Goal: Task Accomplishment & Management: Use online tool/utility

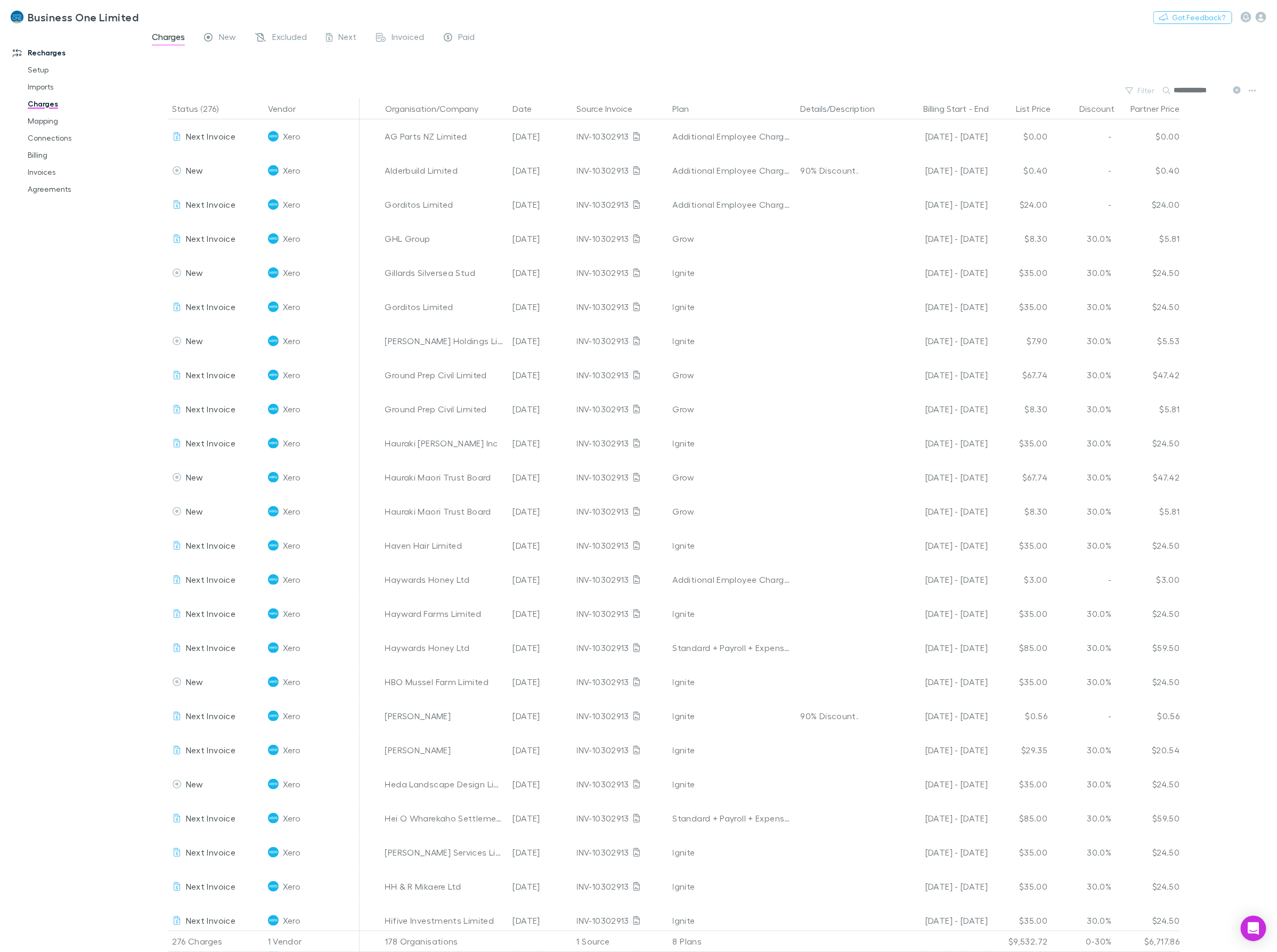
click at [11, 416] on div "Recharges Setup Imports Charges Mapping Connections Billing Invoices Agreements" at bounding box center [76, 489] width 153 height 912
click at [43, 67] on link "Setup" at bounding box center [83, 70] width 133 height 17
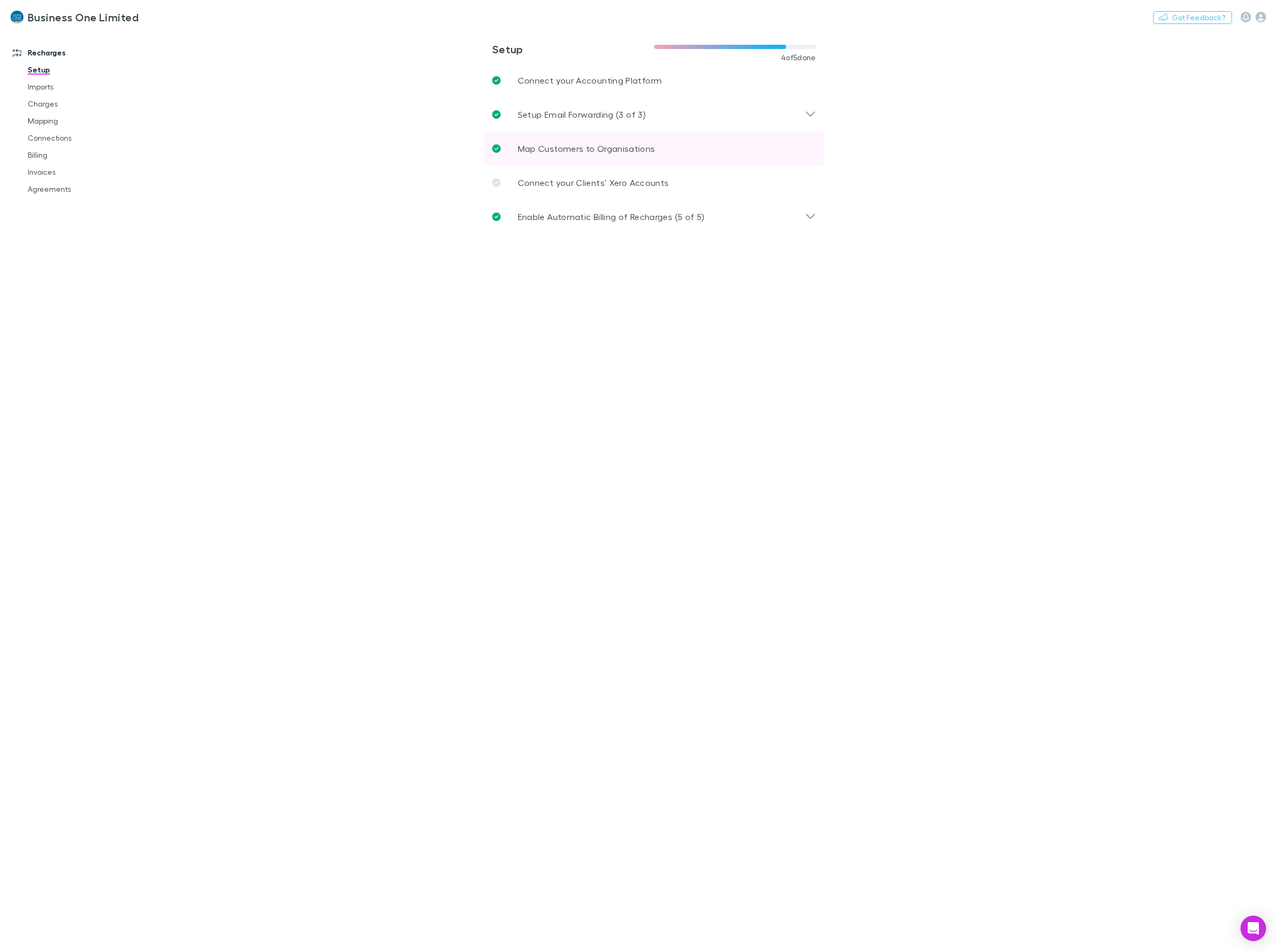
click at [553, 158] on link "Map Customers to Organisations" at bounding box center [654, 149] width 341 height 34
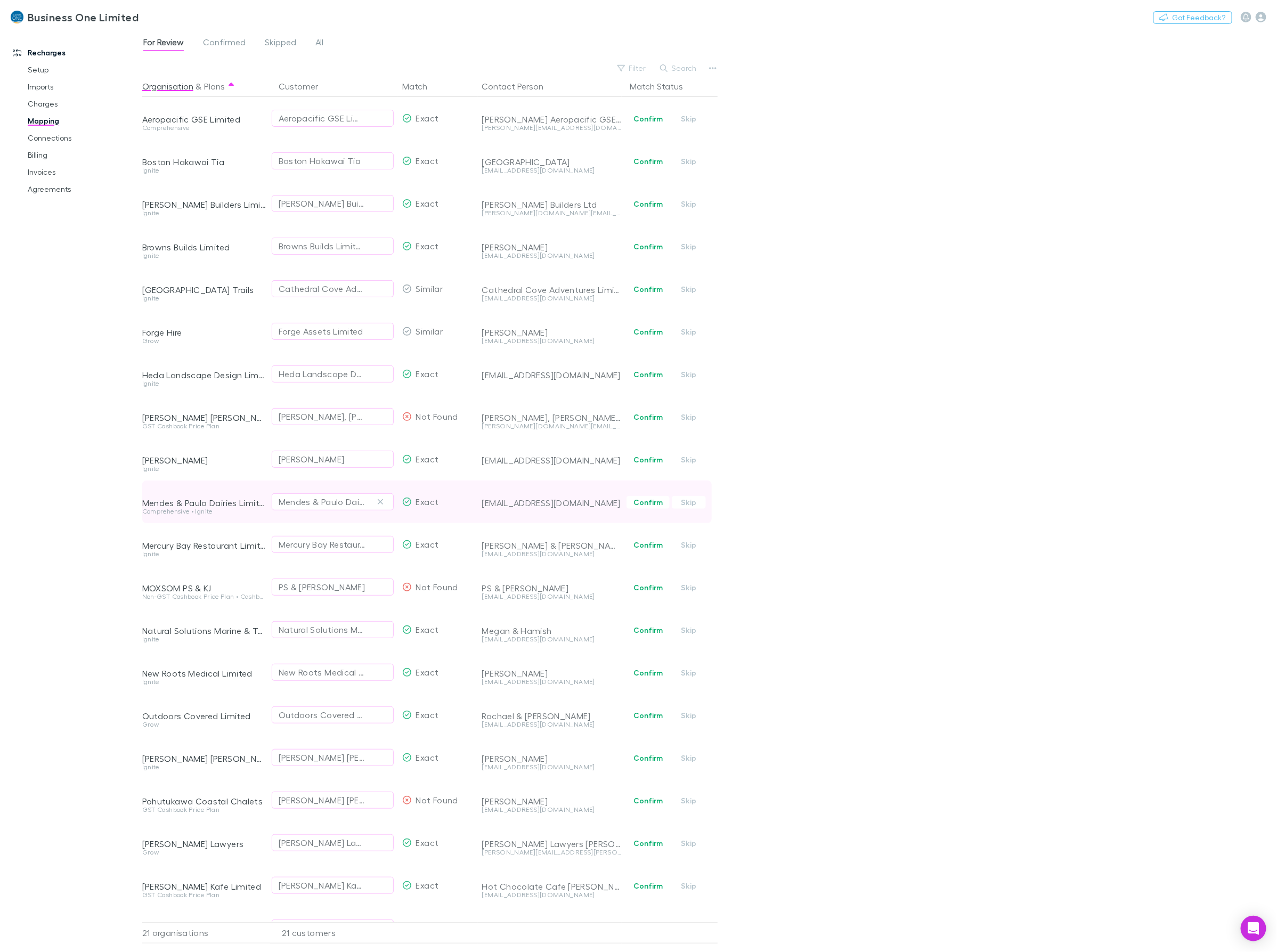
scroll to position [80, 0]
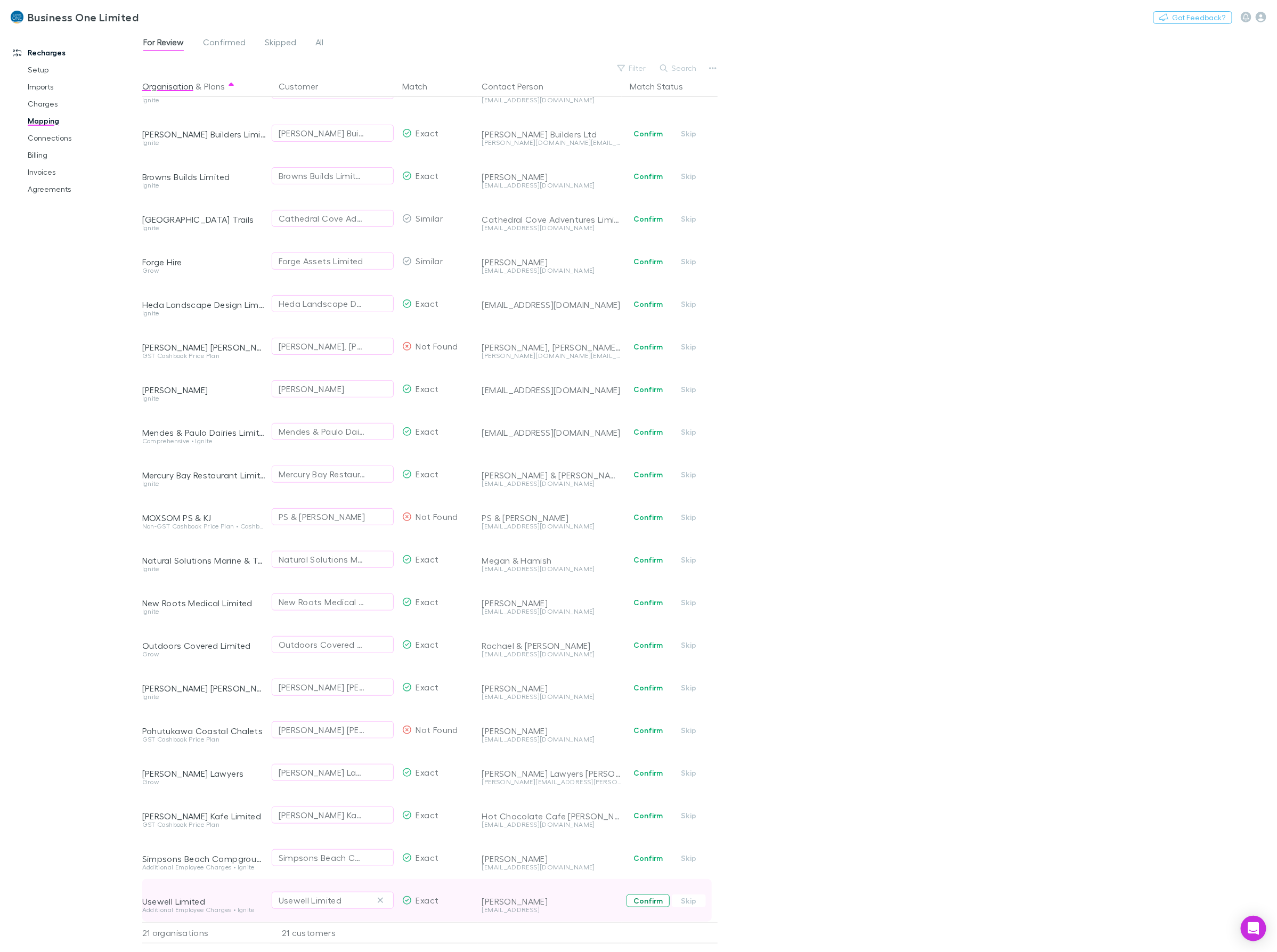
click at [647, 896] on button "Confirm" at bounding box center [648, 901] width 43 height 13
click at [650, 851] on button "Confirm" at bounding box center [648, 858] width 43 height 13
click at [56, 387] on div "Recharges Setup Imports Charges Mapping Connections Billing Invoices Agreements" at bounding box center [76, 489] width 153 height 912
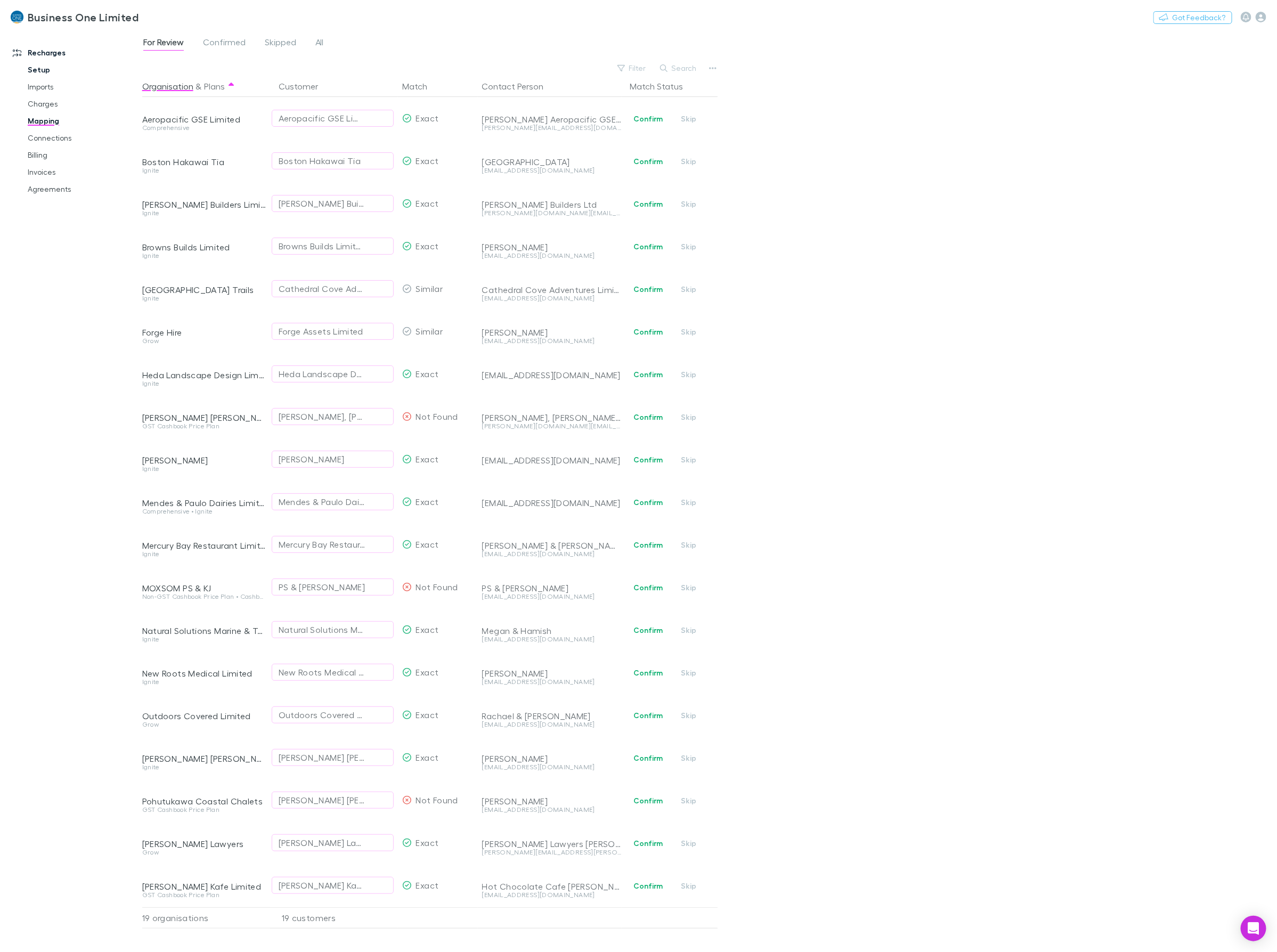
click at [40, 71] on link "Setup" at bounding box center [83, 70] width 133 height 17
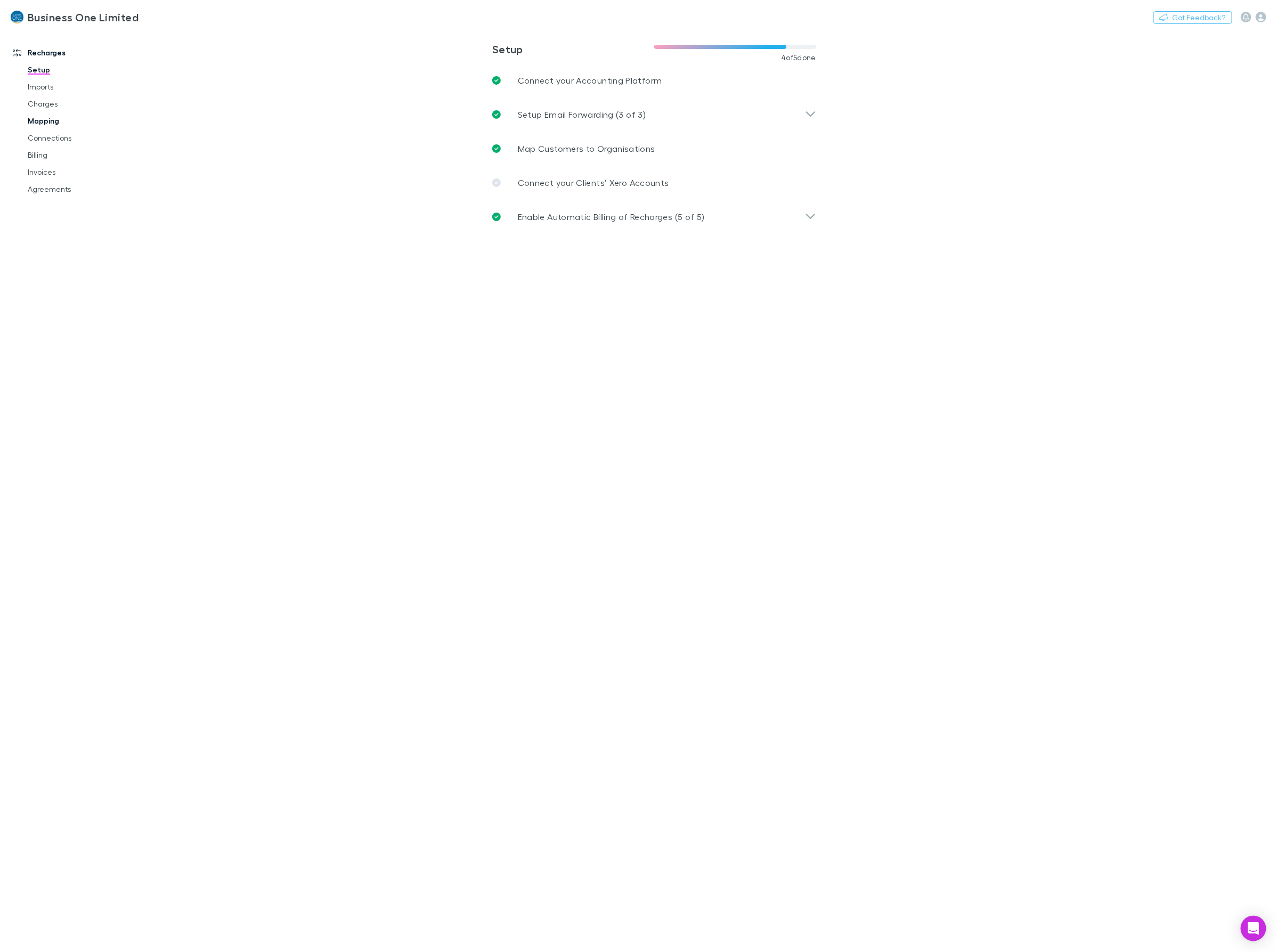
click at [41, 123] on link "Mapping" at bounding box center [83, 121] width 133 height 17
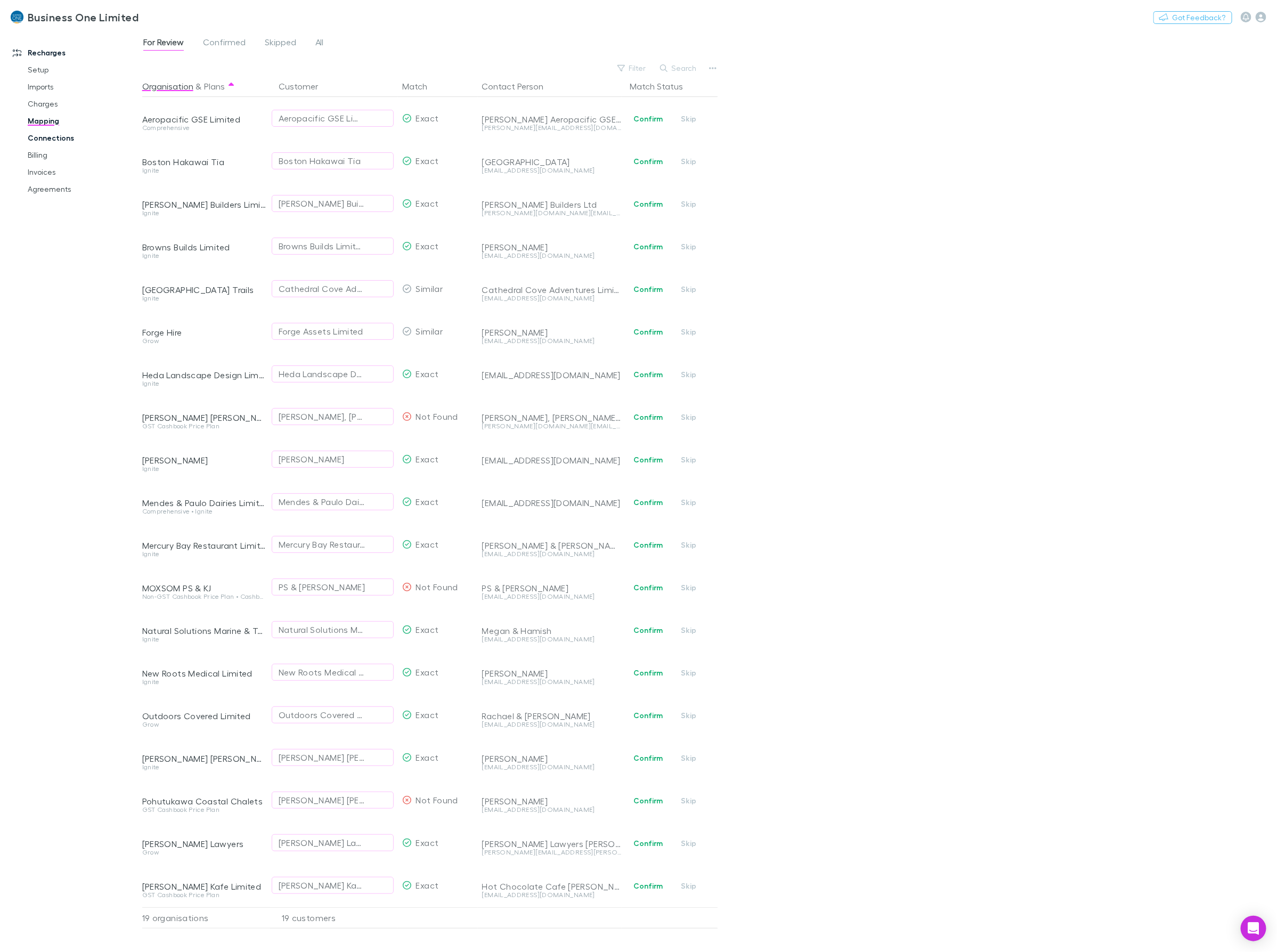
click at [67, 132] on link "Connections" at bounding box center [83, 138] width 133 height 17
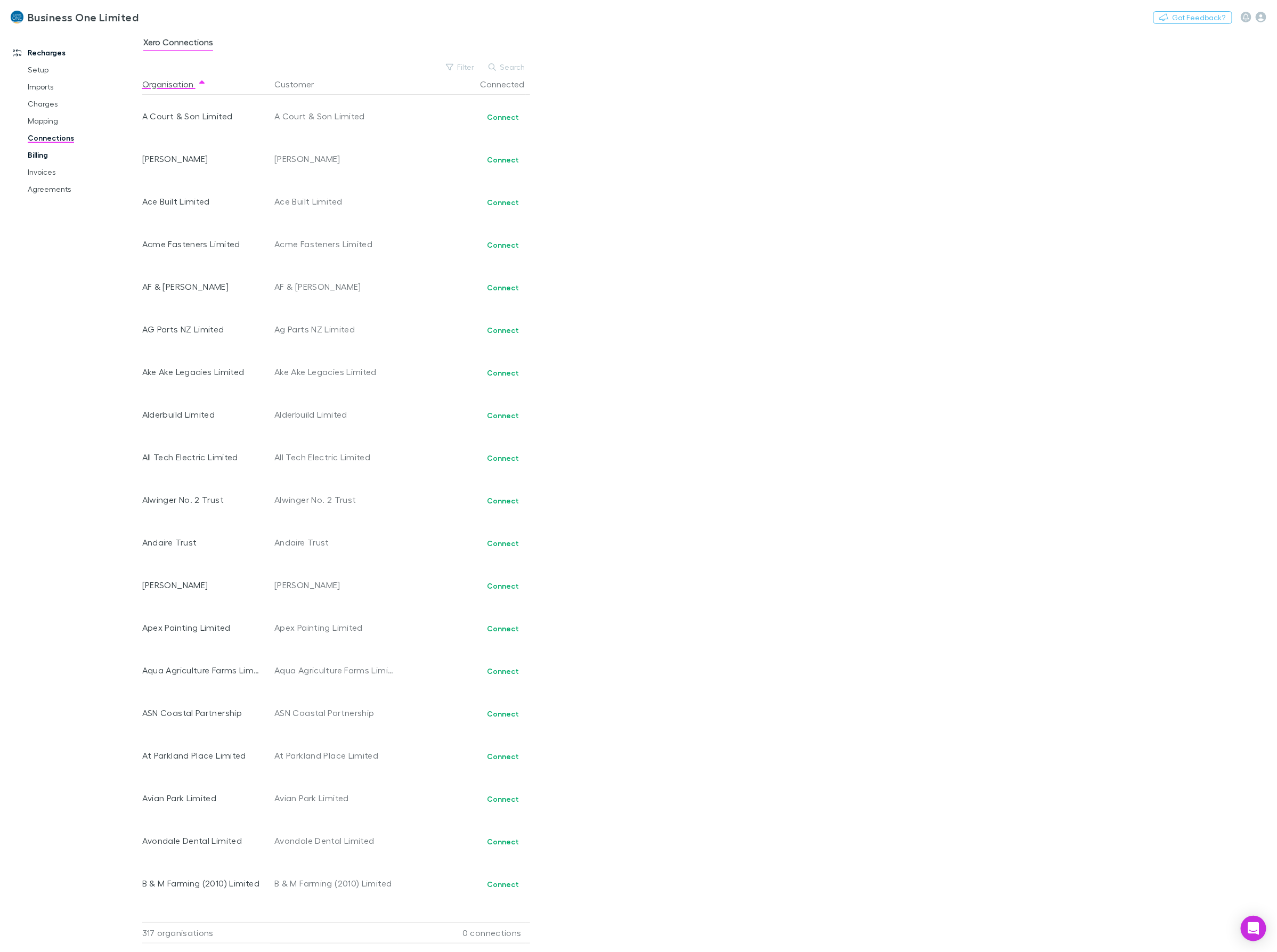
click at [34, 158] on link "Billing" at bounding box center [83, 155] width 133 height 17
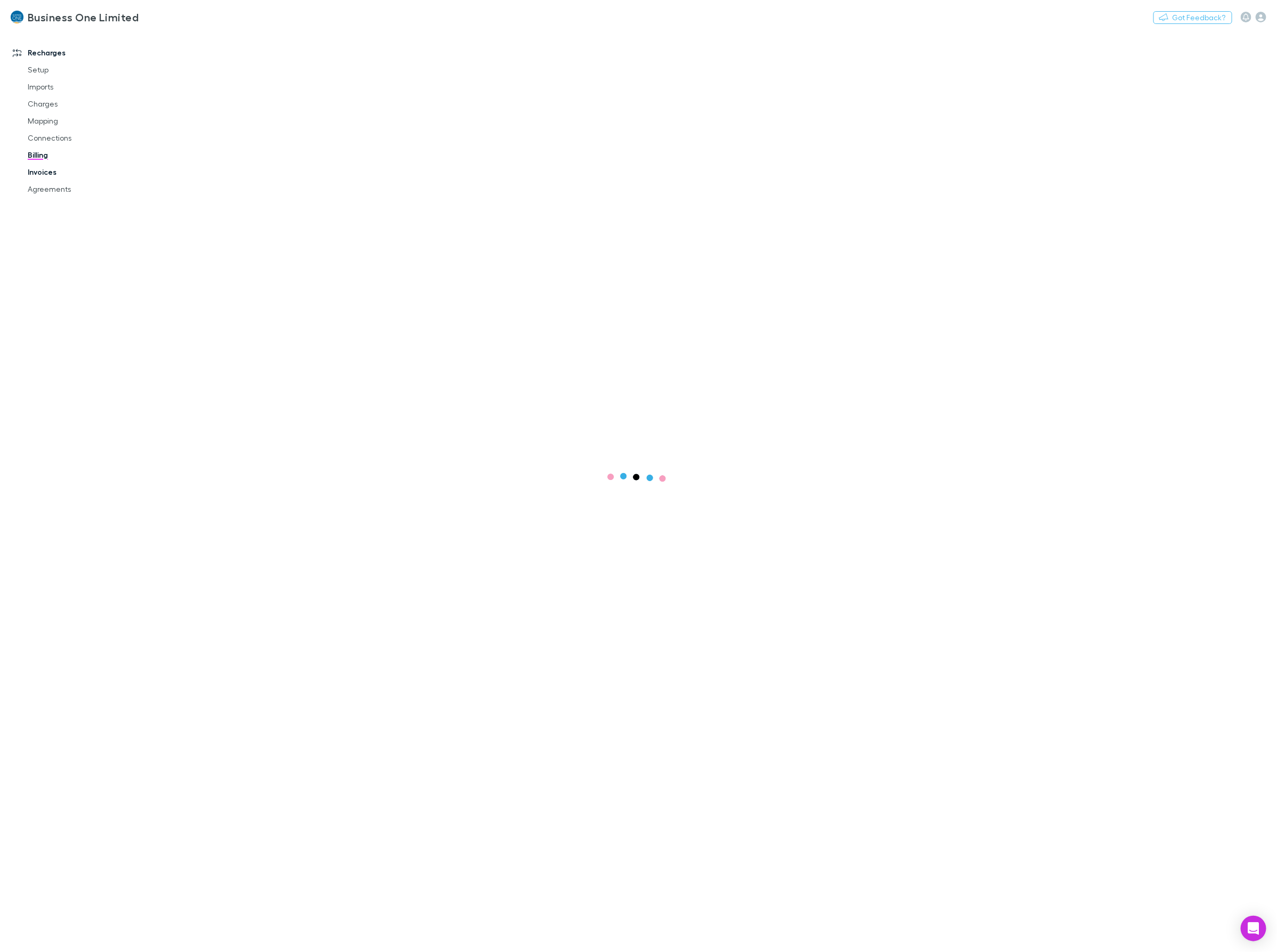
click at [38, 169] on link "Invoices" at bounding box center [83, 172] width 133 height 17
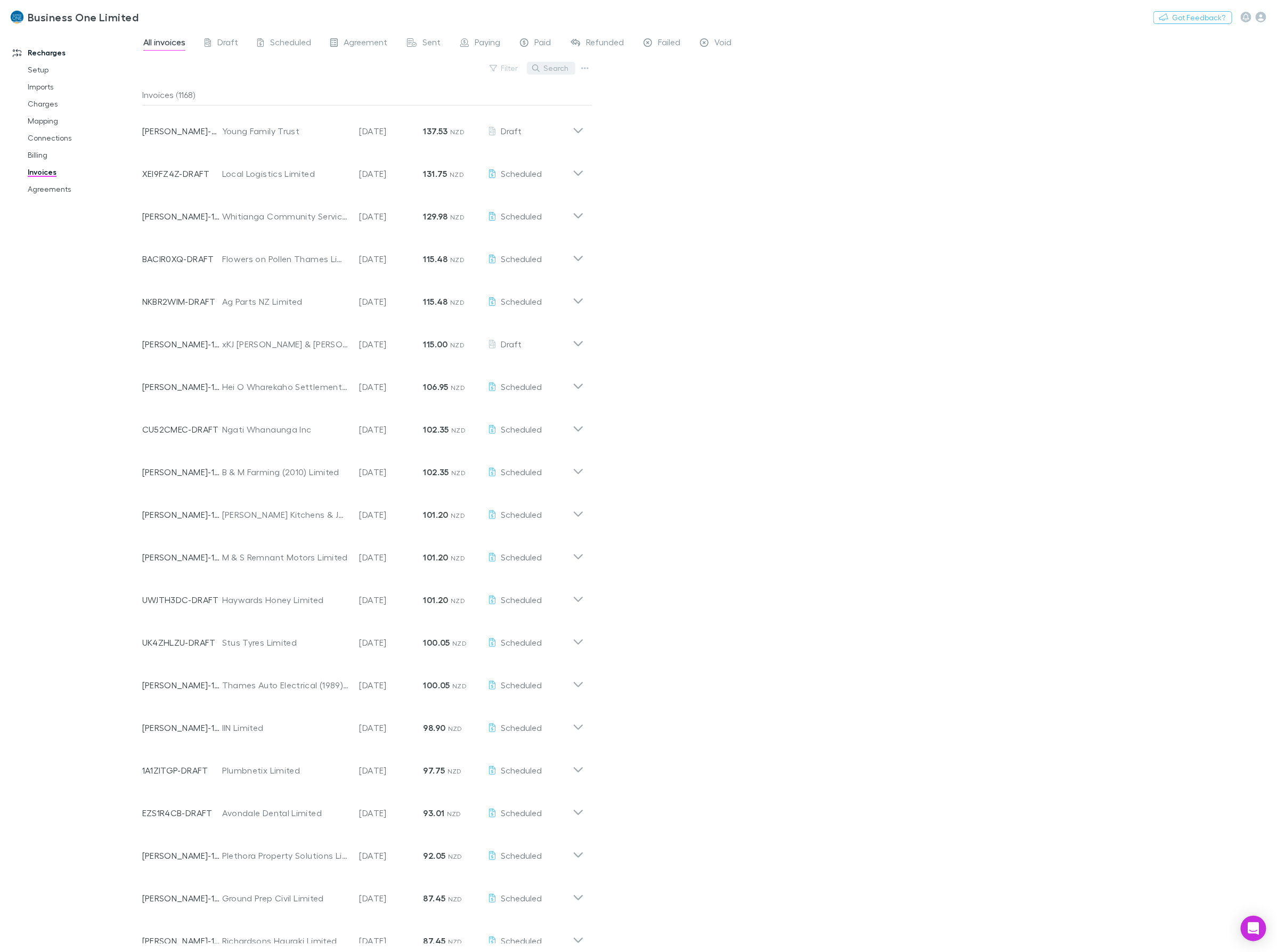
click at [552, 70] on button "Search" at bounding box center [551, 68] width 48 height 13
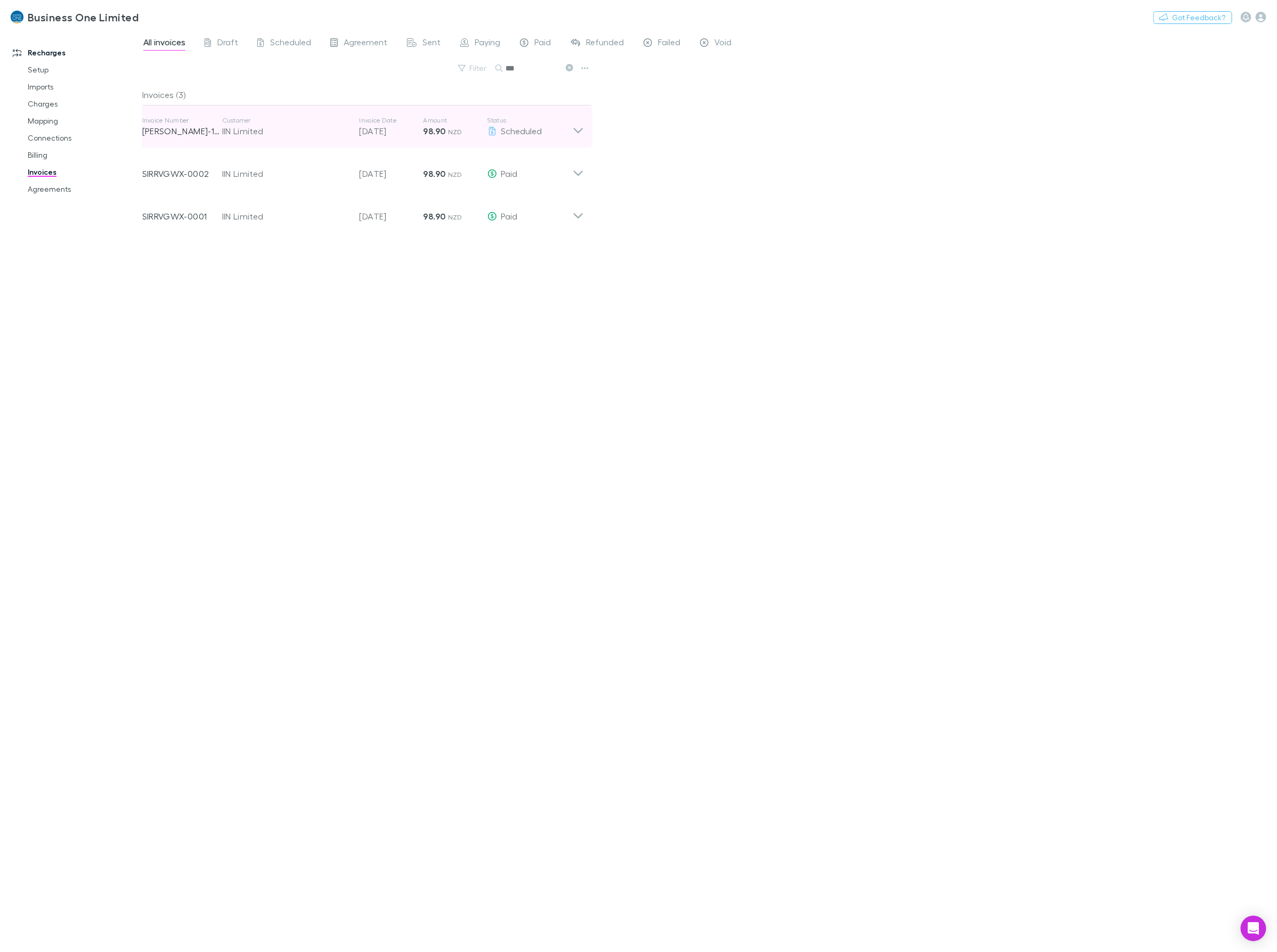
type input "***"
click at [573, 124] on icon at bounding box center [578, 126] width 11 height 21
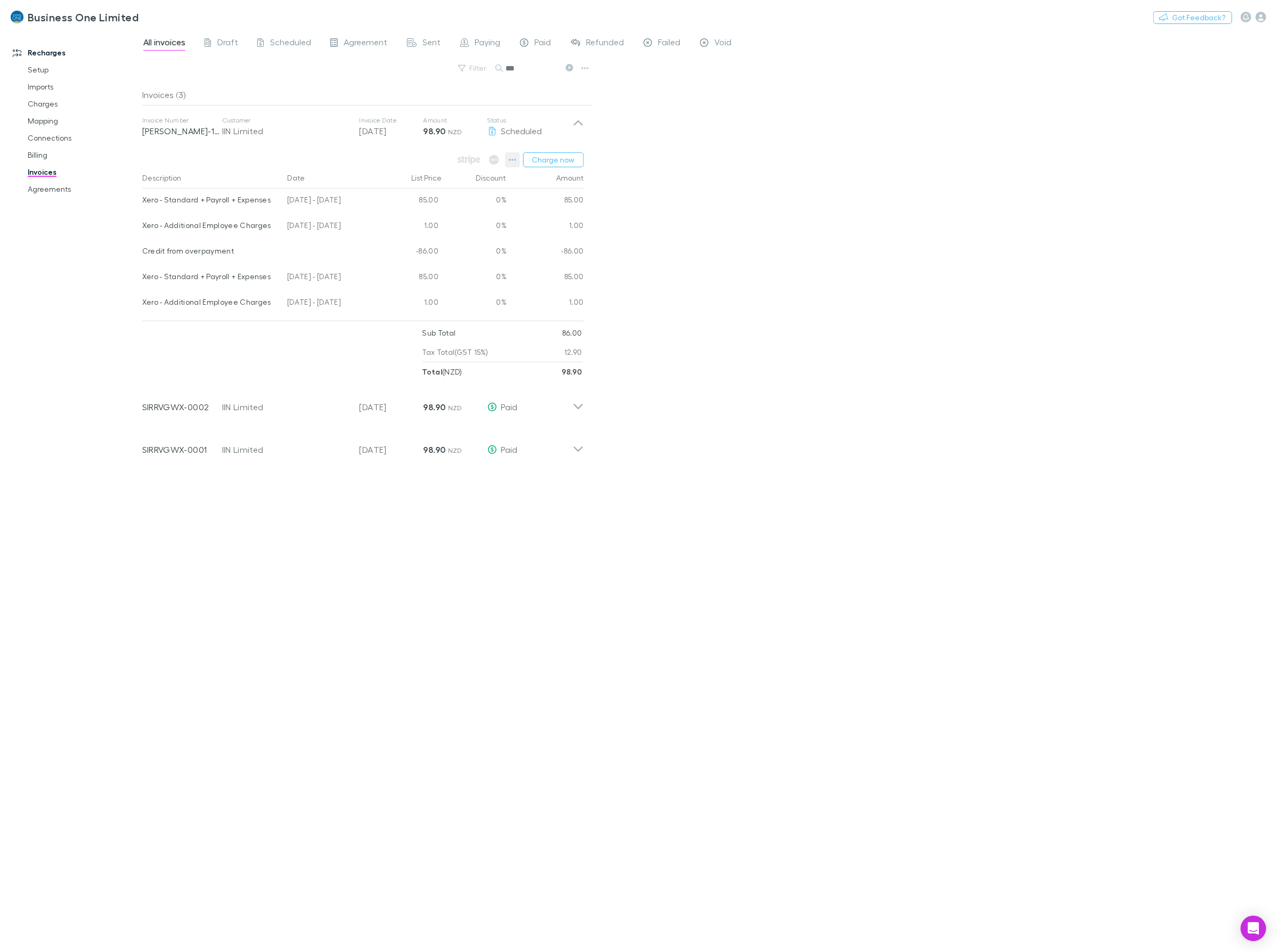
click at [510, 166] on button "button" at bounding box center [513, 160] width 15 height 15
click at [315, 333] on div at bounding box center [638, 476] width 1277 height 952
drag, startPoint x: 368, startPoint y: 197, endPoint x: 140, endPoint y: 205, distance: 228.1
click at [140, 205] on div "Recharges Setup Imports Charges Mapping Connections Billing Invoices Agreements…" at bounding box center [638, 491] width 1277 height 922
drag, startPoint x: 294, startPoint y: 227, endPoint x: 257, endPoint y: 214, distance: 39.2
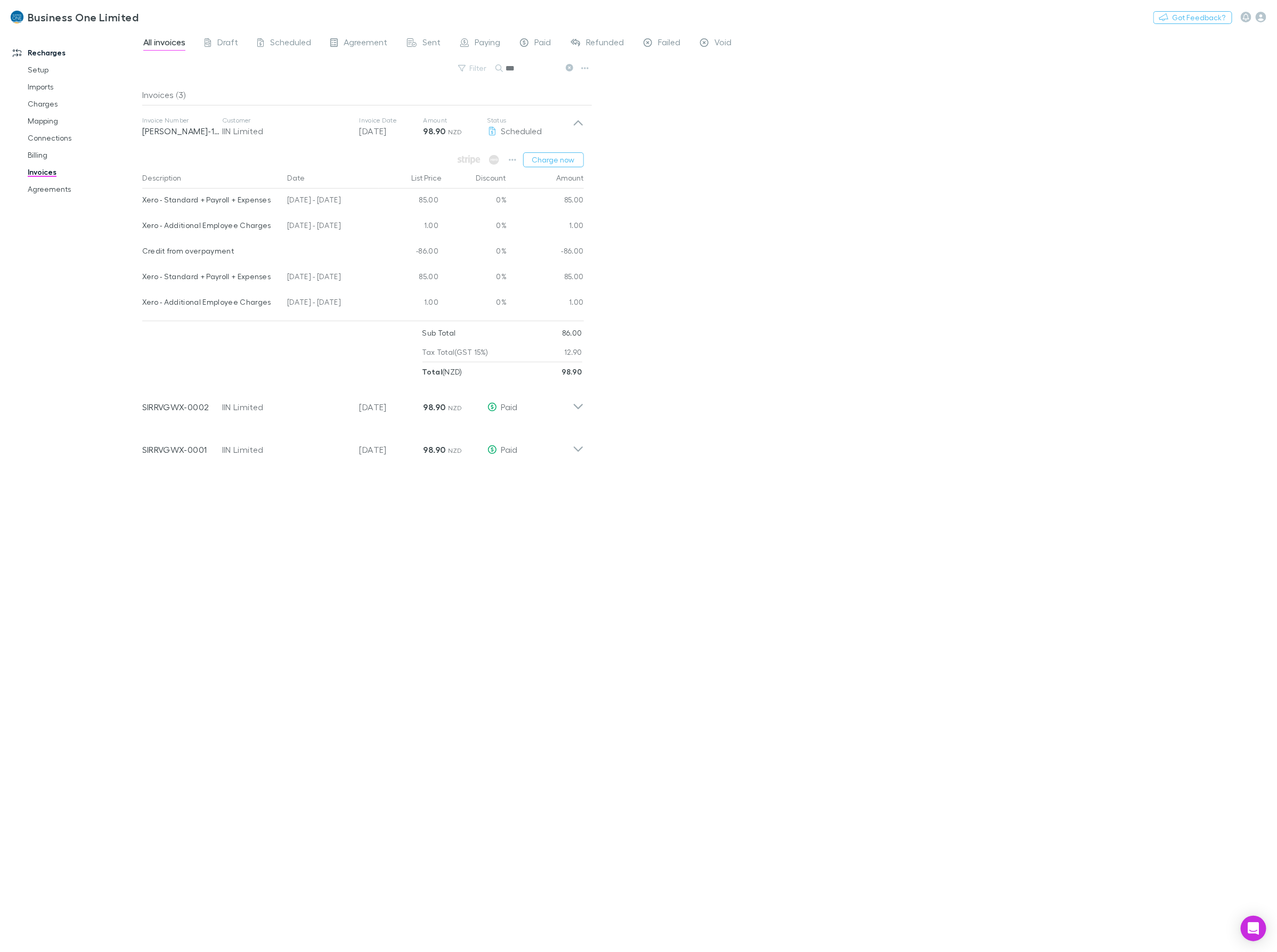
click at [294, 227] on div "[DATE] - [DATE]" at bounding box center [330, 227] width 96 height 26
drag, startPoint x: 139, startPoint y: 204, endPoint x: 257, endPoint y: 210, distance: 118.2
click at [257, 210] on div "Recharges Setup Imports Charges Mapping Connections Billing Invoices Agreements…" at bounding box center [638, 491] width 1277 height 922
click at [291, 196] on div "[DATE] - [DATE]" at bounding box center [330, 202] width 96 height 26
drag, startPoint x: 361, startPoint y: 201, endPoint x: 144, endPoint y: 201, distance: 217.0
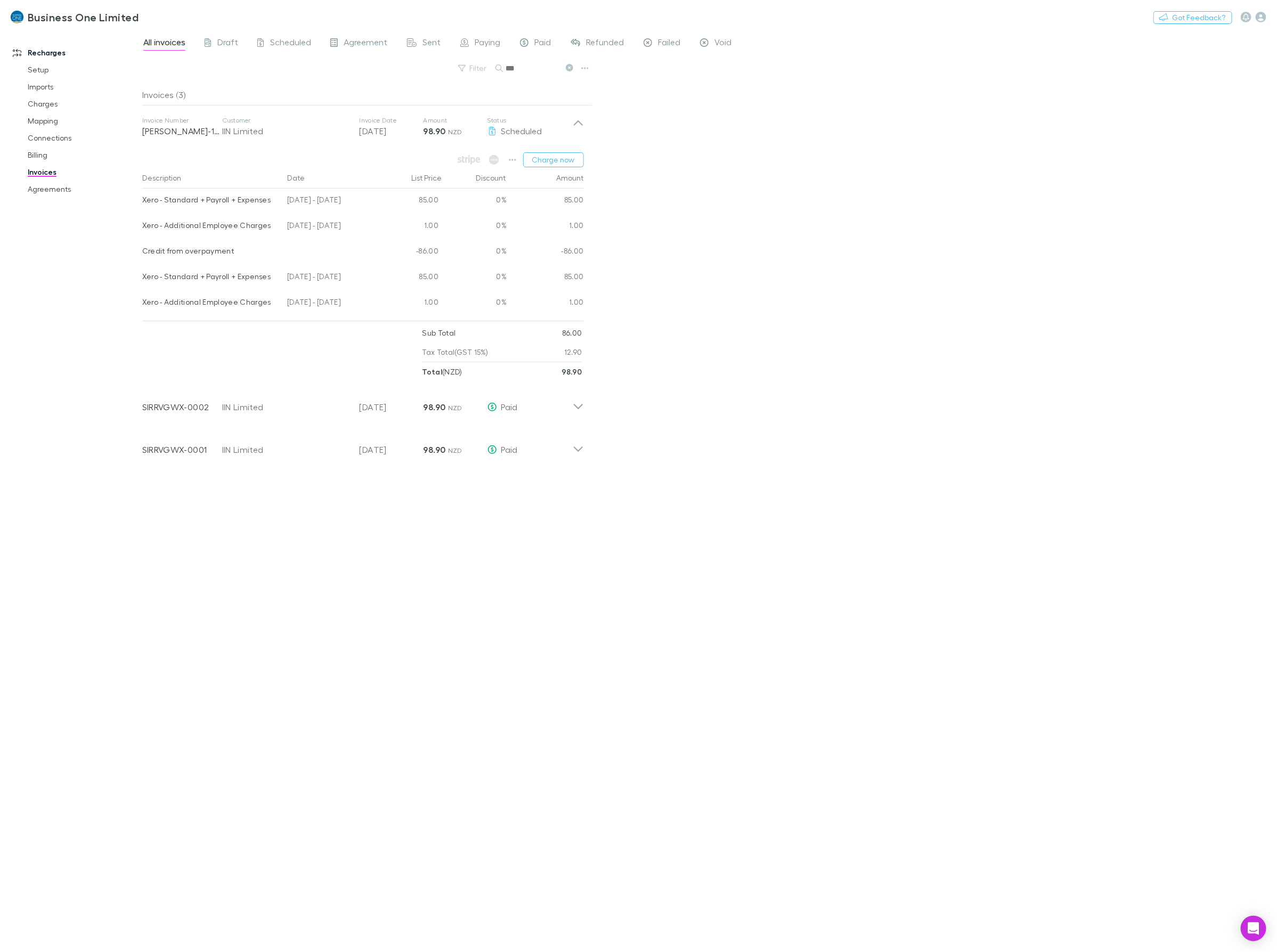
click at [144, 201] on div "Xero - Standard + Payroll + Expenses 04 Aug - 03 Sep 2025 85.00 0% 85.00" at bounding box center [363, 202] width 441 height 26
copy div "Xero - Standard + Payroll + Expenses 04 Aug - 03 Sep 2025"
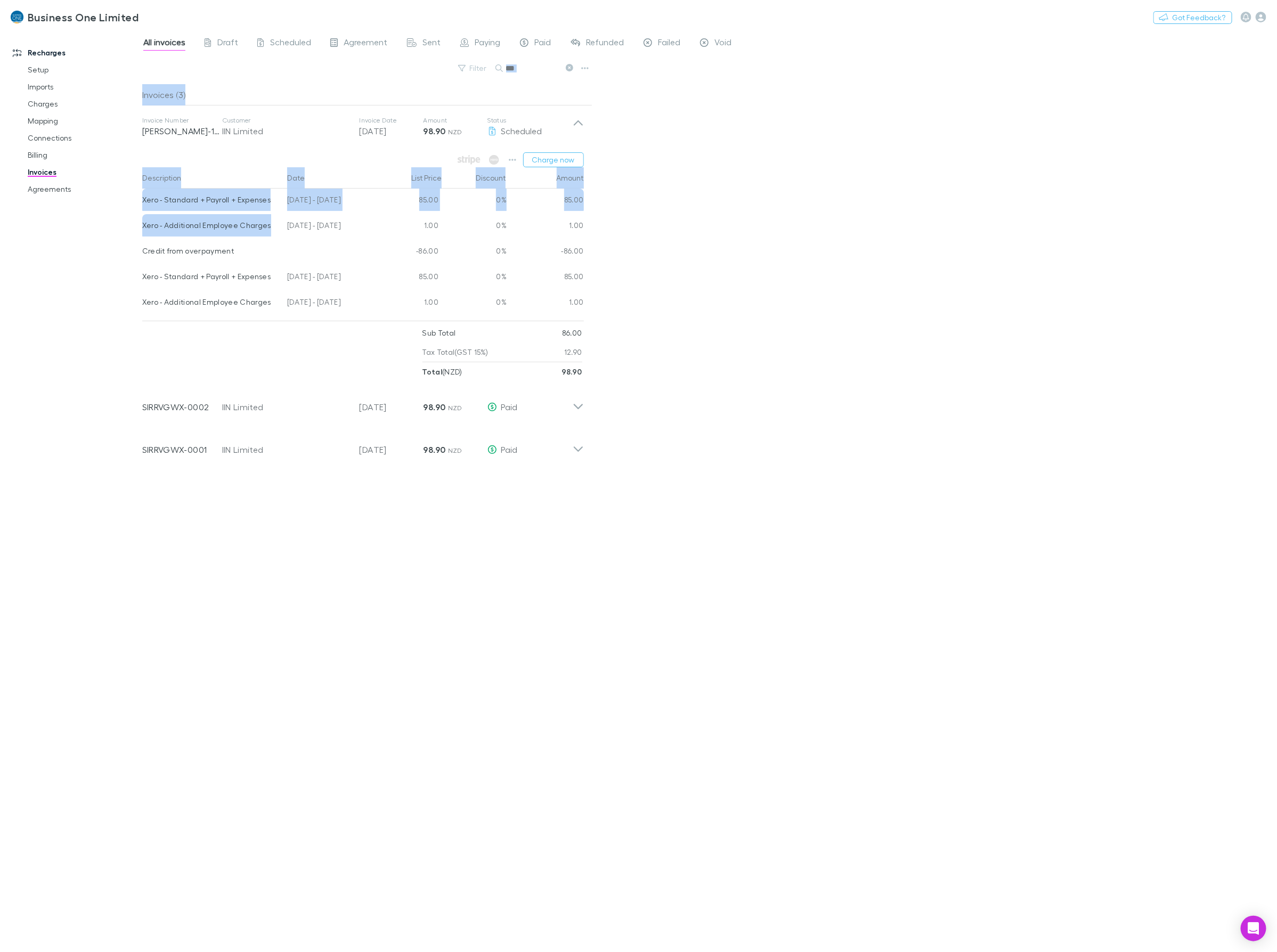
drag, startPoint x: 136, startPoint y: 225, endPoint x: 281, endPoint y: 246, distance: 146.5
click at [280, 226] on div "Recharges Setup Imports Charges Mapping Connections Billing Invoices Agreements…" at bounding box center [638, 491] width 1277 height 922
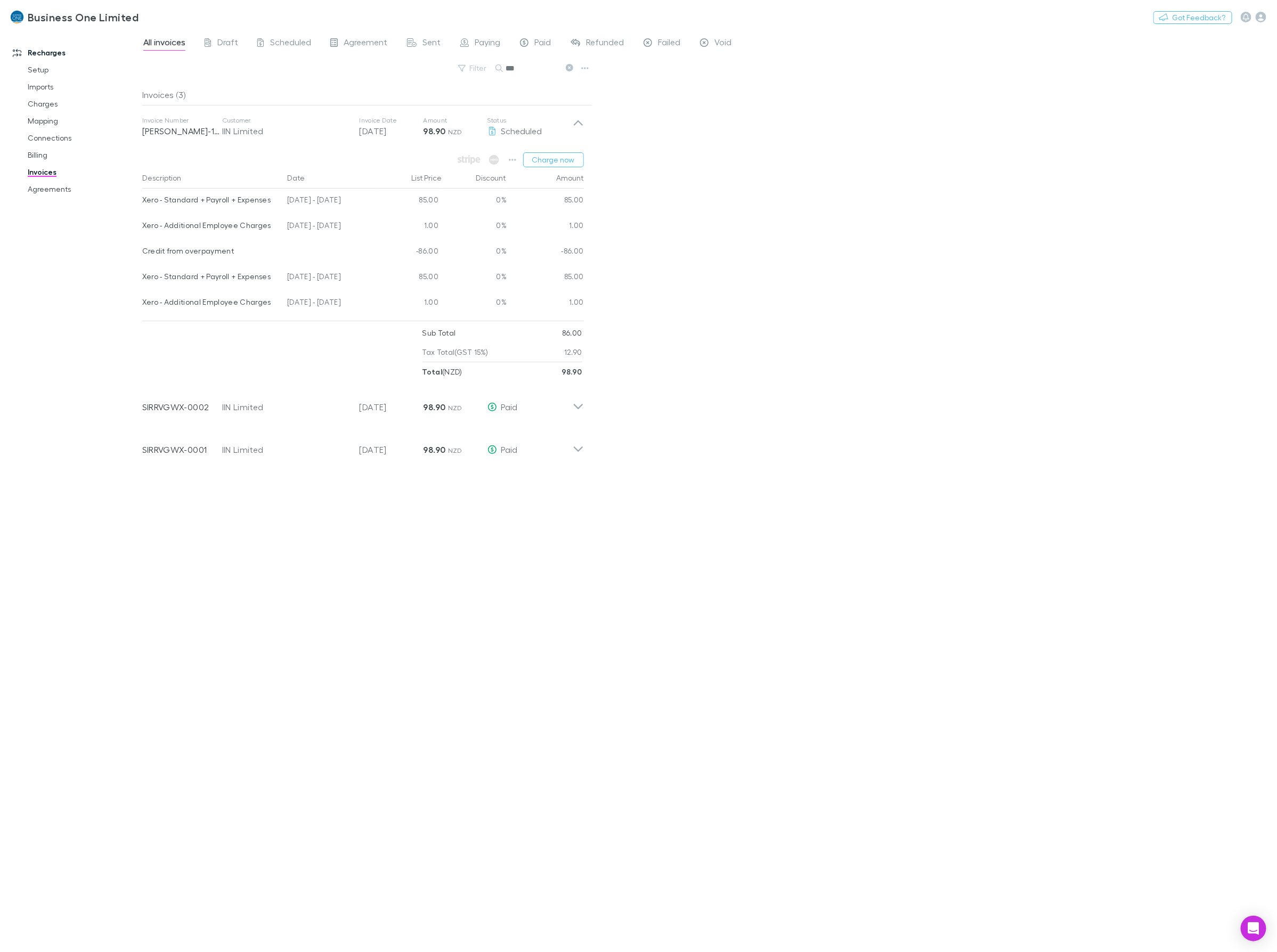
click at [281, 246] on div "Credit from overpayment" at bounding box center [213, 253] width 141 height 26
drag, startPoint x: 376, startPoint y: 229, endPoint x: 129, endPoint y: 236, distance: 247.1
click at [145, 232] on div "Xero - Additional Employee Charges 04 Aug - 03 Sep 2025 1.00 0% 1.00" at bounding box center [363, 227] width 441 height 26
copy div "ero - Additional Employee Charges 04 Aug - 03 Sep 2025"
click at [584, 120] on div "Invoice Number RECH-1112 Customer IIN Limited Invoice Date 20 Sep 2025 Amount 9…" at bounding box center [363, 127] width 459 height 43
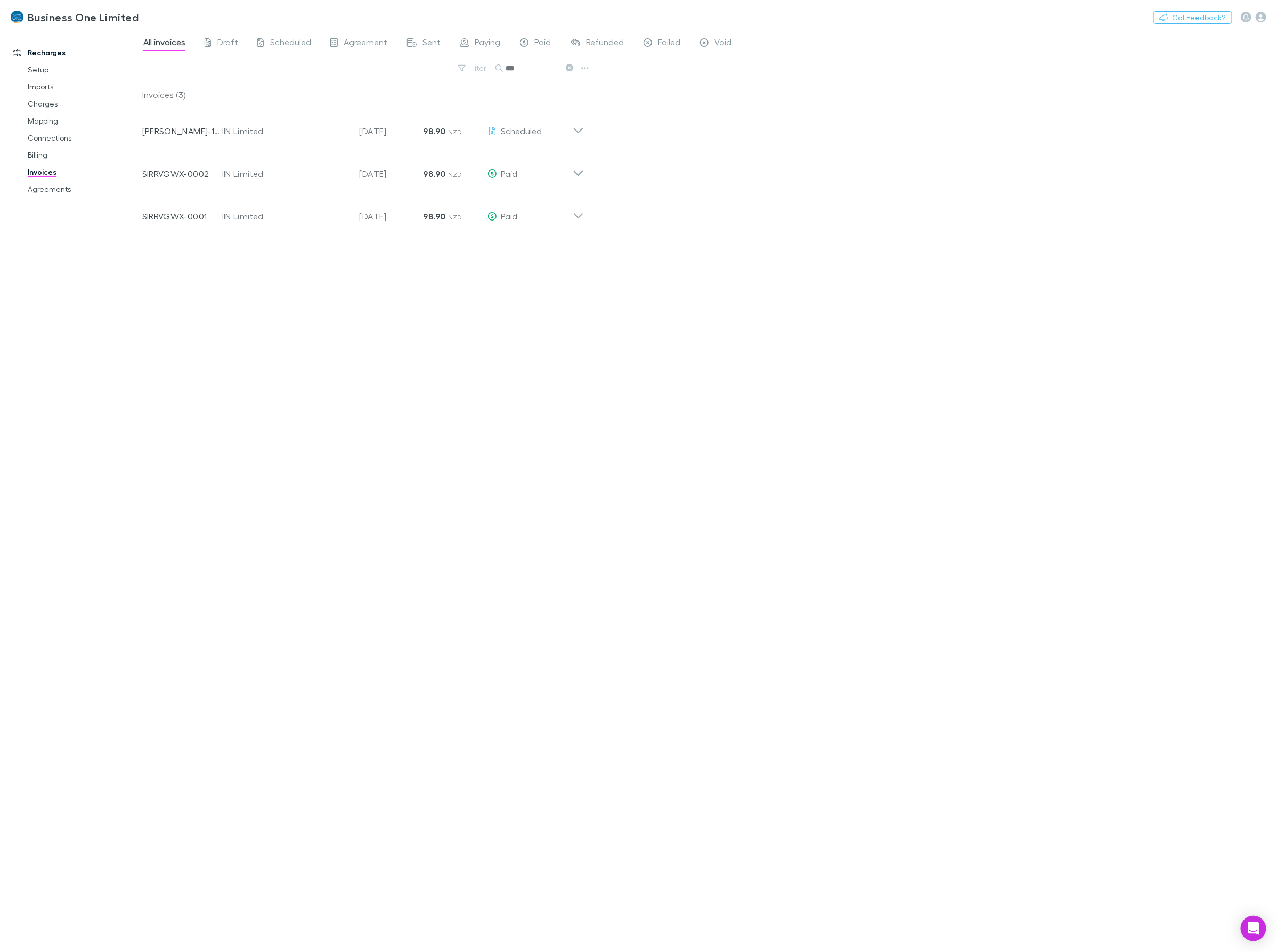
drag, startPoint x: 503, startPoint y: 75, endPoint x: 409, endPoint y: 77, distance: 94.0
click at [418, 77] on div "Filter Search ***" at bounding box center [367, 72] width 450 height 23
click at [582, 159] on icon at bounding box center [578, 169] width 11 height 21
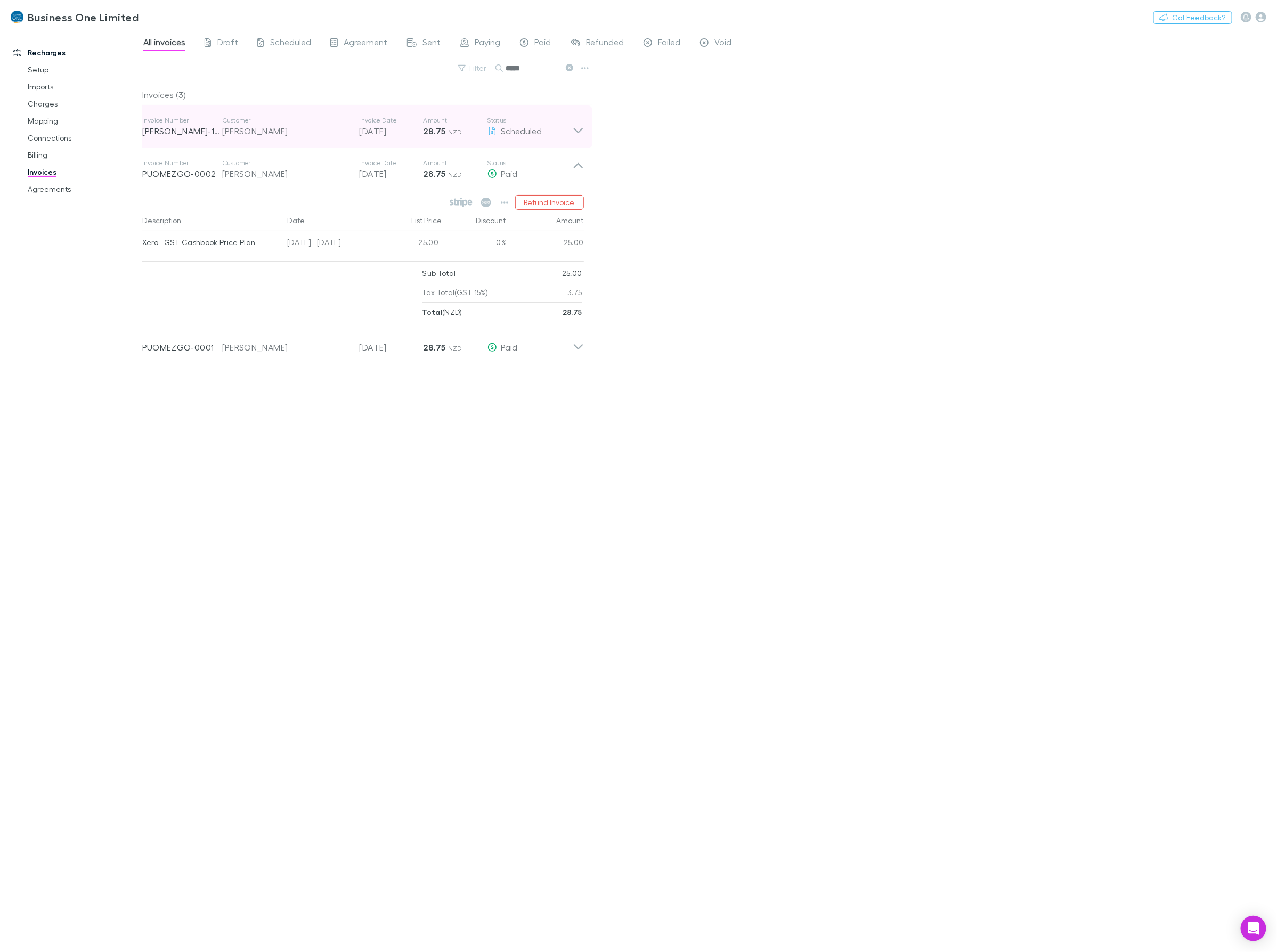
click at [579, 127] on icon at bounding box center [578, 126] width 11 height 21
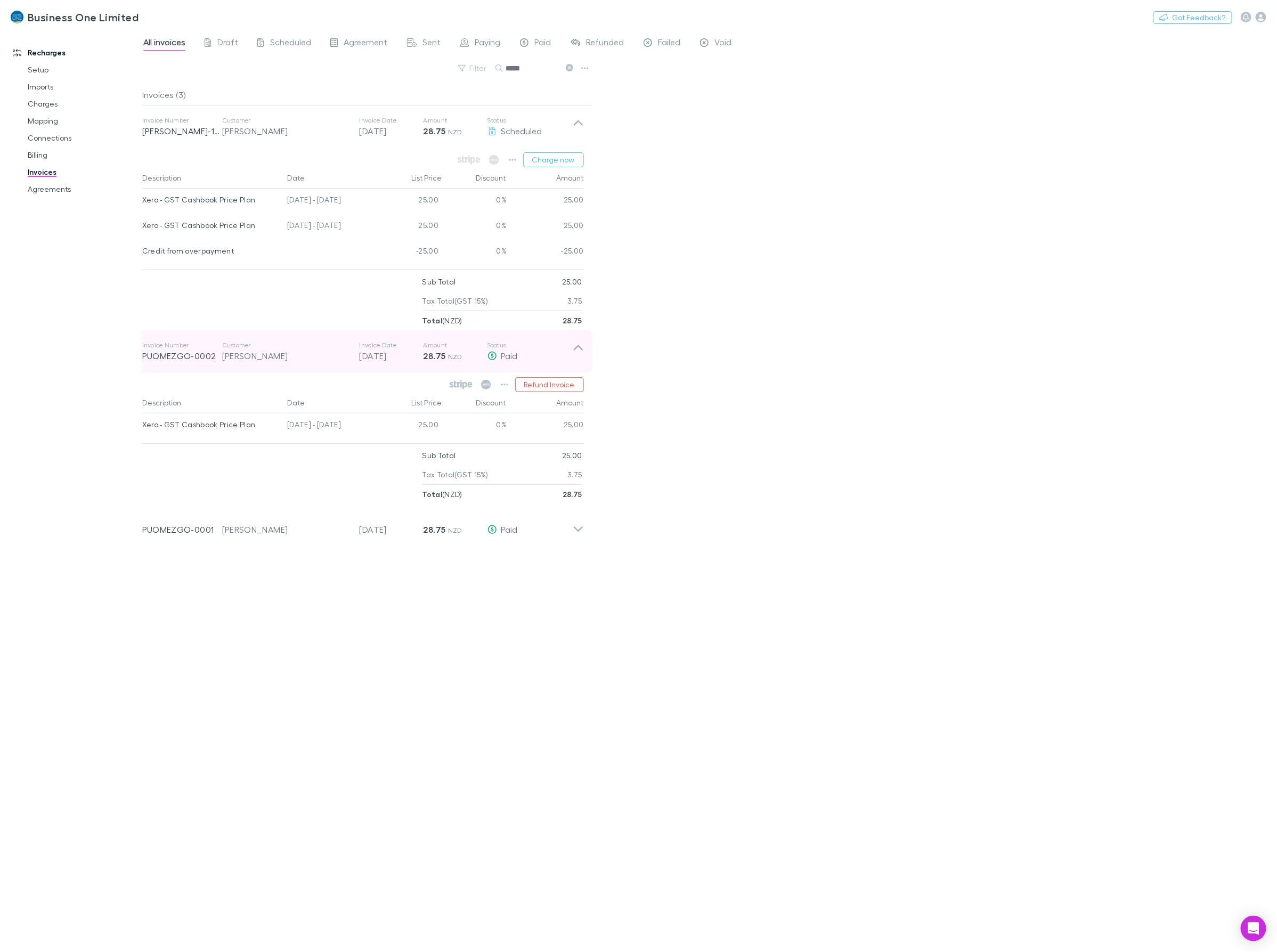
click at [577, 349] on icon at bounding box center [578, 351] width 11 height 21
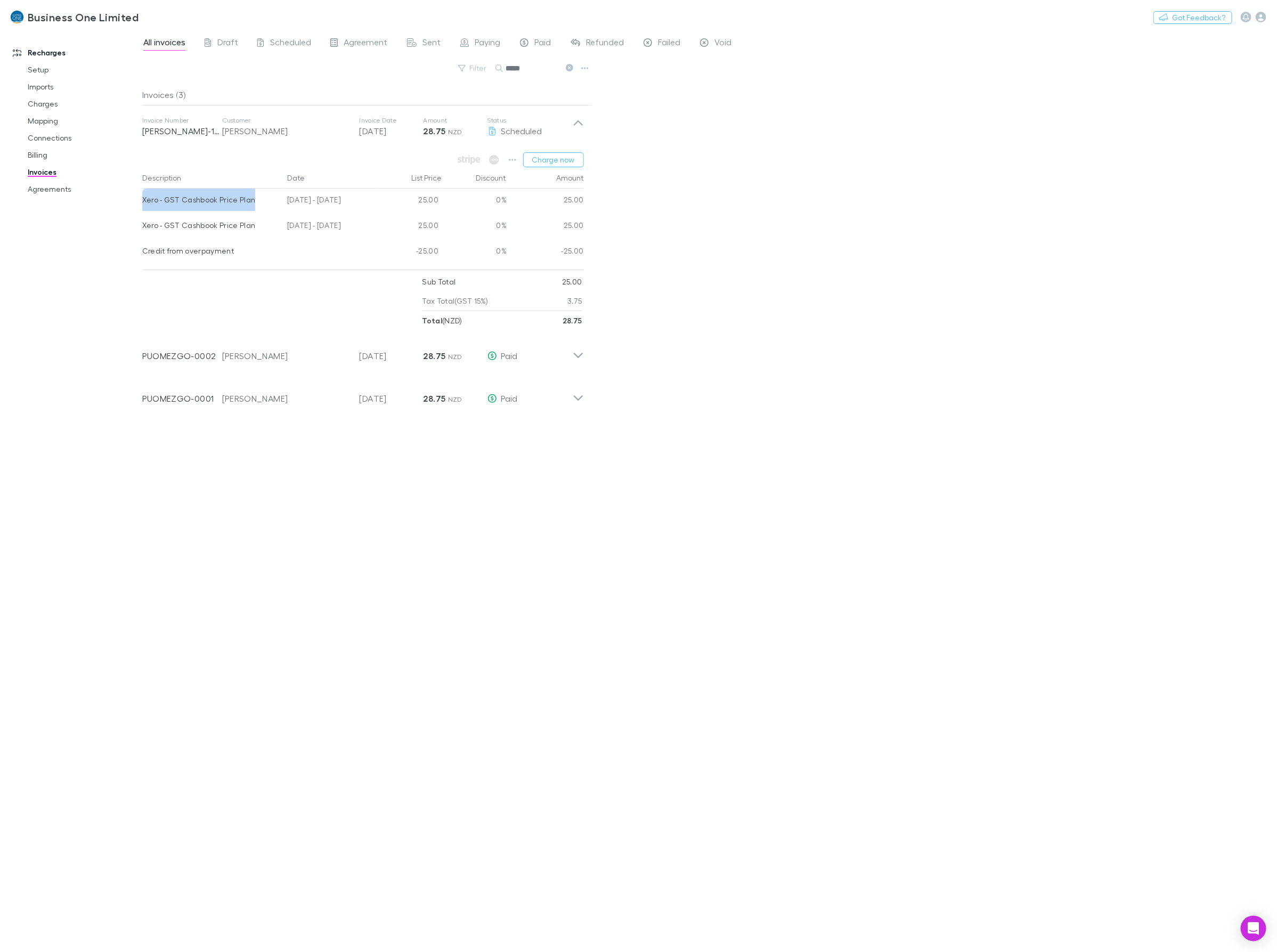
drag, startPoint x: 237, startPoint y: 205, endPoint x: 143, endPoint y: 207, distance: 94.0
click at [143, 207] on div "Xero - GST Cashbook Price Plan" at bounding box center [210, 200] width 137 height 22
drag, startPoint x: 364, startPoint y: 228, endPoint x: 286, endPoint y: 229, distance: 78.0
click at [286, 229] on div "[DATE] - [DATE]" at bounding box center [330, 227] width 96 height 26
copy div "[DATE] - [DATE]"
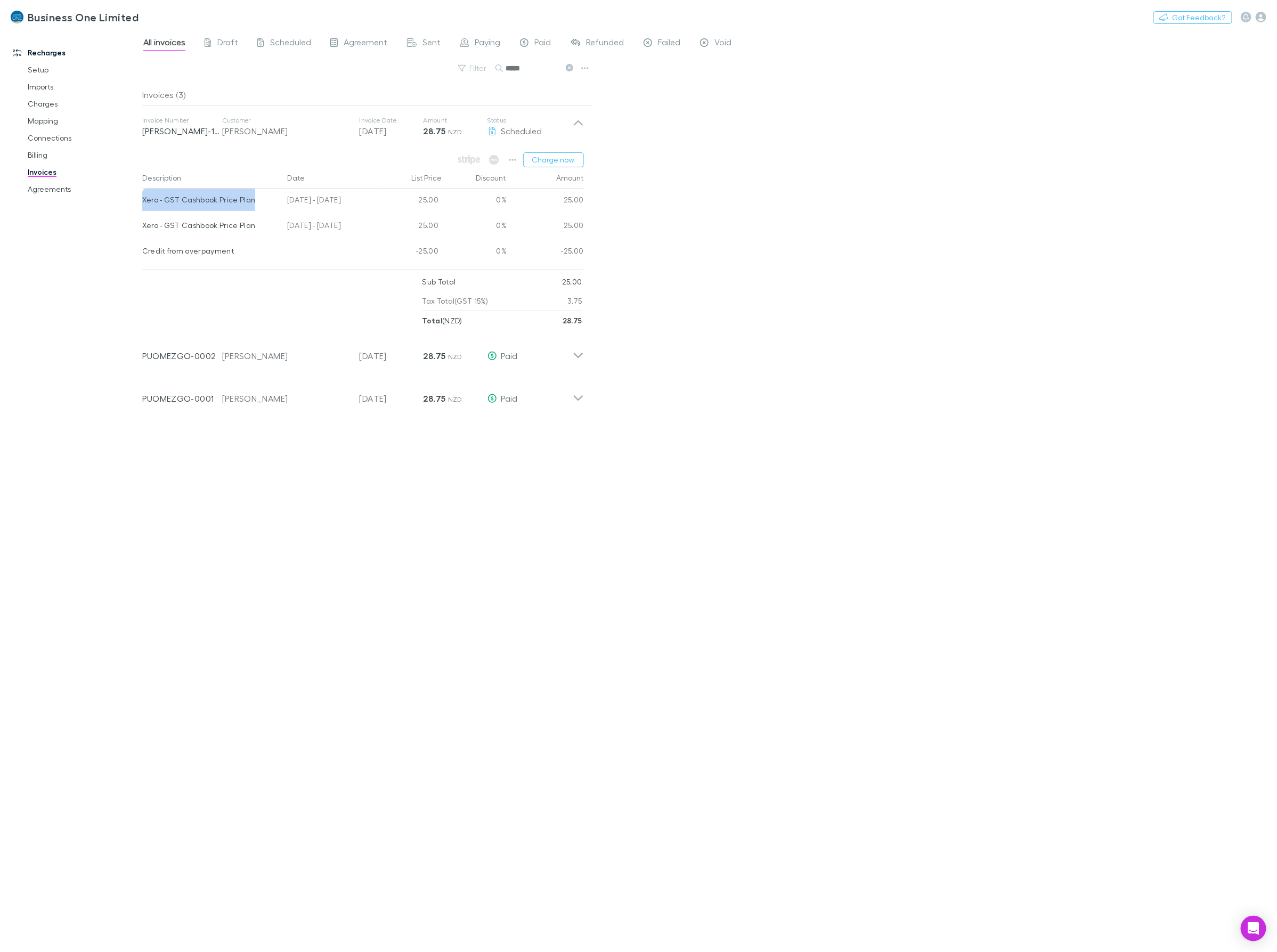
click at [150, 558] on div "Invoices (3) Invoice Number RECH-1151 Customer Philip Edward Morritt Invoice Da…" at bounding box center [367, 514] width 450 height 859
drag, startPoint x: 527, startPoint y: 72, endPoint x: 333, endPoint y: 89, distance: 194.7
click at [335, 89] on div "All invoices Draft Scheduled Agreement Sent Paying Paid Refunded Failed Void Fi…" at bounding box center [709, 491] width 1135 height 922
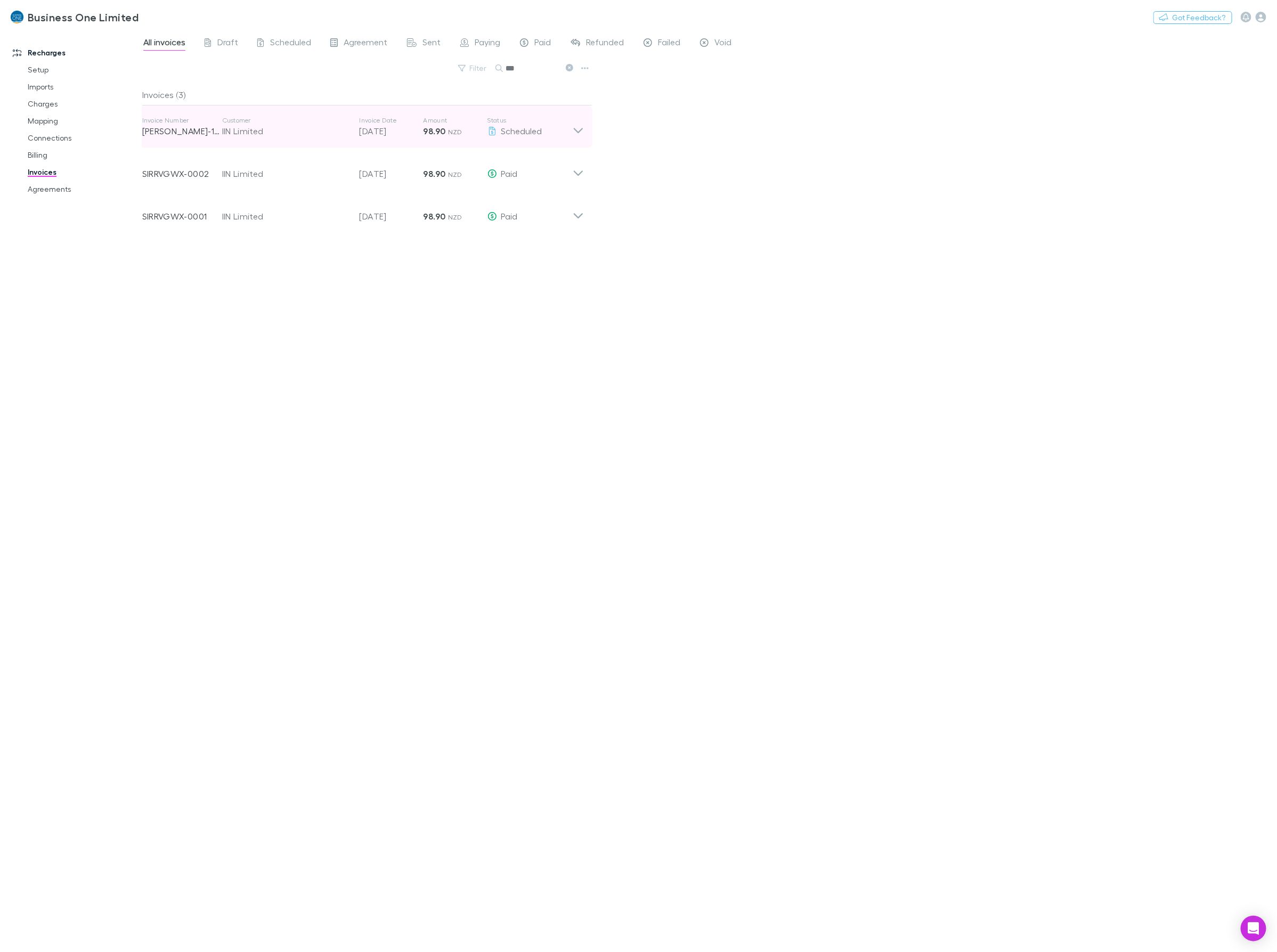
click at [579, 140] on div "Invoice Number RECH-1112 Customer IIN Limited Invoice Date 20 Sep 2025 Amount 9…" at bounding box center [363, 127] width 459 height 43
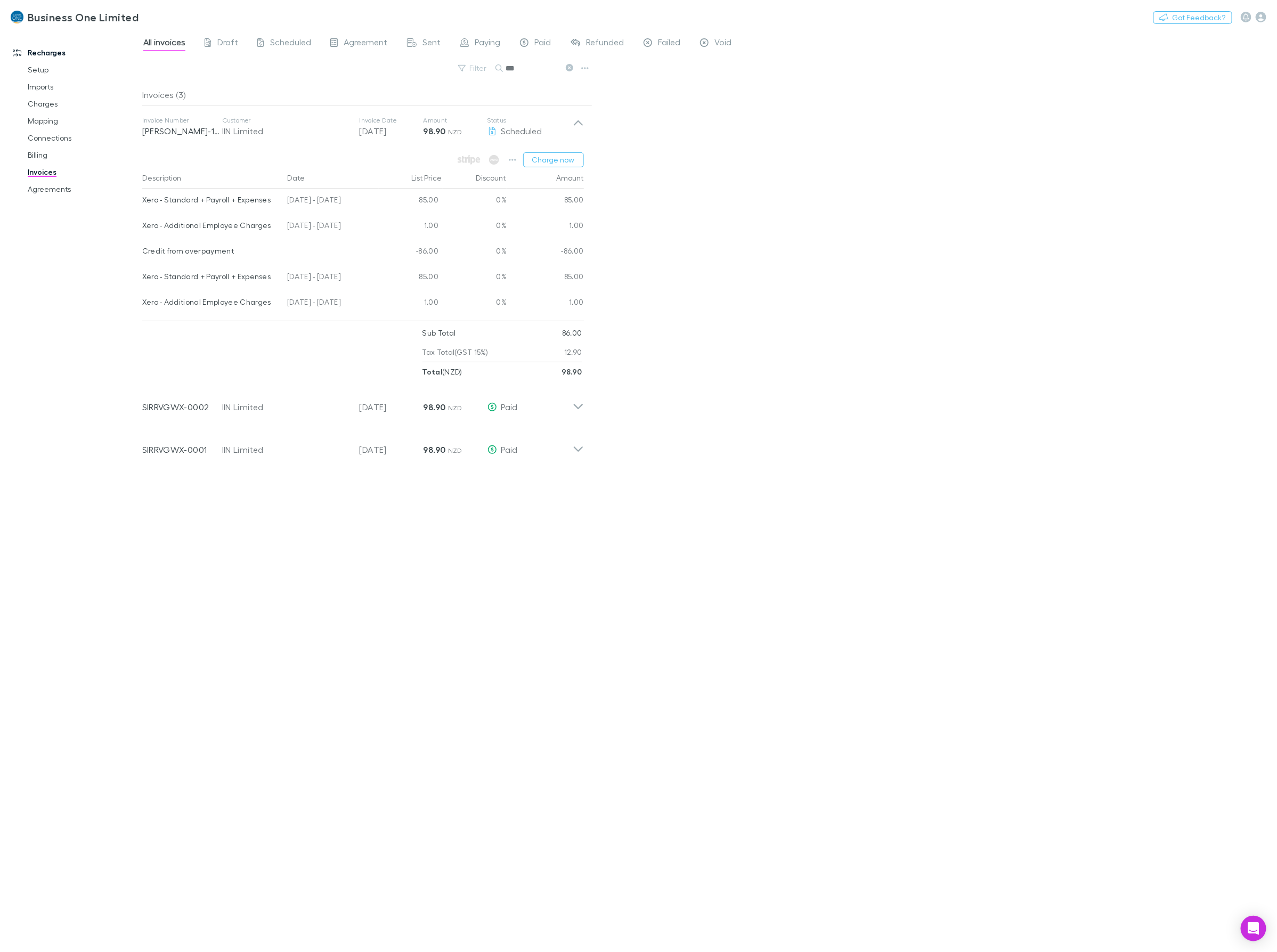
drag, startPoint x: 360, startPoint y: 280, endPoint x: 283, endPoint y: 284, distance: 77.1
click at [283, 284] on div "[DATE] - [DATE]" at bounding box center [330, 278] width 96 height 26
copy div "[DATE] - [DATE]"
drag, startPoint x: 544, startPoint y: 74, endPoint x: 405, endPoint y: 78, distance: 139.1
click at [410, 78] on div "Filter Search ***" at bounding box center [367, 72] width 450 height 23
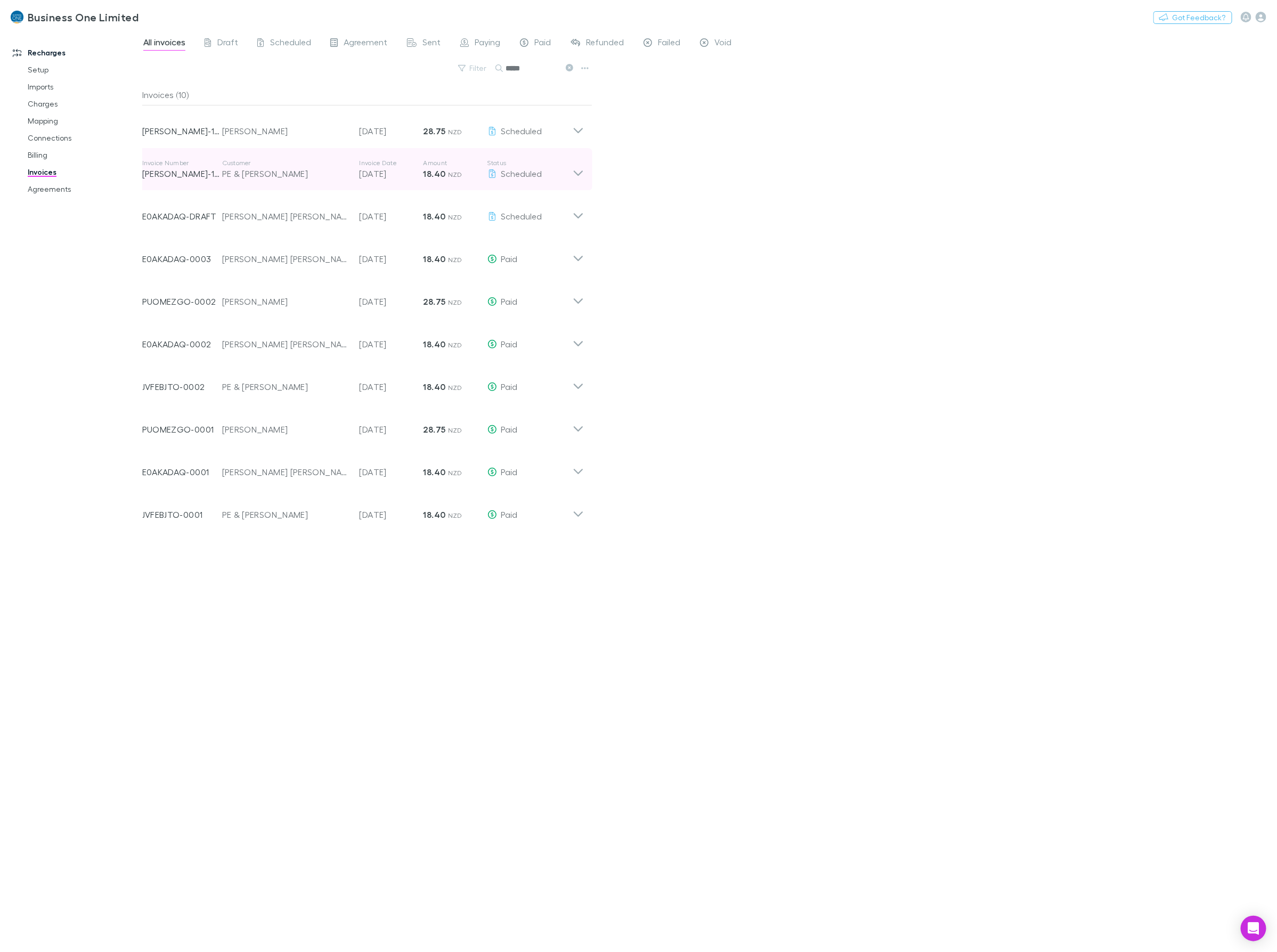
click at [576, 177] on icon at bounding box center [578, 169] width 11 height 21
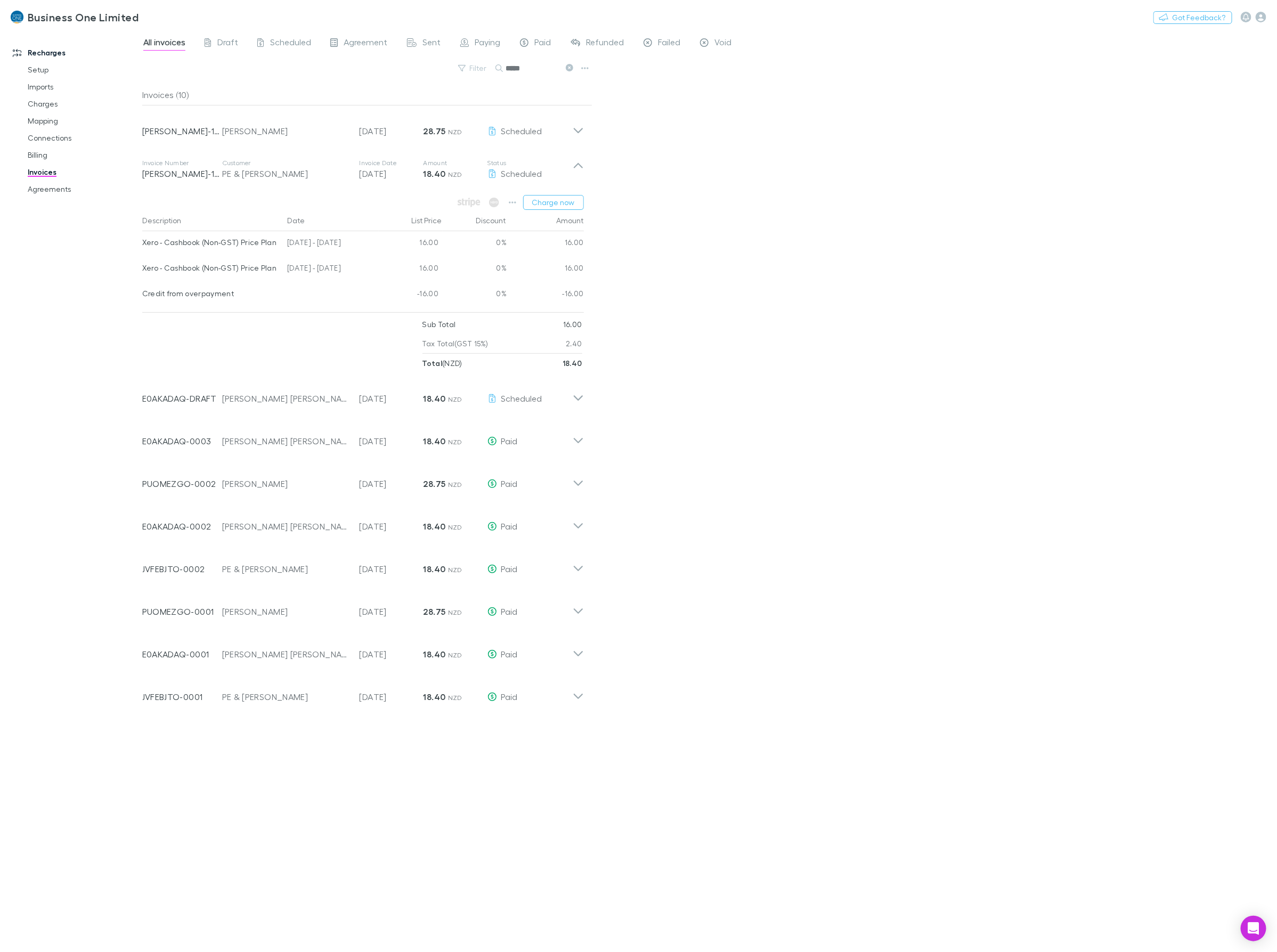
drag, startPoint x: 360, startPoint y: 267, endPoint x: 142, endPoint y: 269, distance: 218.0
click at [142, 269] on div "Xero - Cashbook (Non-GST) Price Plan 25 Jun - 24 Jul 2025 16.00 0% 16.00" at bounding box center [363, 270] width 441 height 26
copy div "Xero - Cashbook (Non-GST) Price Plan 25 Jun - 24 Jul 2025"
click at [585, 566] on div "Invoice Number JVFEBJTO-0002 Customer PE & SM Morritt Invoice Date 21 Jul 2025 …" at bounding box center [363, 565] width 459 height 43
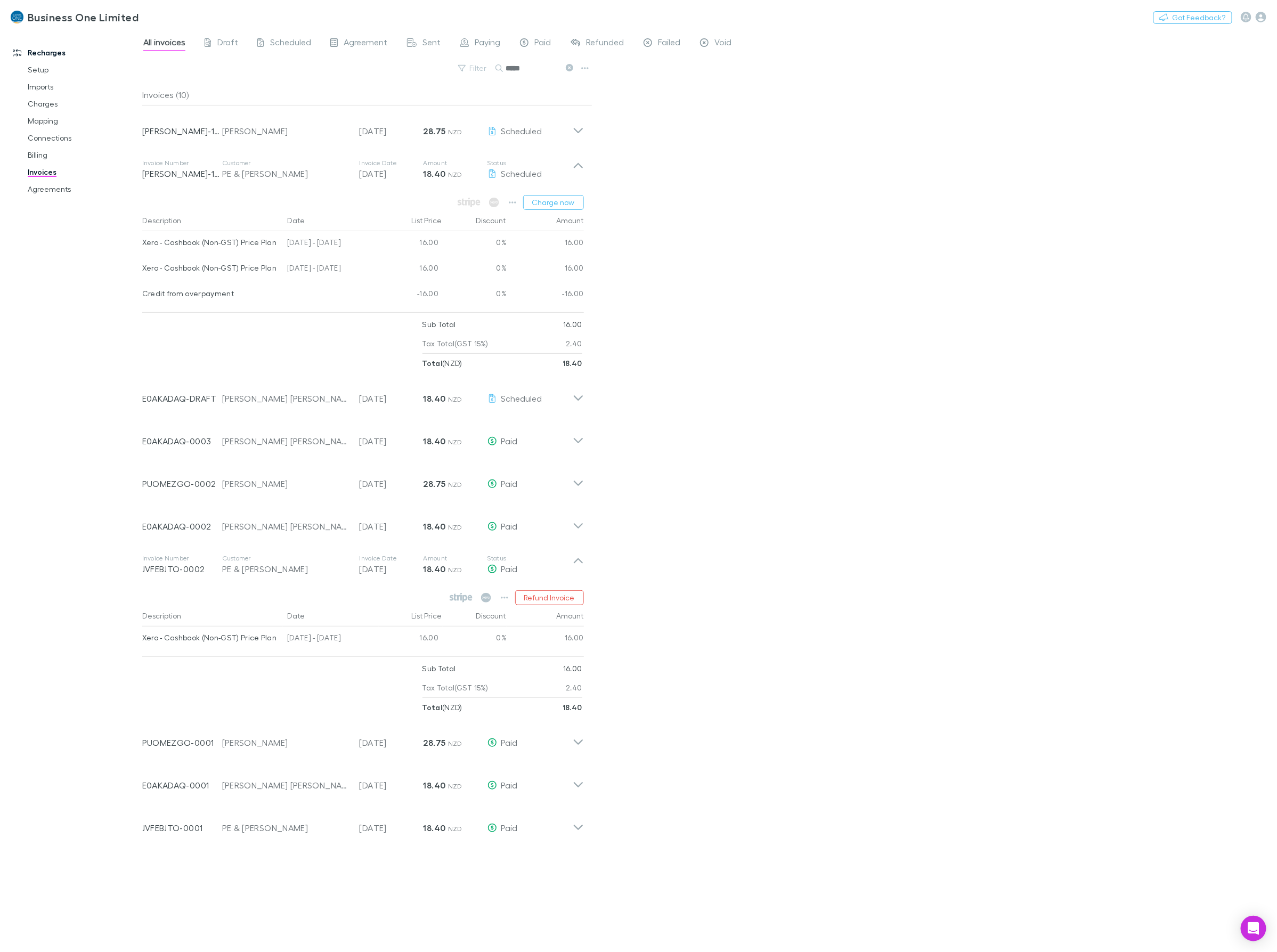
drag, startPoint x: 551, startPoint y: 68, endPoint x: 440, endPoint y: 67, distance: 111.0
click at [445, 67] on div "Filter Search *****" at bounding box center [367, 72] width 450 height 23
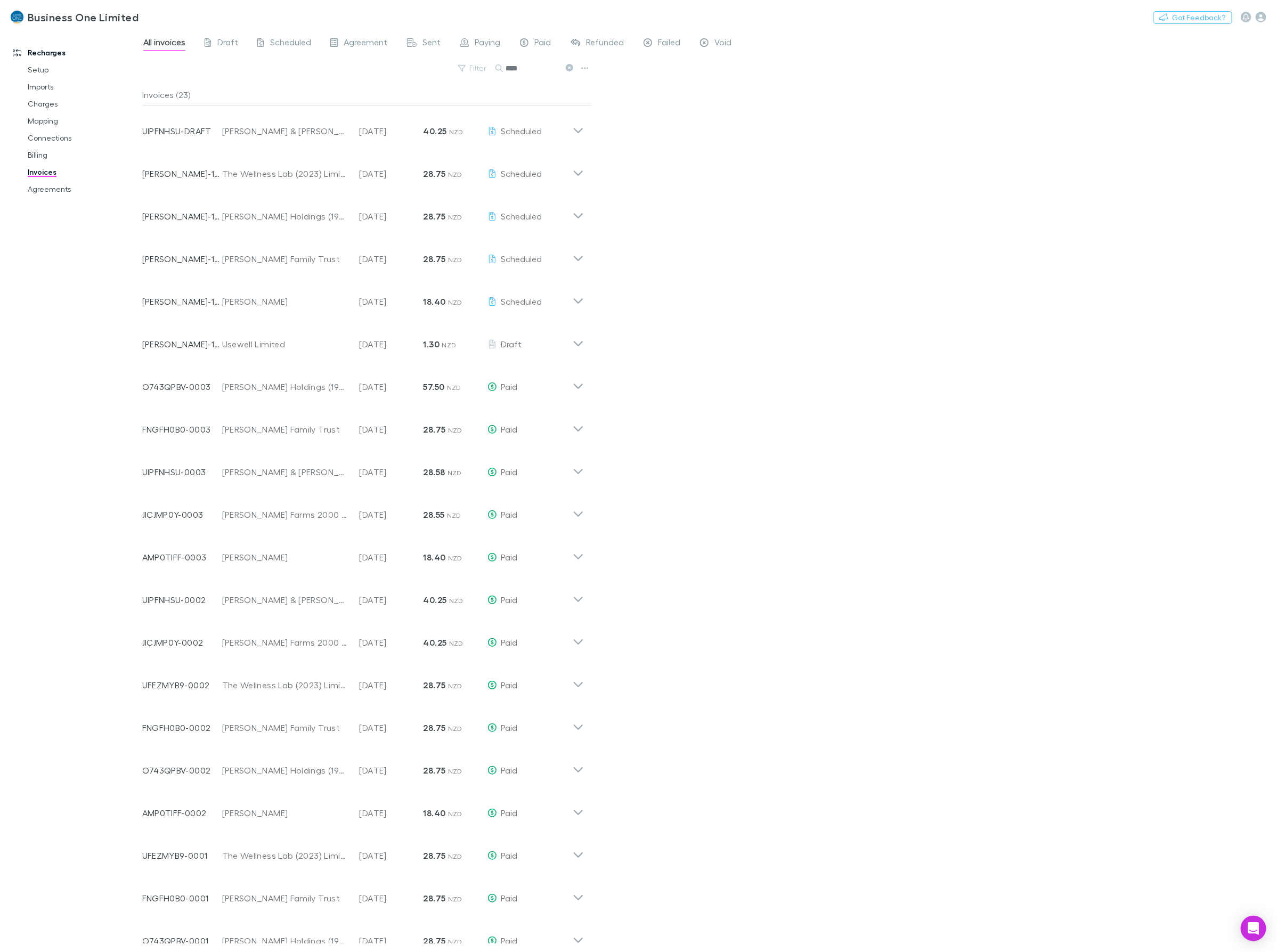
click at [541, 65] on input "****" at bounding box center [532, 68] width 53 height 15
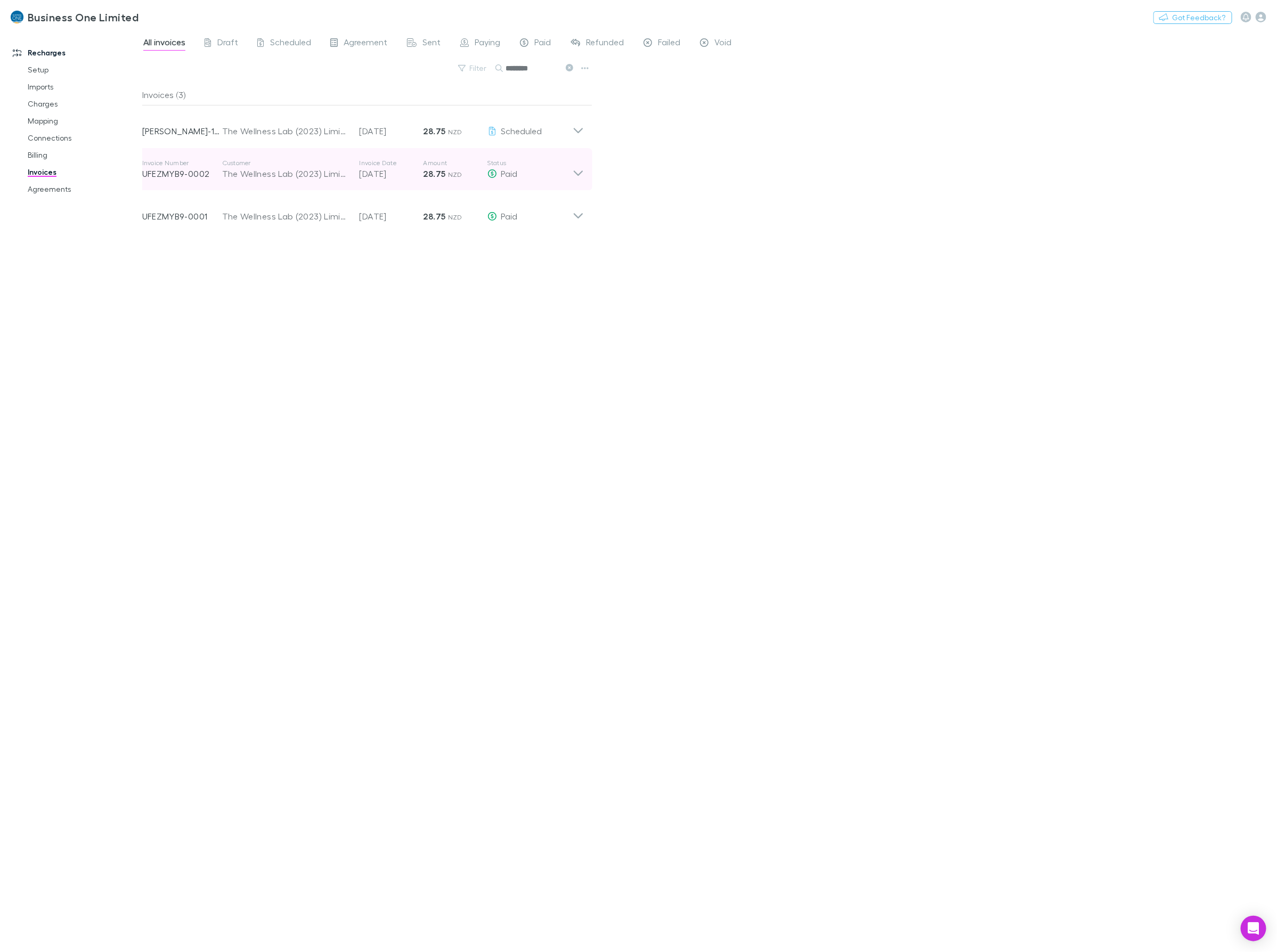
click at [579, 172] on icon at bounding box center [578, 169] width 11 height 21
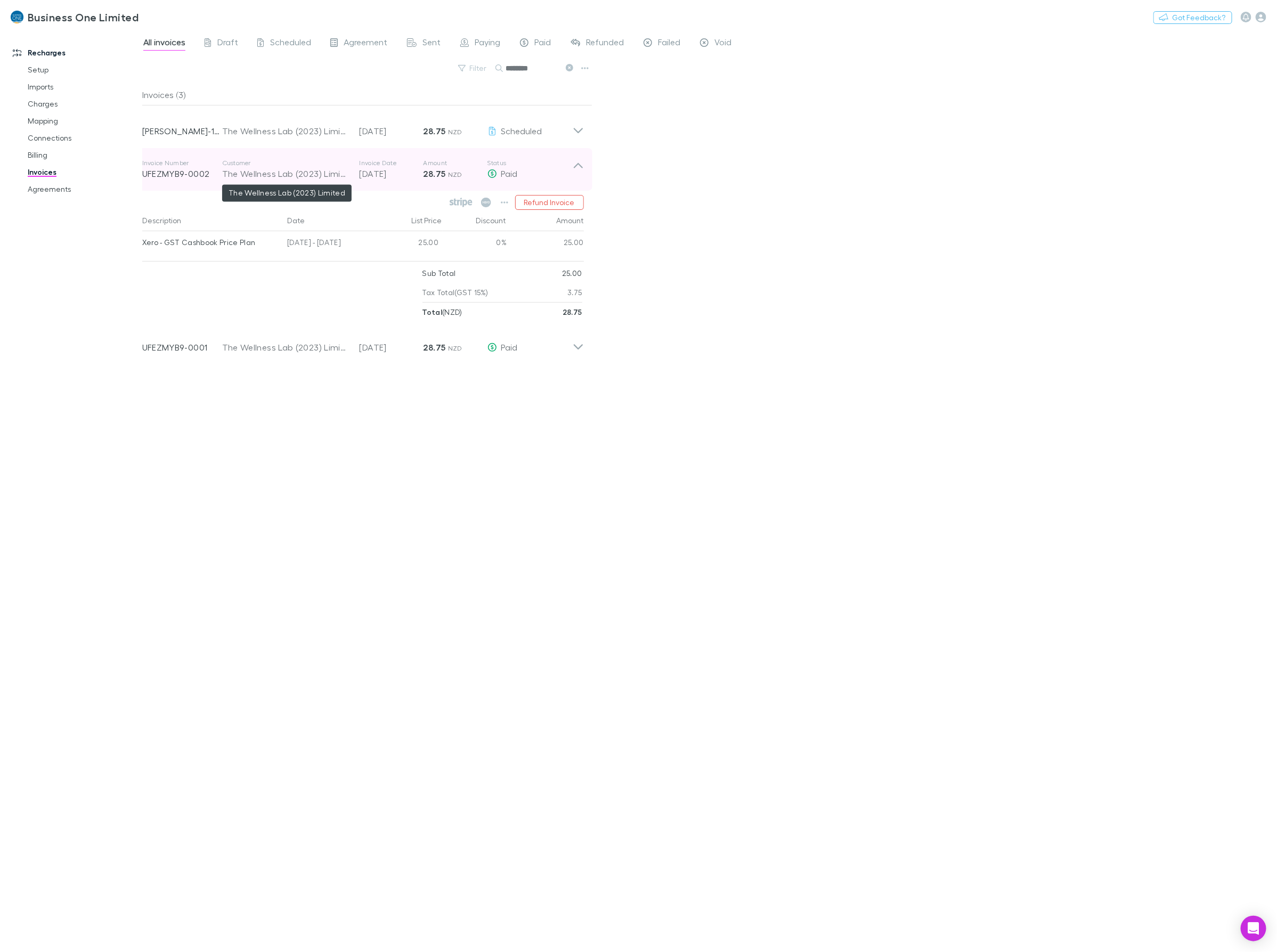
drag, startPoint x: 142, startPoint y: 176, endPoint x: 221, endPoint y: 175, distance: 79.0
click at [221, 175] on div "Invoice Number UFEZMYB9-0002 Customer The Wellness Lab (2023) Limited Invoice D…" at bounding box center [357, 169] width 430 height 39
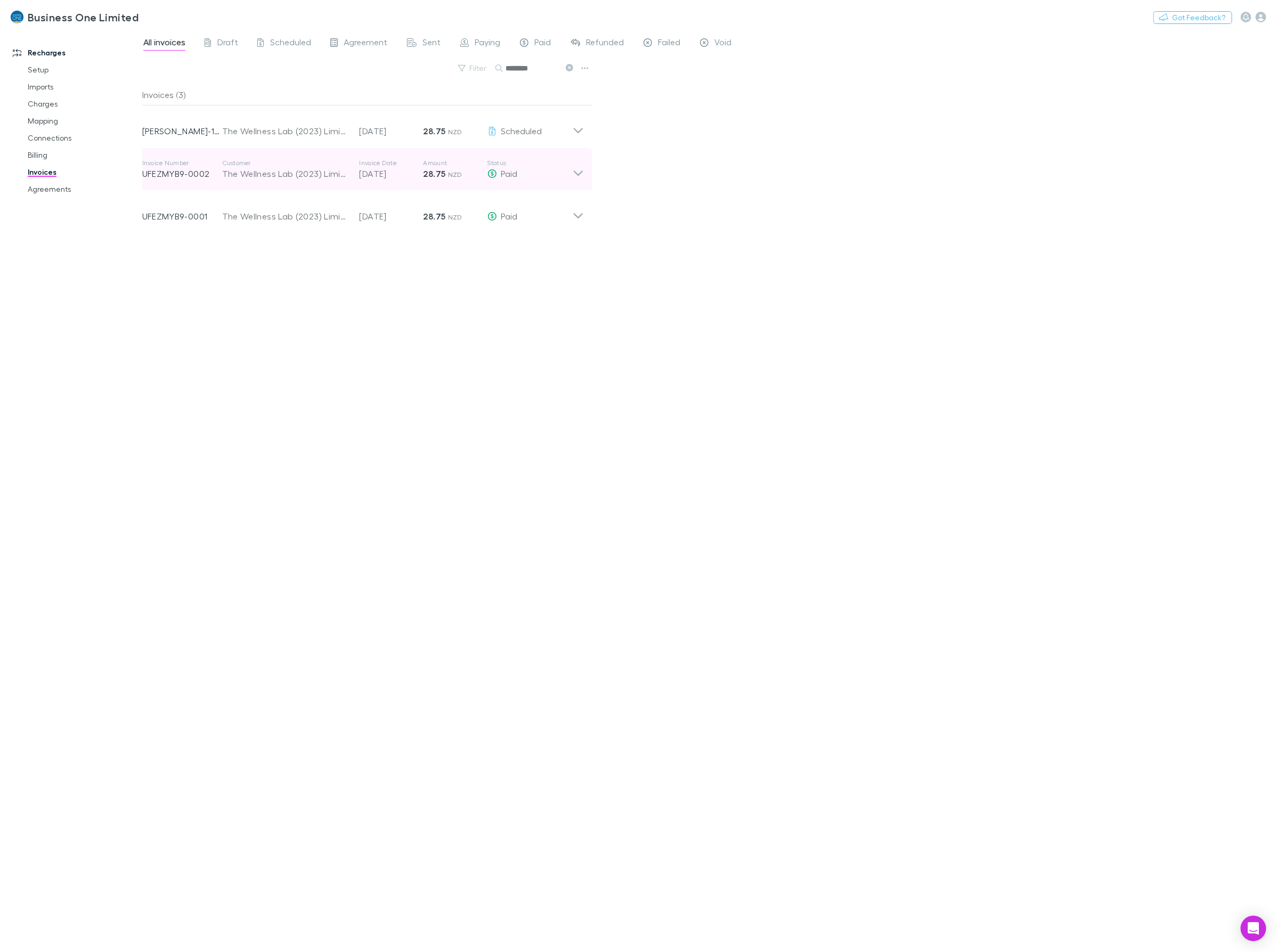
click at [212, 172] on p "UFEZMYB9-0002" at bounding box center [182, 173] width 80 height 13
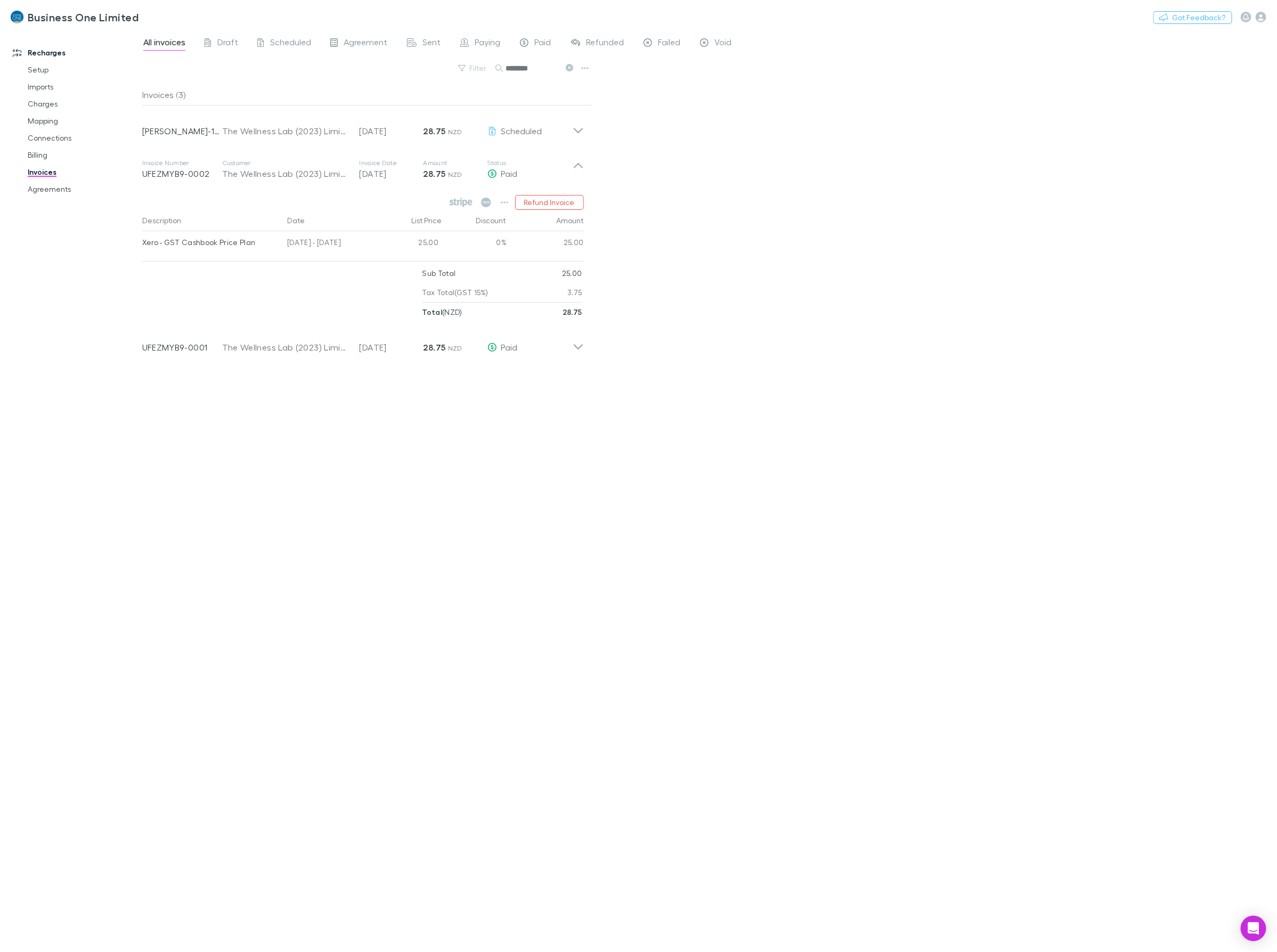
drag, startPoint x: 215, startPoint y: 178, endPoint x: 139, endPoint y: 185, distance: 76.3
click at [139, 185] on div "Recharges Setup Imports Charges Mapping Connections Billing Invoices Agreements…" at bounding box center [638, 491] width 1277 height 922
click at [182, 141] on div "Invoice Number RECH-1111 Customer The Wellness Lab (2023) Limited Invoice Date …" at bounding box center [357, 127] width 430 height 39
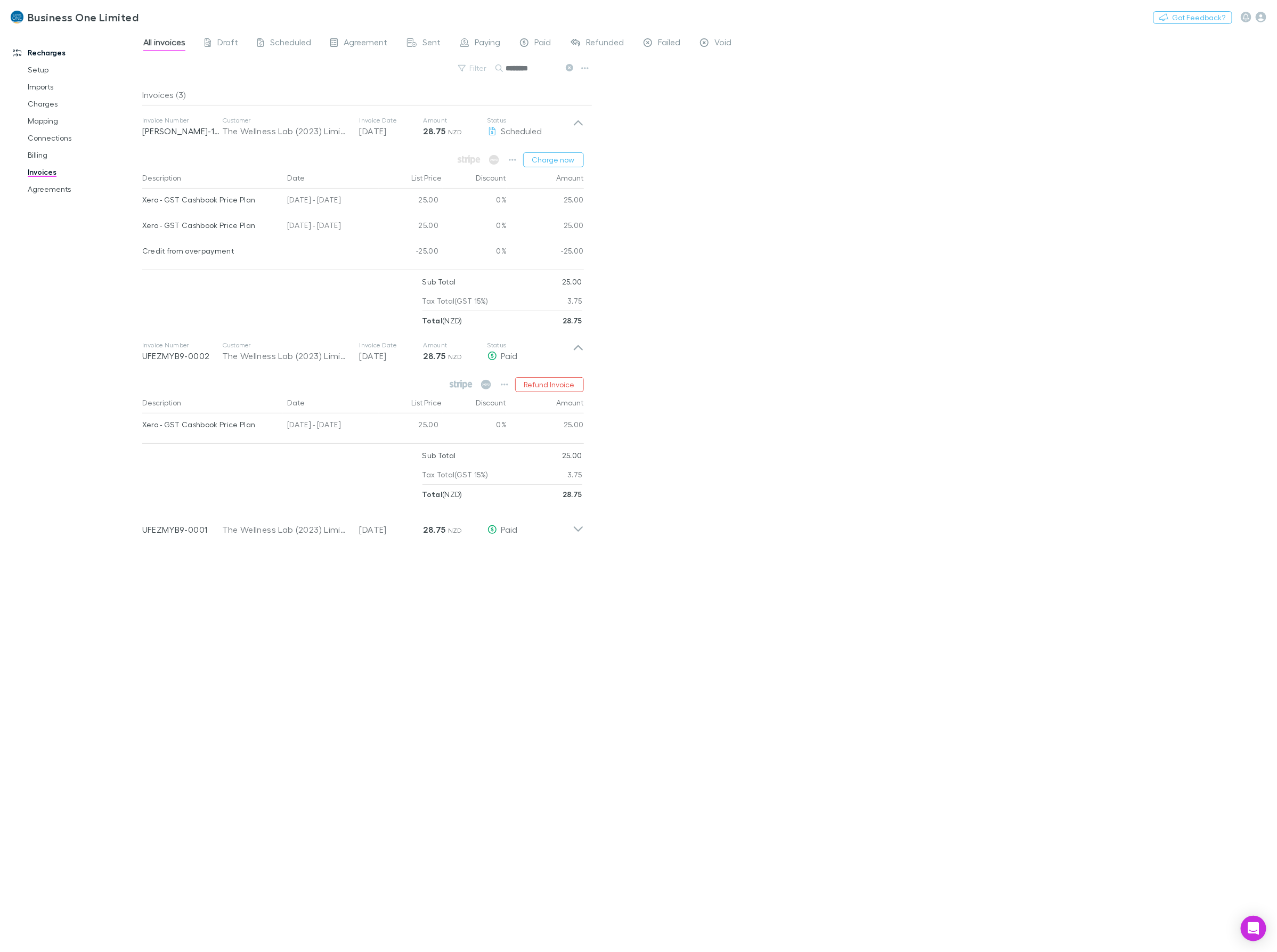
drag, startPoint x: 206, startPoint y: 358, endPoint x: 117, endPoint y: 358, distance: 89.0
click at [117, 358] on div "Recharges Setup Imports Charges Mapping Connections Billing Invoices Agreements…" at bounding box center [638, 491] width 1277 height 922
drag, startPoint x: 354, startPoint y: 224, endPoint x: 142, endPoint y: 226, distance: 212.0
click at [142, 226] on div "Xero - GST Cashbook Price Plan 25 Jun - 24 Jul 2025 25.00 0% 25.00" at bounding box center [363, 227] width 441 height 26
copy div "Xero - GST Cashbook Price Plan 25 Jun - 24 Jul 2025"
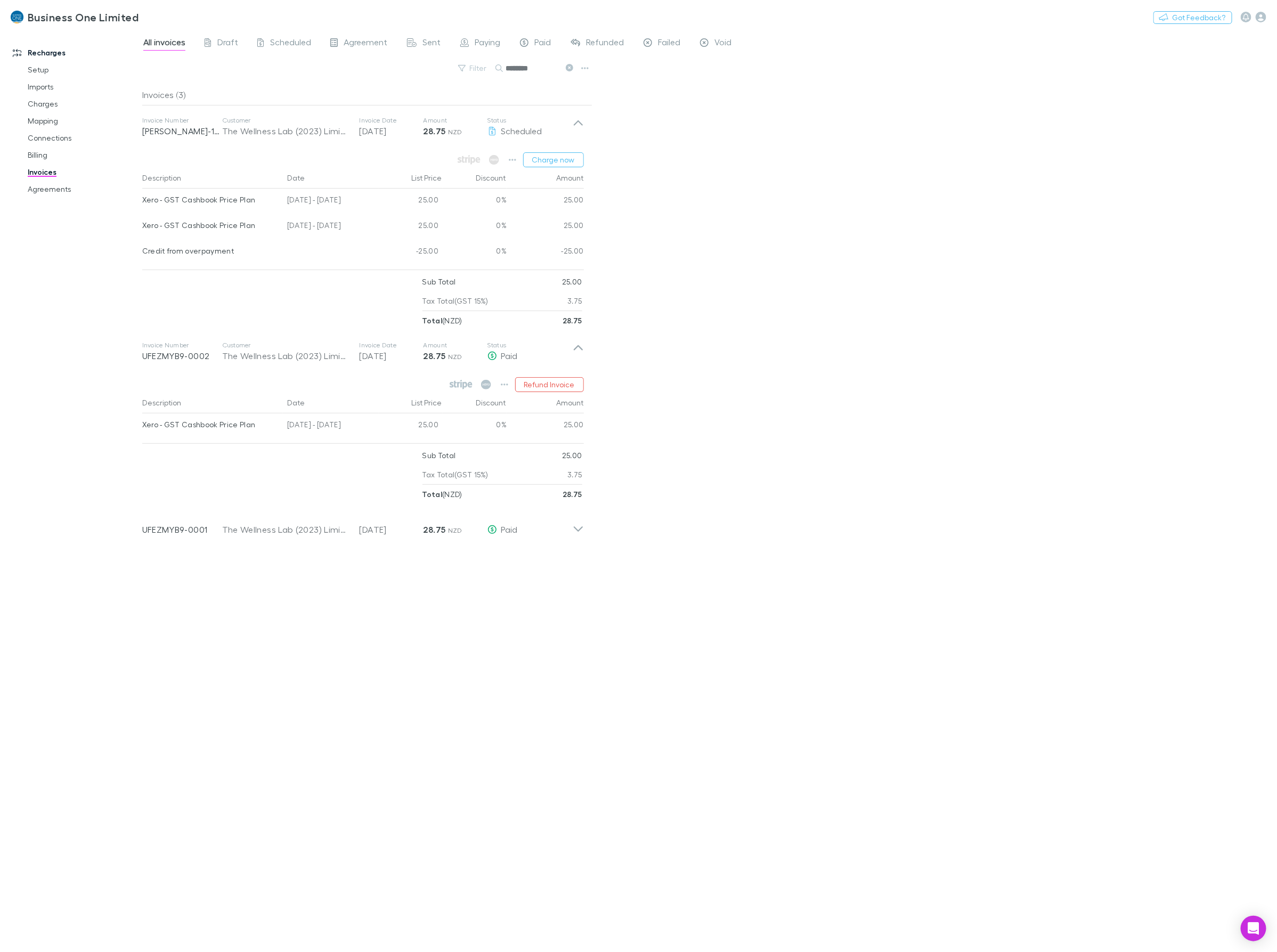
click at [262, 498] on div at bounding box center [282, 474] width 280 height 58
drag, startPoint x: 432, startPoint y: 83, endPoint x: 152, endPoint y: 95, distance: 280.3
click at [193, 89] on div "All invoices Draft Scheduled Agreement Sent Paying Paid Refunded Failed Void Fi…" at bounding box center [709, 491] width 1135 height 922
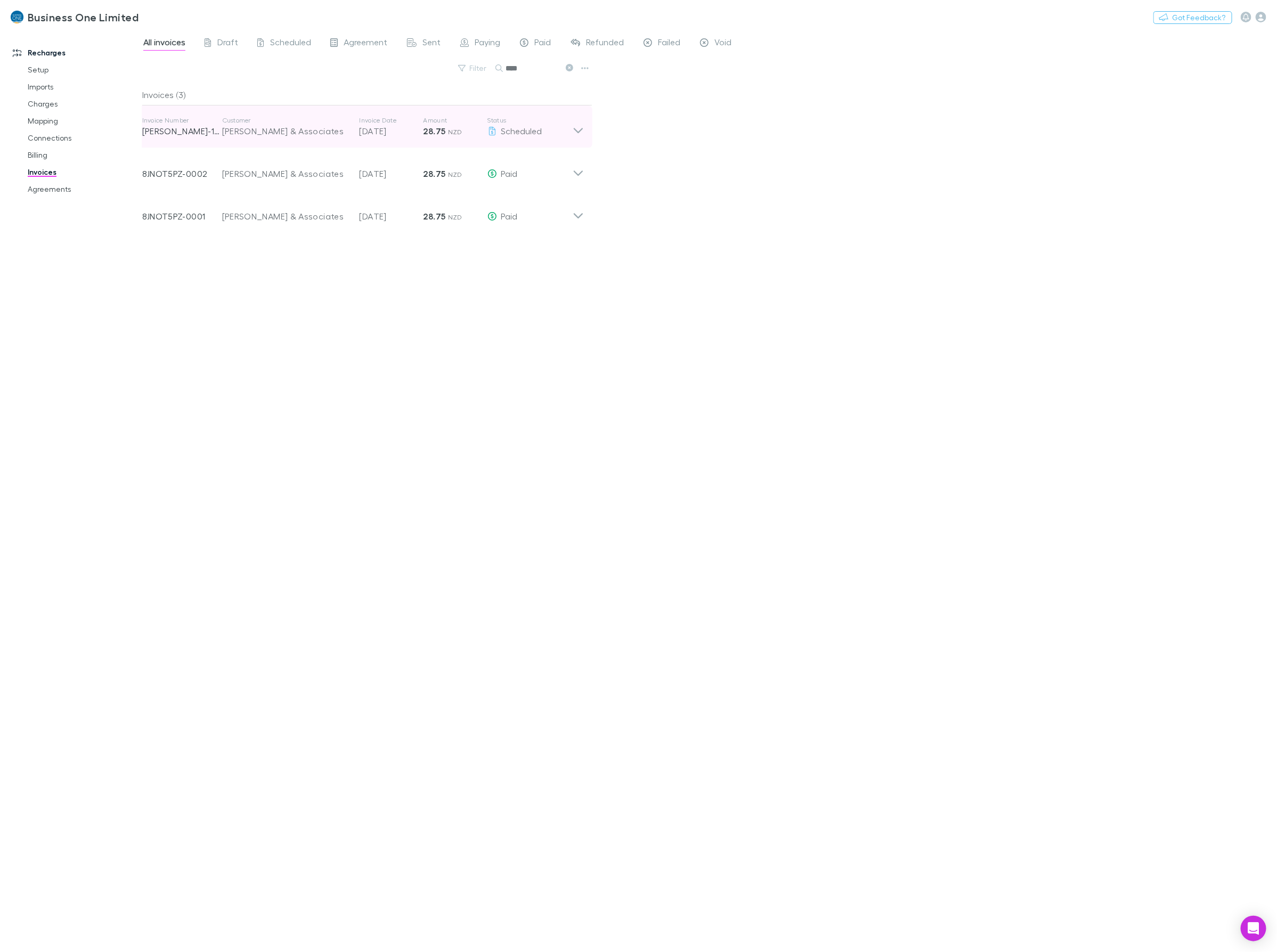
type input "****"
click at [573, 120] on icon at bounding box center [578, 126] width 11 height 21
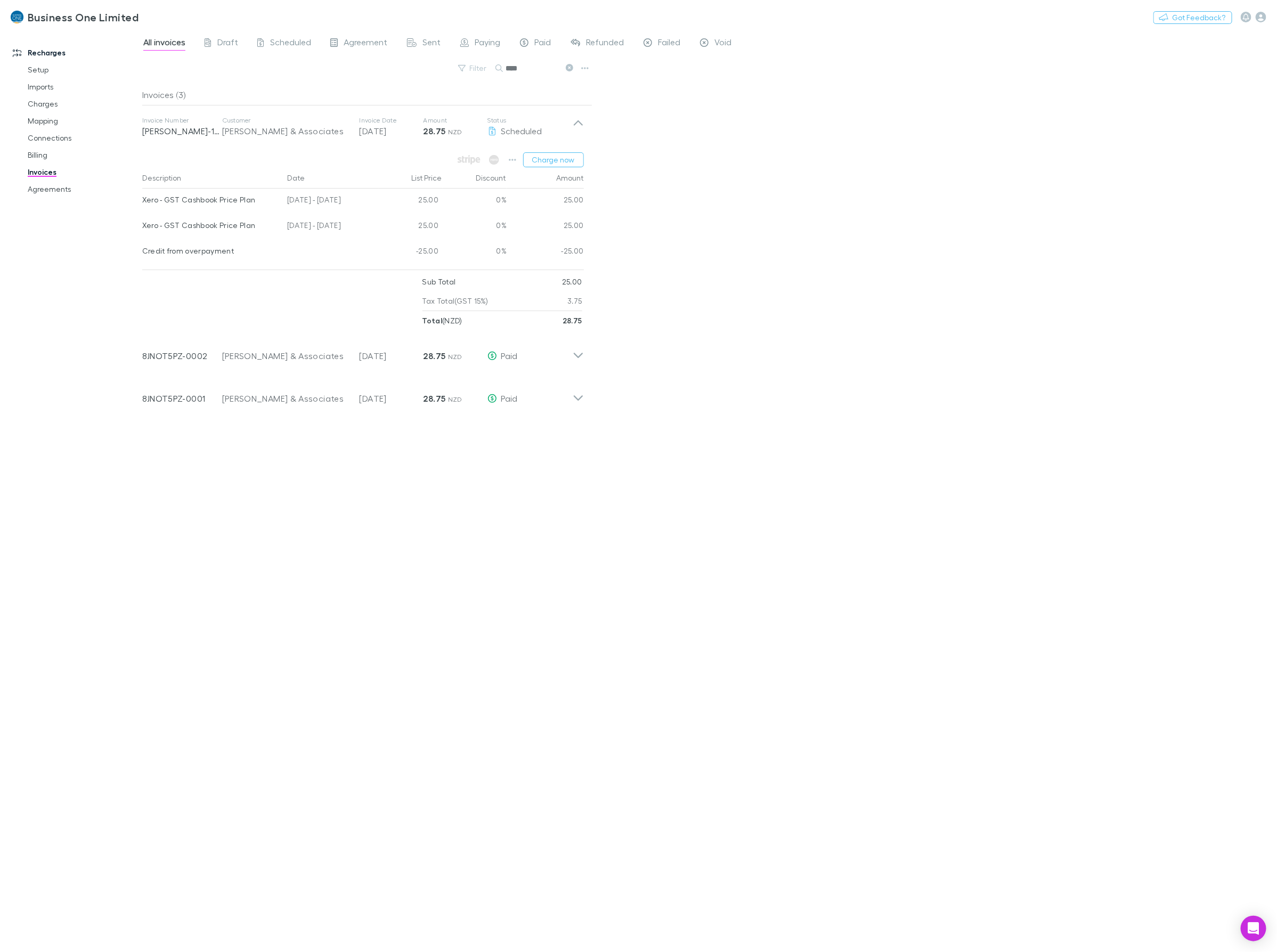
drag, startPoint x: 359, startPoint y: 227, endPoint x: 142, endPoint y: 227, distance: 217.0
click at [142, 227] on div "Xero - GST Cashbook Price Plan 25 Jun - 24 Jul 2025 25.00 0% 25.00" at bounding box center [363, 227] width 441 height 26
copy div "Xero - GST Cashbook Price Plan 25 Jun - 24 Jul 2025"
drag, startPoint x: 551, startPoint y: 64, endPoint x: 396, endPoint y: 74, distance: 155.3
click at [396, 74] on div "Filter Search ****" at bounding box center [367, 72] width 450 height 23
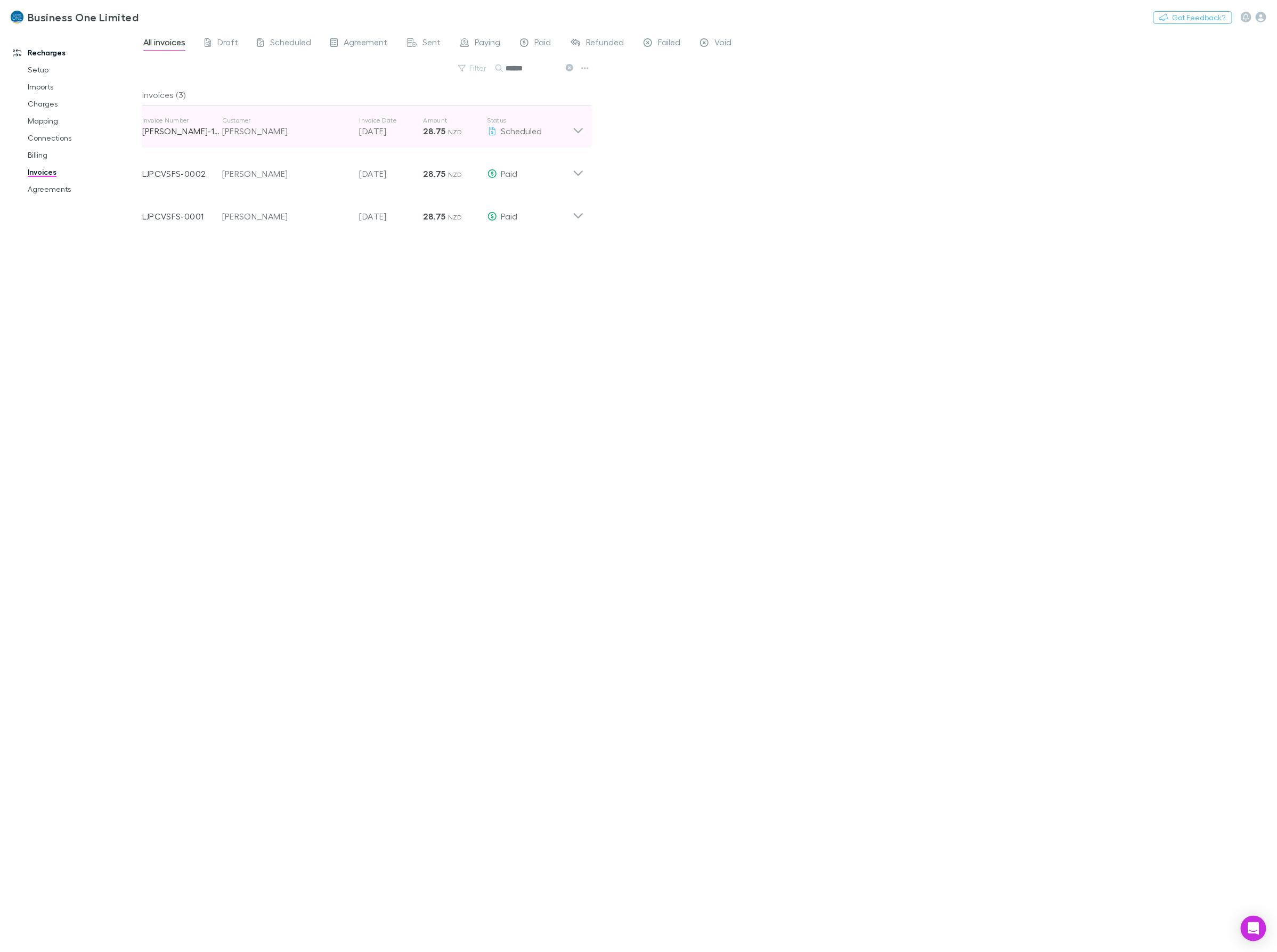
click at [582, 129] on icon at bounding box center [578, 126] width 11 height 21
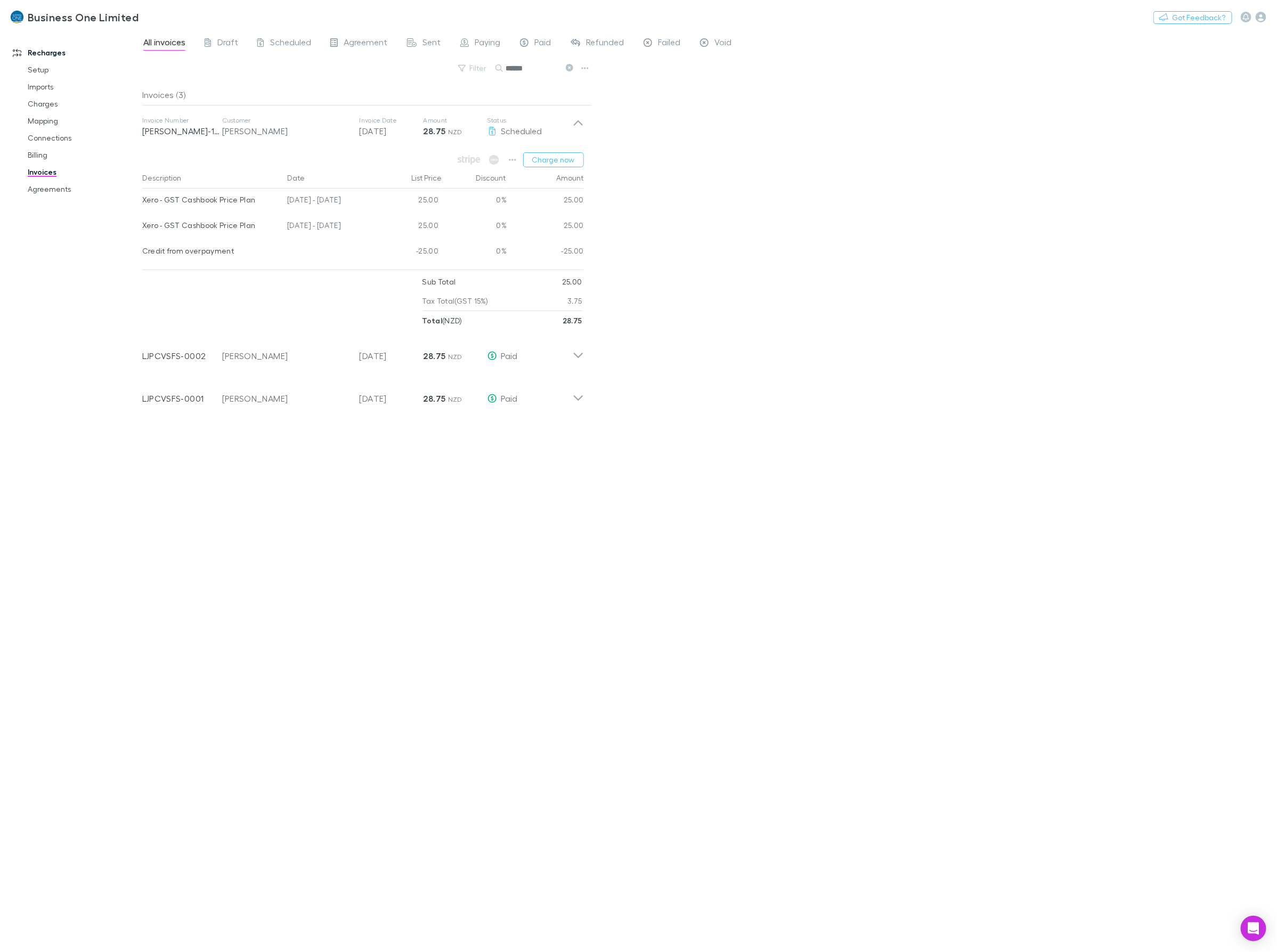
drag, startPoint x: 354, startPoint y: 227, endPoint x: 143, endPoint y: 227, distance: 211.0
click at [143, 227] on div "Xero - GST Cashbook Price Plan 25 Jun - 24 Jul 2025 25.00 0% 25.00" at bounding box center [363, 227] width 441 height 26
copy div "Xero - GST Cashbook Price Plan 25 Jun - 24 Jul 2025"
drag, startPoint x: 518, startPoint y: 72, endPoint x: 206, endPoint y: 89, distance: 312.5
click at [232, 86] on div "All invoices Draft Scheduled Agreement Sent Paying Paid Refunded Failed Void Fi…" at bounding box center [709, 491] width 1135 height 922
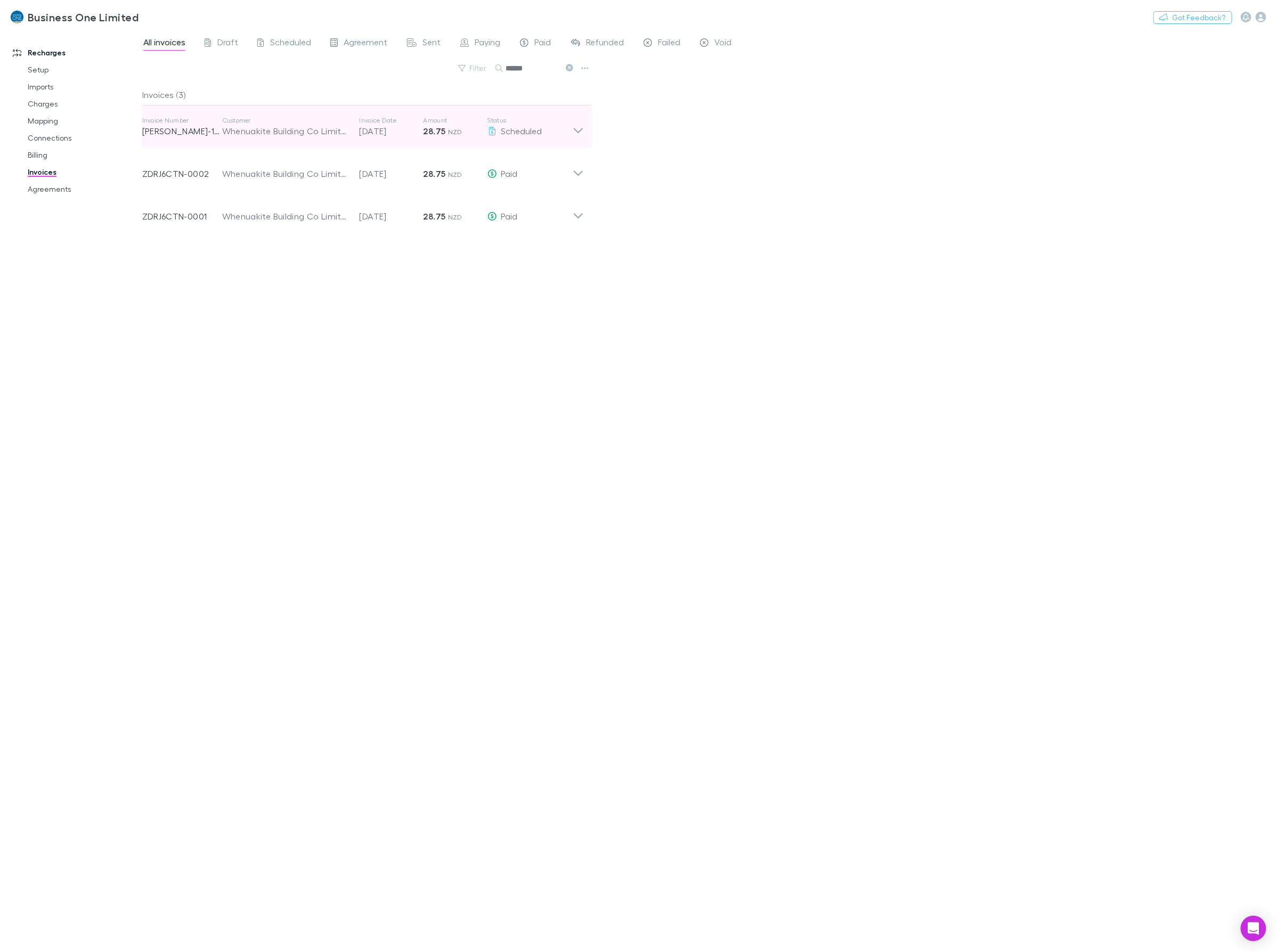
drag, startPoint x: 577, startPoint y: 131, endPoint x: 421, endPoint y: 131, distance: 156.0
click at [577, 131] on icon at bounding box center [578, 126] width 11 height 21
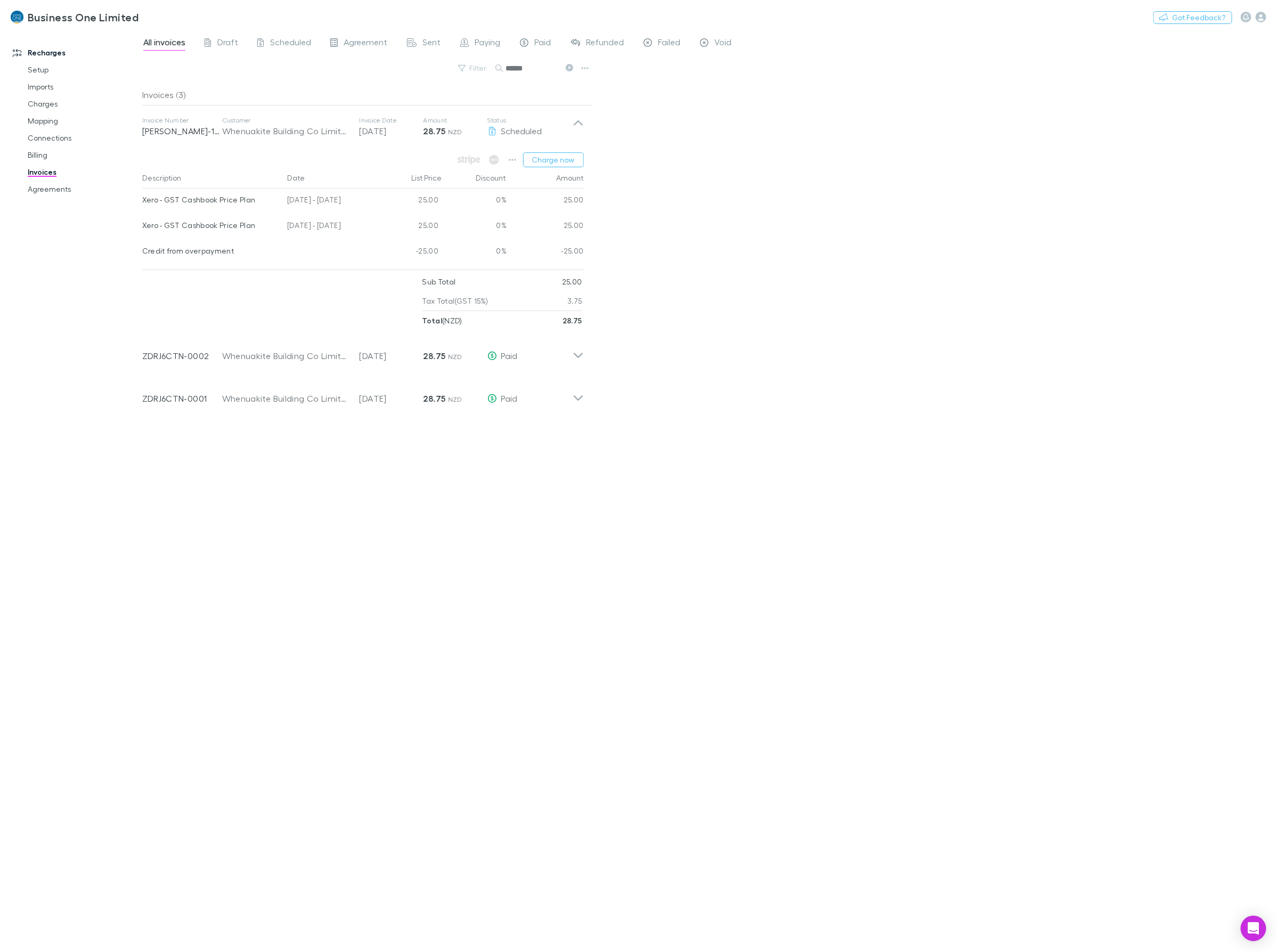
drag, startPoint x: 353, startPoint y: 227, endPoint x: 142, endPoint y: 228, distance: 211.0
click at [142, 228] on div "Xero - GST Cashbook Price Plan 25 Jun - 24 Jul 2025 25.00 0% 25.00" at bounding box center [363, 227] width 441 height 26
drag, startPoint x: 538, startPoint y: 71, endPoint x: 355, endPoint y: 69, distance: 183.0
click at [355, 69] on div "Filter Search ******" at bounding box center [367, 72] width 450 height 23
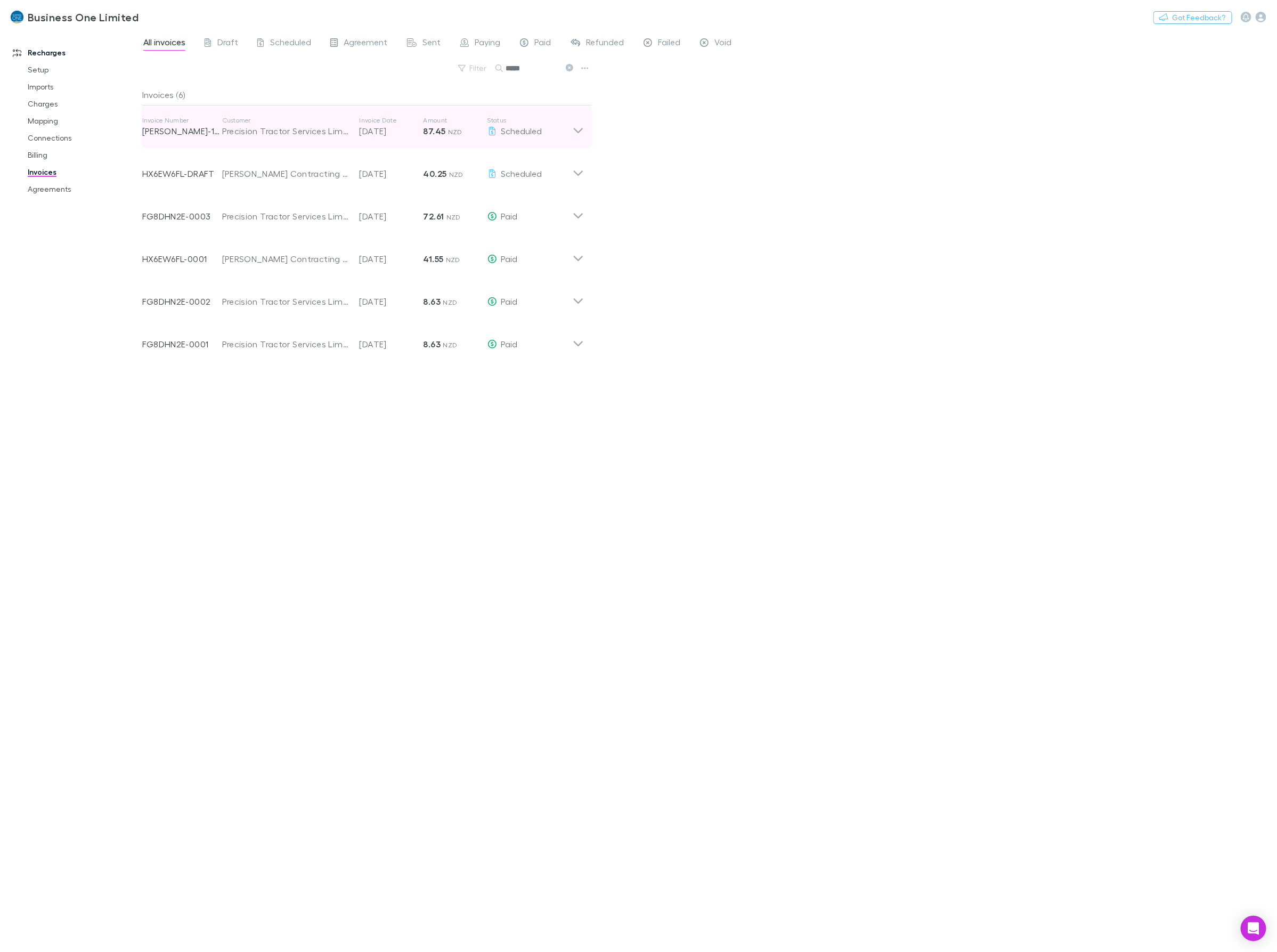
click at [583, 136] on icon at bounding box center [578, 126] width 11 height 21
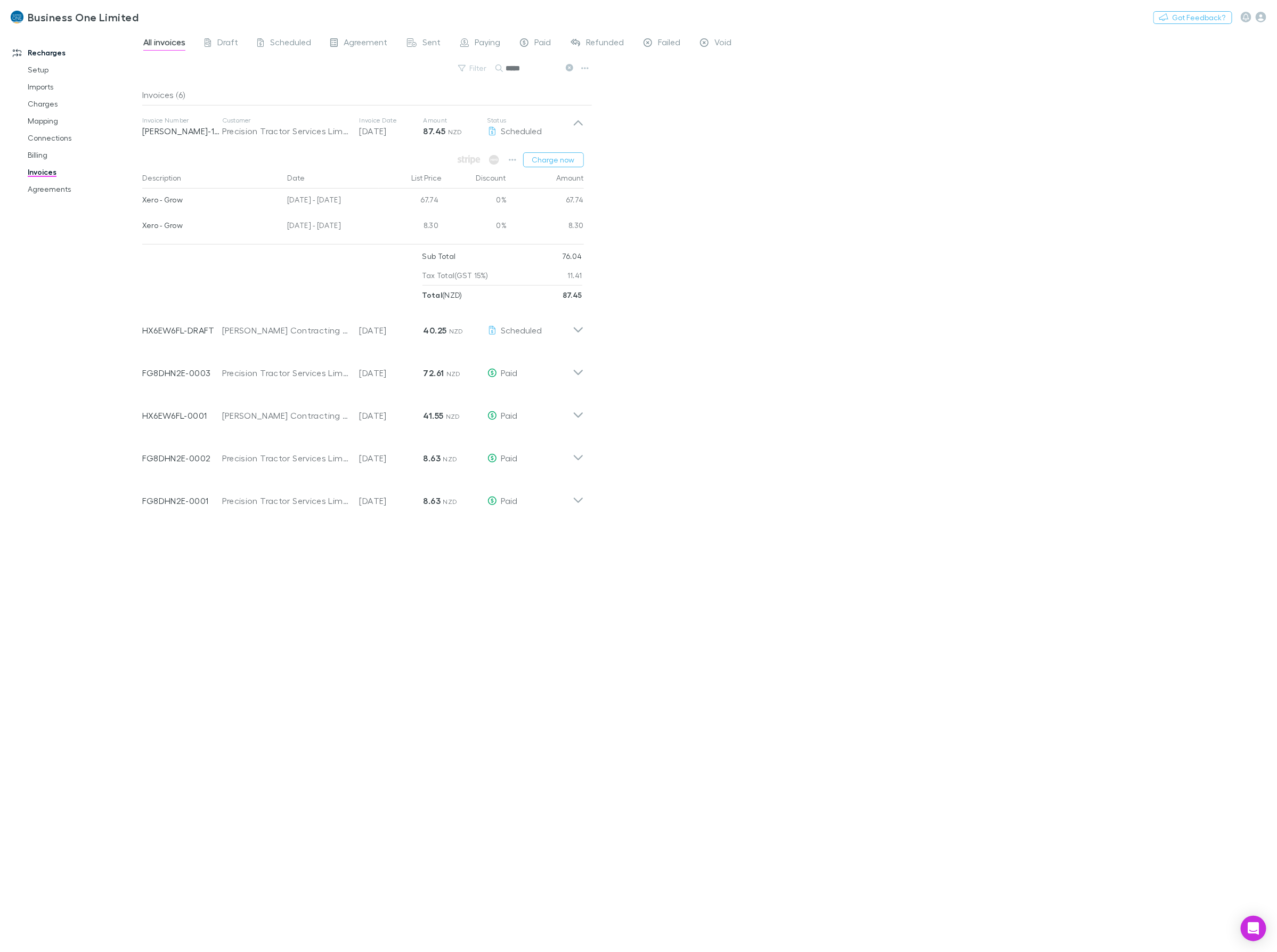
click at [779, 155] on div "All invoices Draft Scheduled Agreement Sent Paying Paid Refunded Failed Void Fi…" at bounding box center [709, 491] width 1135 height 922
drag, startPoint x: 365, startPoint y: 201, endPoint x: 142, endPoint y: 207, distance: 223.1
click at [142, 207] on div "Xero - Grow 04 Aug - 31 Aug 2025 67.74 0% 67.74" at bounding box center [363, 202] width 441 height 26
click at [576, 381] on div "Invoice Number FG8DHN2E-0003 Customer Precision Tractor Services Limited Invoic…" at bounding box center [363, 369] width 459 height 43
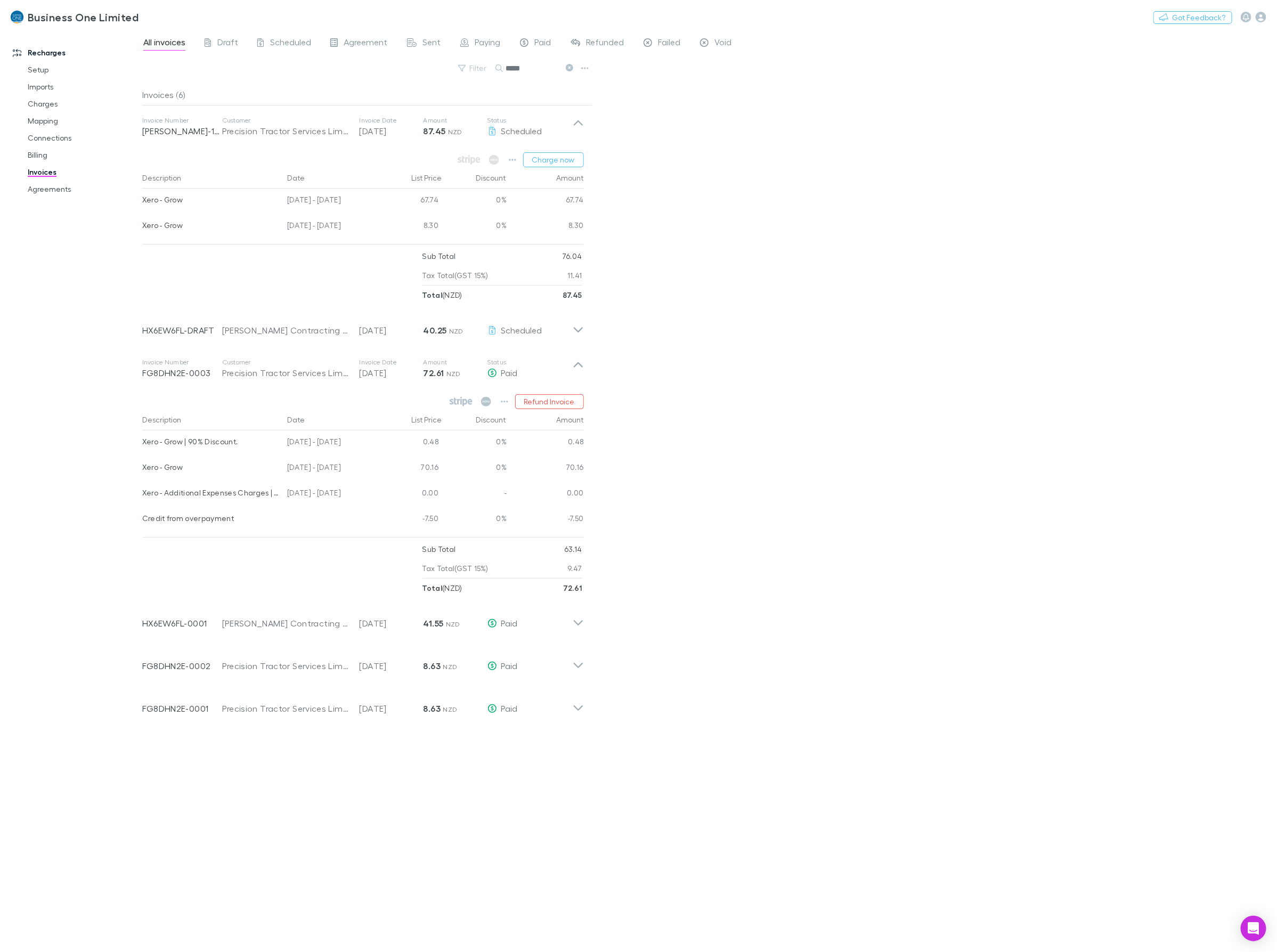
click at [807, 518] on div "All invoices Draft Scheduled Agreement Sent Paying Paid Refunded Failed Void Fi…" at bounding box center [709, 491] width 1135 height 922
click at [577, 664] on icon at bounding box center [578, 661] width 11 height 21
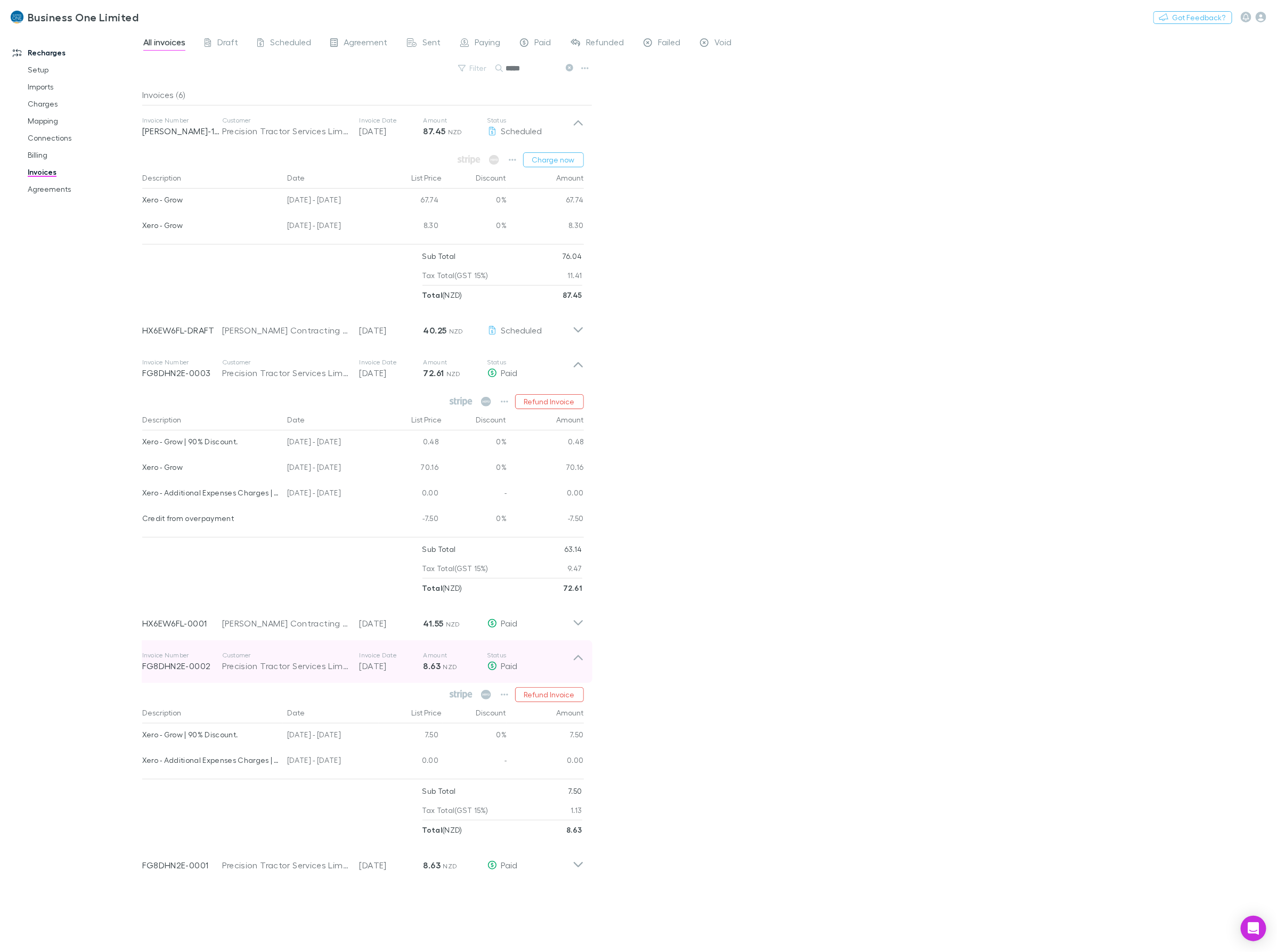
click at [577, 664] on icon at bounding box center [578, 661] width 11 height 21
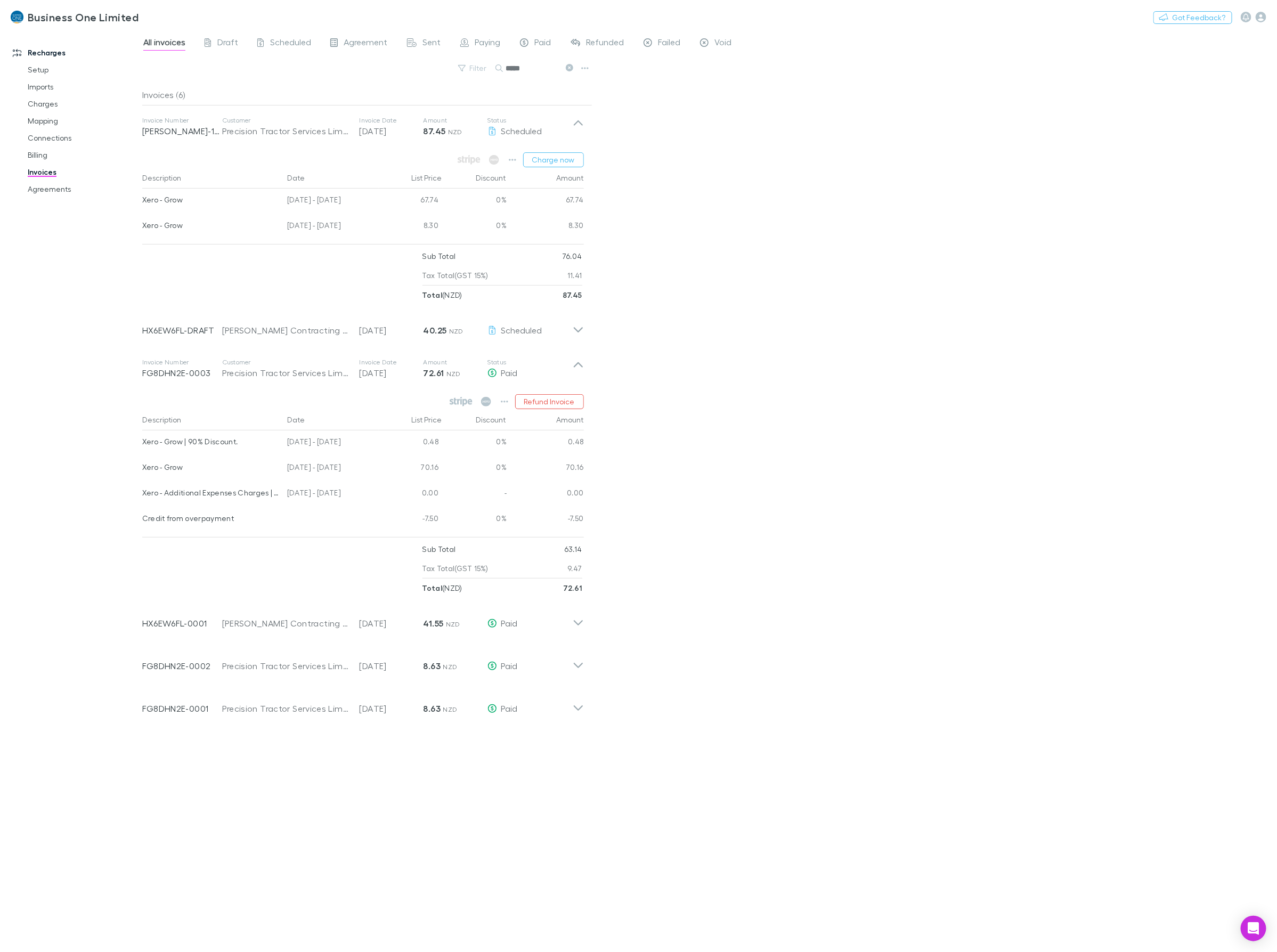
drag, startPoint x: 371, startPoint y: 497, endPoint x: 143, endPoint y: 445, distance: 233.9
click at [143, 445] on div "Xero - Grow | 90% Discount. 04 Jul - 05 Jul 2025 0.48 0% 0.48 Xero - Grow 06 Ju…" at bounding box center [363, 481] width 441 height 102
click at [400, 457] on div "70.16" at bounding box center [411, 469] width 64 height 26
drag, startPoint x: 360, startPoint y: 441, endPoint x: 142, endPoint y: 444, distance: 218.0
click at [142, 444] on div "Xero - Grow | 90% Discount. 04 Jul - 05 Jul 2025 0.48 0% 0.48" at bounding box center [363, 443] width 441 height 26
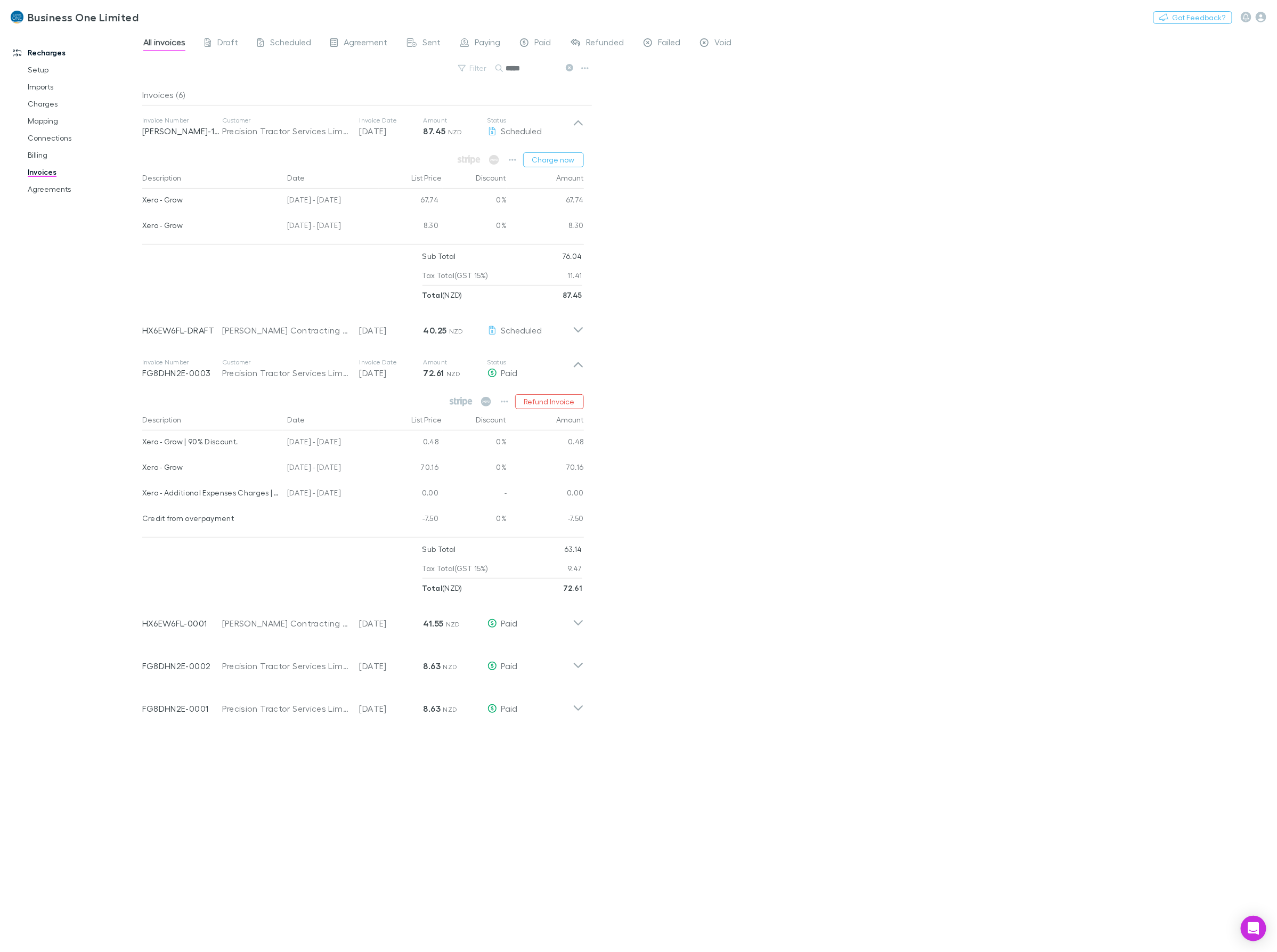
copy div "Xero - Grow | 90% Discount. 04 Jul - 05 Jul 2025"
drag, startPoint x: 368, startPoint y: 470, endPoint x: 142, endPoint y: 471, distance: 226.0
click at [142, 471] on div "Xero - Grow 06 Jul - 03 Aug 2025 70.16 0% 70.16" at bounding box center [363, 469] width 441 height 26
copy div "Xero - Grow 06 Jul - 03 Aug 2025"
drag, startPoint x: 372, startPoint y: 498, endPoint x: 144, endPoint y: 495, distance: 228.0
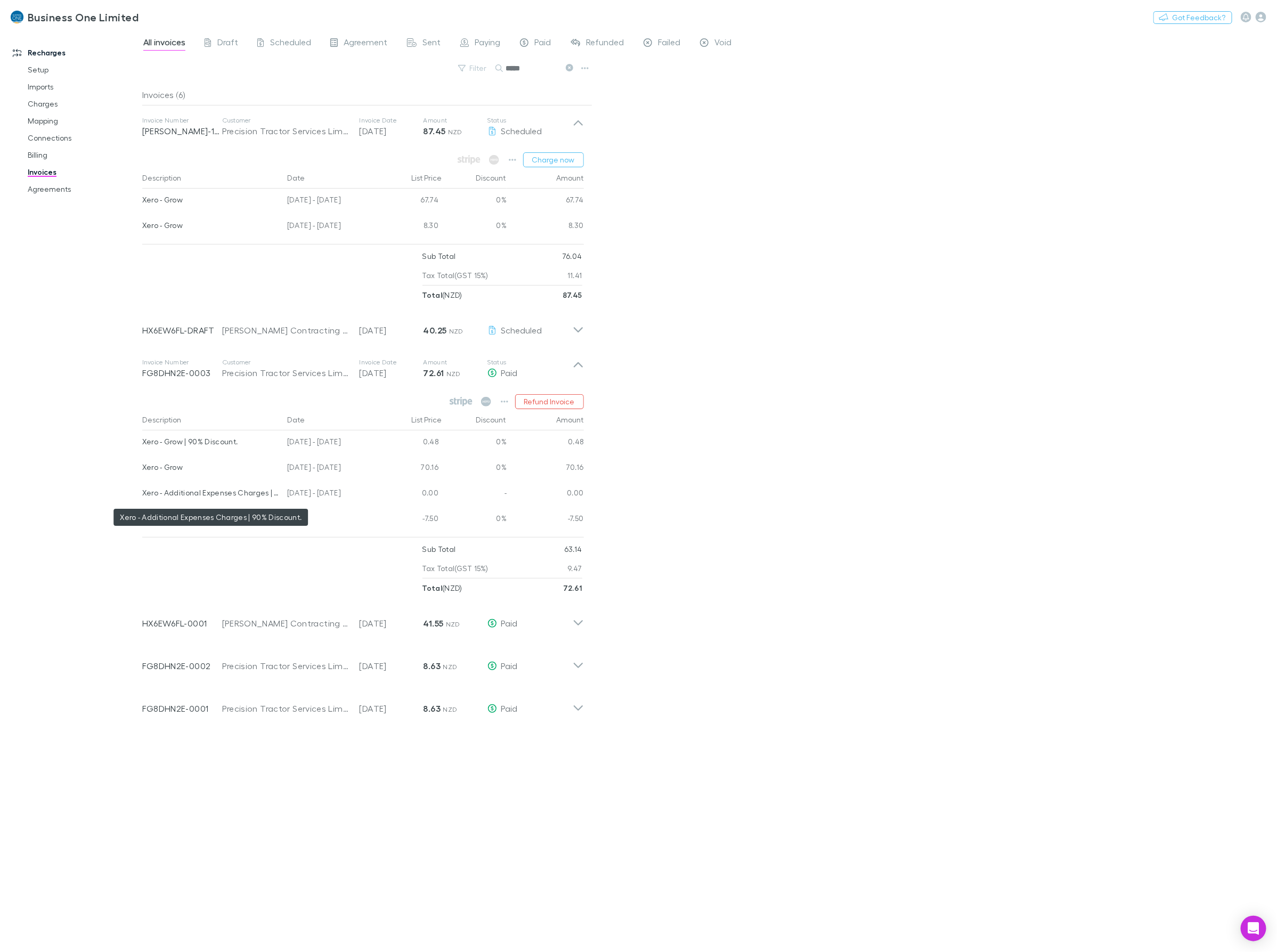
click at [144, 495] on div "Xero - Additional Expenses Charges | 90% Discount. 04 Jul - 03 Aug 2025 0.00 - …" at bounding box center [363, 494] width 441 height 26
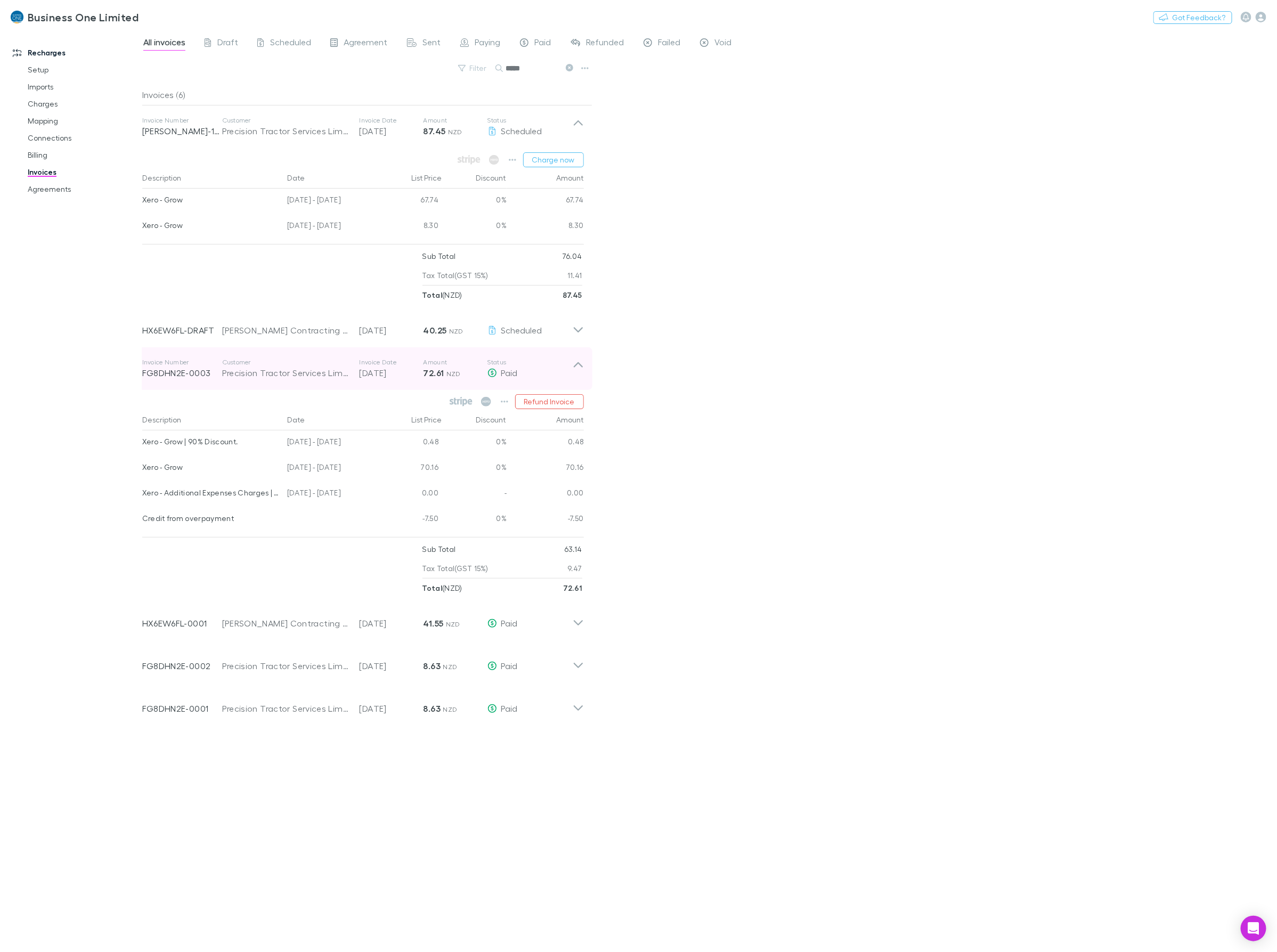
click at [578, 364] on icon at bounding box center [578, 368] width 11 height 21
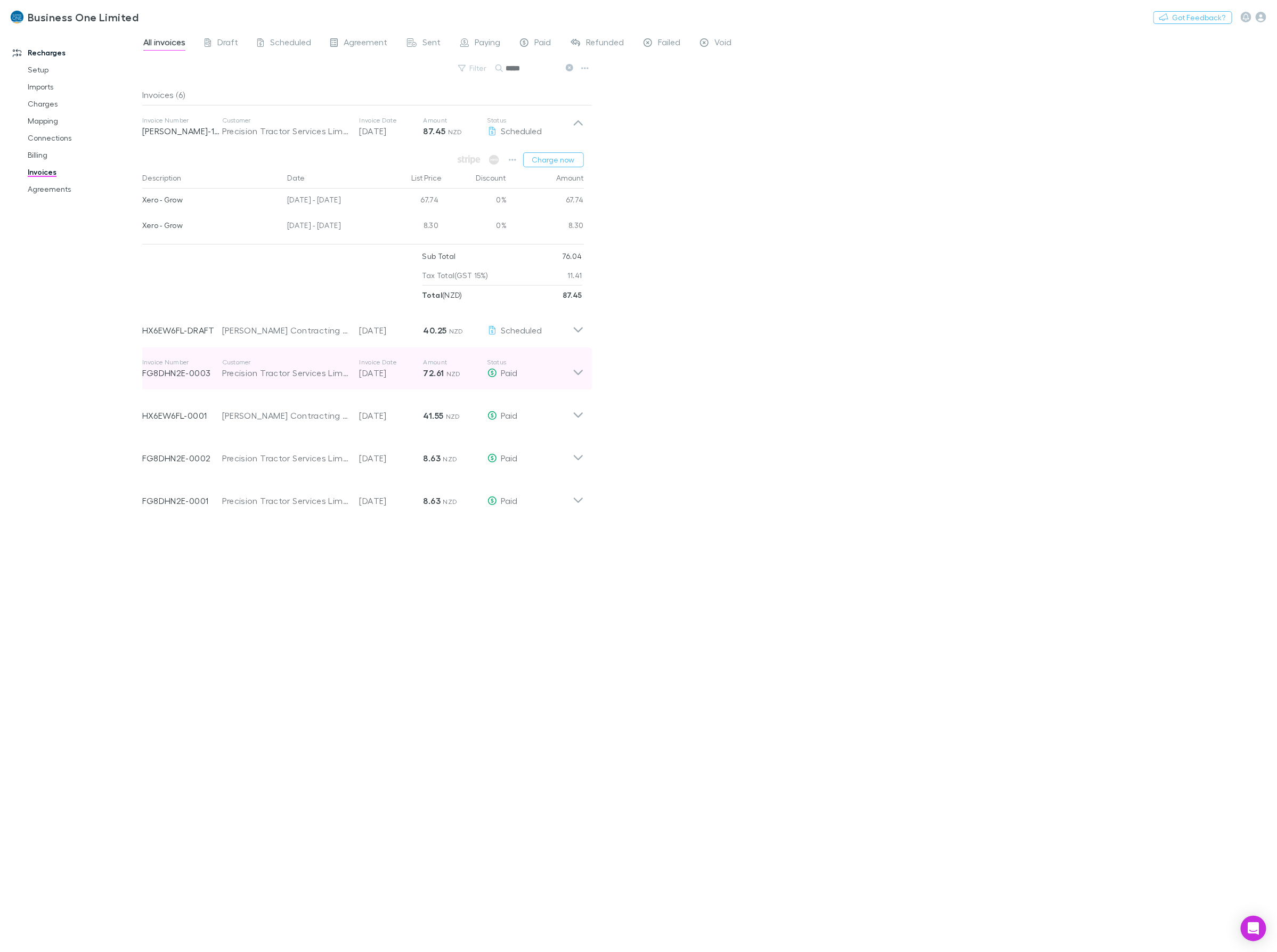
click at [586, 360] on div "Invoice Number FG8DHN2E-0003 Customer Precision Tractor Services Limited Invoic…" at bounding box center [363, 369] width 459 height 43
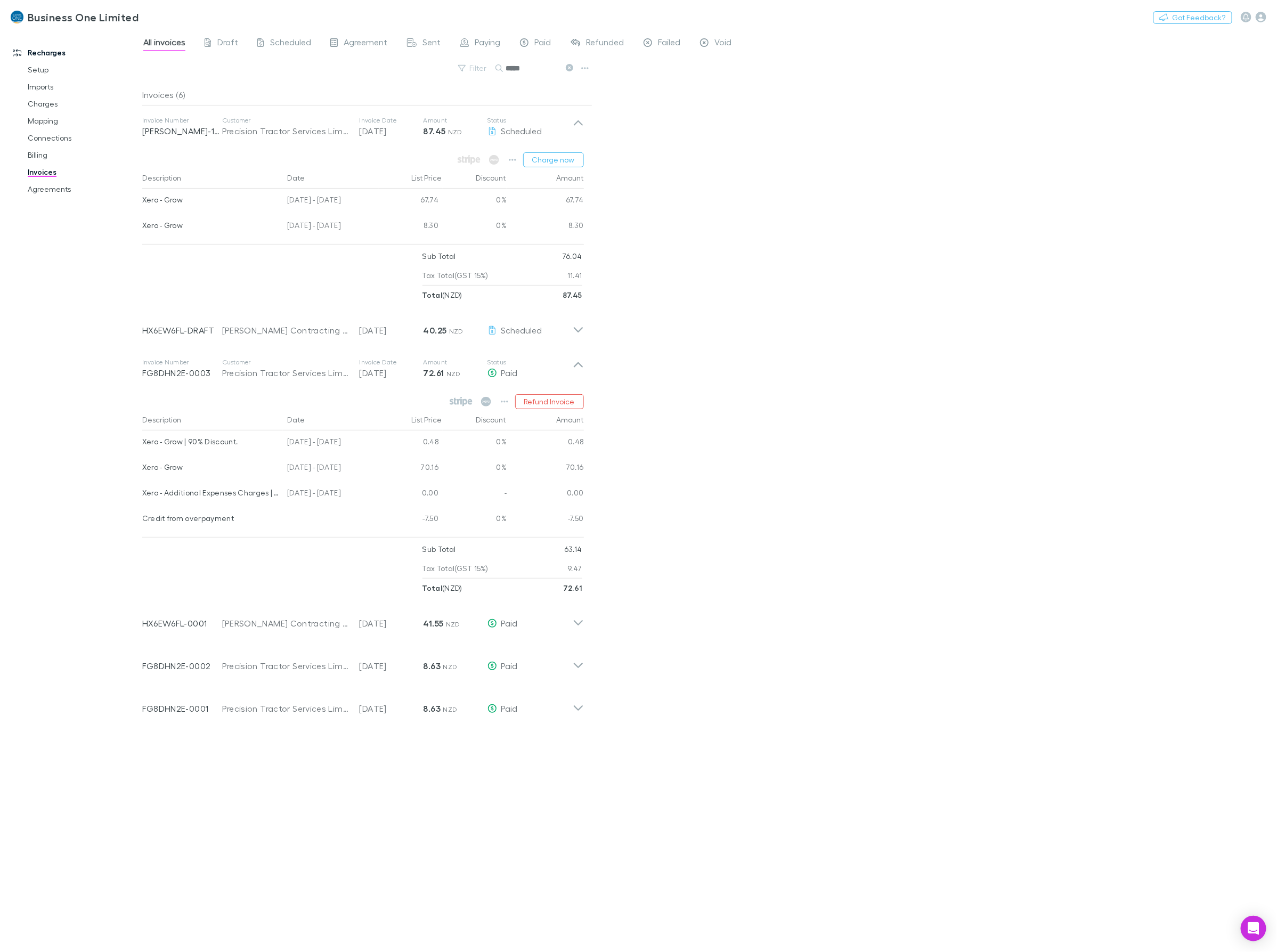
click at [717, 463] on div "All invoices Draft Scheduled Agreement Sent Paying Paid Refunded Failed Void Fi…" at bounding box center [709, 491] width 1135 height 922
click at [578, 371] on icon at bounding box center [578, 368] width 11 height 21
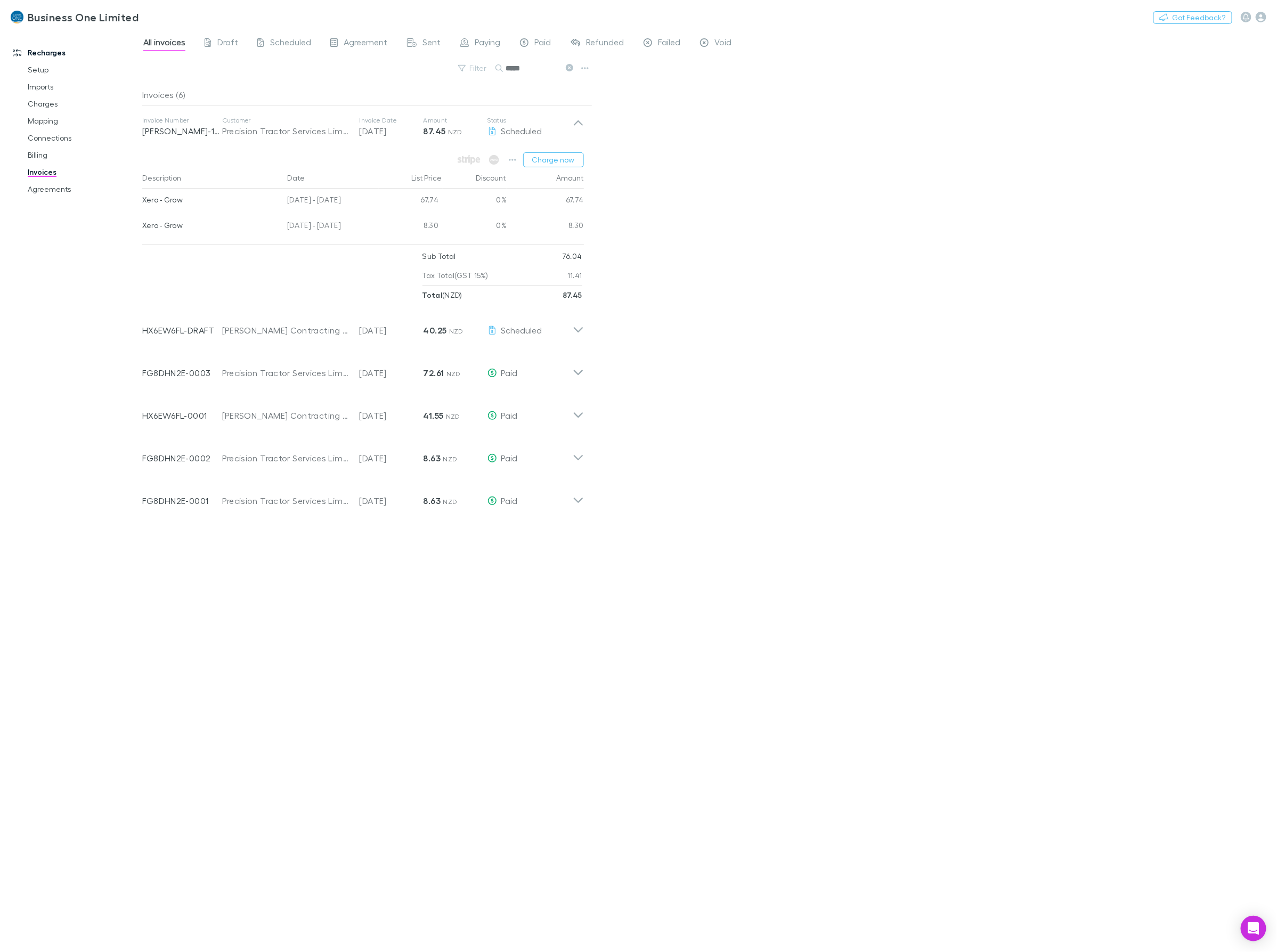
click at [739, 422] on div "All invoices Draft Scheduled Agreement Sent Paying Paid Refunded Failed Void Fi…" at bounding box center [709, 491] width 1135 height 922
drag, startPoint x: 546, startPoint y: 62, endPoint x: 350, endPoint y: 91, distance: 198.1
click at [353, 91] on div "All invoices Draft Scheduled Agreement Sent Paying Paid Refunded Failed Void Fi…" at bounding box center [709, 491] width 1135 height 922
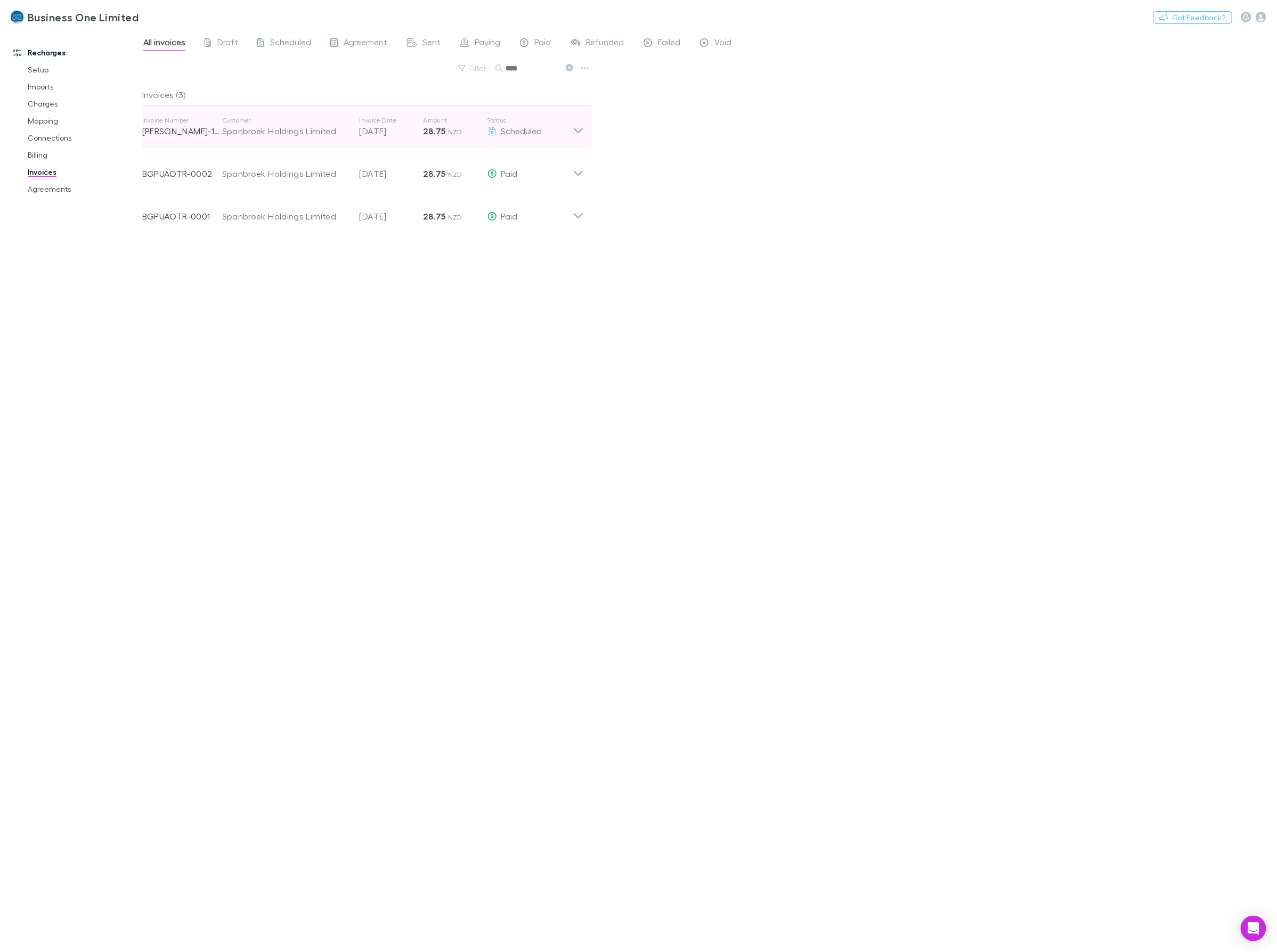
click at [576, 132] on icon at bounding box center [578, 126] width 11 height 21
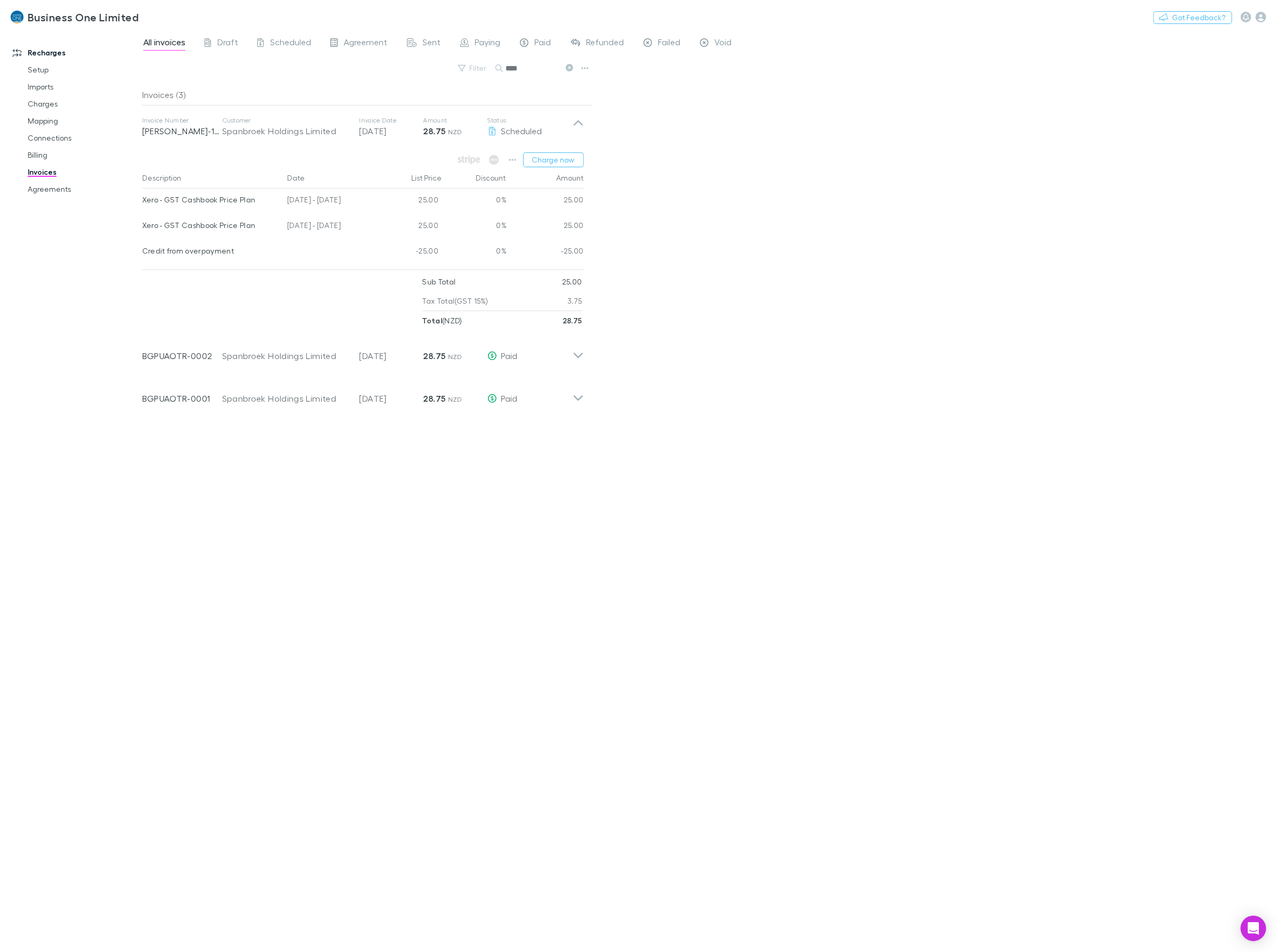
drag, startPoint x: 360, startPoint y: 227, endPoint x: 354, endPoint y: 225, distance: 6.3
click at [360, 227] on div "[DATE] - [DATE]" at bounding box center [330, 227] width 96 height 26
drag, startPoint x: 357, startPoint y: 227, endPoint x: 142, endPoint y: 228, distance: 215.0
click at [142, 228] on div "Xero - GST Cashbook Price Plan 25 Jun - 24 Jul 2025 25.00 0% 25.00" at bounding box center [363, 227] width 441 height 26
drag, startPoint x: 536, startPoint y: 64, endPoint x: 249, endPoint y: 94, distance: 288.6
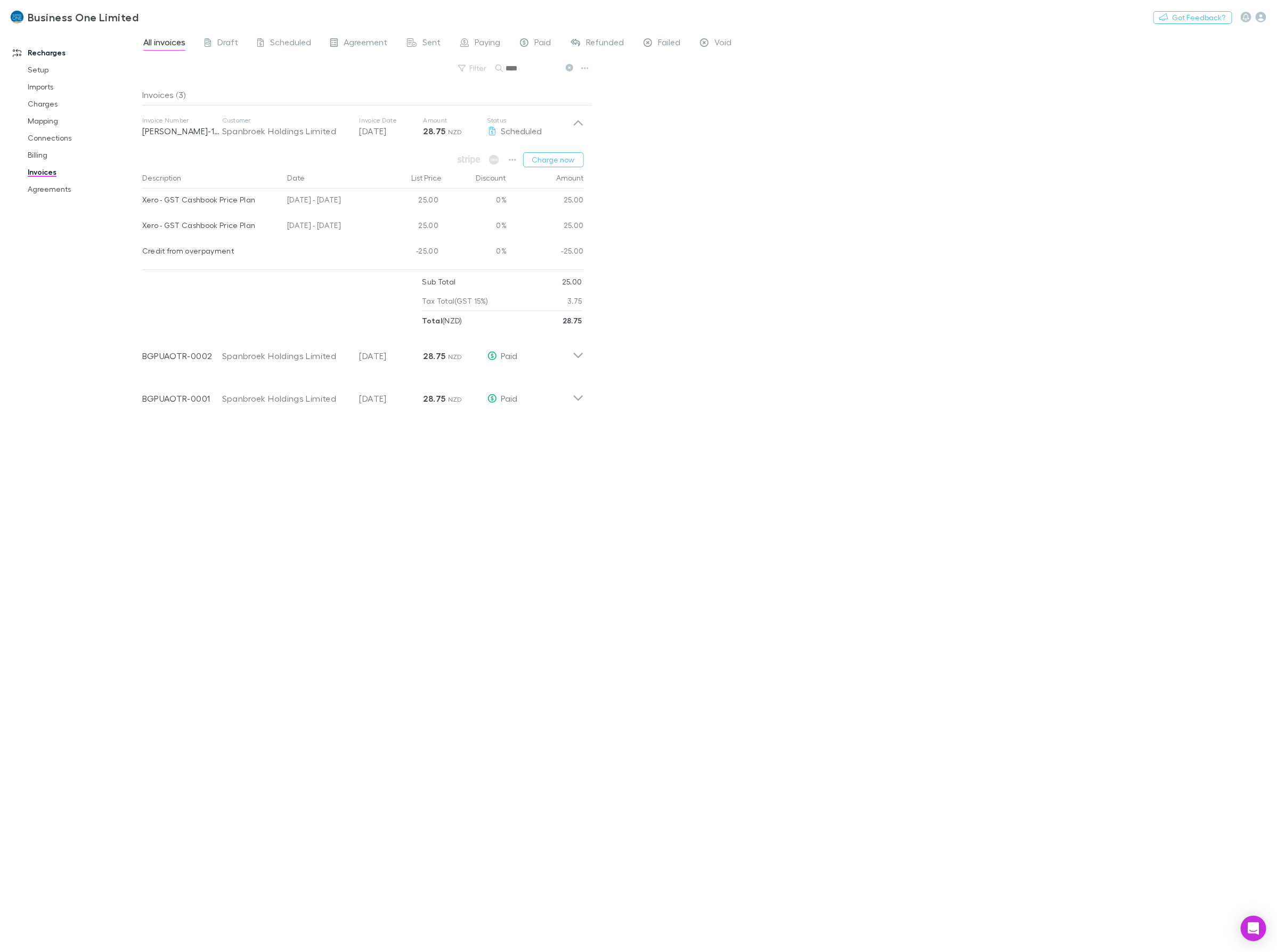
click at [256, 94] on div "All invoices Draft Scheduled Agreement Sent Paying Paid Refunded Failed Void Fi…" at bounding box center [709, 491] width 1135 height 922
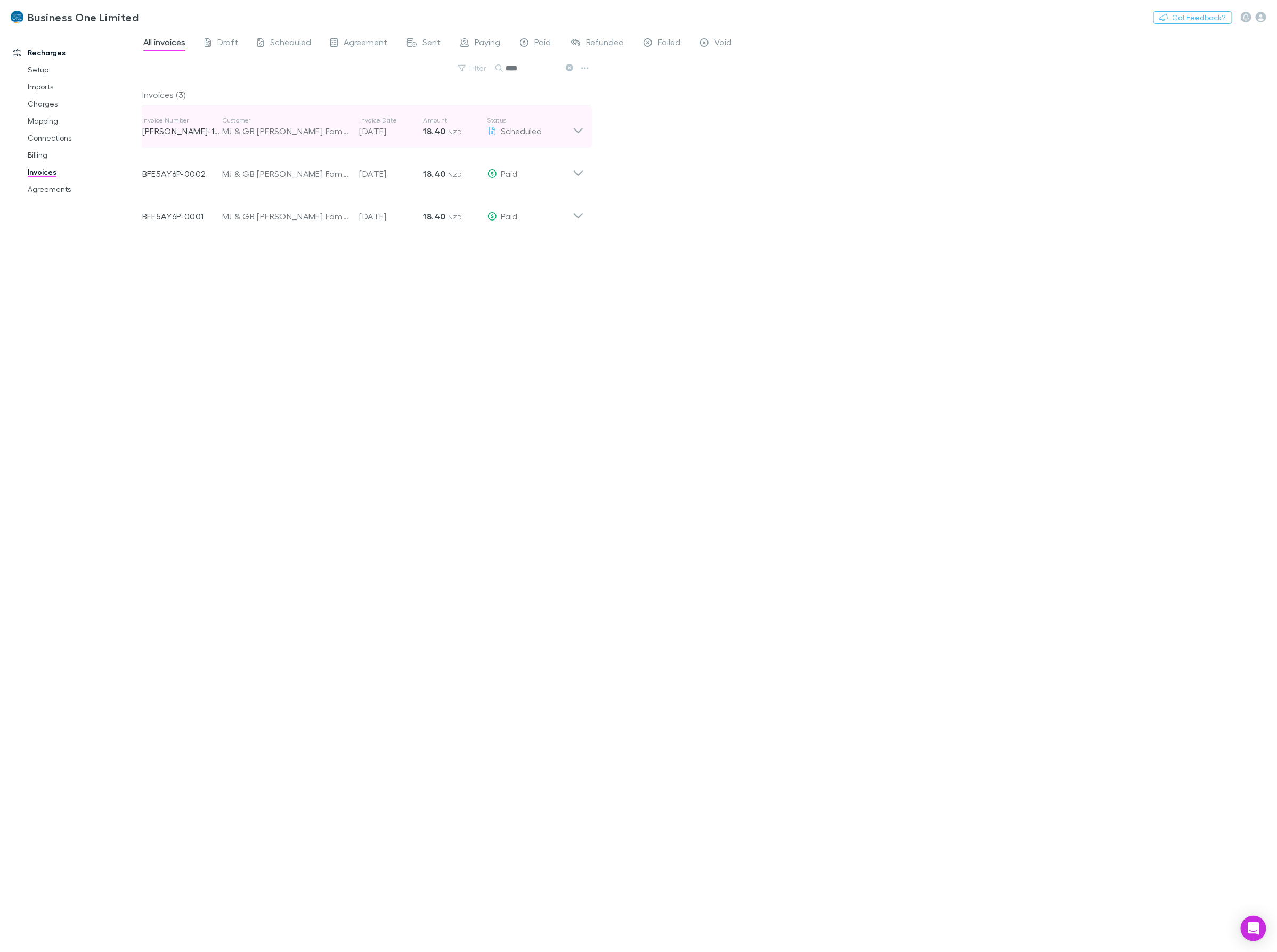
click at [586, 126] on div "Invoice Number RECH-1168 Customer MJ & GB Dunwoodie Family Trust Invoice Date 2…" at bounding box center [363, 127] width 459 height 43
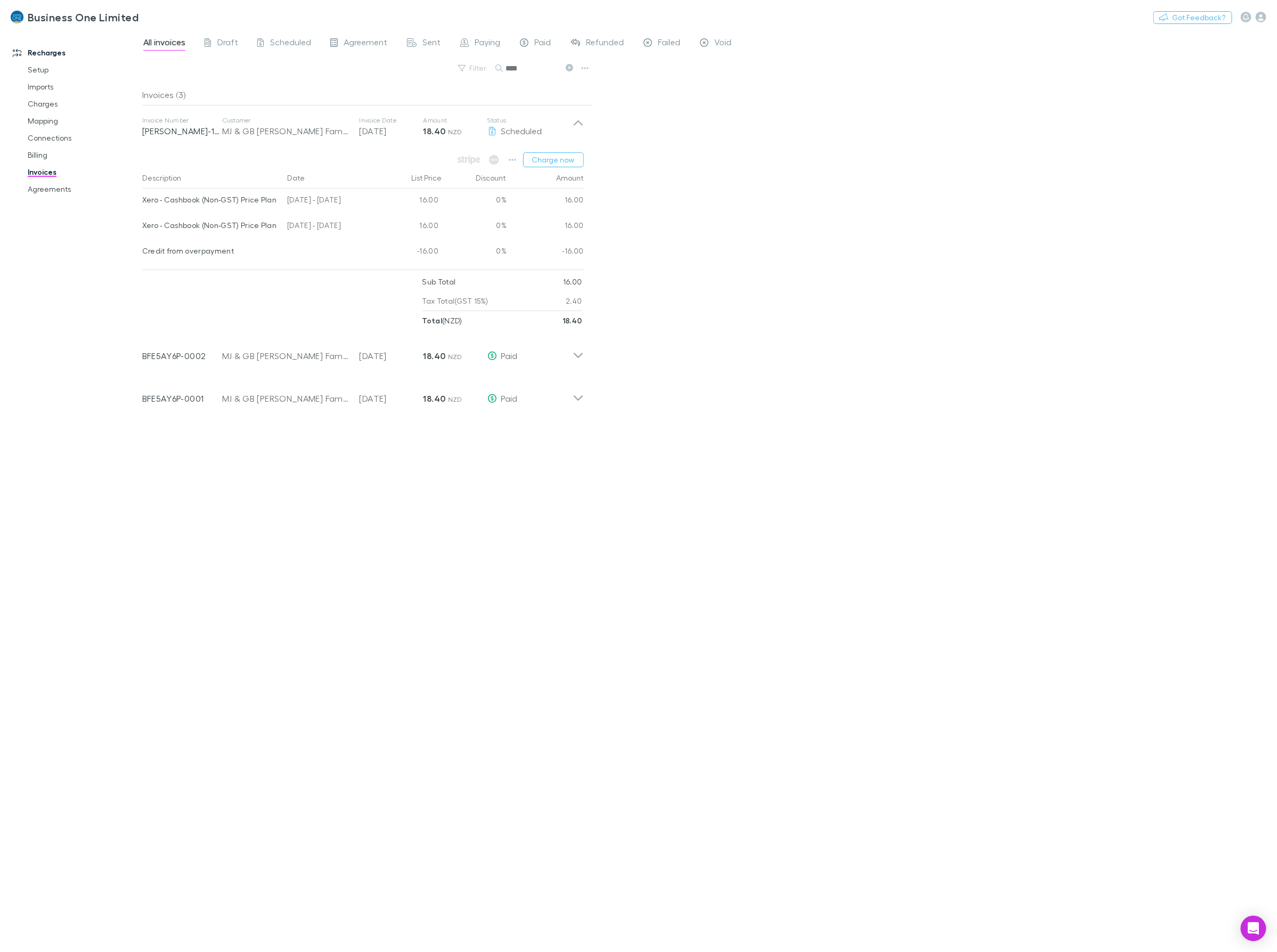
drag, startPoint x: 375, startPoint y: 227, endPoint x: 141, endPoint y: 225, distance: 234.0
click at [141, 225] on div "Recharges Setup Imports Charges Mapping Connections Billing Invoices Agreements…" at bounding box center [638, 491] width 1277 height 922
click at [299, 254] on div at bounding box center [330, 253] width 96 height 26
drag, startPoint x: 355, startPoint y: 224, endPoint x: 142, endPoint y: 228, distance: 213.0
click at [142, 228] on div "Xero - Cashbook (Non-GST) Price Plan 25 Jun - 24 Jul 2025 16.00 0% 16.00" at bounding box center [363, 227] width 441 height 26
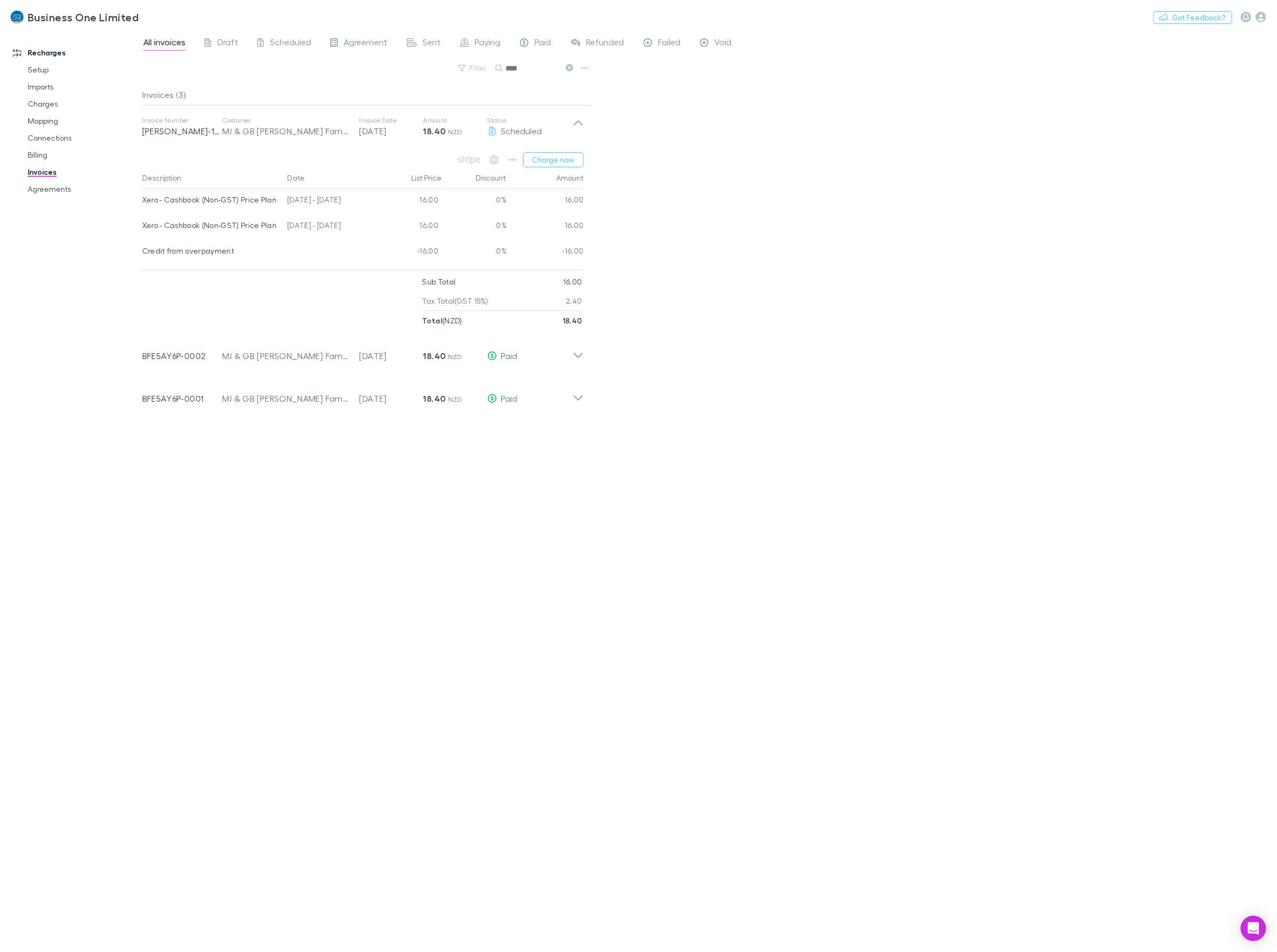
drag, startPoint x: 547, startPoint y: 70, endPoint x: 321, endPoint y: 68, distance: 226.0
click at [360, 70] on div "Filter Search ****" at bounding box center [367, 72] width 450 height 23
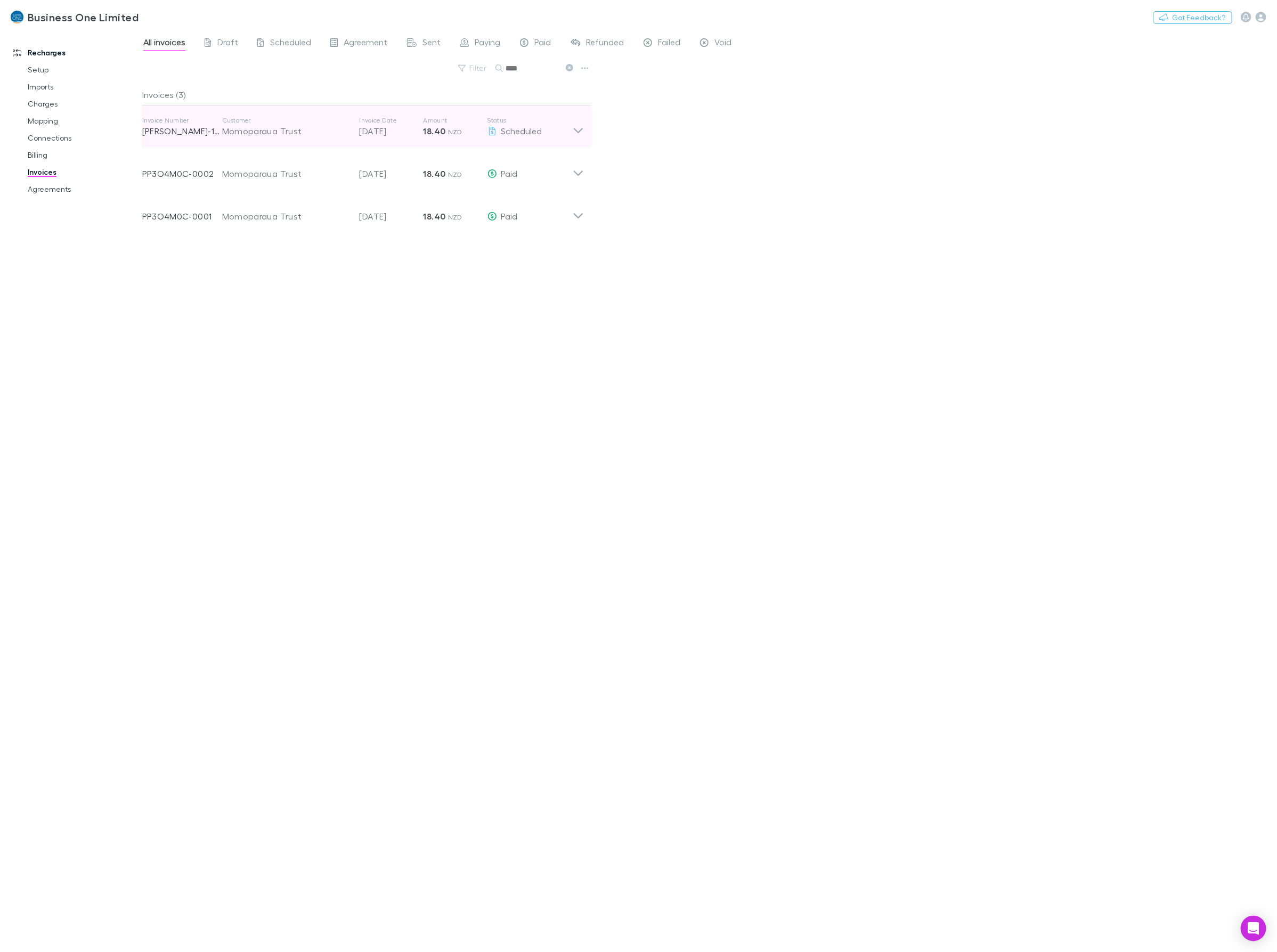
click at [579, 134] on icon at bounding box center [578, 126] width 11 height 21
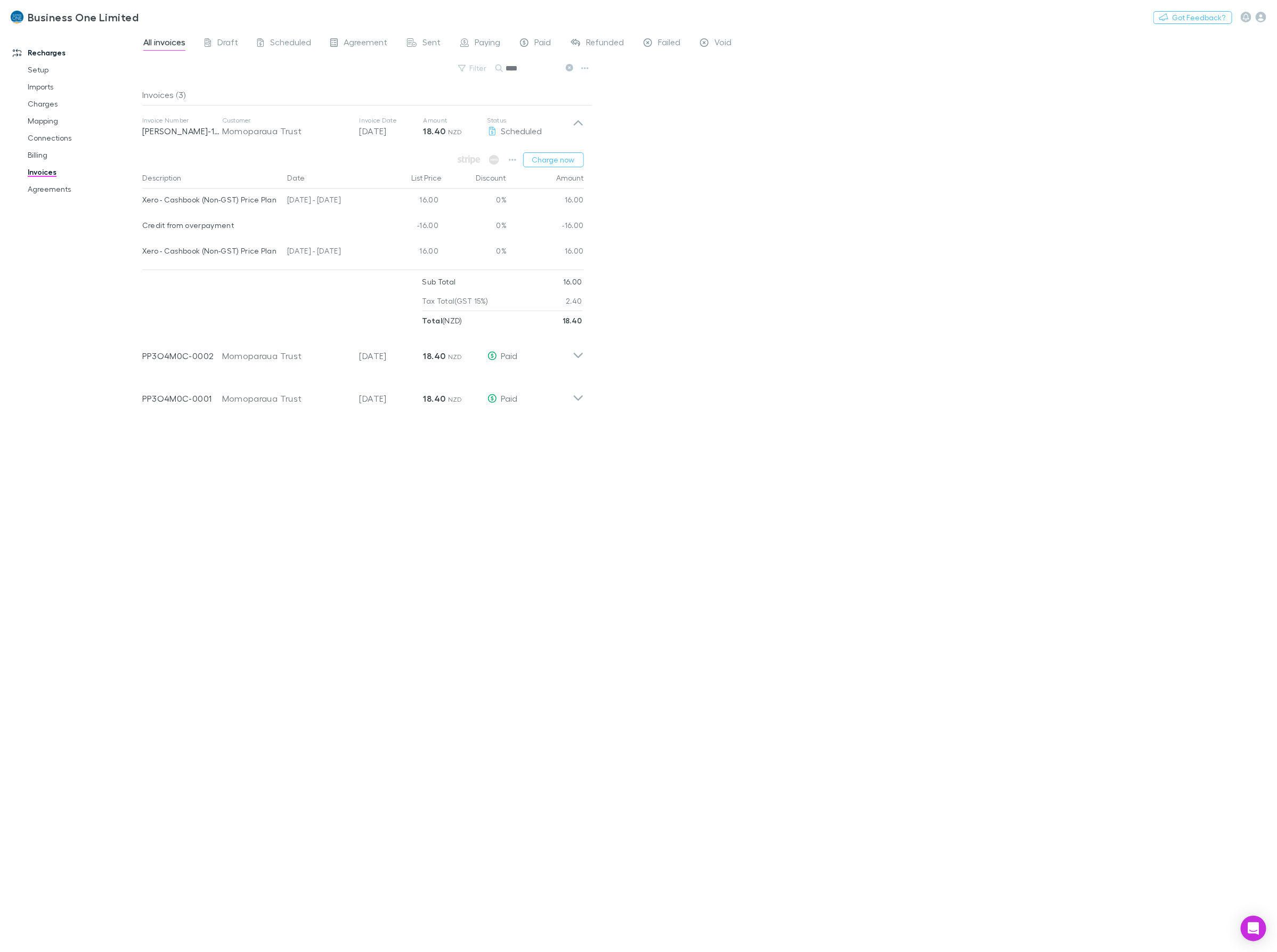
drag, startPoint x: 351, startPoint y: 254, endPoint x: 143, endPoint y: 253, distance: 208.0
click at [143, 253] on div "Xero - Cashbook (Non-GST) Price Plan 25 Jun - 24 Jul 2025 16.00 0% 16.00" at bounding box center [363, 253] width 441 height 26
drag, startPoint x: 529, startPoint y: 71, endPoint x: 293, endPoint y: 56, distance: 236.5
click at [310, 56] on div "All invoices Draft Scheduled Agreement Sent Paying Paid Refunded Failed Void Fi…" at bounding box center [709, 491] width 1135 height 922
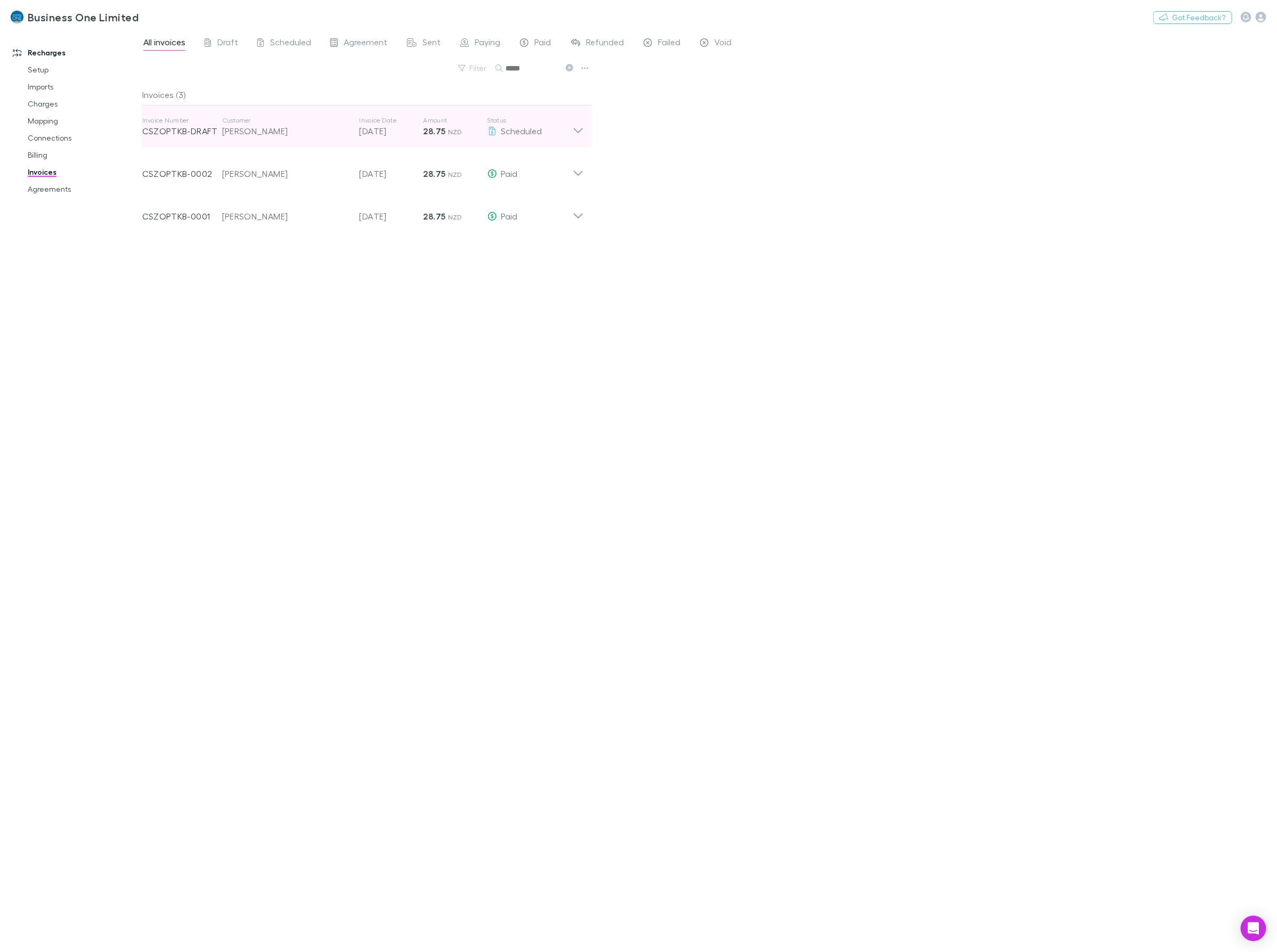
click at [589, 124] on div "Invoice Number CSZOPTKB-DRAFT Customer Glenn Donald Marriott Invoice Date 20 Se…" at bounding box center [363, 127] width 459 height 43
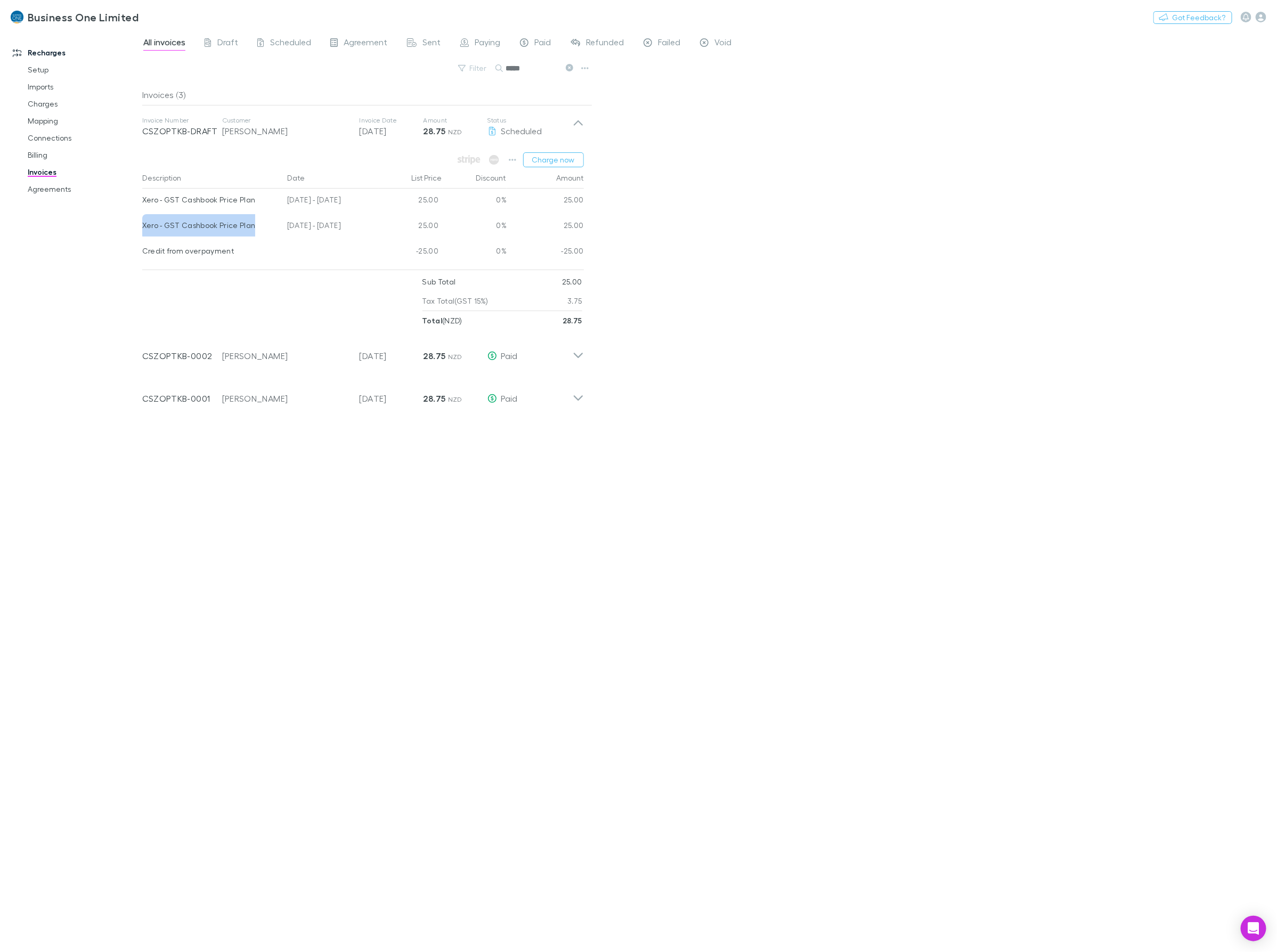
drag, startPoint x: 259, startPoint y: 228, endPoint x: 143, endPoint y: 224, distance: 116.1
click at [143, 224] on div "Xero - GST Cashbook Price Plan" at bounding box center [210, 225] width 137 height 22
drag, startPoint x: 360, startPoint y: 221, endPoint x: 144, endPoint y: 226, distance: 216.1
click at [144, 226] on div "Xero - GST Cashbook Price Plan 25 Jun - 24 Jul 2025 25.00 0% 25.00" at bounding box center [363, 227] width 441 height 26
drag, startPoint x: 534, startPoint y: 67, endPoint x: 348, endPoint y: 68, distance: 186.0
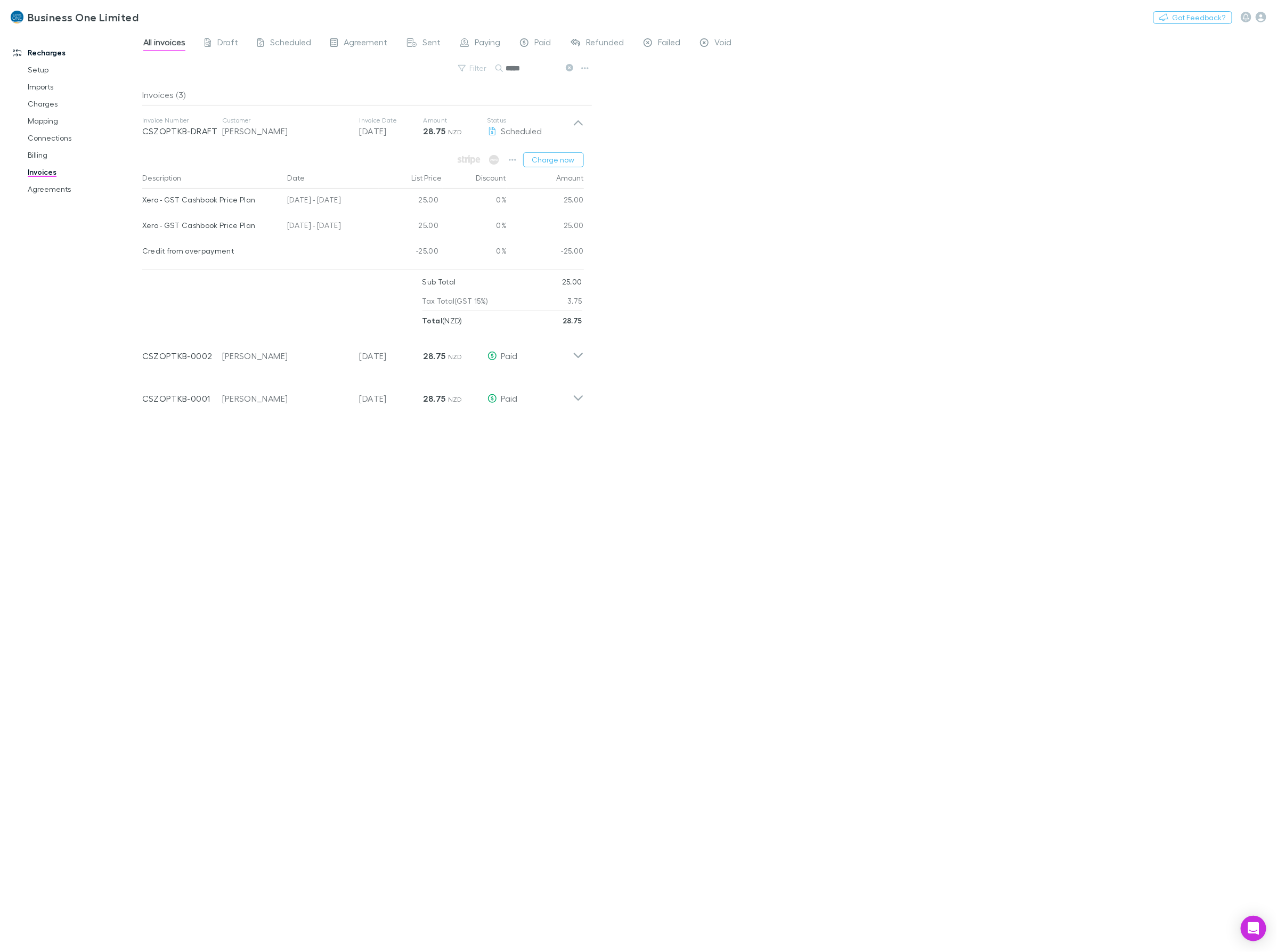
click at [365, 69] on div "Filter Search *****" at bounding box center [367, 72] width 450 height 23
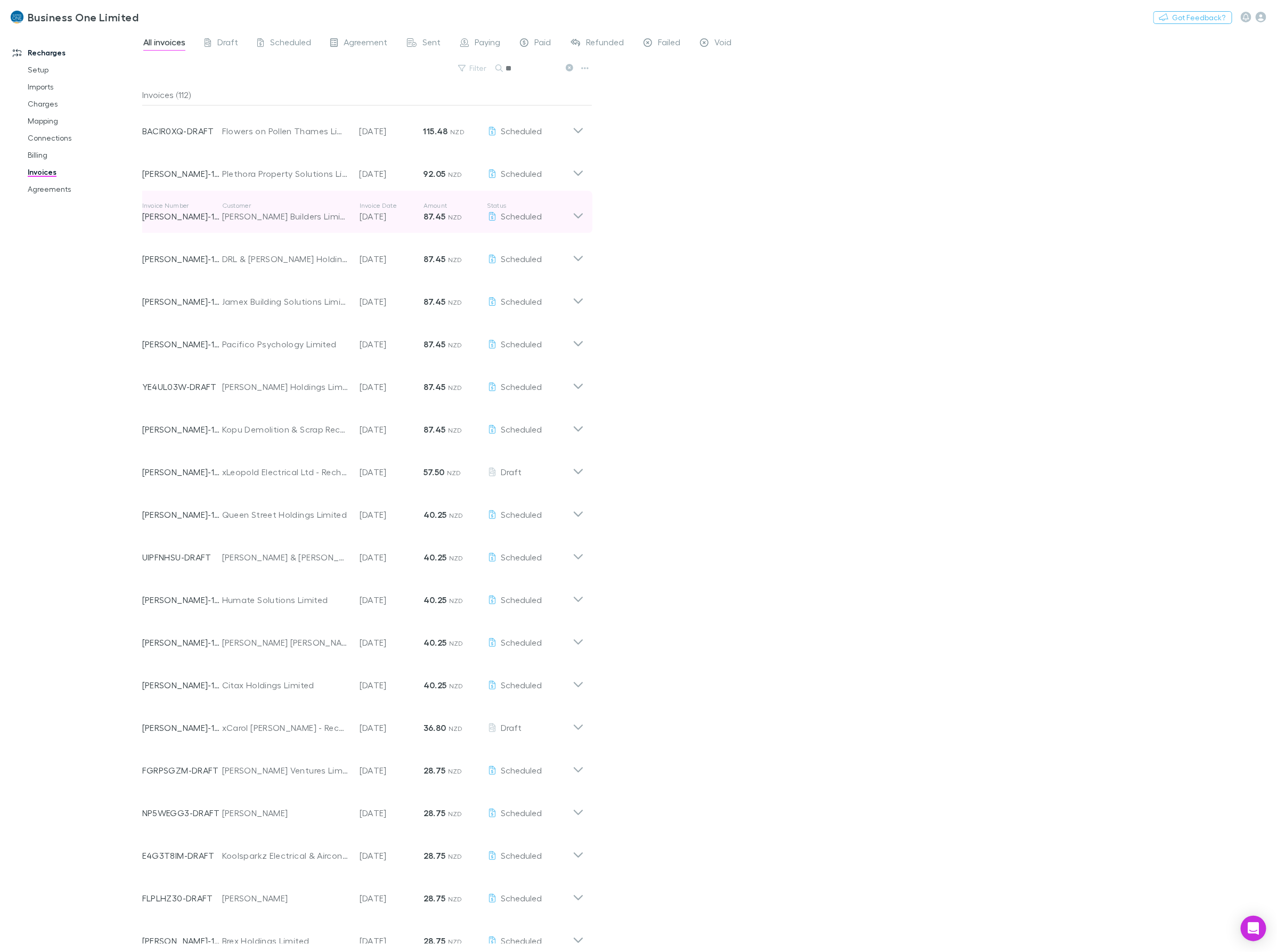
click at [578, 214] on icon at bounding box center [578, 211] width 11 height 21
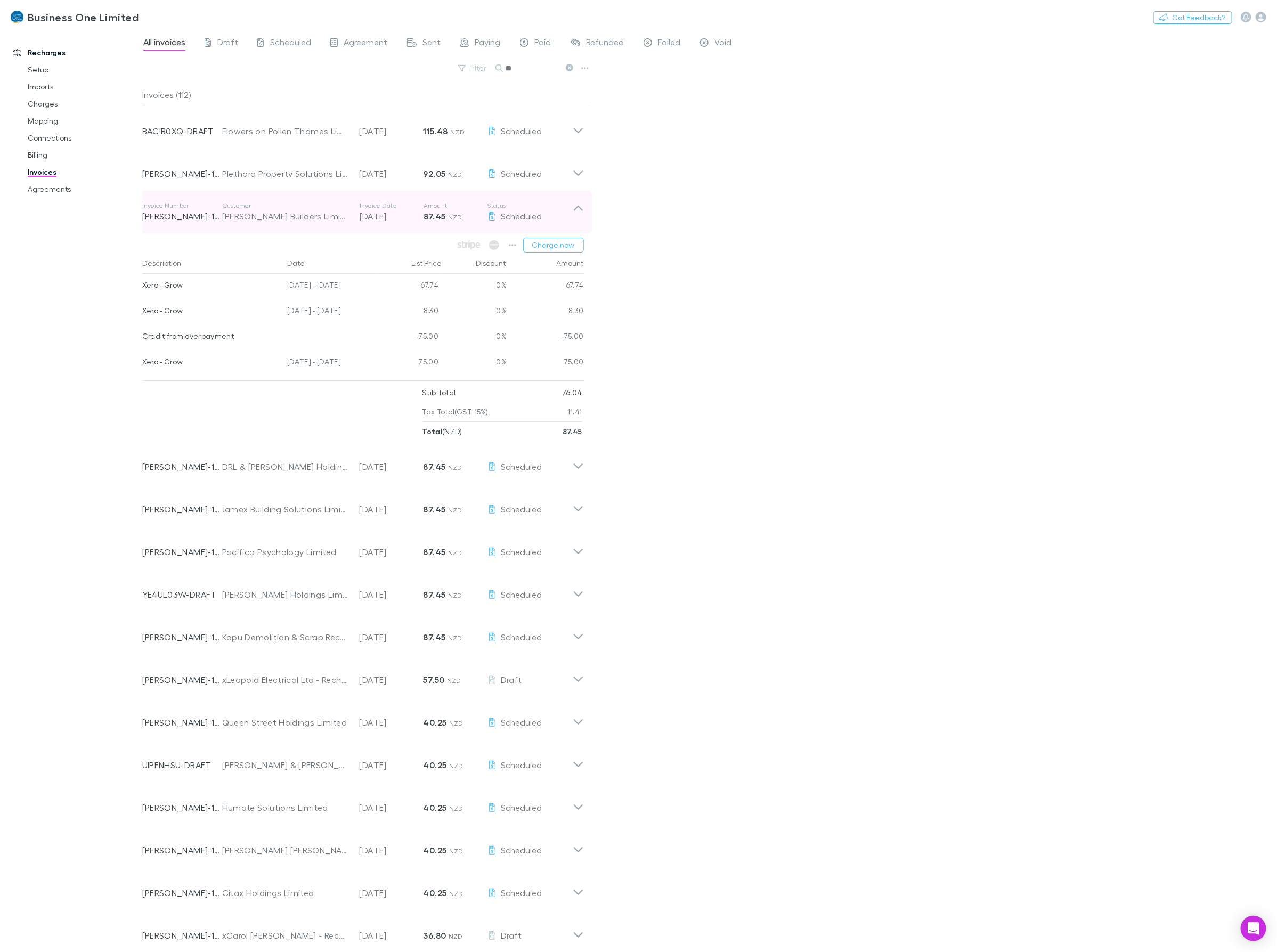
drag, startPoint x: 235, startPoint y: 204, endPoint x: 258, endPoint y: 211, distance: 24.0
click at [235, 204] on p "Customer" at bounding box center [285, 205] width 127 height 9
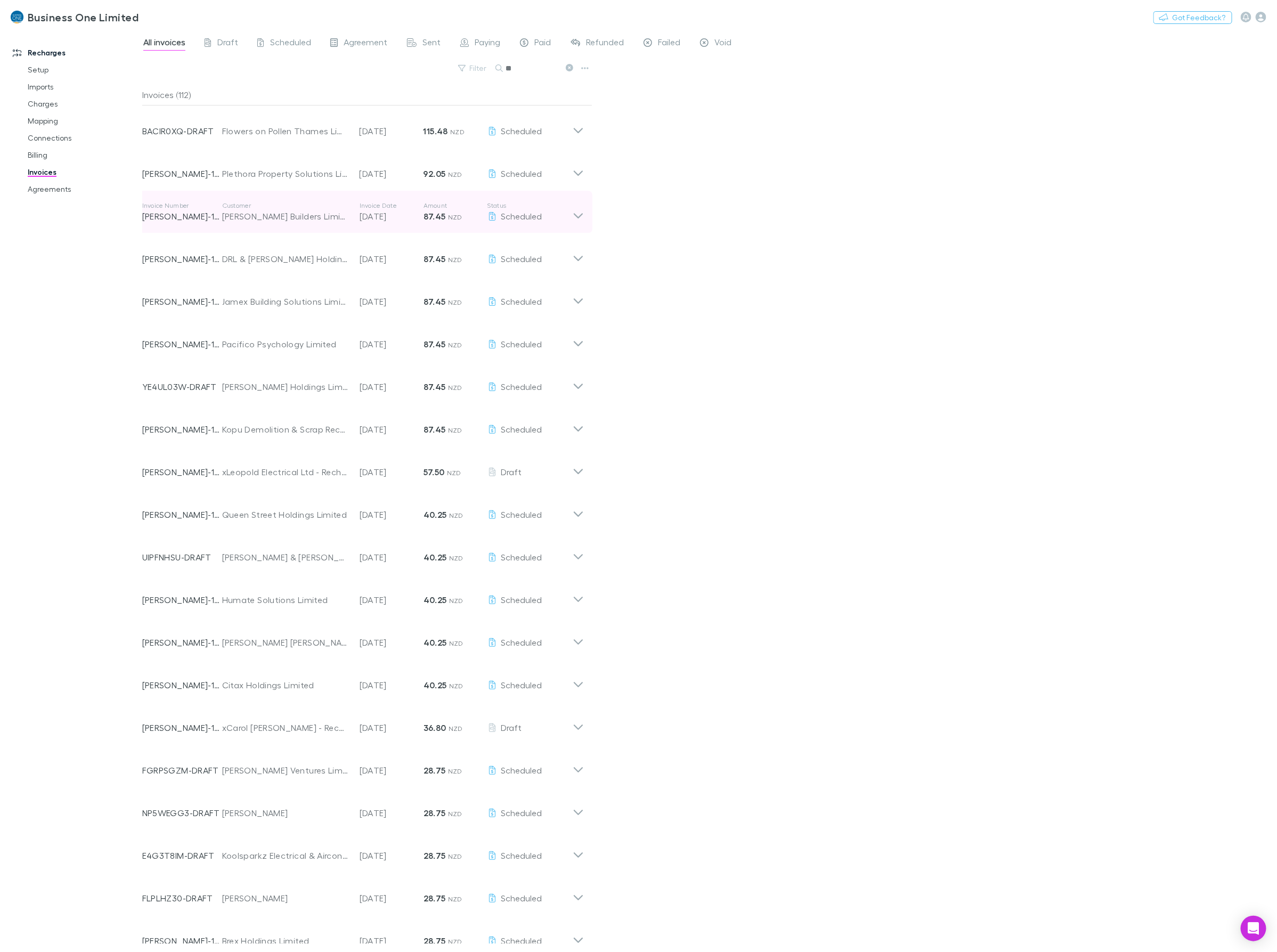
click at [281, 213] on div "[PERSON_NAME] Builders Limited" at bounding box center [285, 216] width 127 height 13
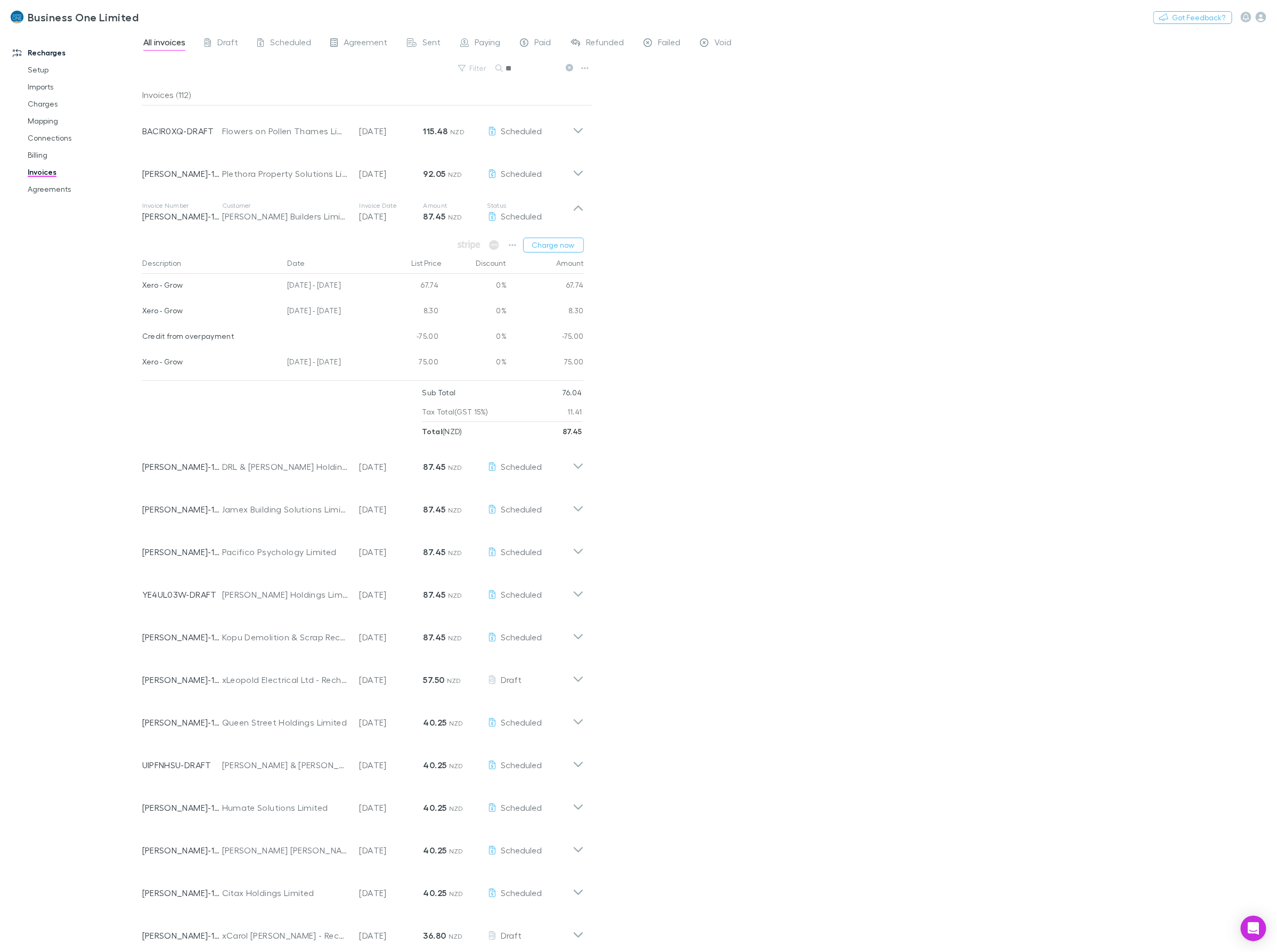
click at [362, 360] on div "[DATE] - [DATE]" at bounding box center [330, 364] width 96 height 26
drag, startPoint x: 365, startPoint y: 364, endPoint x: 143, endPoint y: 373, distance: 222.2
click at [143, 373] on div "Xero - Grow 04 Jul - 03 Aug 2025 75.00 0% 75.00" at bounding box center [363, 364] width 441 height 26
drag, startPoint x: 444, startPoint y: 75, endPoint x: 299, endPoint y: 75, distance: 145.0
click at [299, 75] on div "Filter Search **" at bounding box center [367, 72] width 450 height 23
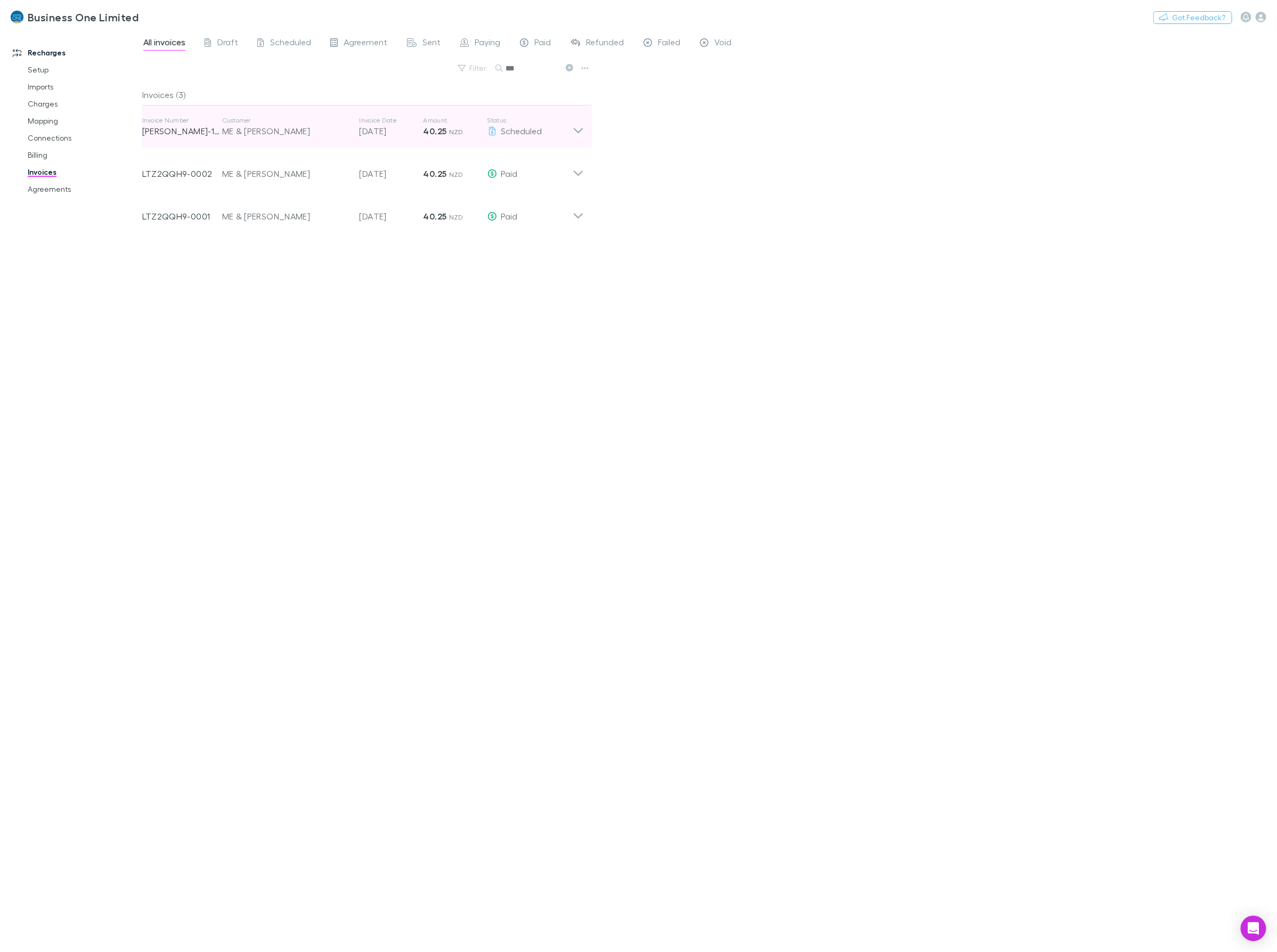
click at [581, 135] on icon at bounding box center [578, 126] width 11 height 21
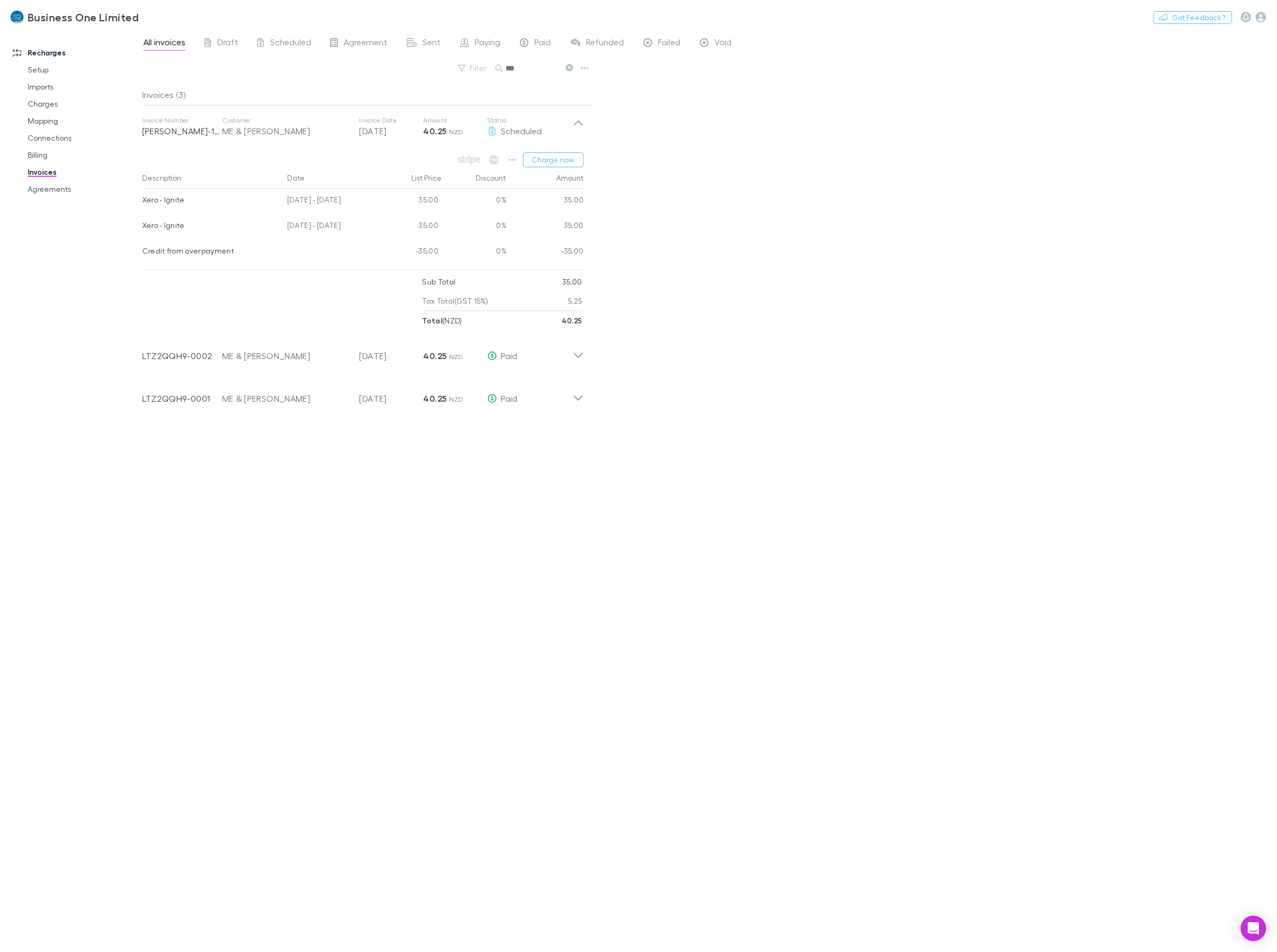
drag, startPoint x: 363, startPoint y: 225, endPoint x: 142, endPoint y: 226, distance: 221.0
click at [142, 226] on div "Xero - Ignite 04 Jul - 03 Aug 2025 35.00 0% 35.00" at bounding box center [363, 227] width 441 height 26
drag, startPoint x: 522, startPoint y: 69, endPoint x: 359, endPoint y: 80, distance: 163.4
click at [369, 79] on div "Filter Search ***" at bounding box center [367, 72] width 450 height 23
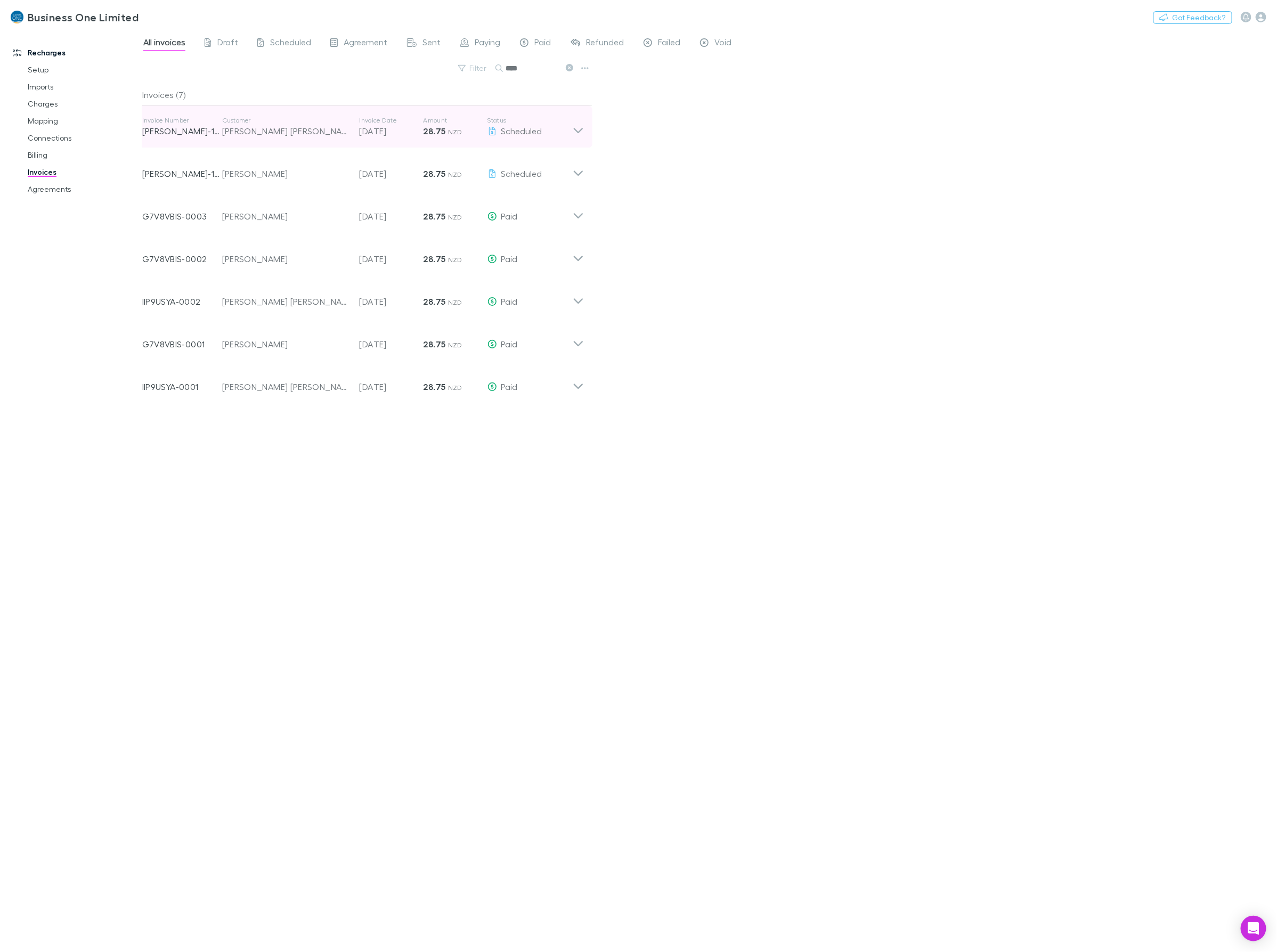
click at [579, 131] on icon at bounding box center [578, 126] width 11 height 21
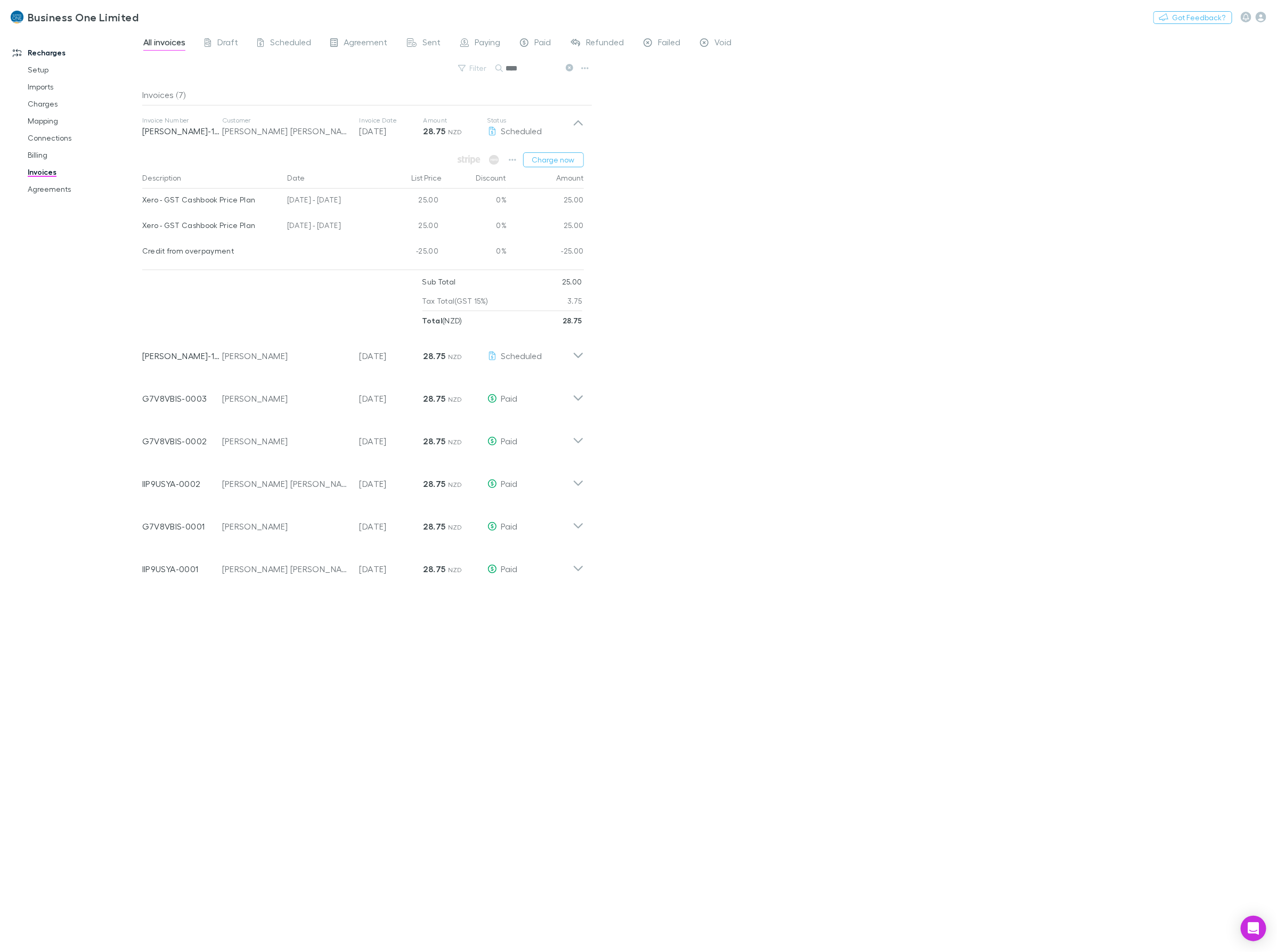
drag, startPoint x: 362, startPoint y: 226, endPoint x: 142, endPoint y: 227, distance: 220.0
click at [142, 227] on div "Xero - GST Cashbook Price Plan 25 Jun - 24 Jul 2025 25.00 0% 25.00" at bounding box center [363, 227] width 441 height 26
drag, startPoint x: 536, startPoint y: 72, endPoint x: 323, endPoint y: 84, distance: 213.3
click at [328, 83] on div "Filter Search ****" at bounding box center [367, 72] width 450 height 23
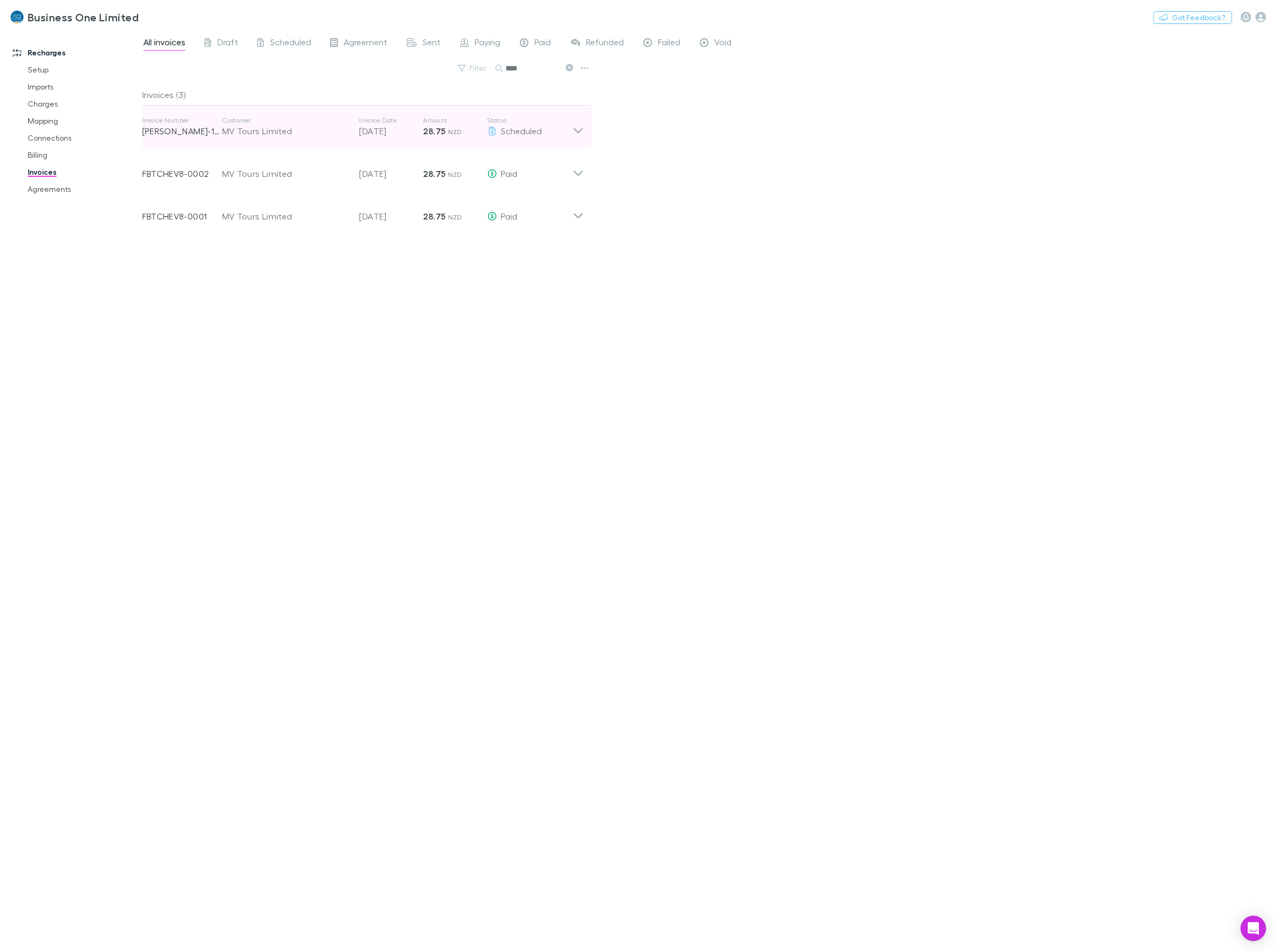
click at [575, 139] on div "Invoice Number RECH-1171 Customer MV Tours Limited Invoice Date 20 Sep 2025 Amo…" at bounding box center [363, 127] width 459 height 43
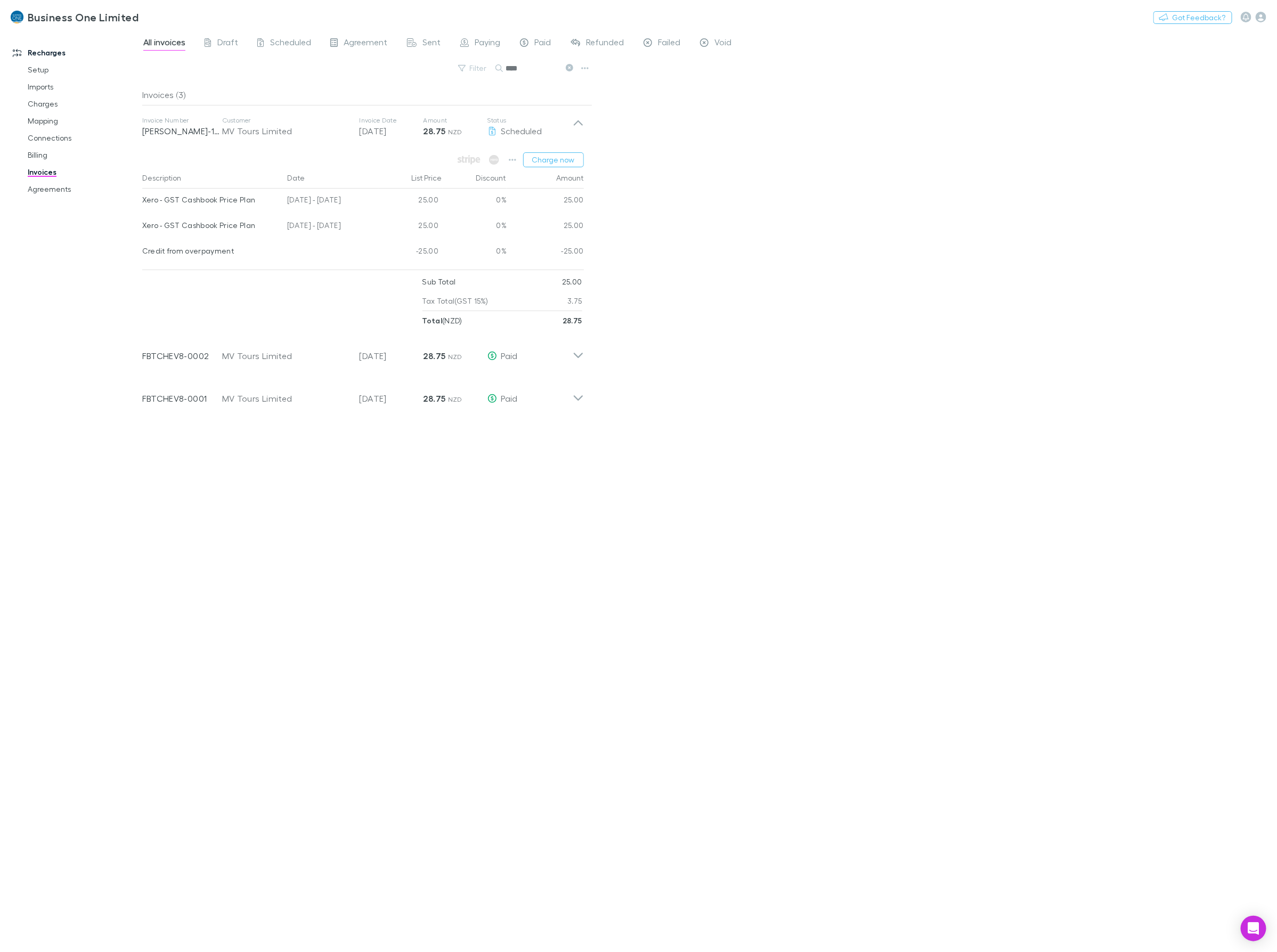
drag, startPoint x: 365, startPoint y: 224, endPoint x: 143, endPoint y: 229, distance: 222.1
click at [143, 229] on div "Xero - GST Cashbook Price Plan 25 Jun - 24 Jul 2025 25.00 0% 25.00" at bounding box center [363, 227] width 441 height 26
drag, startPoint x: 496, startPoint y: 78, endPoint x: 360, endPoint y: 77, distance: 136.0
click at [387, 83] on div "All invoices Draft Scheduled Agreement Sent Paying Paid Refunded Failed Void Fi…" at bounding box center [709, 491] width 1135 height 922
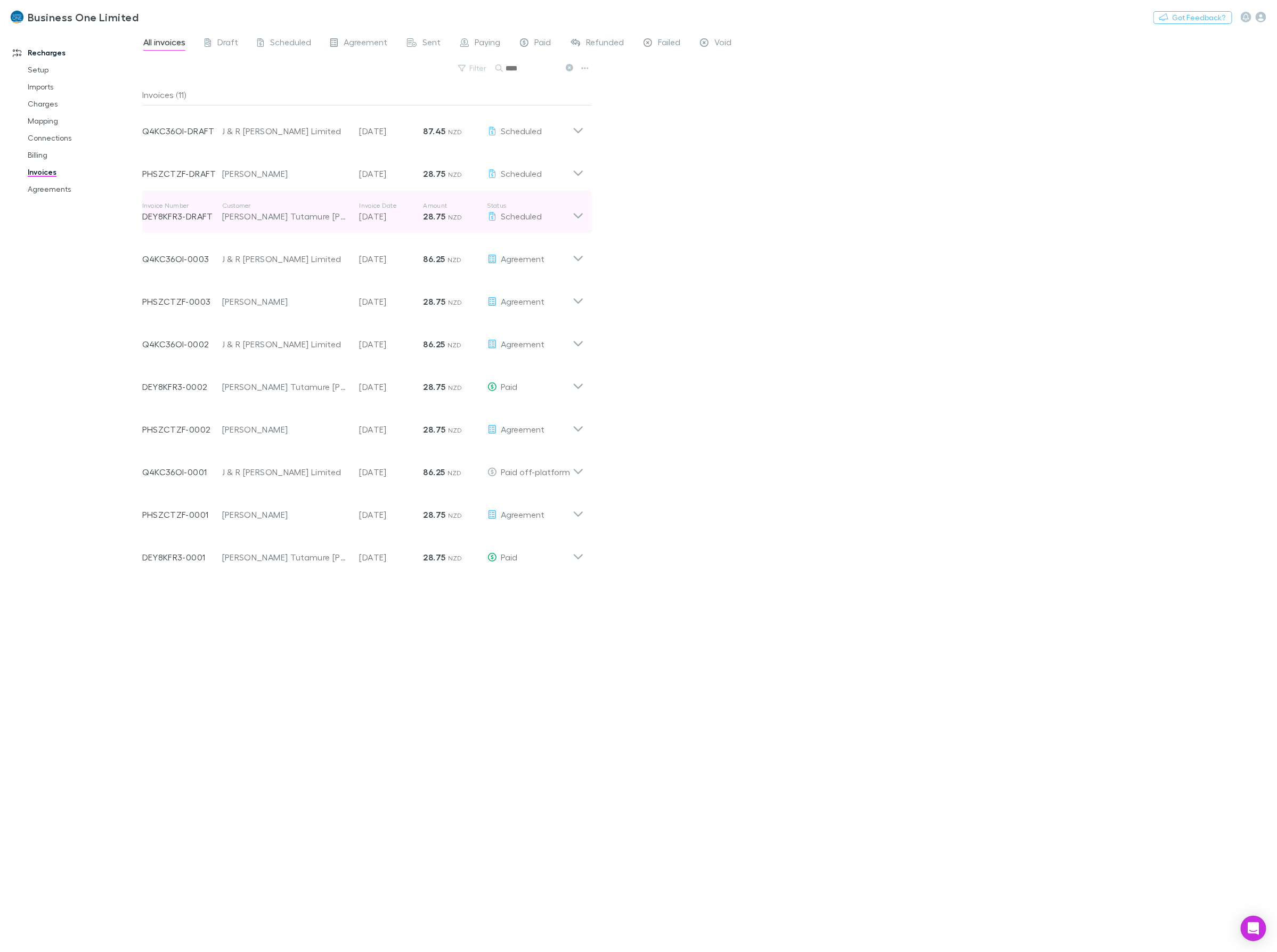
click at [571, 221] on div "Scheduled" at bounding box center [530, 216] width 85 height 13
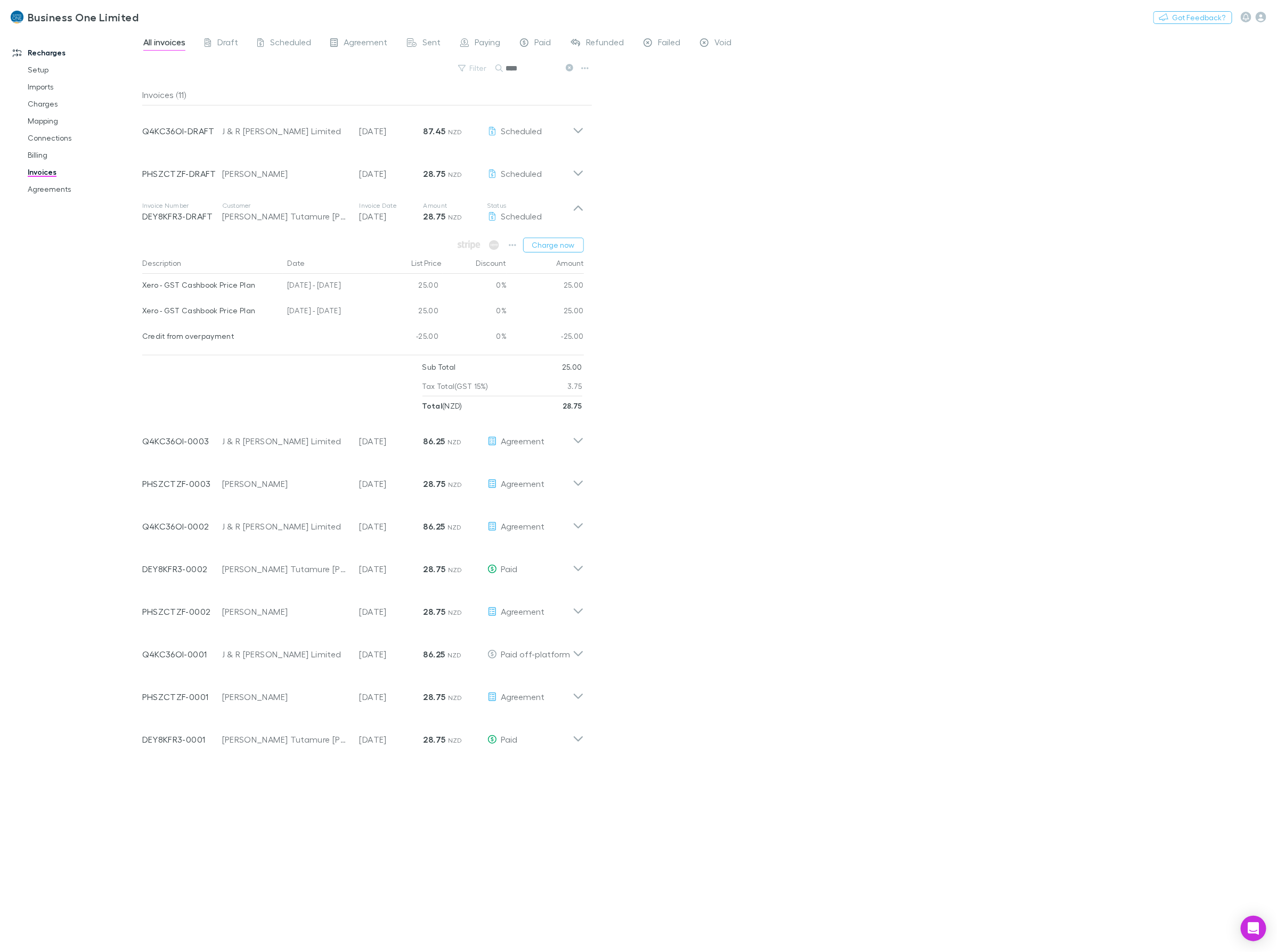
drag, startPoint x: 358, startPoint y: 310, endPoint x: 144, endPoint y: 310, distance: 214.0
click at [144, 310] on div "Xero - GST Cashbook Price Plan 25 Jun - 24 Jul 2025 25.00 0% 25.00" at bounding box center [363, 312] width 441 height 26
drag, startPoint x: 536, startPoint y: 71, endPoint x: 145, endPoint y: 95, distance: 391.7
click at [145, 95] on div "All invoices Draft Scheduled Agreement Sent Paying Paid Refunded Failed Void Fi…" at bounding box center [709, 491] width 1135 height 922
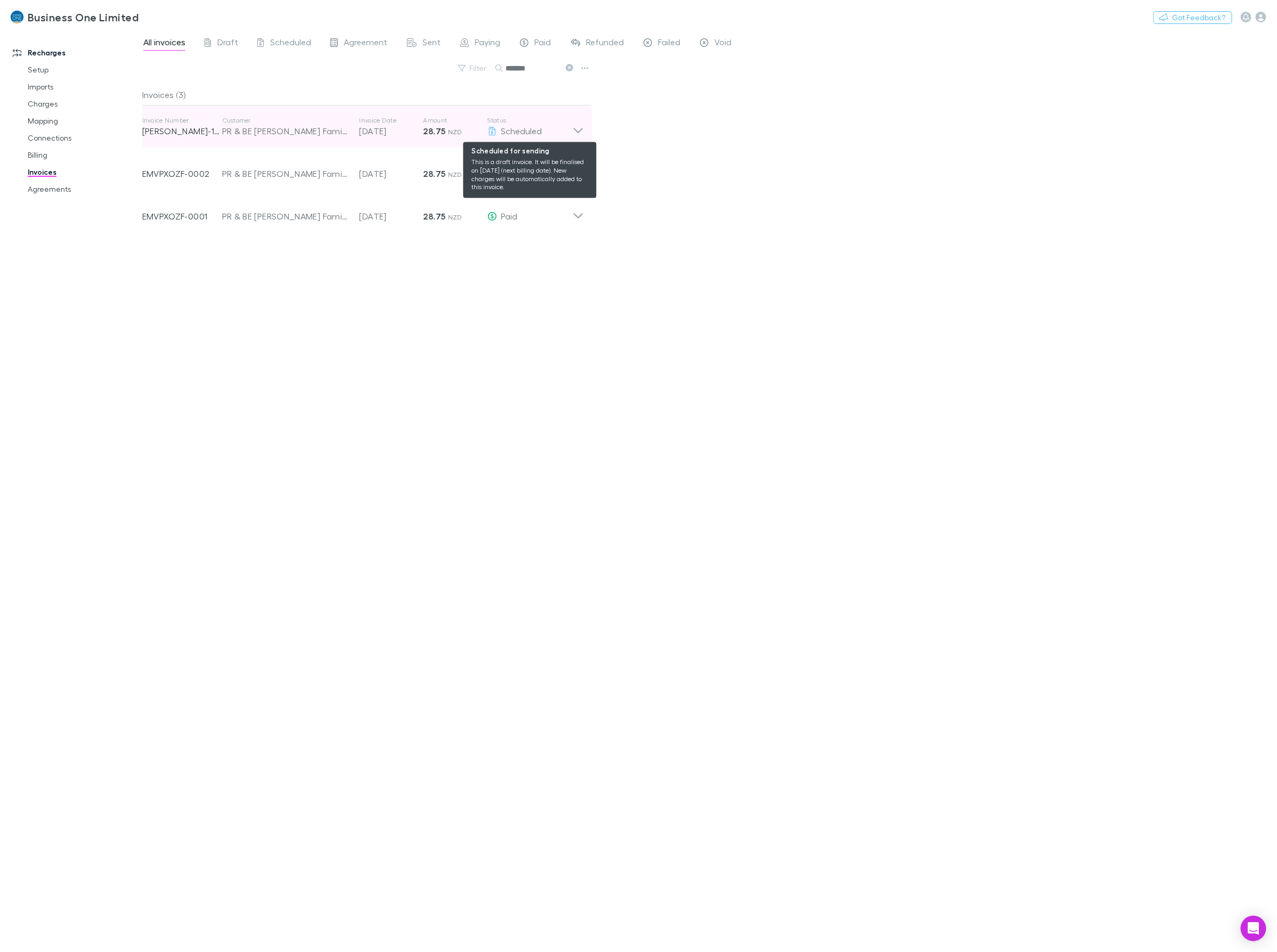
click at [566, 125] on div "Scheduled" at bounding box center [530, 131] width 85 height 13
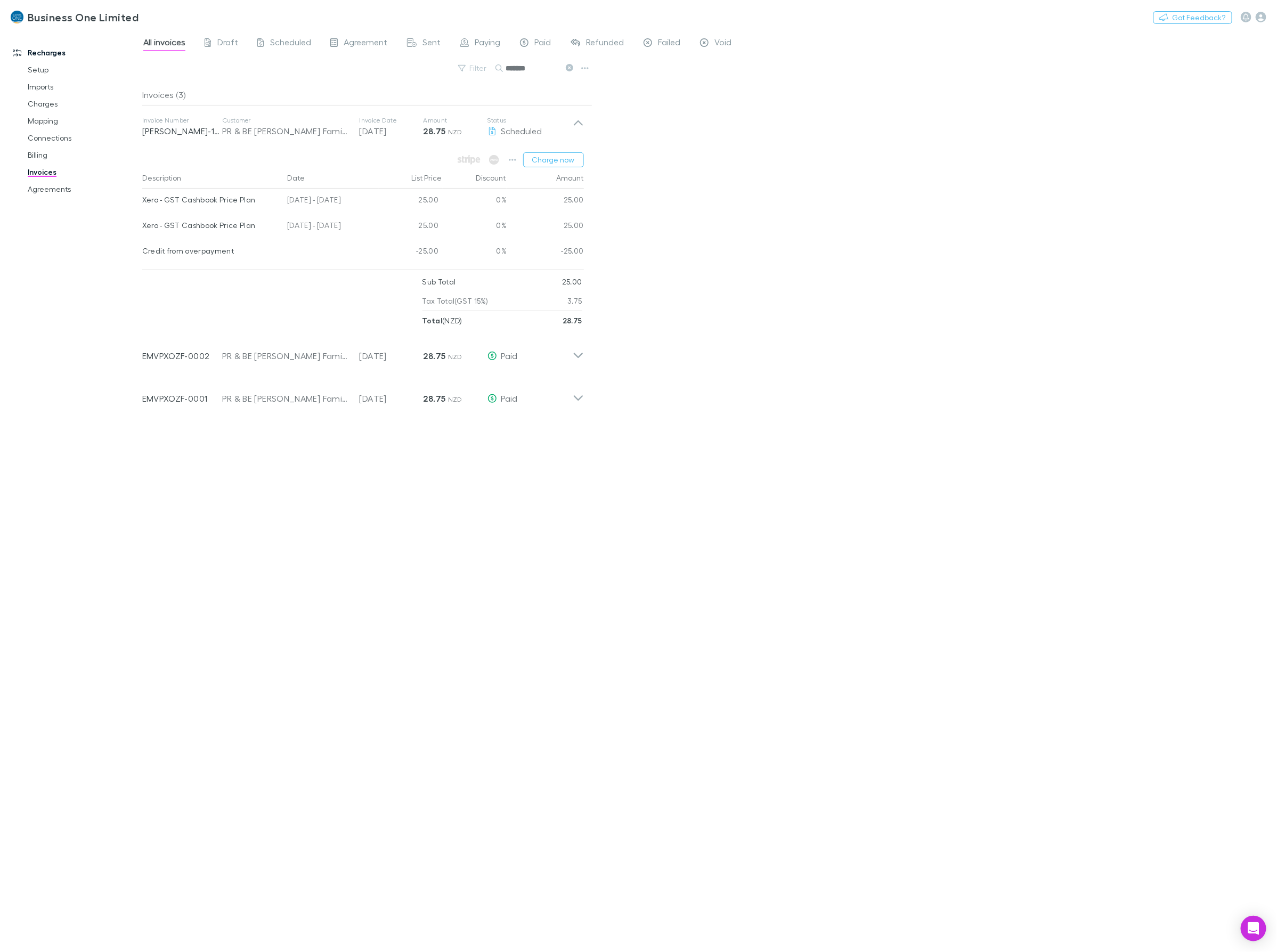
drag, startPoint x: 351, startPoint y: 227, endPoint x: 137, endPoint y: 226, distance: 214.0
click at [141, 225] on div "Recharges Setup Imports Charges Mapping Connections Billing Invoices Agreements…" at bounding box center [638, 491] width 1277 height 922
click at [358, 342] on div "Customer PR & BE Skinner Family Trust" at bounding box center [291, 351] width 137 height 21
click at [364, 225] on div "[DATE] - [DATE]" at bounding box center [330, 227] width 96 height 26
click at [360, 248] on div at bounding box center [330, 253] width 96 height 26
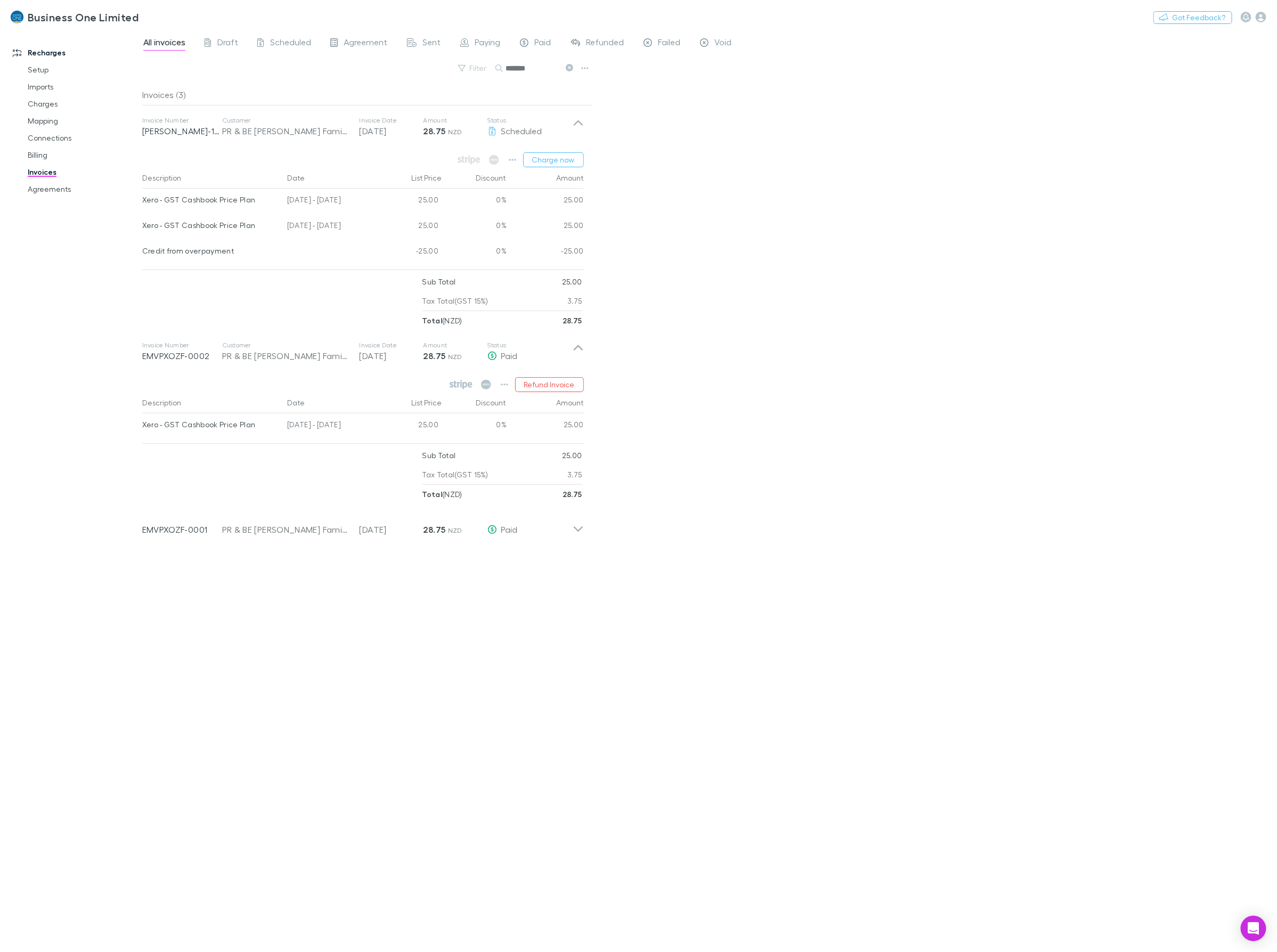
drag, startPoint x: 360, startPoint y: 224, endPoint x: 143, endPoint y: 227, distance: 217.0
click at [143, 227] on div "Xero - GST Cashbook Price Plan 25 Jun - 24 Jul 2025 25.00 0% 25.00" at bounding box center [363, 227] width 441 height 26
drag, startPoint x: 527, startPoint y: 70, endPoint x: 293, endPoint y: 77, distance: 234.1
click at [305, 77] on div "Filter Search *******" at bounding box center [367, 72] width 450 height 23
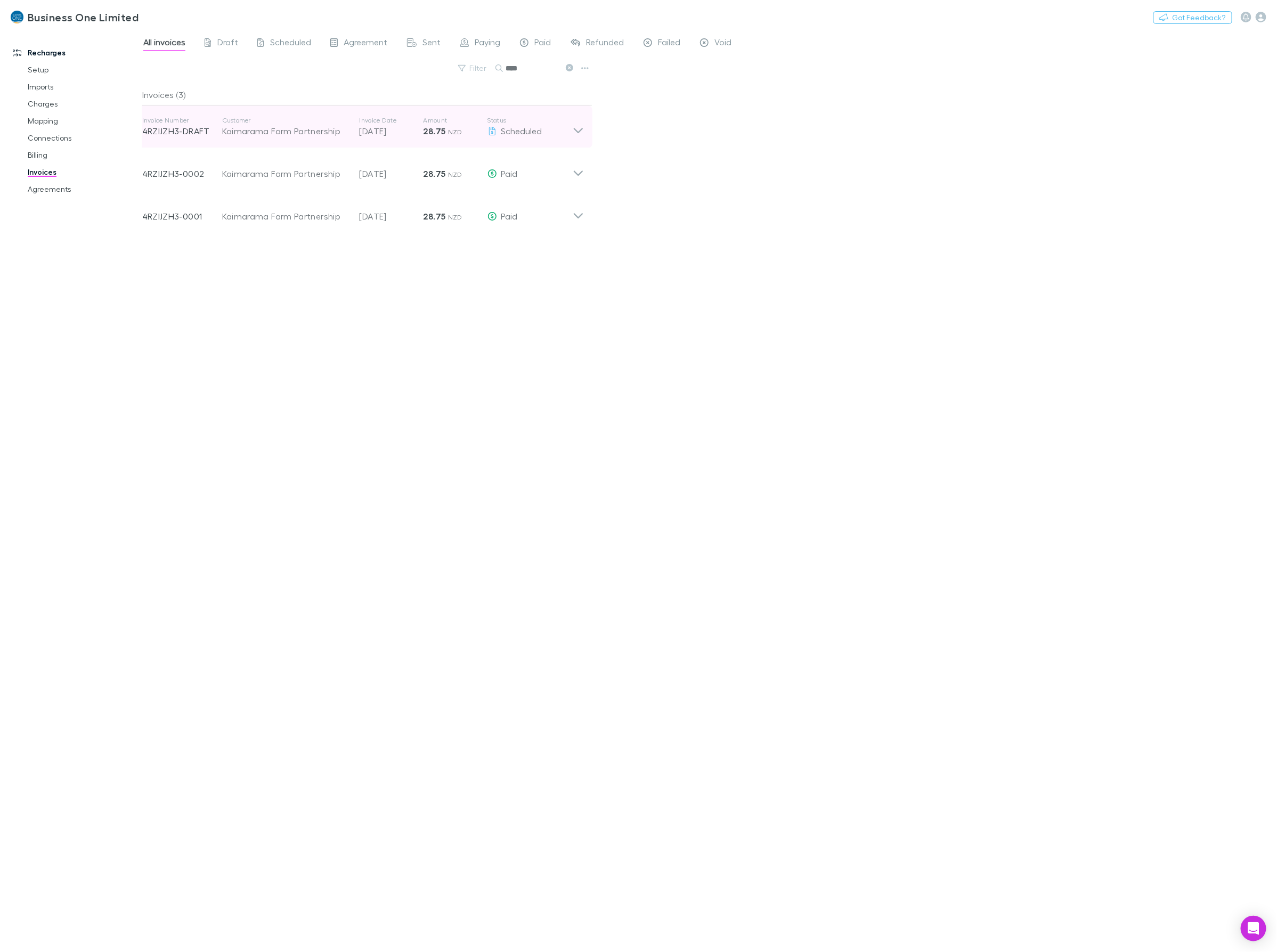
click at [550, 133] on div "Scheduled" at bounding box center [530, 131] width 85 height 13
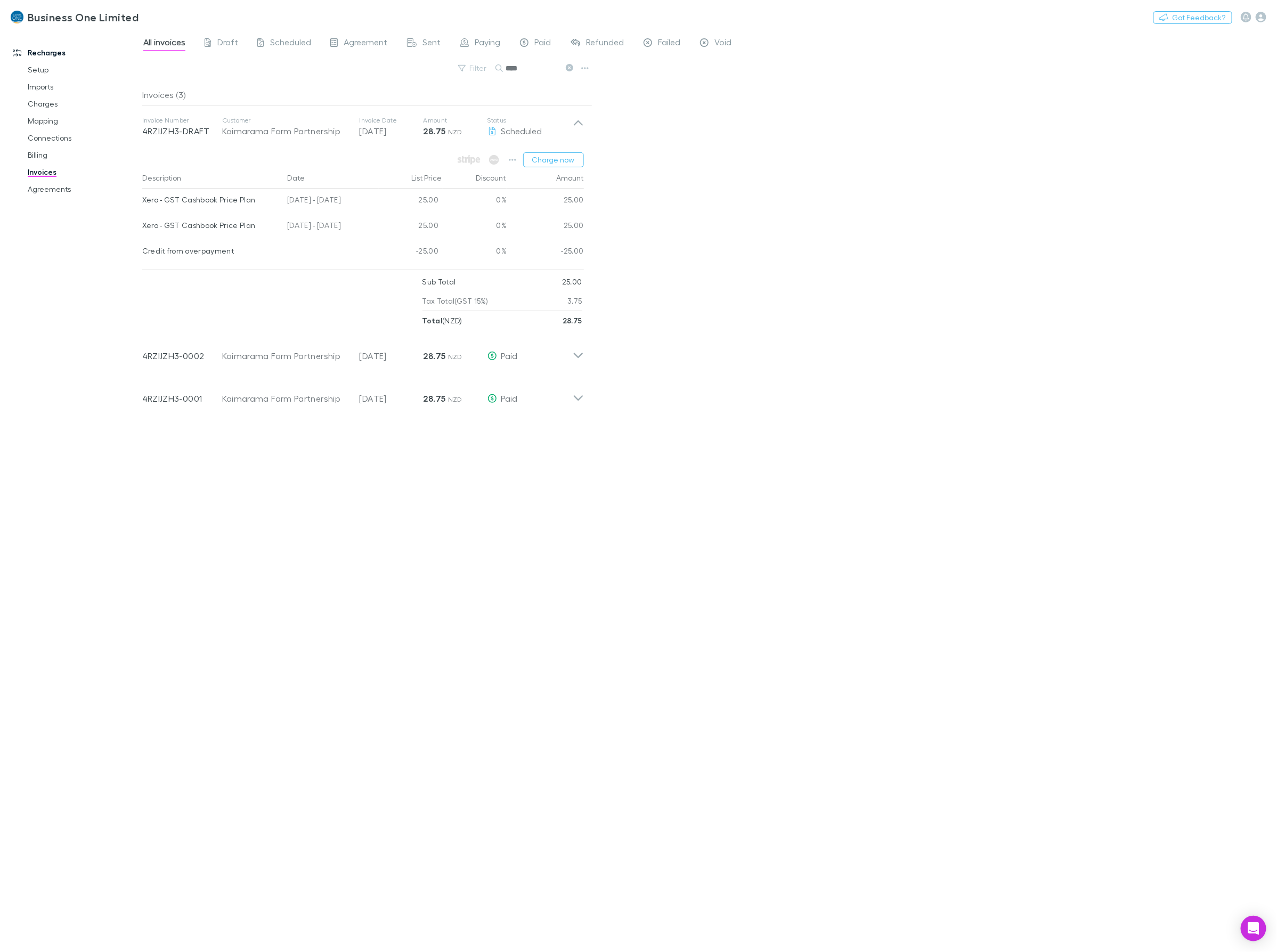
drag, startPoint x: 364, startPoint y: 228, endPoint x: 142, endPoint y: 226, distance: 222.0
click at [142, 226] on div "Xero - GST Cashbook Price Plan 25 Jun - 24 Jul 2025 25.00 0% 25.00" at bounding box center [363, 227] width 441 height 26
drag, startPoint x: 545, startPoint y: 69, endPoint x: 388, endPoint y: 80, distance: 157.4
click at [388, 80] on div "Filter Search ****" at bounding box center [367, 72] width 450 height 23
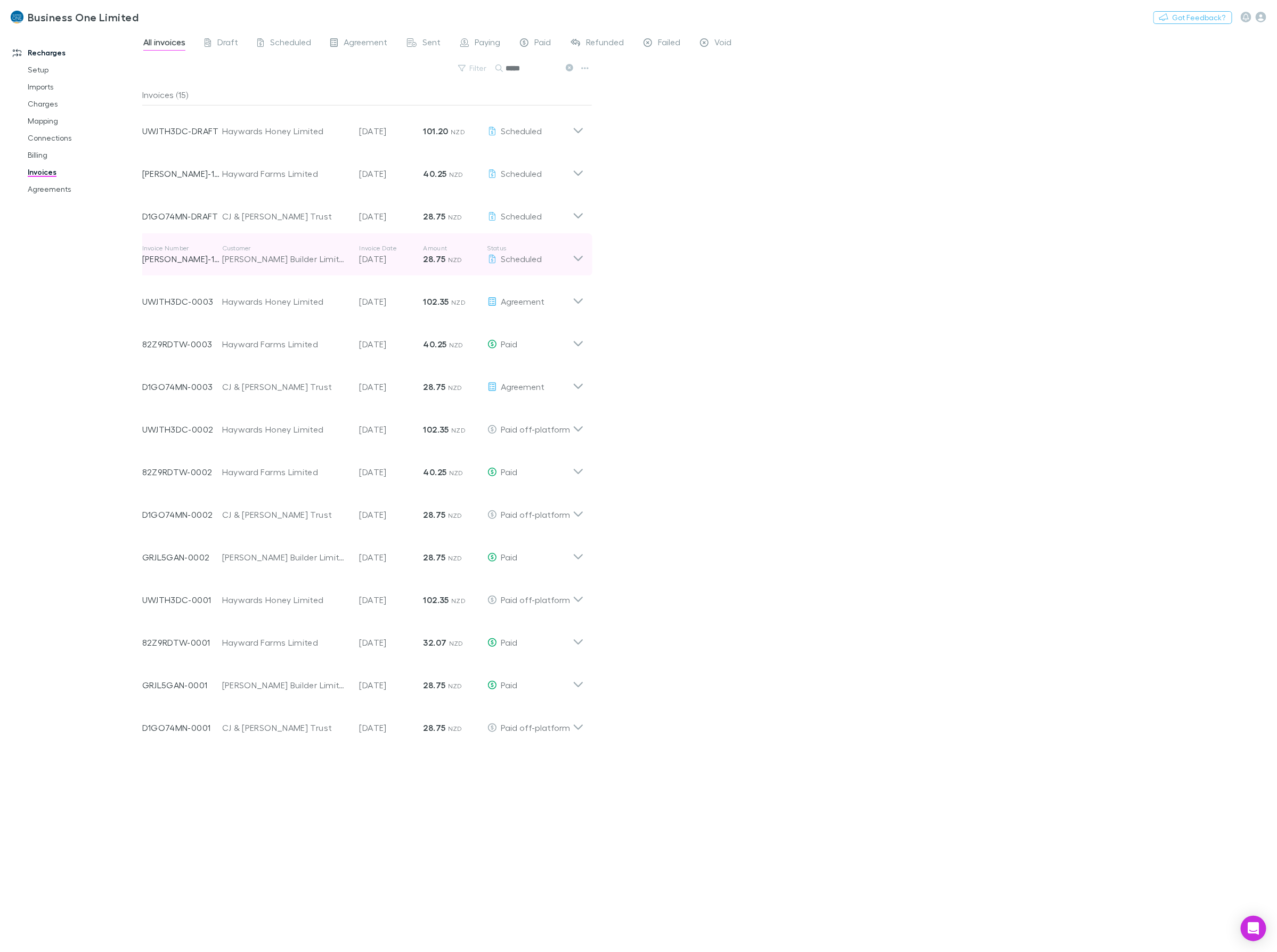
click at [578, 259] on icon at bounding box center [578, 254] width 11 height 21
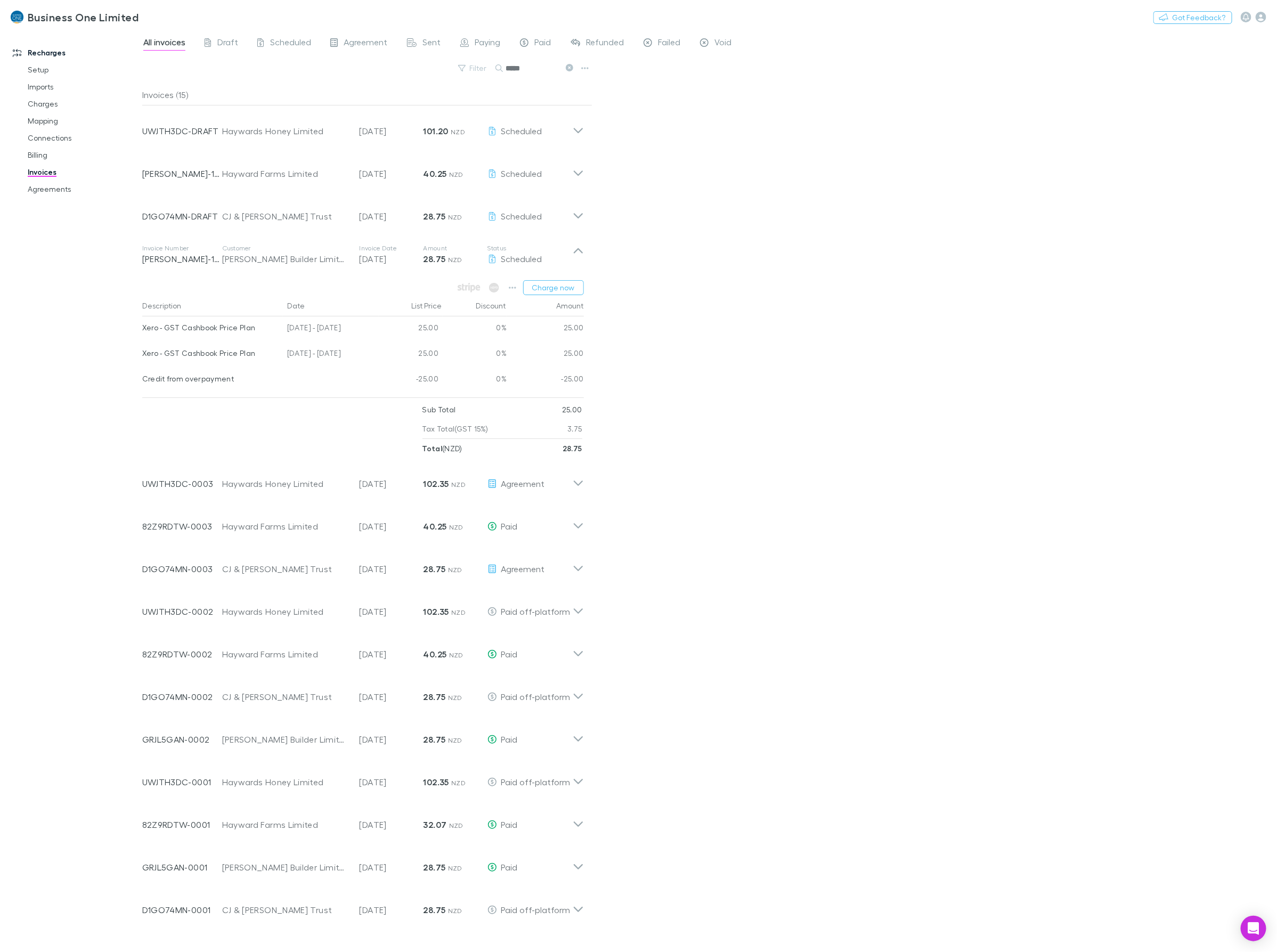
drag, startPoint x: 360, startPoint y: 352, endPoint x: 143, endPoint y: 356, distance: 217.0
click at [143, 356] on div "Xero - GST Cashbook Price Plan 25 Jun - 24 Jul 2025 25.00 0% 25.00" at bounding box center [363, 355] width 441 height 26
drag, startPoint x: 557, startPoint y: 67, endPoint x: 373, endPoint y: 78, distance: 184.3
click at [374, 78] on div "Filter Search *****" at bounding box center [367, 72] width 450 height 23
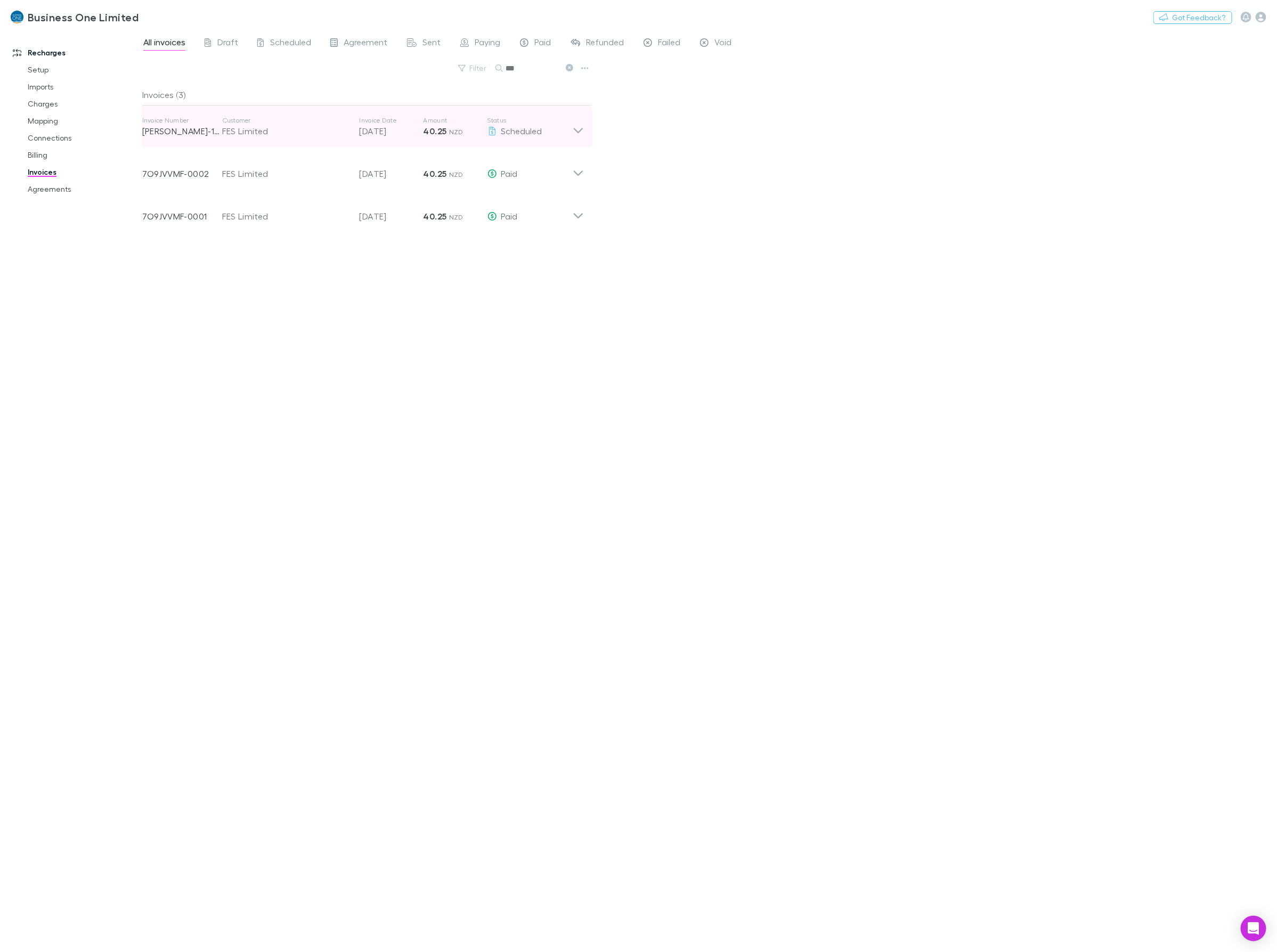
click at [573, 134] on icon at bounding box center [578, 126] width 11 height 21
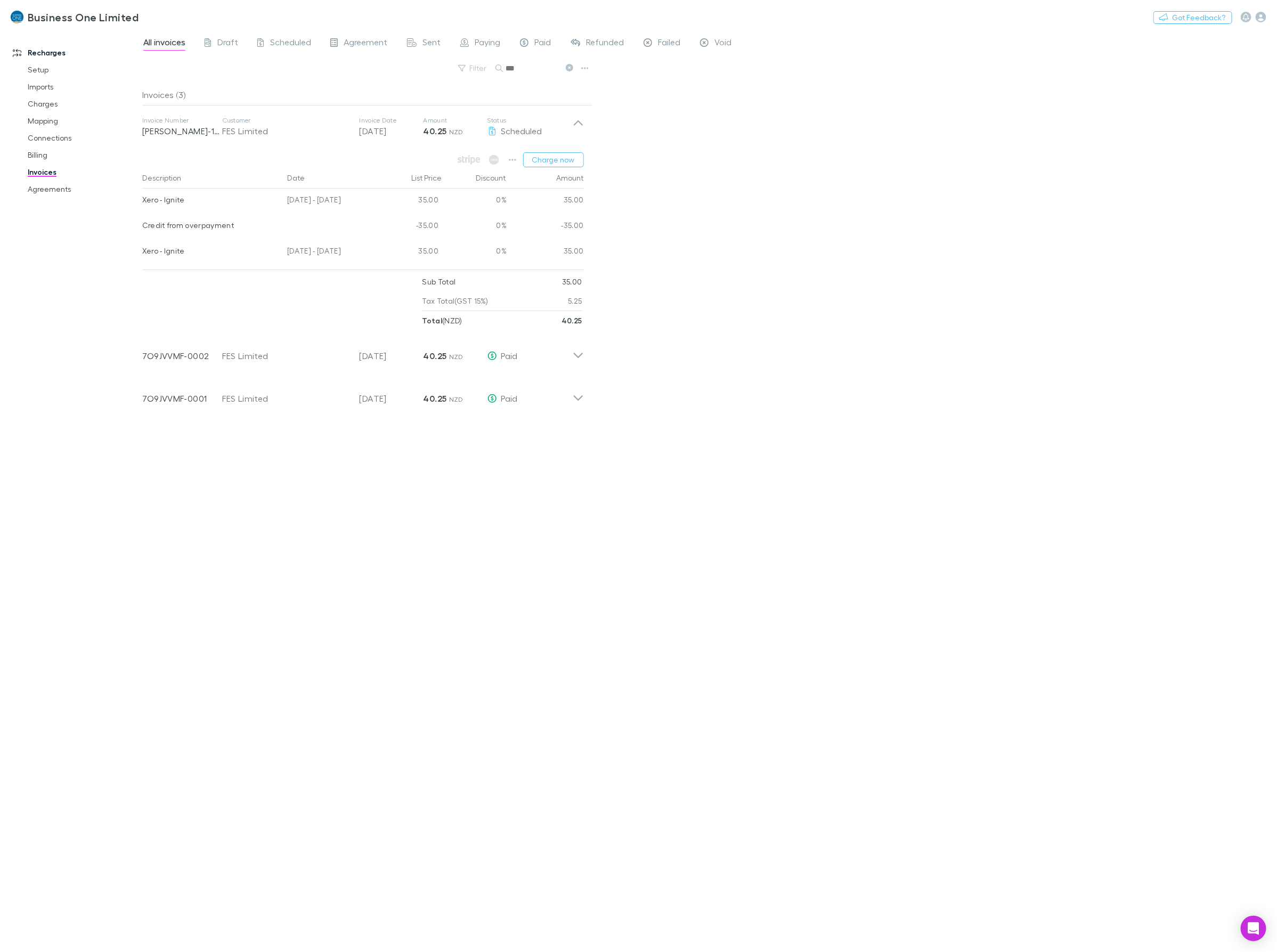
drag, startPoint x: 367, startPoint y: 250, endPoint x: 142, endPoint y: 254, distance: 225.0
click at [142, 254] on div "Xero - Ignite 04 Jul - 03 Aug 2025 35.00 0% 35.00" at bounding box center [363, 253] width 441 height 26
drag, startPoint x: 534, startPoint y: 72, endPoint x: 128, endPoint y: 102, distance: 407.1
click at [128, 102] on div "Recharges Setup Imports Charges Mapping Connections Billing Invoices Agreements…" at bounding box center [638, 491] width 1277 height 922
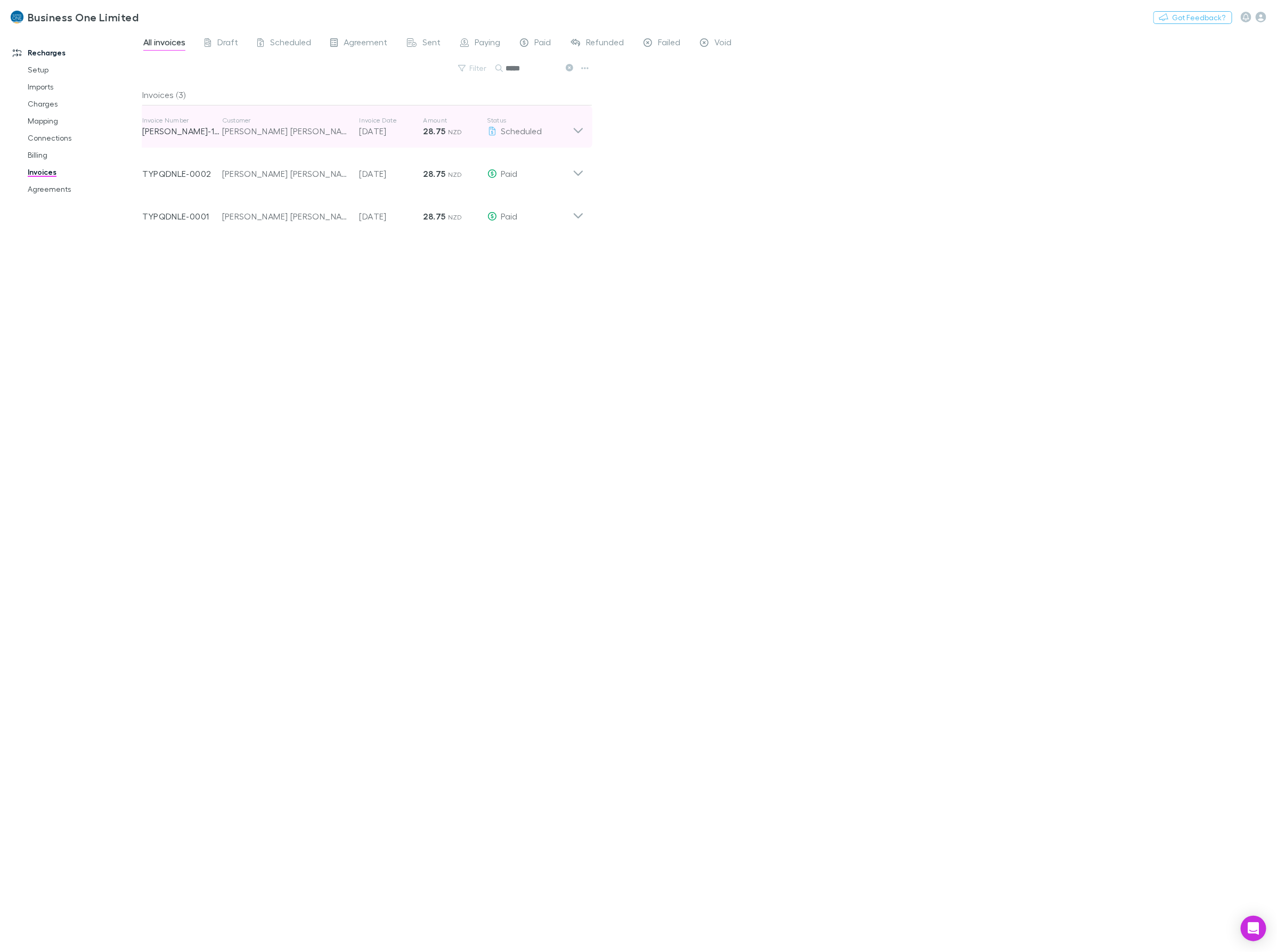
click at [565, 124] on p "Status" at bounding box center [530, 120] width 85 height 9
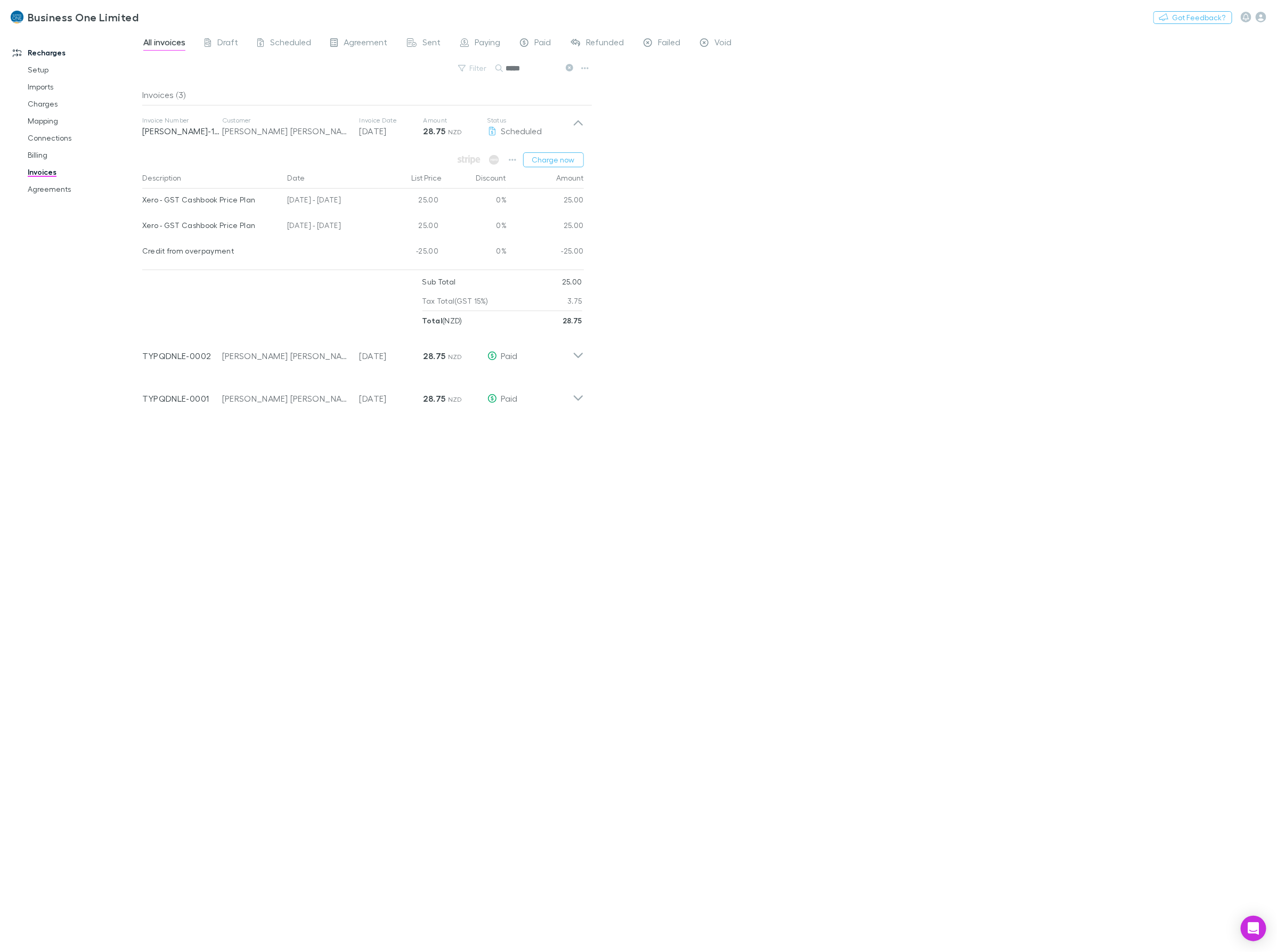
drag, startPoint x: 364, startPoint y: 227, endPoint x: 141, endPoint y: 230, distance: 223.0
click at [141, 230] on div "Recharges Setup Imports Charges Mapping Connections Billing Invoices Agreements…" at bounding box center [638, 491] width 1277 height 922
click at [143, 228] on div "Xero - GST Cashbook Price Plan" at bounding box center [210, 225] width 137 height 22
drag, startPoint x: 139, startPoint y: 229, endPoint x: 323, endPoint y: 224, distance: 184.1
click at [311, 230] on div "Recharges Setup Imports Charges Mapping Connections Billing Invoices Agreements…" at bounding box center [638, 491] width 1277 height 922
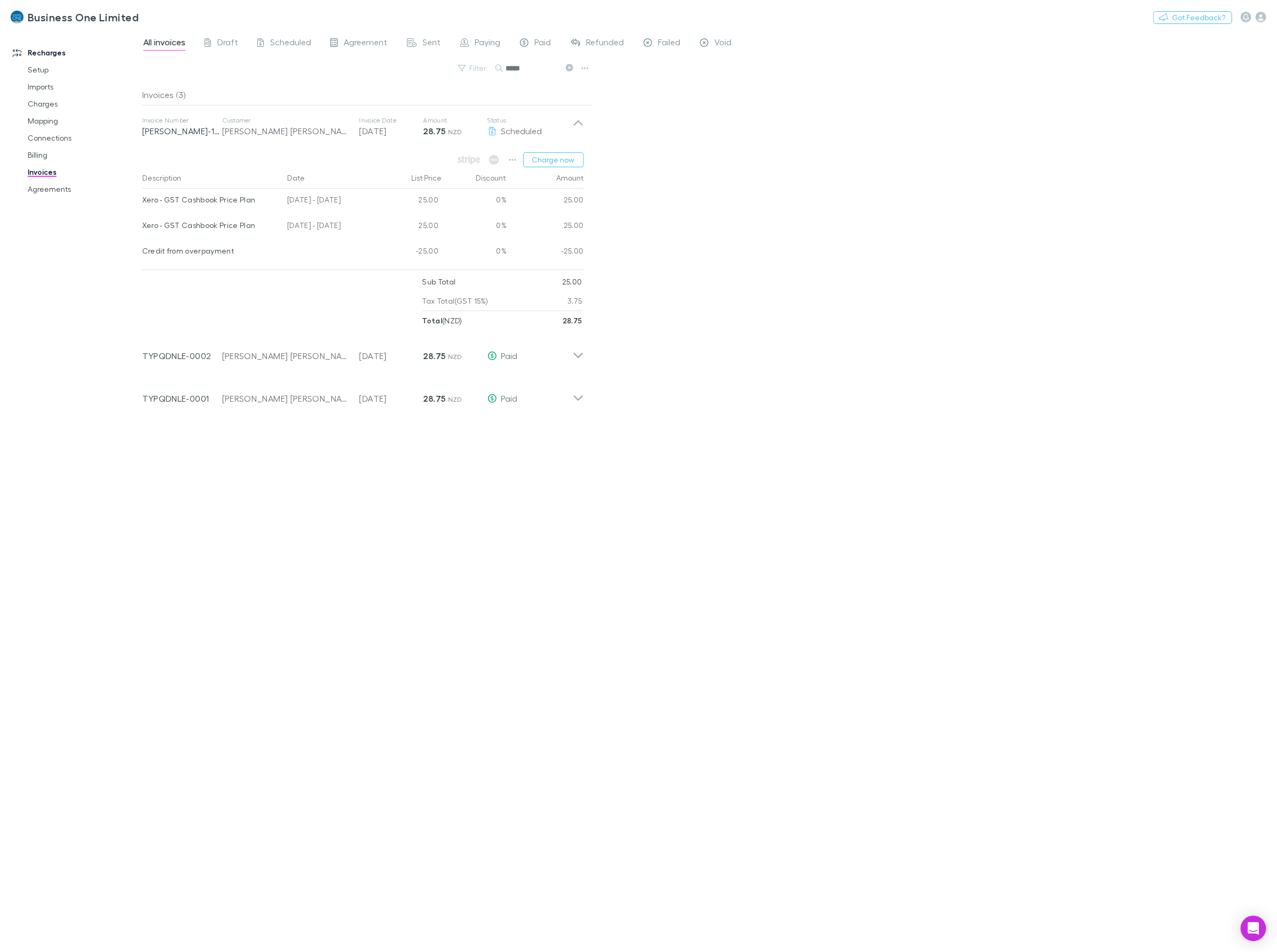
drag, startPoint x: 364, startPoint y: 226, endPoint x: 142, endPoint y: 229, distance: 222.0
click at [142, 229] on div "Xero - GST Cashbook Price Plan 25 Jun - 24 Jul 2025 25.00 0% 25.00" at bounding box center [363, 227] width 441 height 26
drag, startPoint x: 530, startPoint y: 68, endPoint x: 186, endPoint y: 103, distance: 345.8
click at [330, 80] on div "Filter Search *****" at bounding box center [367, 72] width 450 height 23
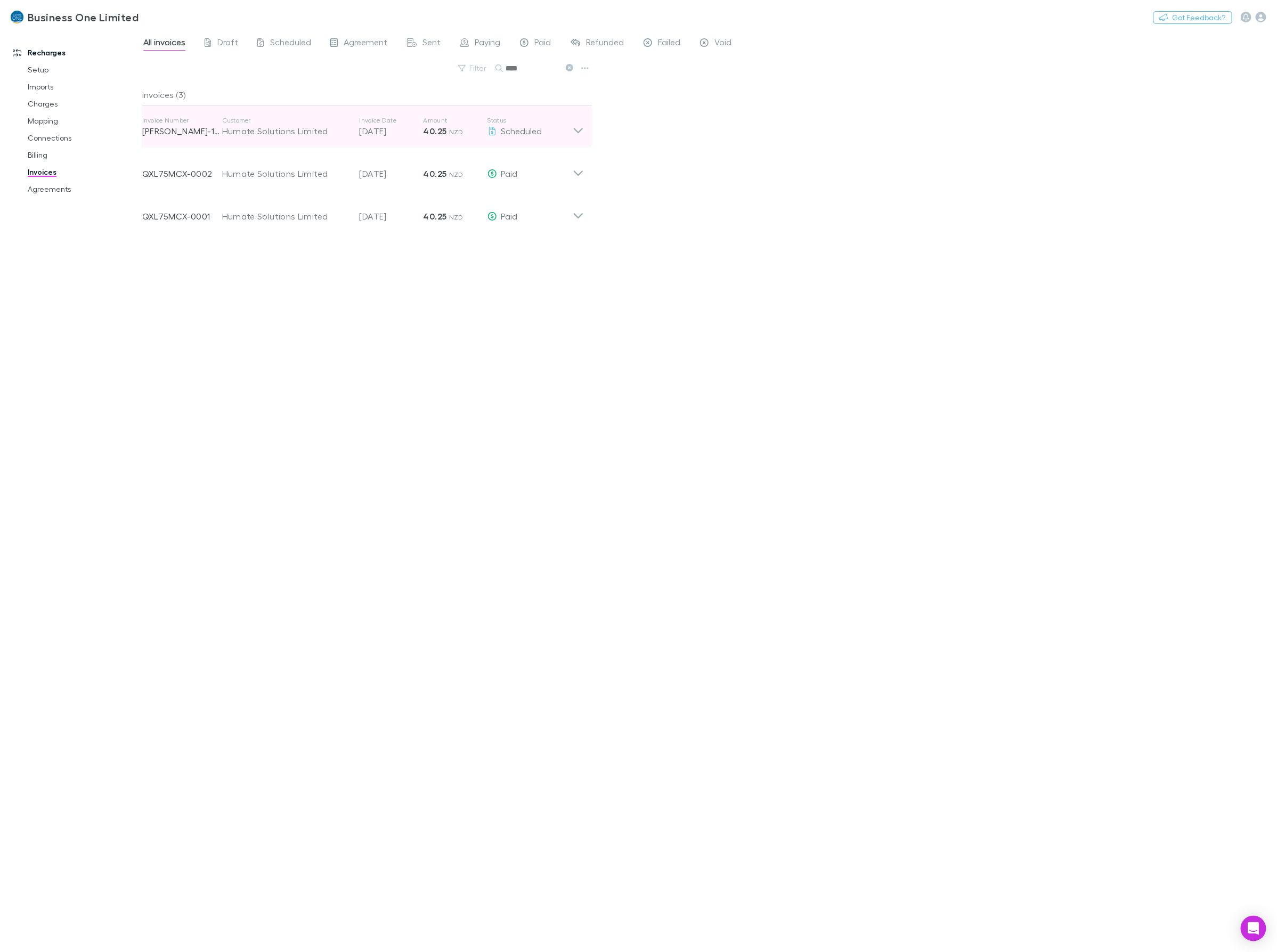
click at [467, 133] on p "40.25 NZD" at bounding box center [456, 131] width 64 height 13
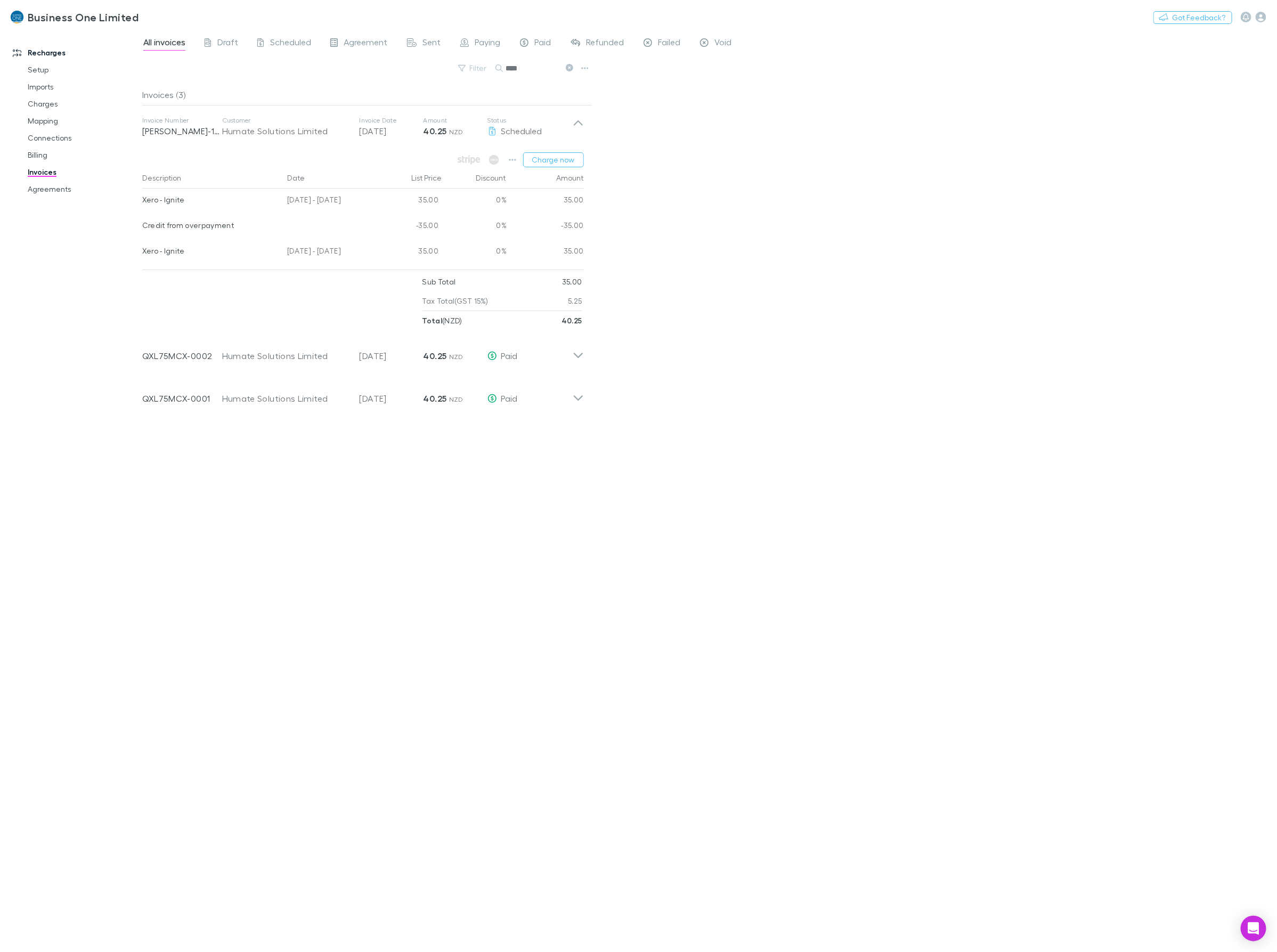
drag, startPoint x: 362, startPoint y: 256, endPoint x: 142, endPoint y: 251, distance: 220.1
click at [142, 251] on div "Xero - Ignite 04 Jul - 03 Aug 2025 35.00 0% 35.00" at bounding box center [363, 253] width 441 height 26
drag, startPoint x: 535, startPoint y: 75, endPoint x: 404, endPoint y: 75, distance: 131.0
click at [406, 75] on div "Filter Search ****" at bounding box center [367, 72] width 450 height 23
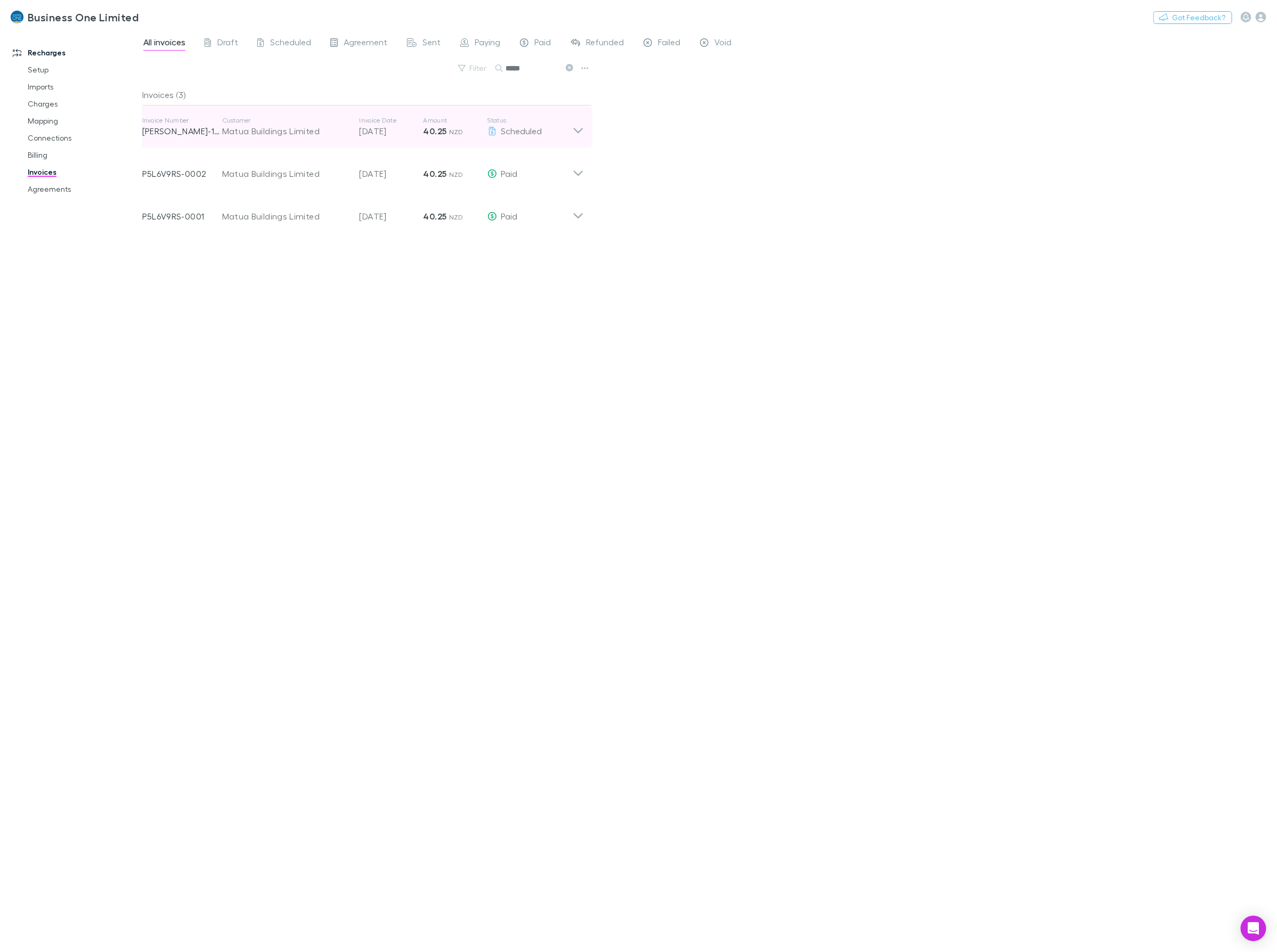
click at [582, 133] on icon at bounding box center [578, 126] width 11 height 21
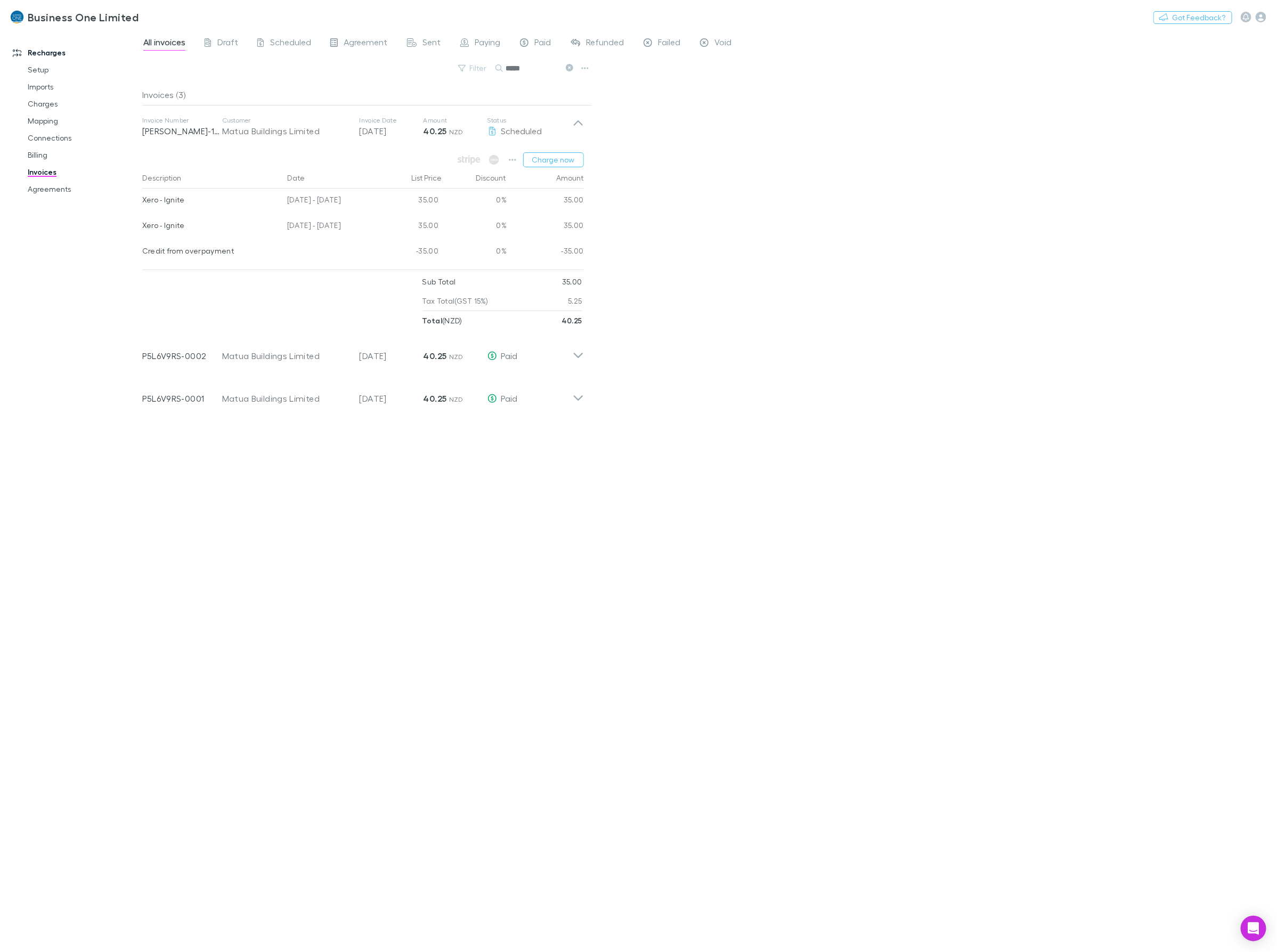
drag, startPoint x: 366, startPoint y: 226, endPoint x: 142, endPoint y: 226, distance: 224.0
click at [142, 226] on div "Xero - Ignite 04 Jul - 03 Aug 2025 35.00 0% 35.00" at bounding box center [363, 227] width 441 height 26
drag, startPoint x: 549, startPoint y: 69, endPoint x: 335, endPoint y: 72, distance: 214.0
click at [335, 72] on div "Filter Search *****" at bounding box center [367, 72] width 450 height 23
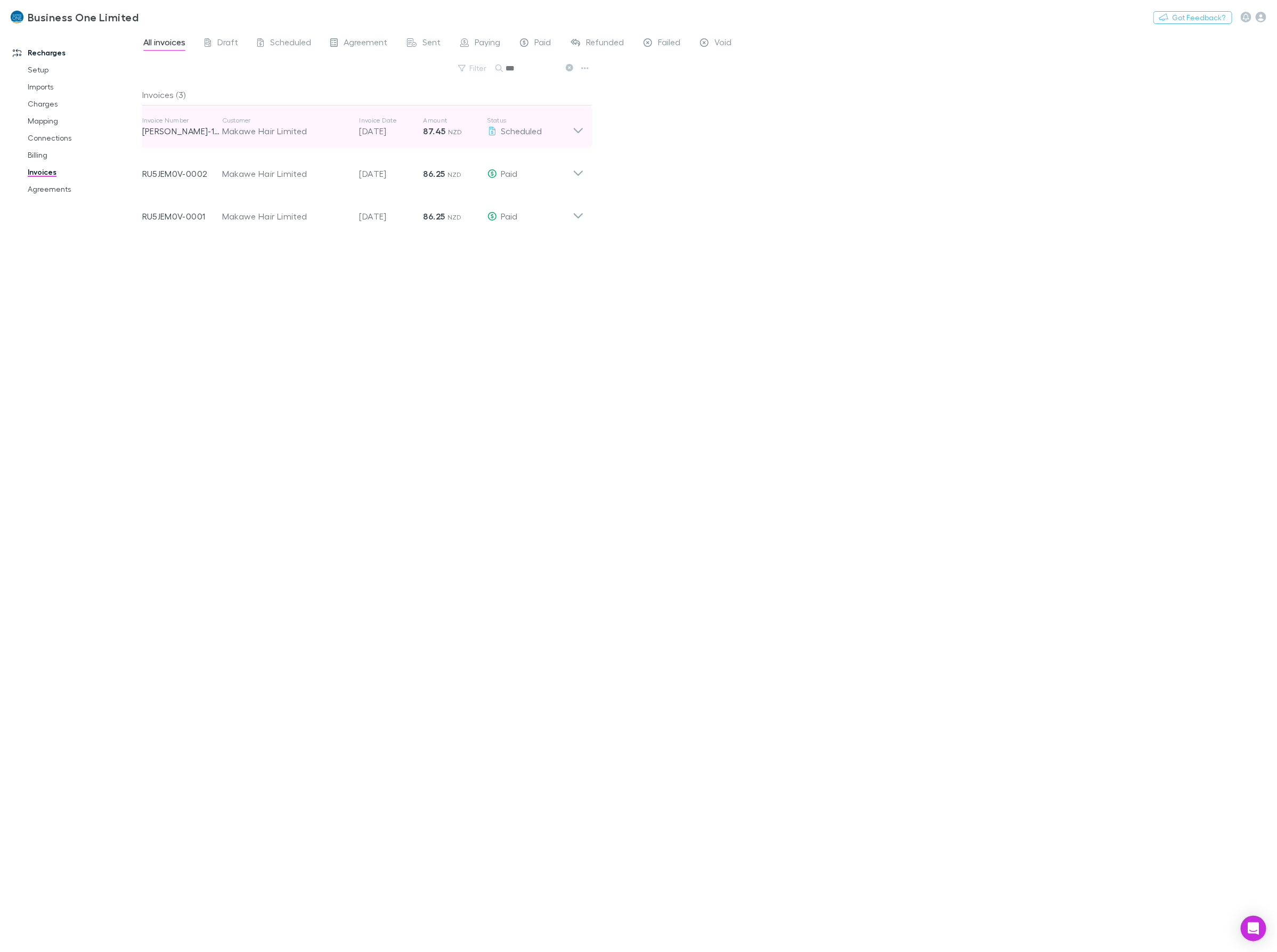
click at [592, 128] on div "Invoice Number RECH-1156 Customer Makawe Hair Limited Invoice Date 20 Sep 2025 …" at bounding box center [363, 127] width 459 height 43
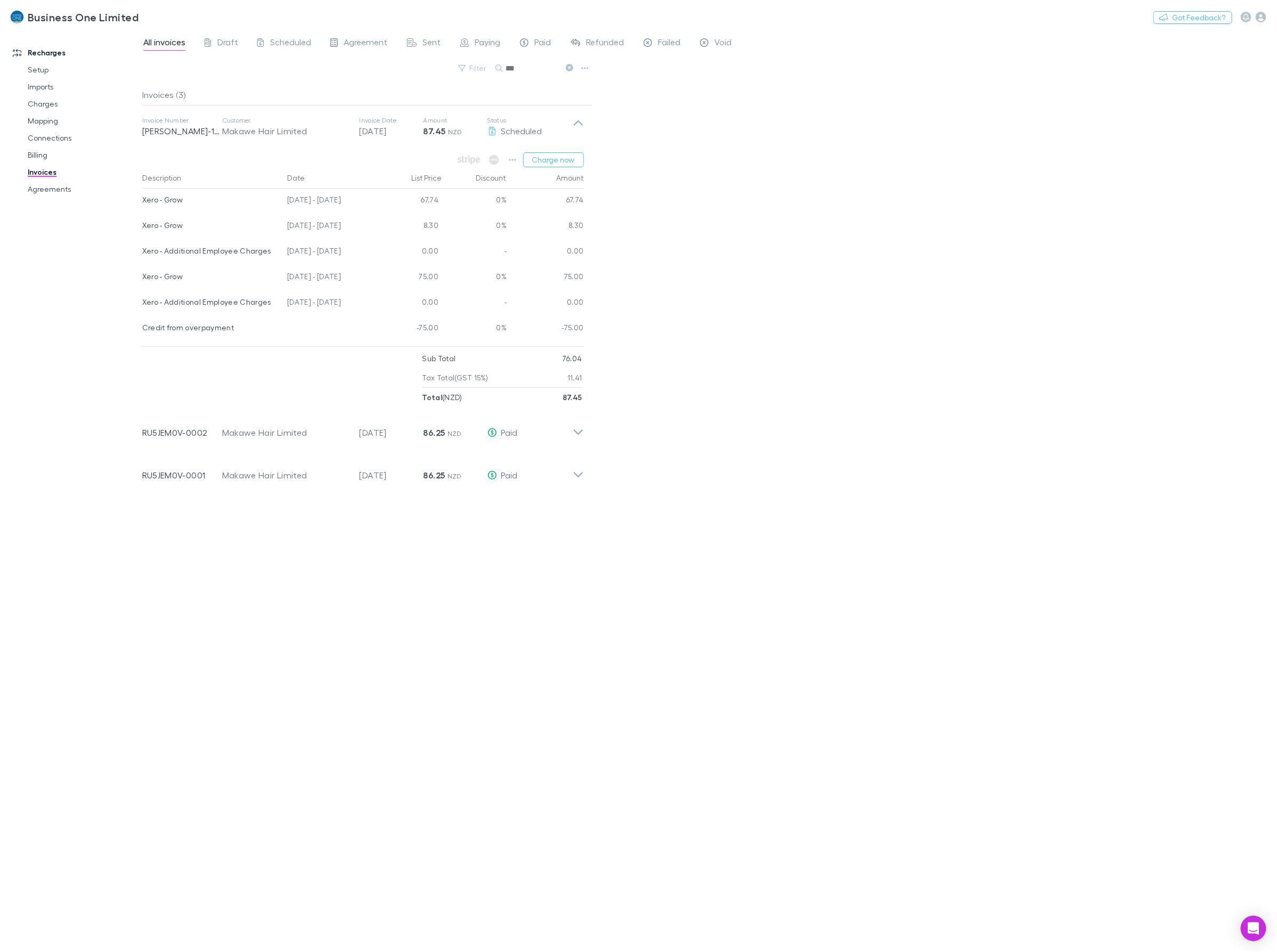
drag, startPoint x: 366, startPoint y: 303, endPoint x: 142, endPoint y: 302, distance: 224.0
click at [142, 302] on div "Xero - Additional Employee Charges 04 Jul - 03 Aug 2025 0.00 - 0.00" at bounding box center [363, 303] width 441 height 26
drag, startPoint x: 368, startPoint y: 278, endPoint x: 143, endPoint y: 275, distance: 225.0
click at [143, 275] on div "Xero - Grow 04 Jul - 03 Aug 2025 75.00 0% 75.00" at bounding box center [363, 278] width 441 height 26
drag, startPoint x: 549, startPoint y: 67, endPoint x: 101, endPoint y: 222, distance: 474.1
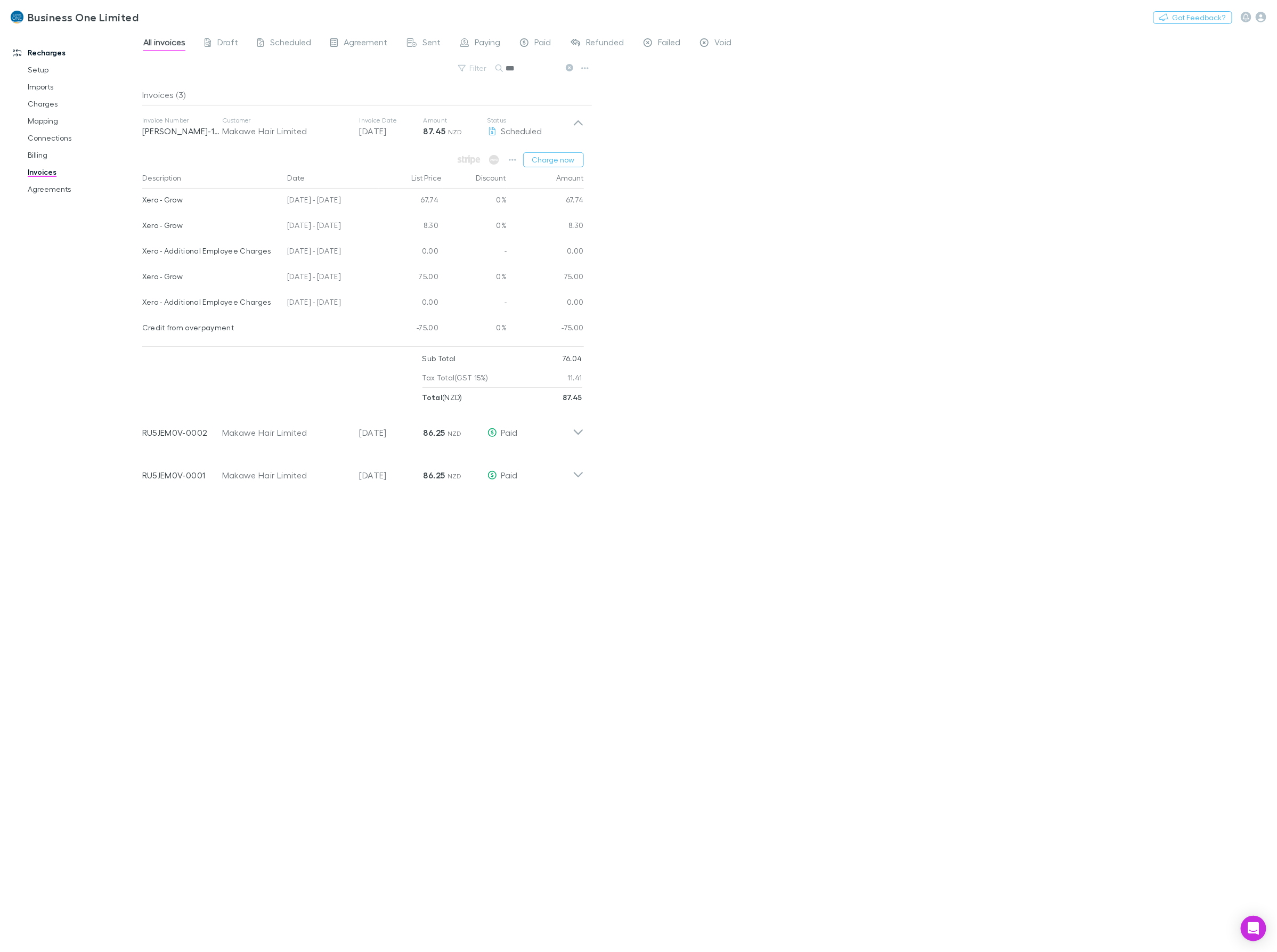
click at [351, 80] on div "Filter Search ***" at bounding box center [367, 72] width 450 height 23
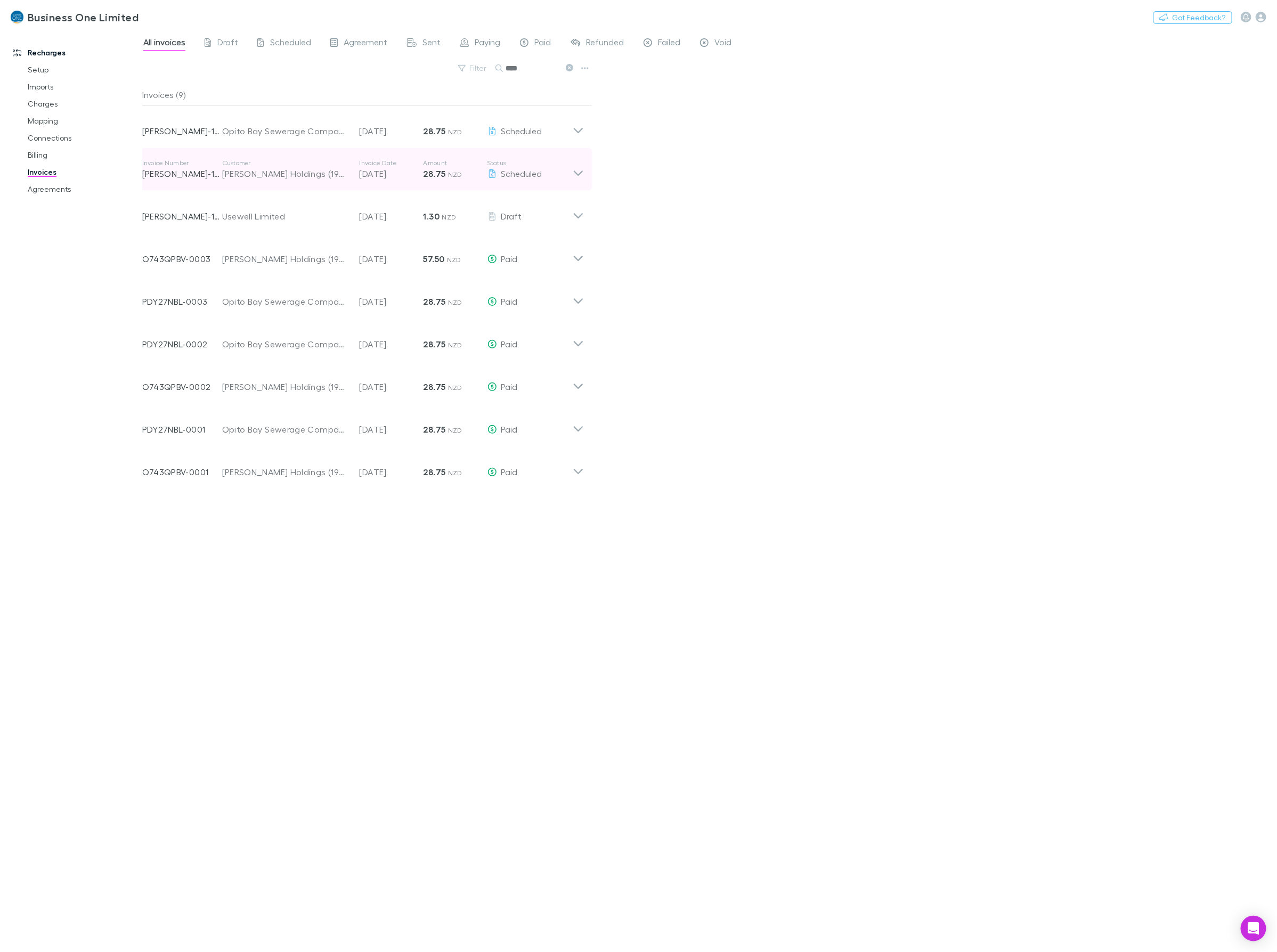
click at [576, 173] on icon at bounding box center [578, 173] width 9 height 6
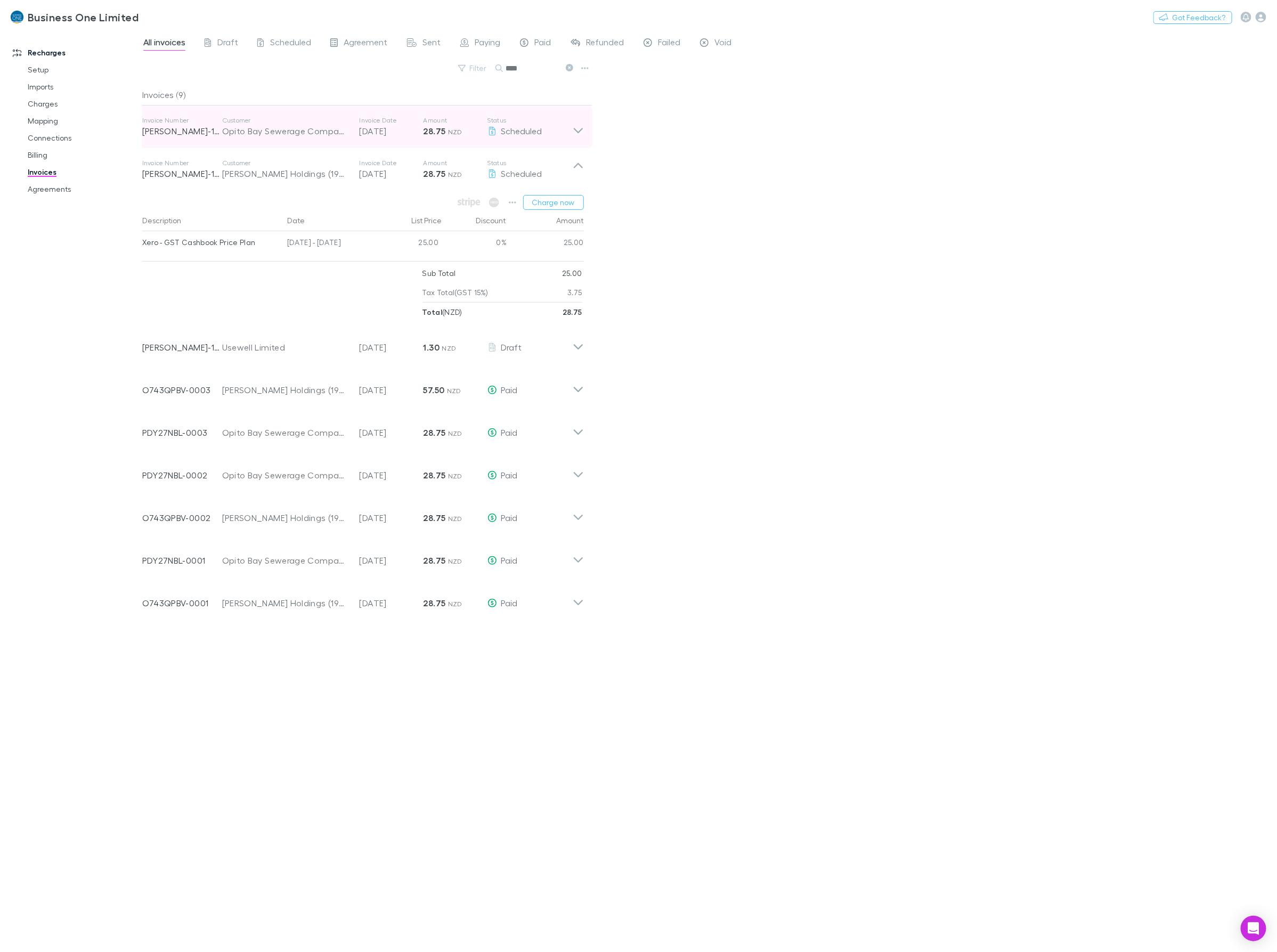
click at [470, 129] on p "28.75 NZD" at bounding box center [456, 131] width 64 height 13
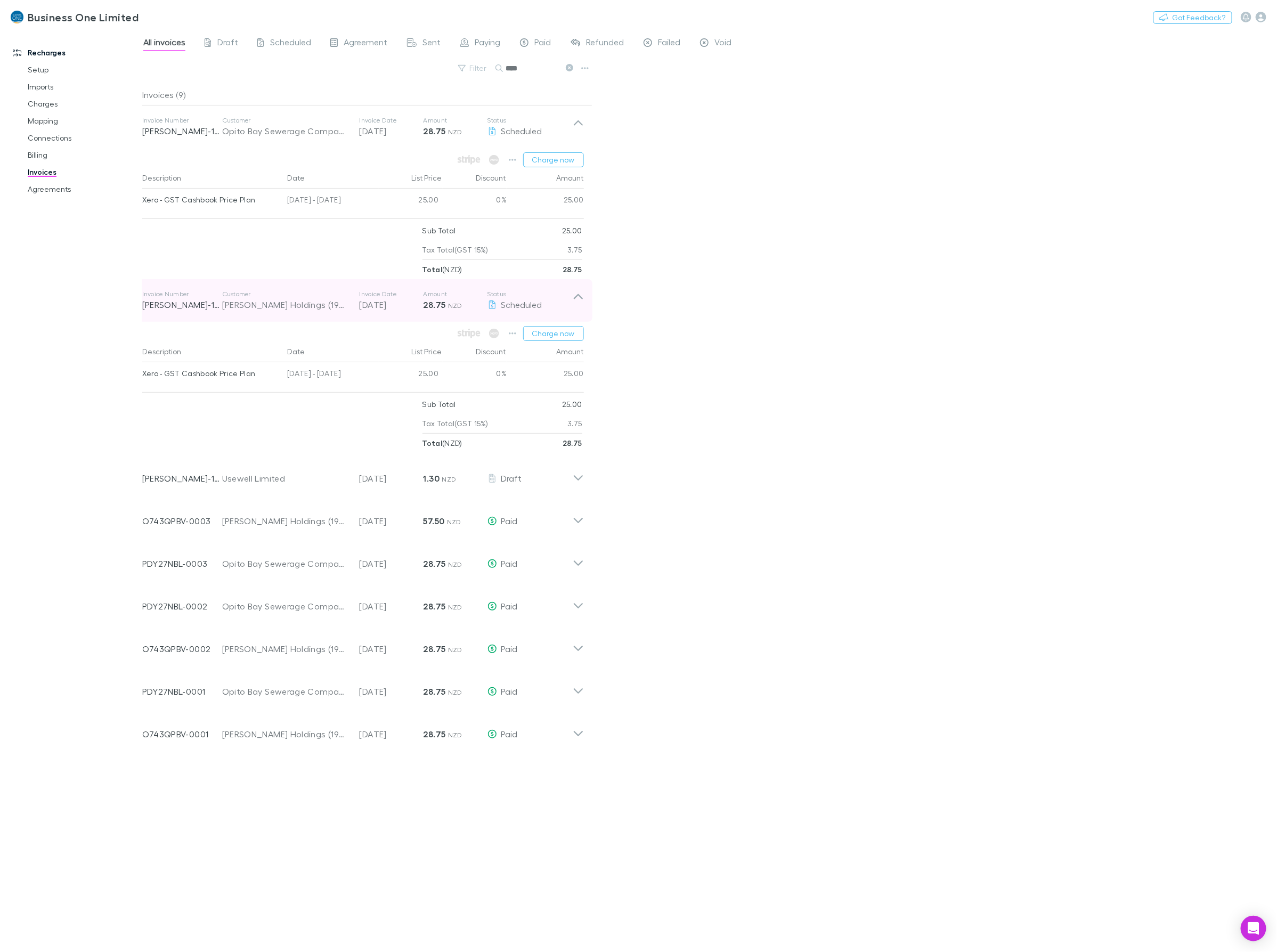
click at [583, 297] on icon at bounding box center [578, 300] width 11 height 21
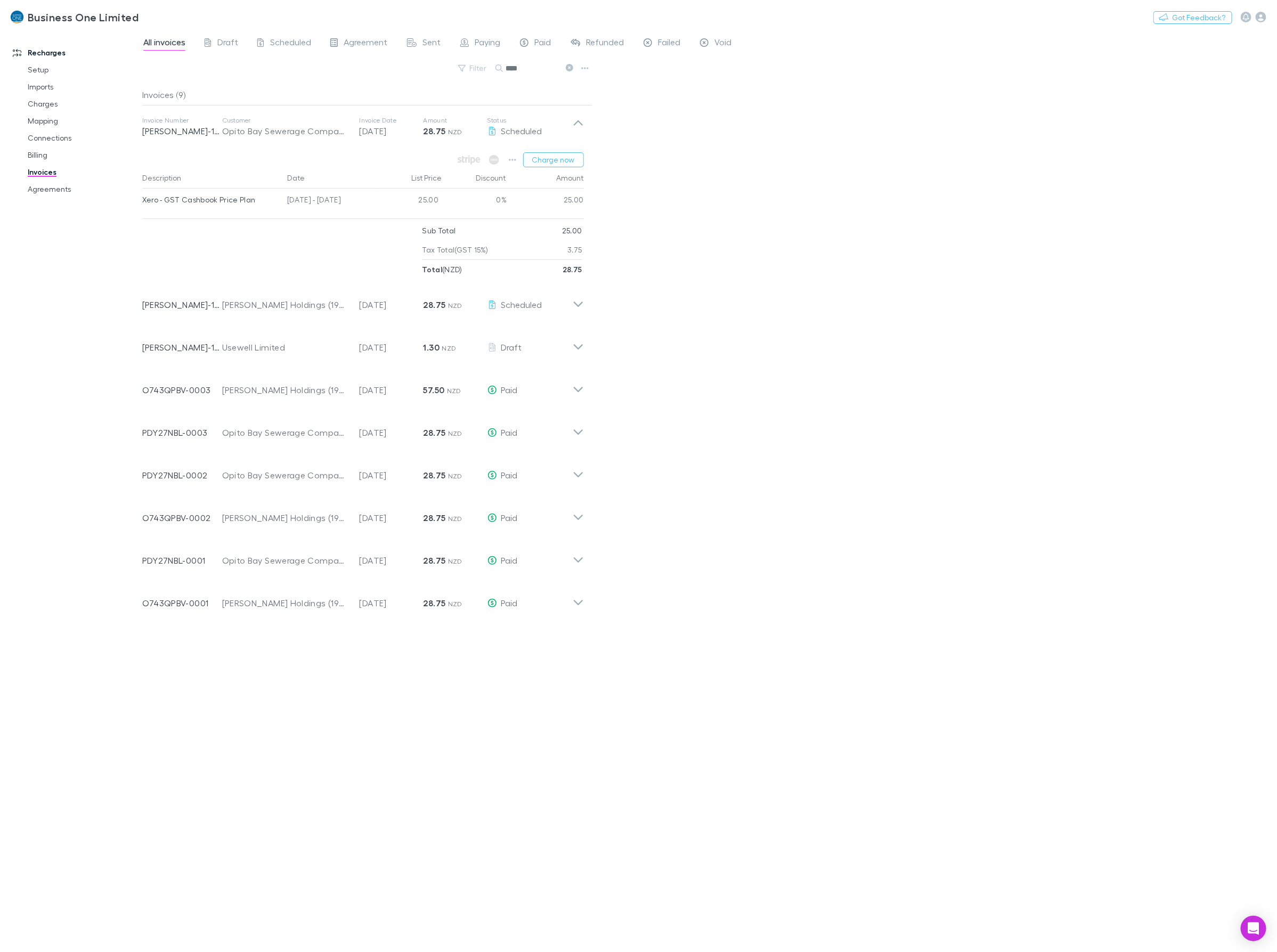
click at [658, 164] on div "All invoices Draft Scheduled Agreement Sent Paying Paid Refunded Failed Void Fi…" at bounding box center [709, 491] width 1135 height 922
click at [574, 123] on icon at bounding box center [578, 126] width 11 height 21
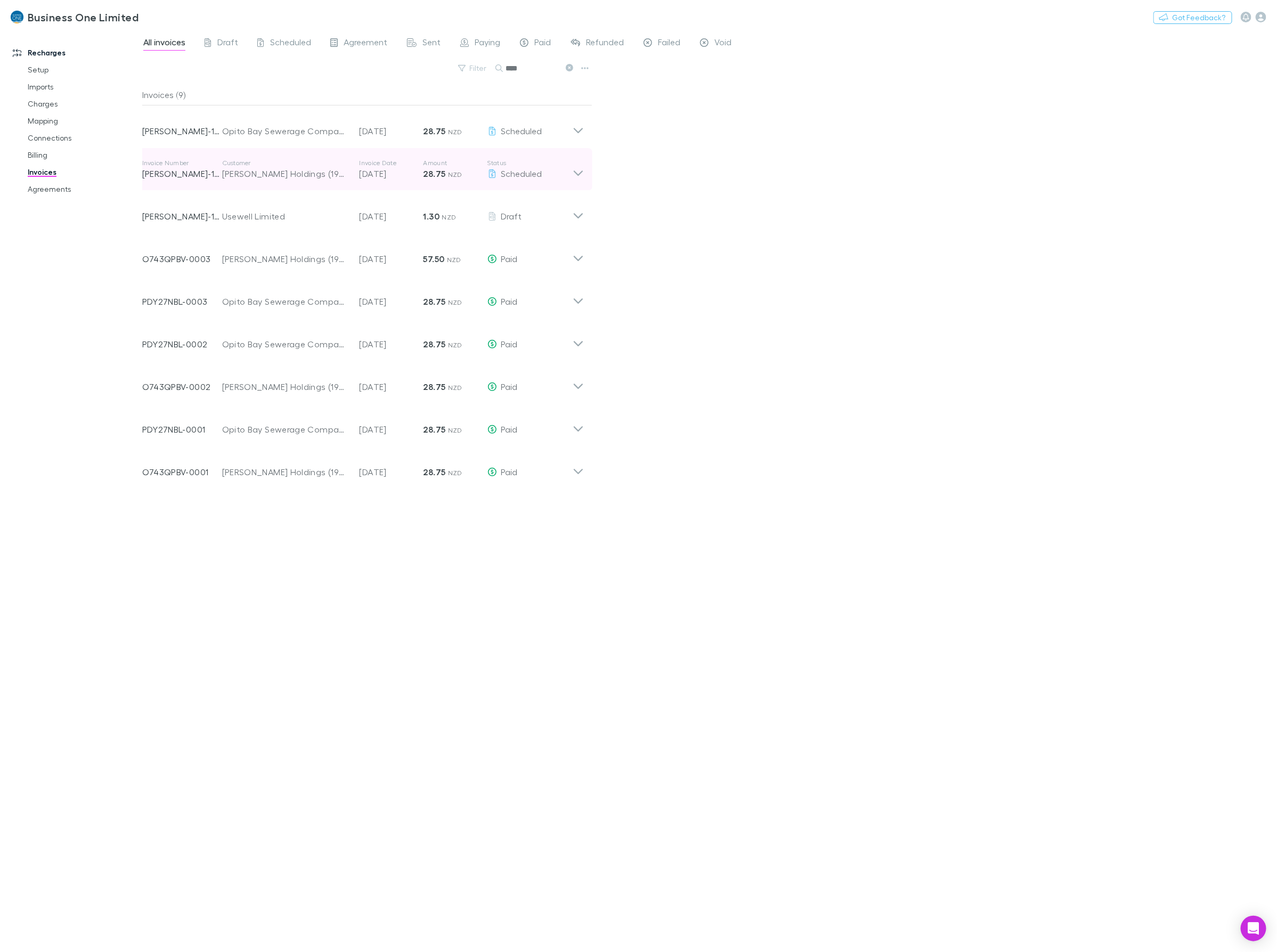
click at [578, 169] on icon at bounding box center [578, 169] width 11 height 21
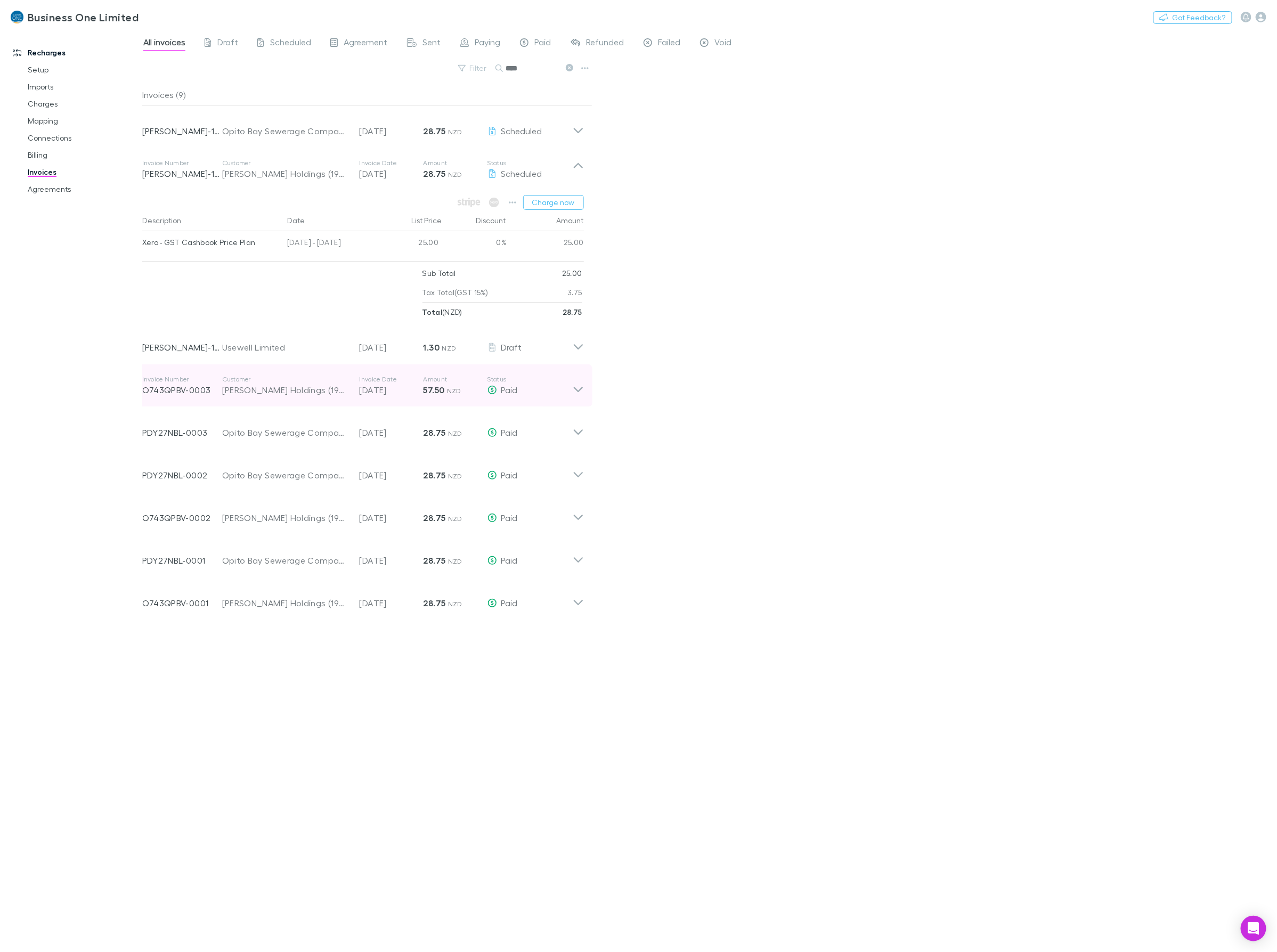
click at [575, 392] on icon at bounding box center [578, 386] width 11 height 21
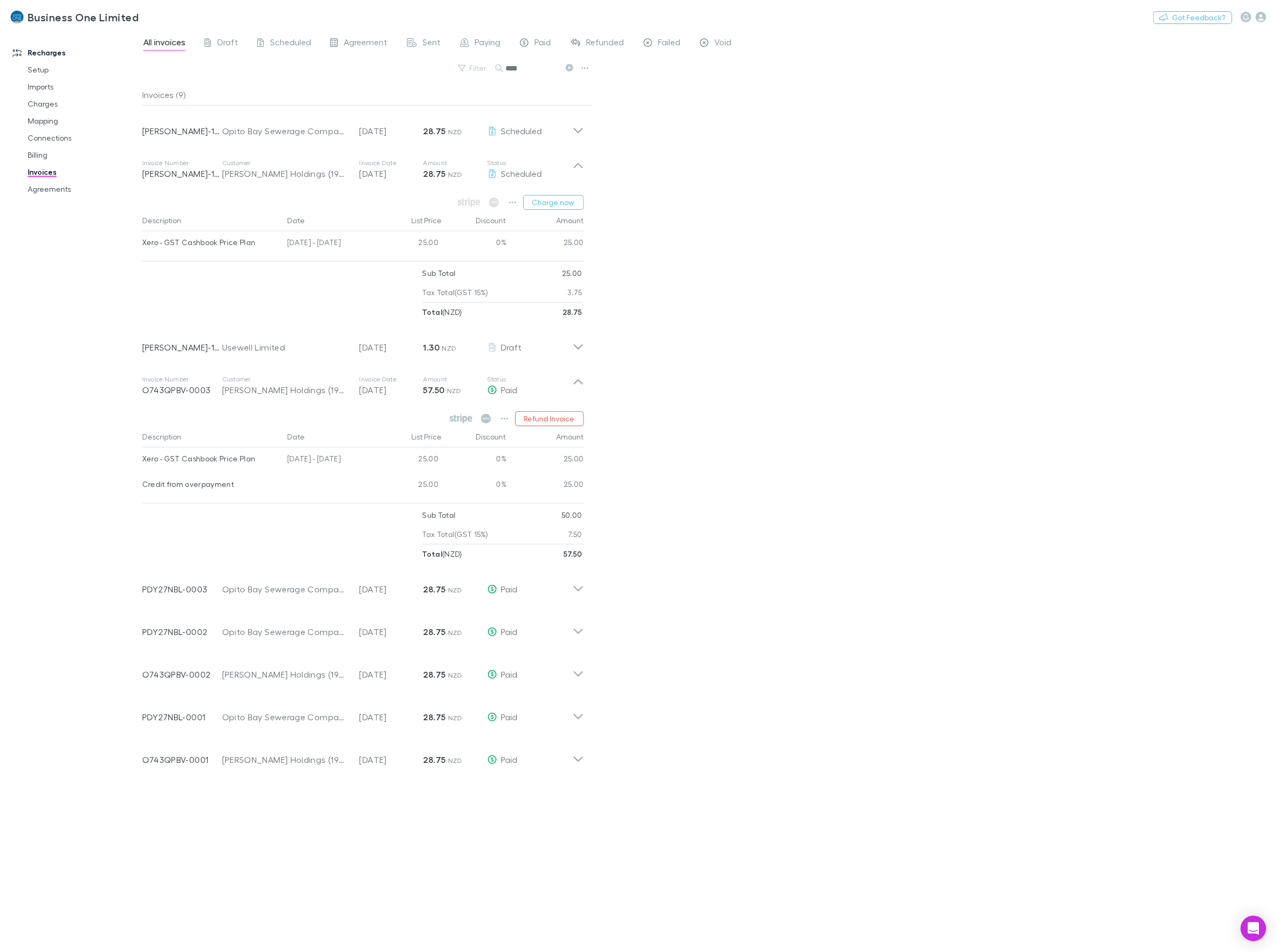
drag, startPoint x: 362, startPoint y: 459, endPoint x: 274, endPoint y: 466, distance: 88.3
click at [274, 466] on div "Xero - GST Cashbook Price Plan 25 Jun - 24 Jul 2025 25.00 0% 25.00" at bounding box center [363, 460] width 441 height 26
click at [357, 465] on div "[DATE] - [DATE]" at bounding box center [330, 460] width 96 height 26
drag, startPoint x: 364, startPoint y: 459, endPoint x: 142, endPoint y: 457, distance: 222.0
click at [142, 457] on div "Xero - GST Cashbook Price Plan 25 Jun - 24 Jul 2025 25.00 0% 25.00" at bounding box center [363, 460] width 441 height 26
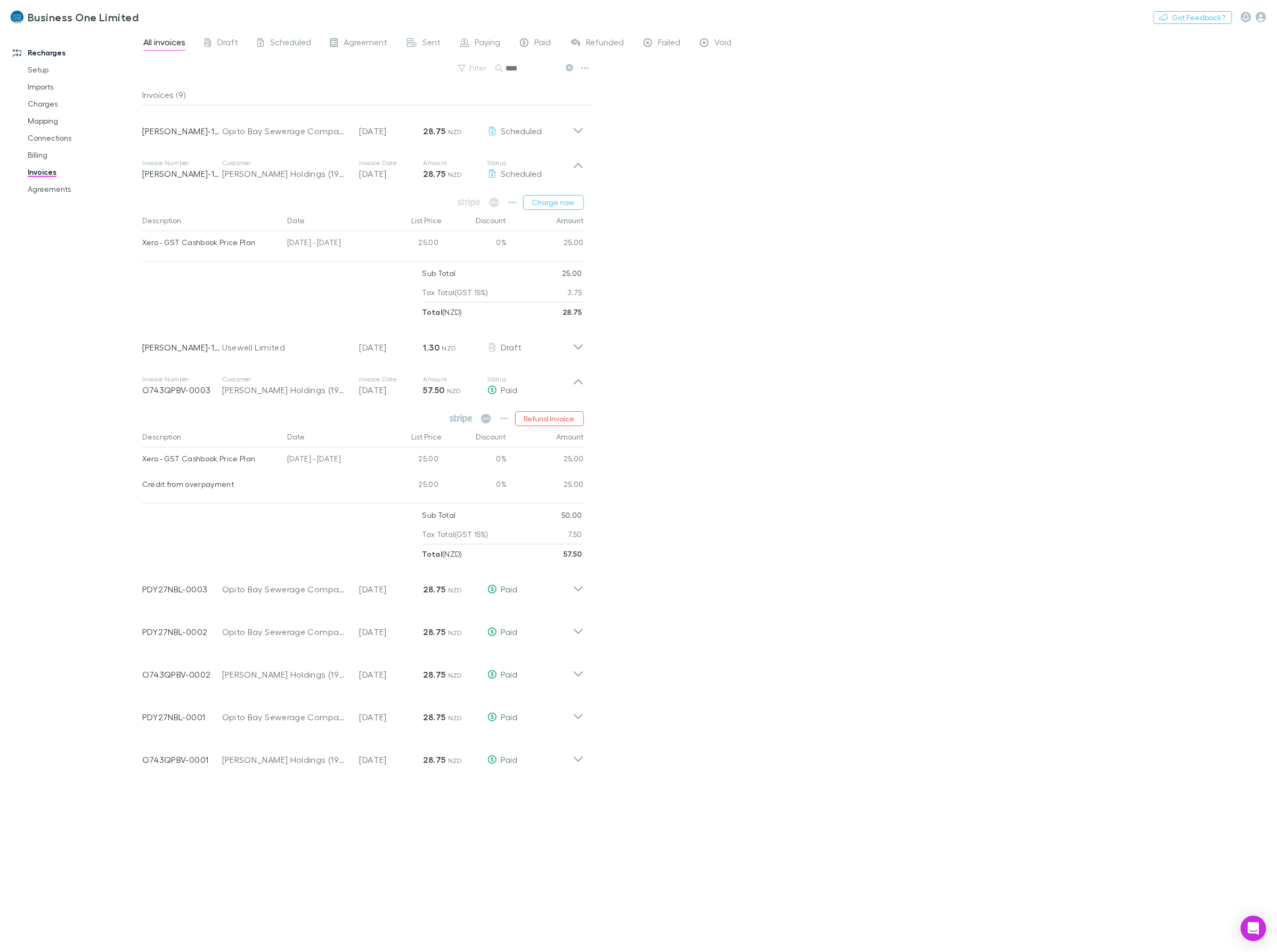
drag, startPoint x: 505, startPoint y: 75, endPoint x: 286, endPoint y: 70, distance: 219.1
click at [308, 72] on div "Filter Search ****" at bounding box center [367, 72] width 450 height 23
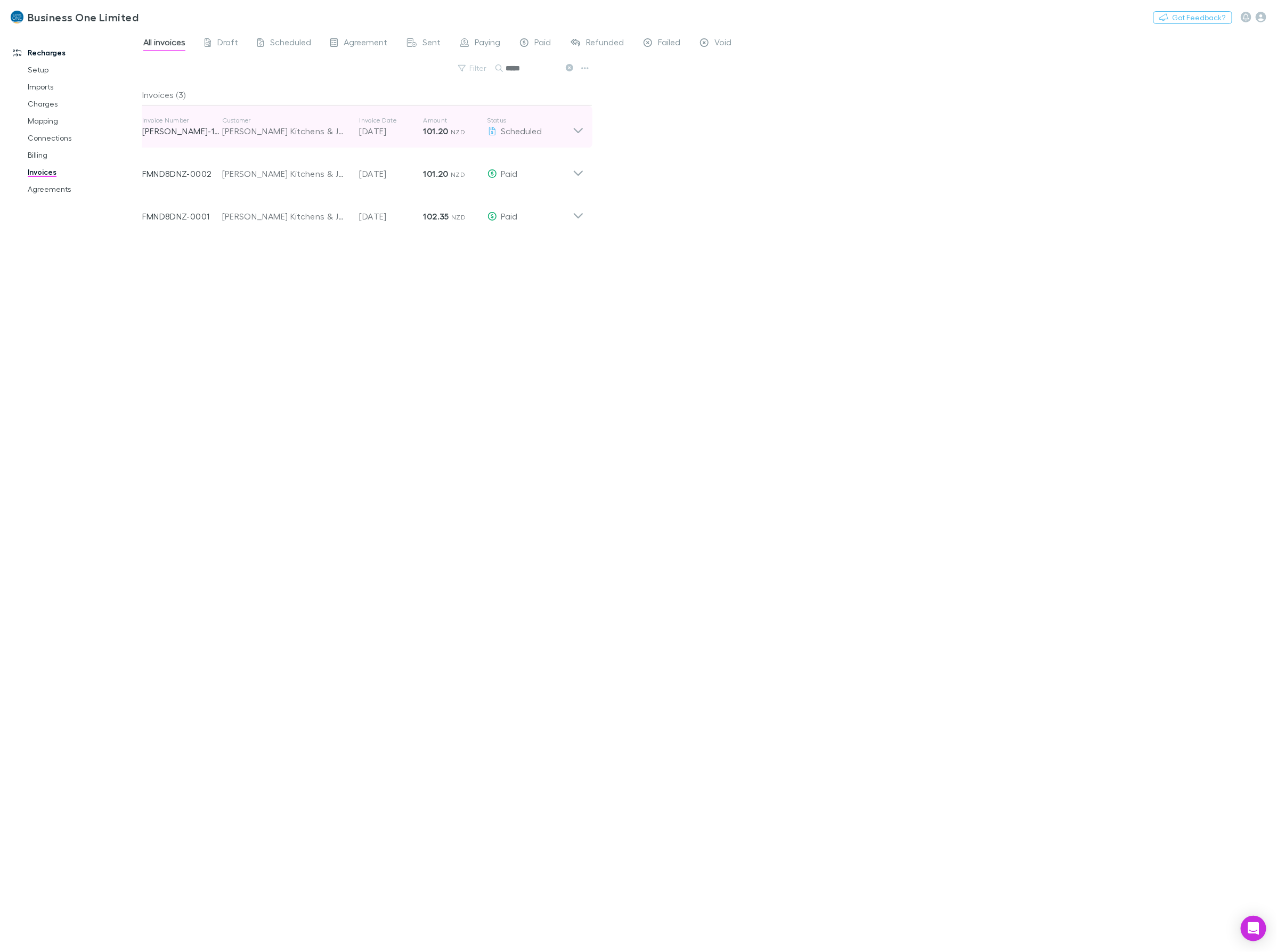
click at [582, 129] on icon at bounding box center [578, 126] width 11 height 21
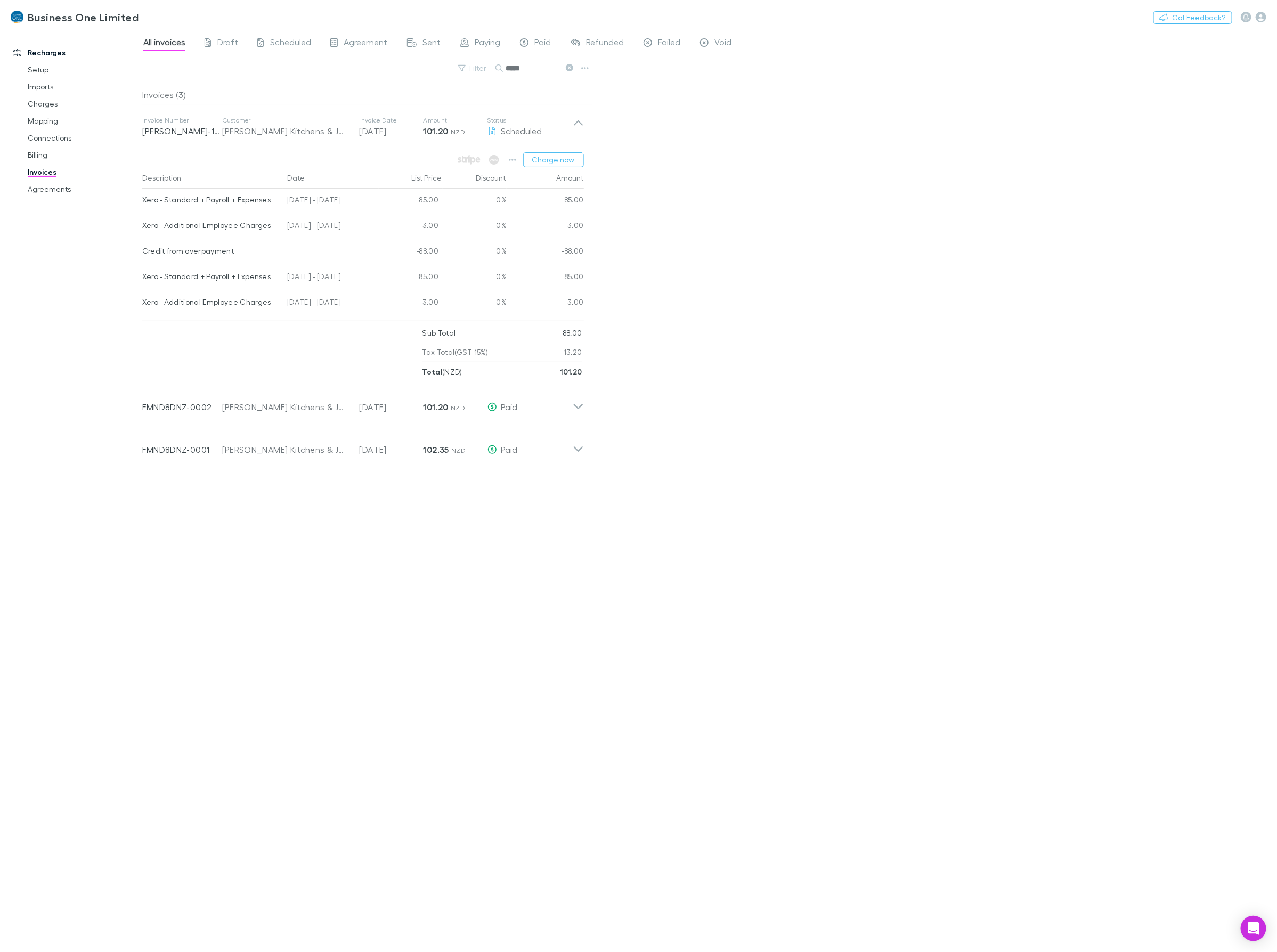
drag, startPoint x: 365, startPoint y: 280, endPoint x: 143, endPoint y: 286, distance: 222.1
click at [143, 286] on div "Xero - Standard + Payroll + Expenses 04 Jul - 03 Aug 2025 85.00 0% 85.00" at bounding box center [363, 278] width 441 height 26
click at [369, 307] on div "[DATE] - [DATE]" at bounding box center [330, 303] width 96 height 26
drag, startPoint x: 370, startPoint y: 305, endPoint x: 142, endPoint y: 301, distance: 228.0
click at [142, 301] on div "Xero - Additional Employee Charges 04 Jul - 03 Aug 2025 3.00 0% 3.00" at bounding box center [363, 303] width 441 height 26
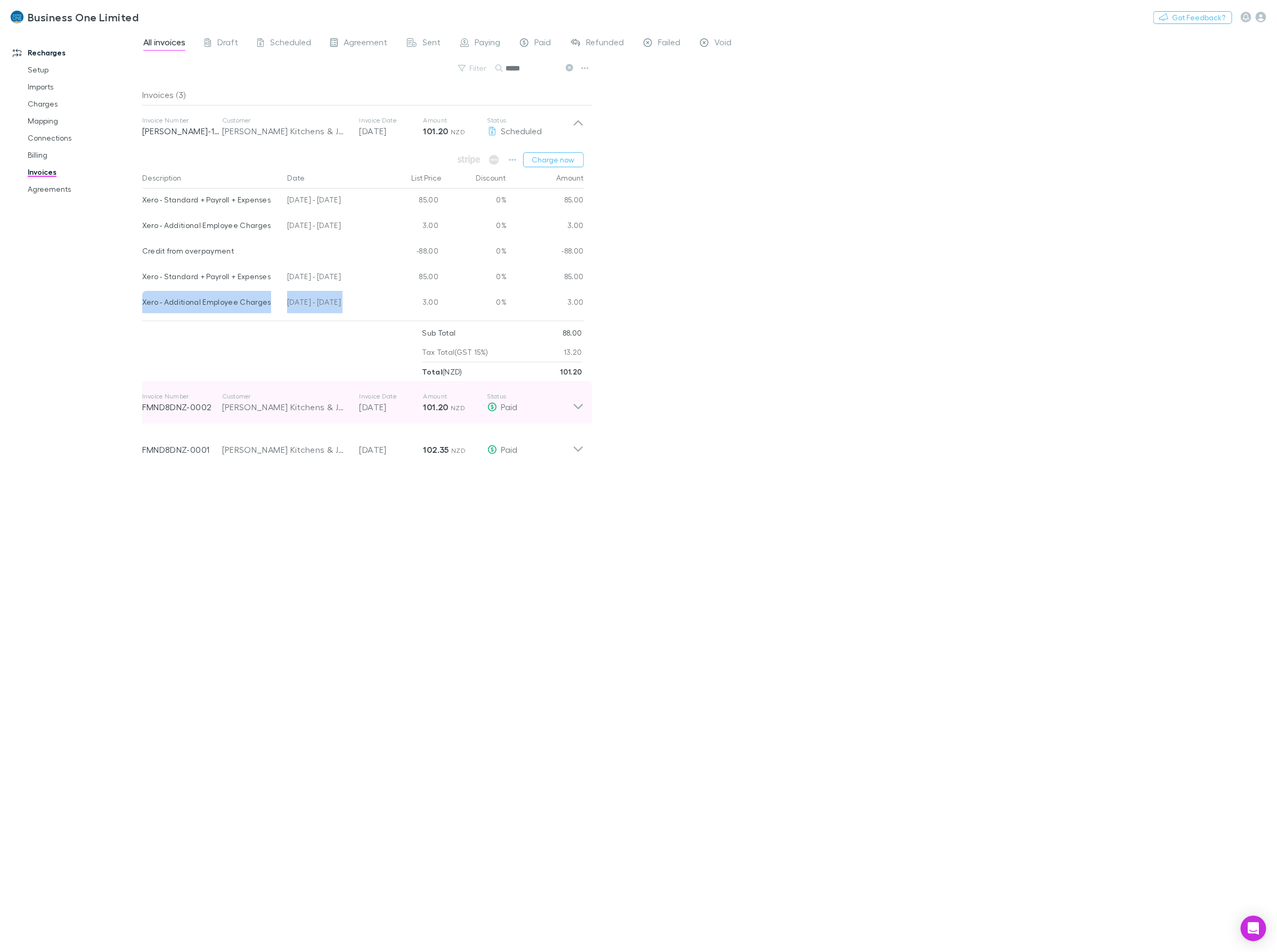
click at [575, 404] on icon at bounding box center [578, 403] width 11 height 21
click at [582, 398] on icon at bounding box center [578, 403] width 11 height 21
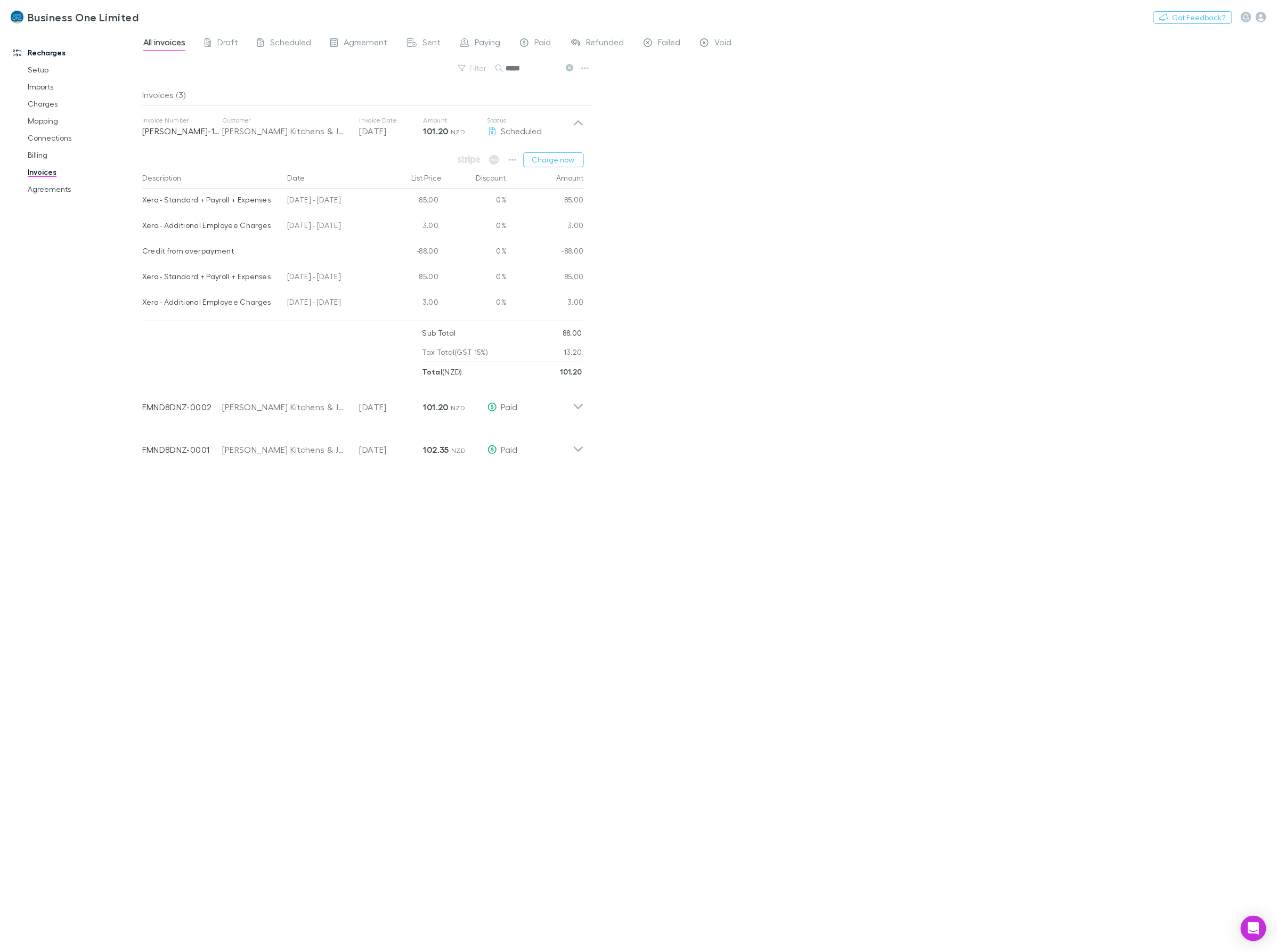
drag, startPoint x: 505, startPoint y: 69, endPoint x: 432, endPoint y: 75, distance: 73.2
click at [437, 73] on div "Filter Search *****" at bounding box center [367, 72] width 450 height 23
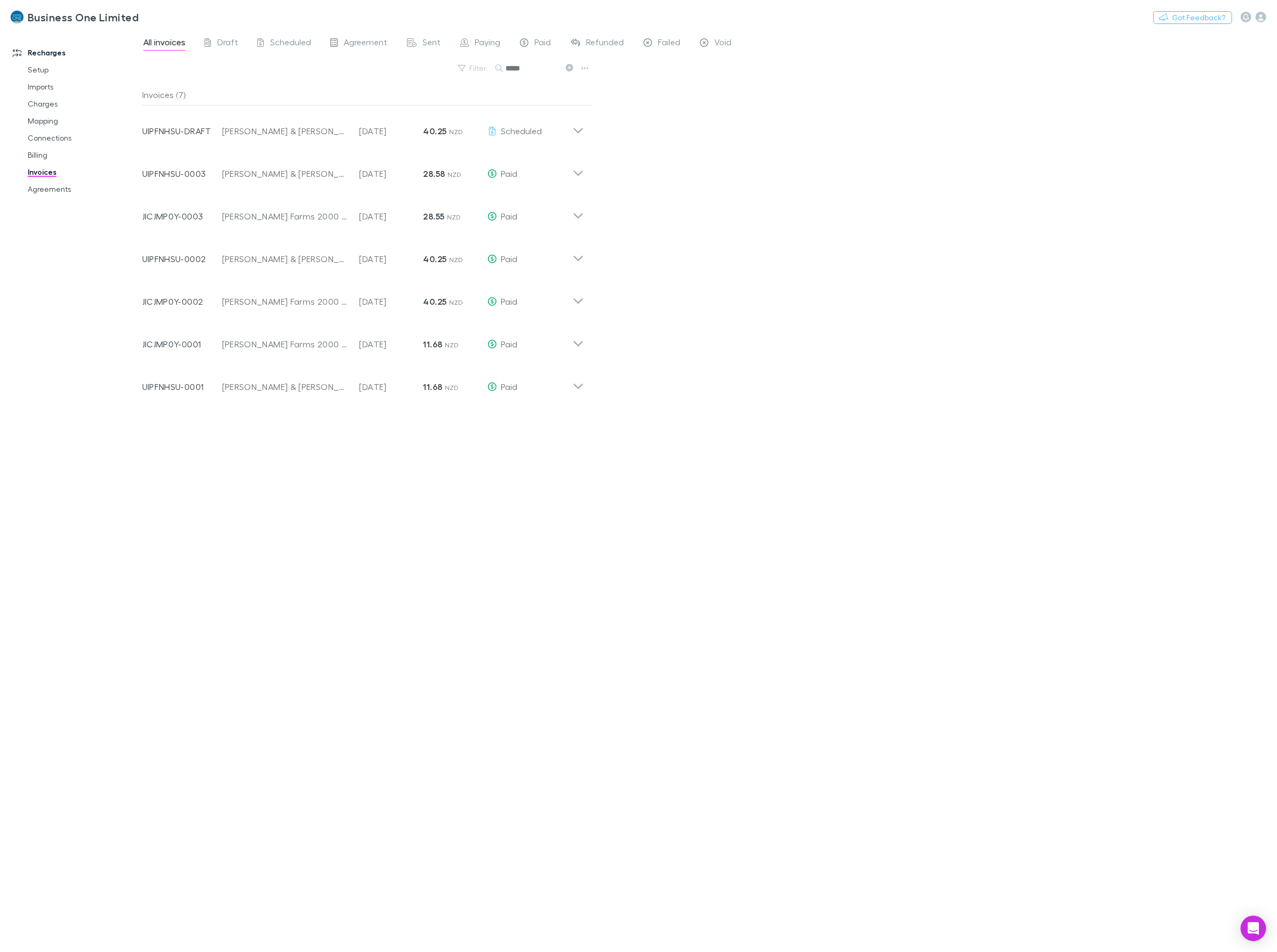
type input "*****"
click at [574, 210] on icon at bounding box center [578, 211] width 11 height 21
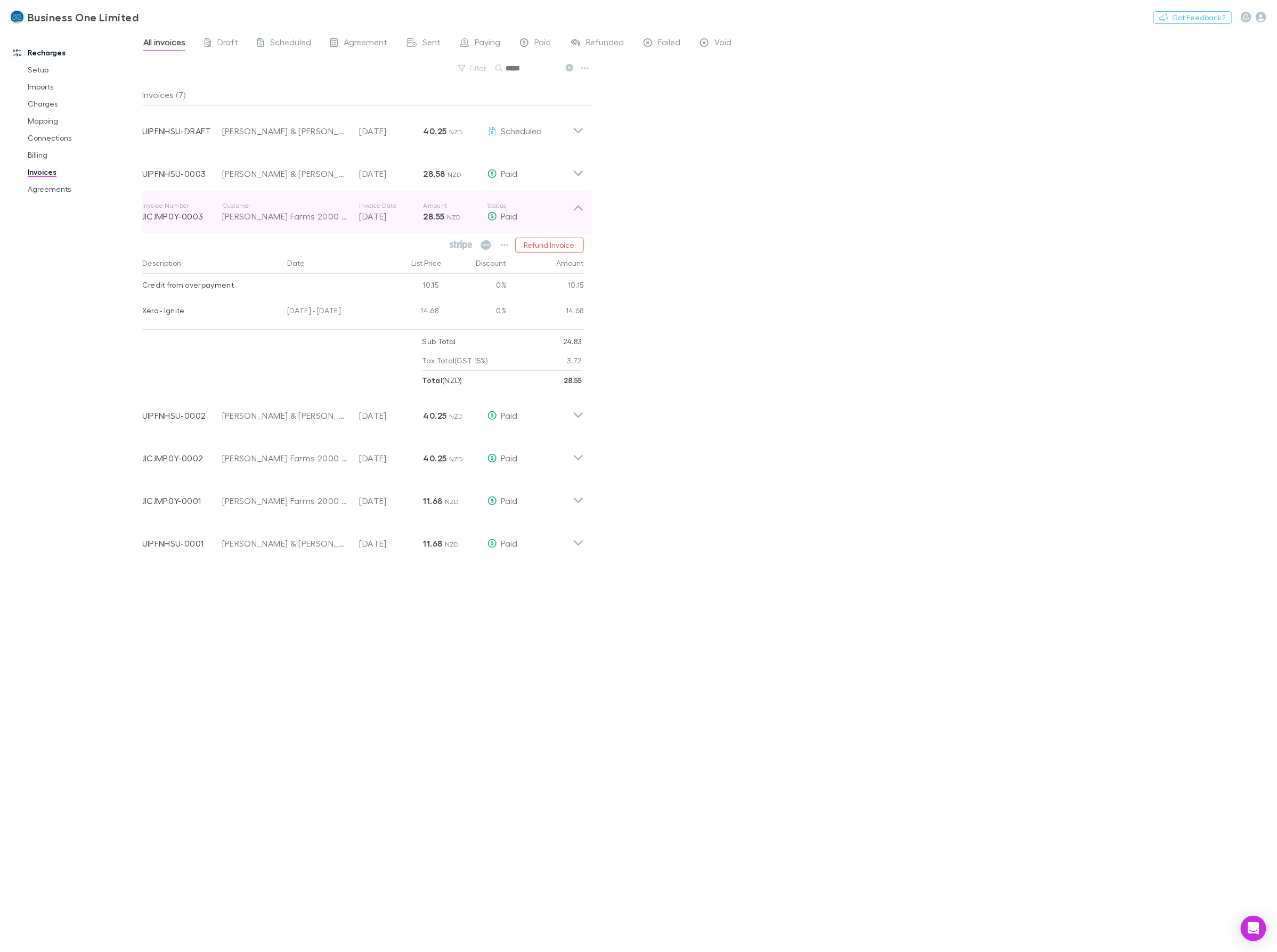
click at [578, 209] on icon at bounding box center [578, 211] width 11 height 21
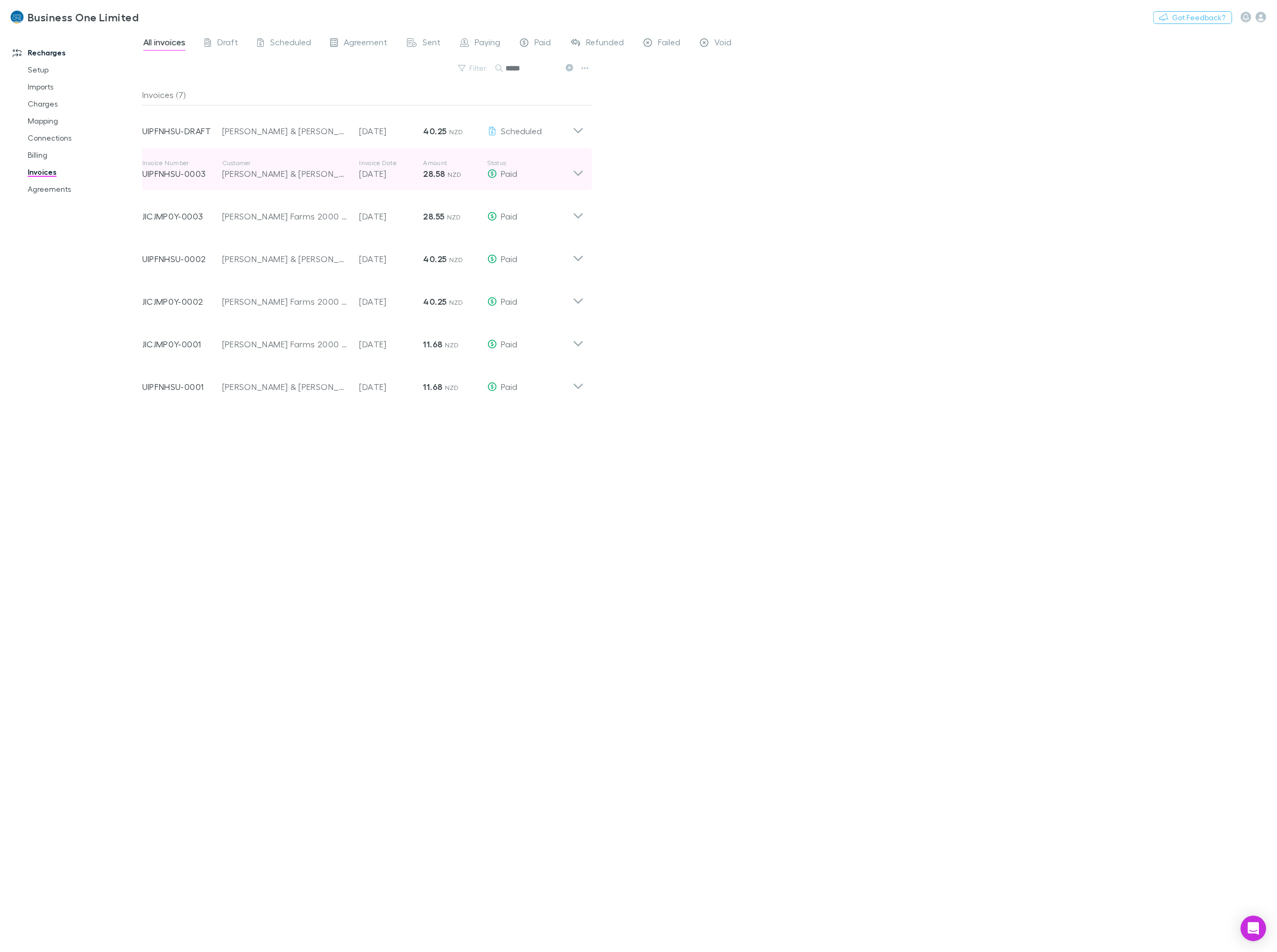
click at [573, 169] on icon at bounding box center [578, 169] width 11 height 21
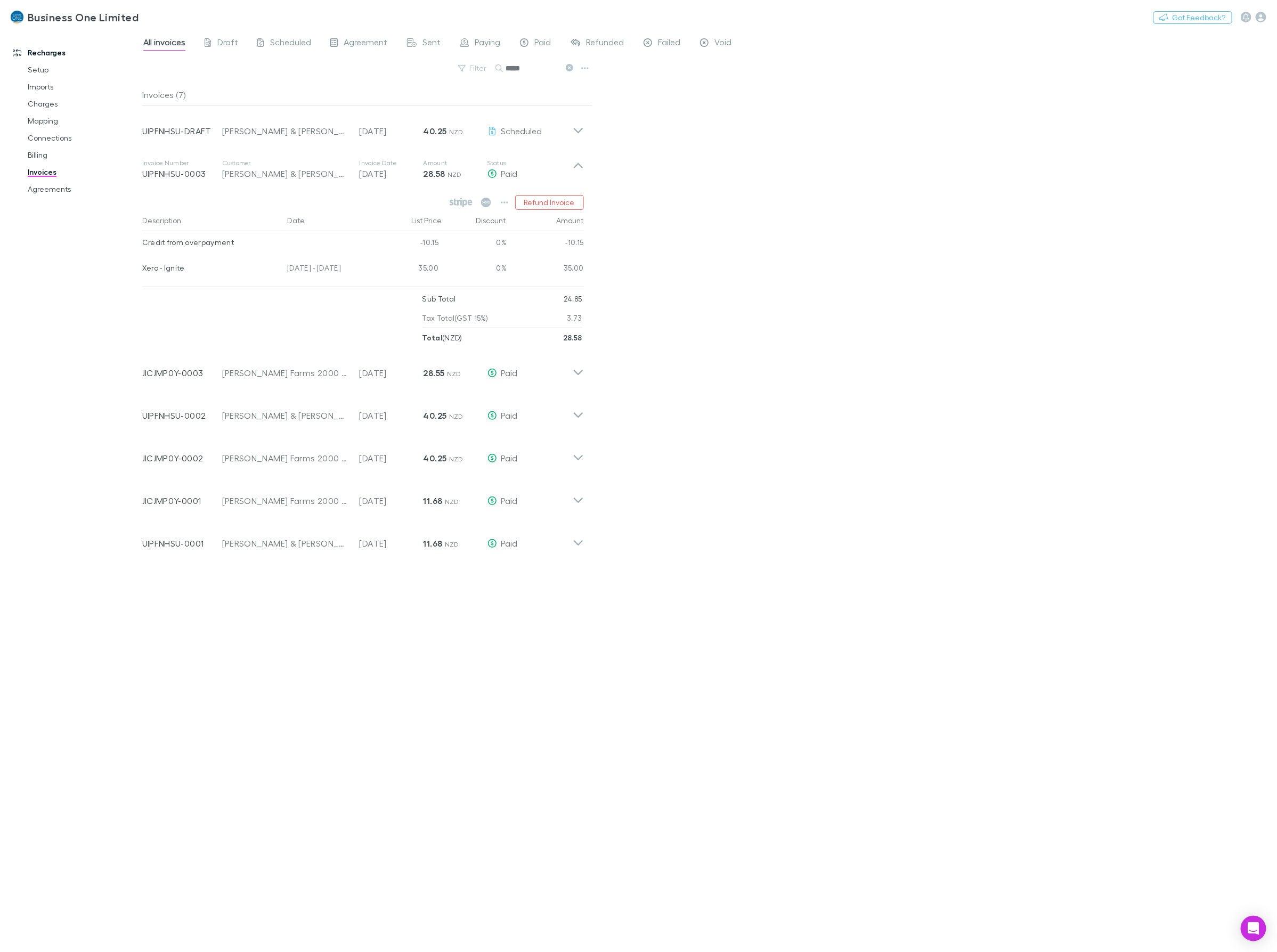
drag, startPoint x: 544, startPoint y: 72, endPoint x: 350, endPoint y: 74, distance: 194.0
click at [387, 75] on div "Filter Search *****" at bounding box center [367, 72] width 450 height 23
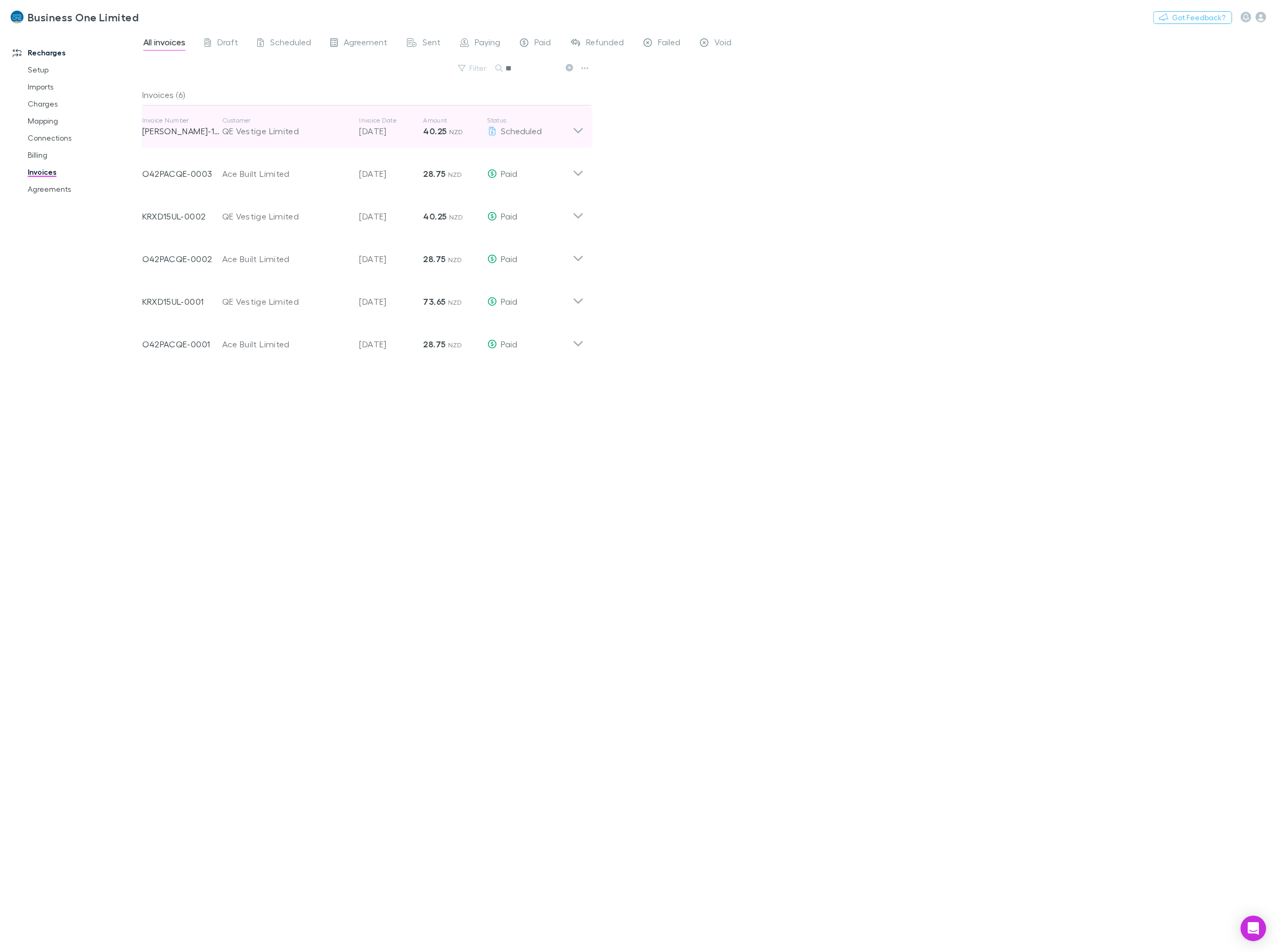
click at [573, 131] on icon at bounding box center [578, 126] width 11 height 21
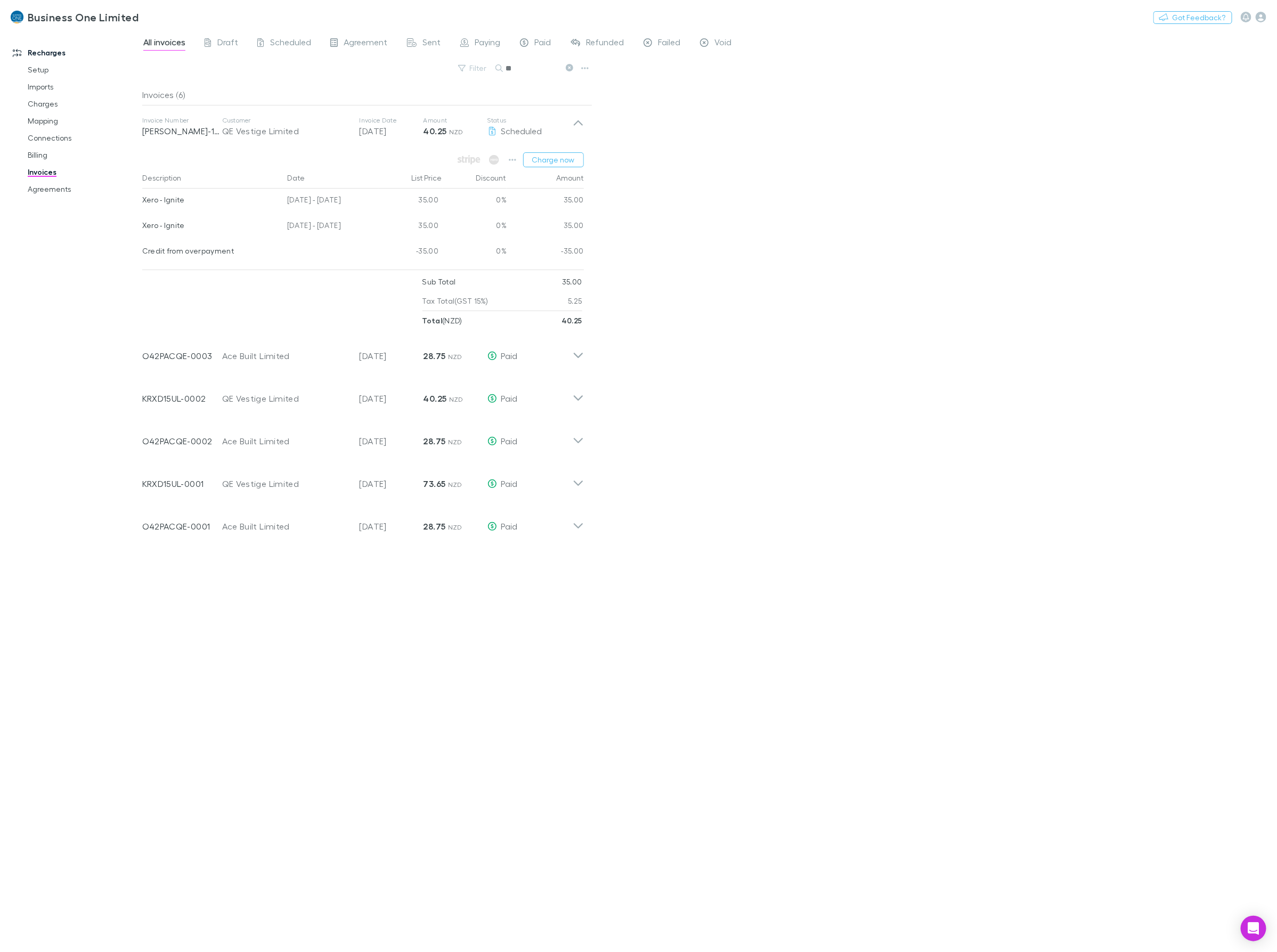
drag, startPoint x: 372, startPoint y: 227, endPoint x: 142, endPoint y: 226, distance: 230.0
click at [142, 226] on div "Xero - Ignite 04 Jul - 03 Aug 2025 35.00 0% 35.00" at bounding box center [363, 227] width 441 height 26
drag, startPoint x: 547, startPoint y: 71, endPoint x: 342, endPoint y: 84, distance: 205.4
click at [346, 84] on div "All invoices Draft Scheduled Agreement Sent Paying Paid Refunded Failed Void Fi…" at bounding box center [709, 491] width 1135 height 922
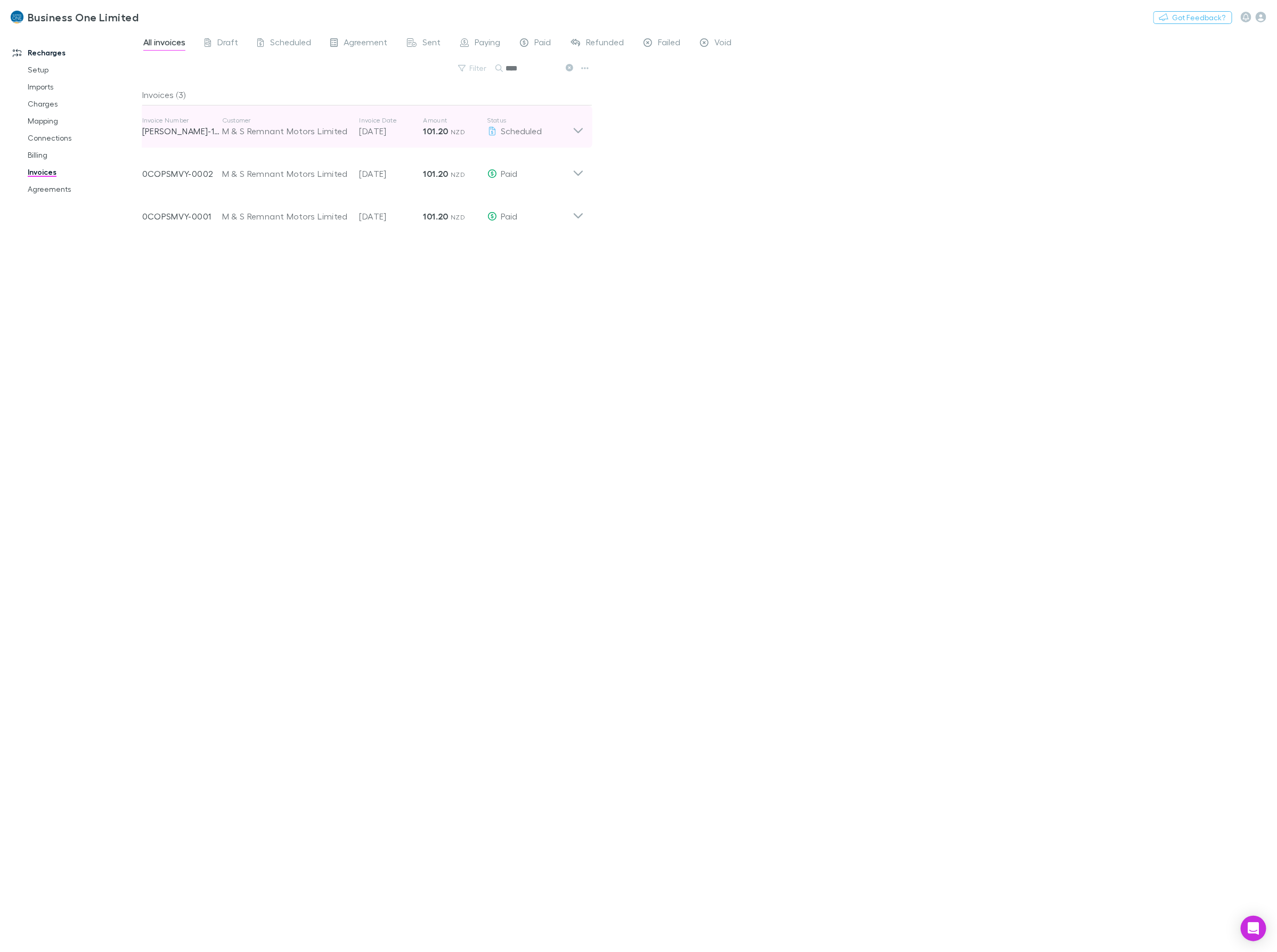
click at [582, 133] on icon at bounding box center [578, 126] width 11 height 21
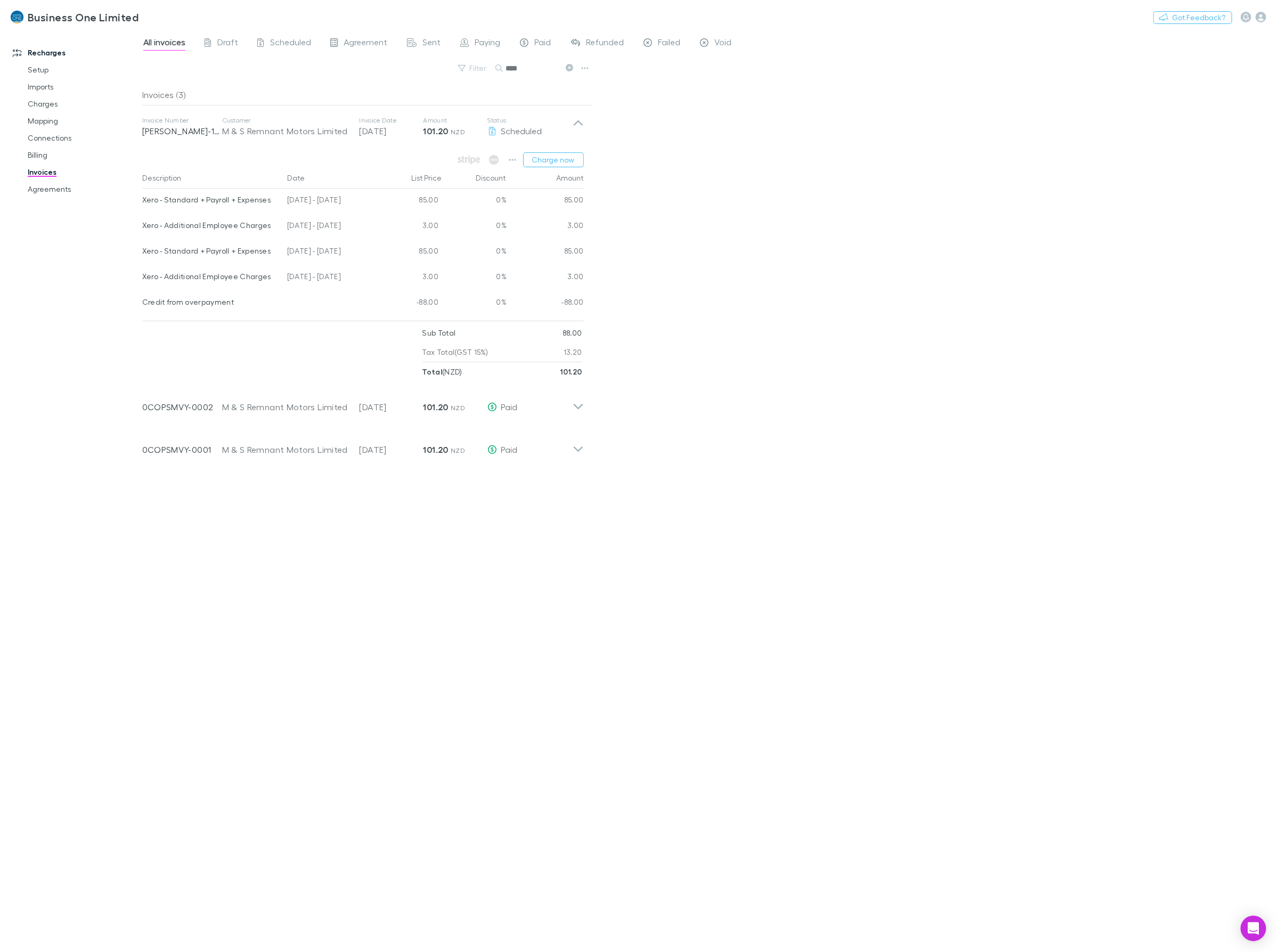
drag, startPoint x: 365, startPoint y: 252, endPoint x: 143, endPoint y: 251, distance: 222.0
click at [143, 251] on div "Xero - Standard + Payroll + Expenses 04 Jul - 03 Aug 2025 85.00 0% 85.00" at bounding box center [363, 253] width 441 height 26
drag, startPoint x: 358, startPoint y: 277, endPoint x: 139, endPoint y: 277, distance: 219.0
click at [142, 277] on div "Xero - Additional Employee Charges 04 Jul - 03 Aug 2025 3.00 0% 3.00" at bounding box center [363, 278] width 441 height 26
drag, startPoint x: 524, startPoint y: 70, endPoint x: 165, endPoint y: 79, distance: 359.1
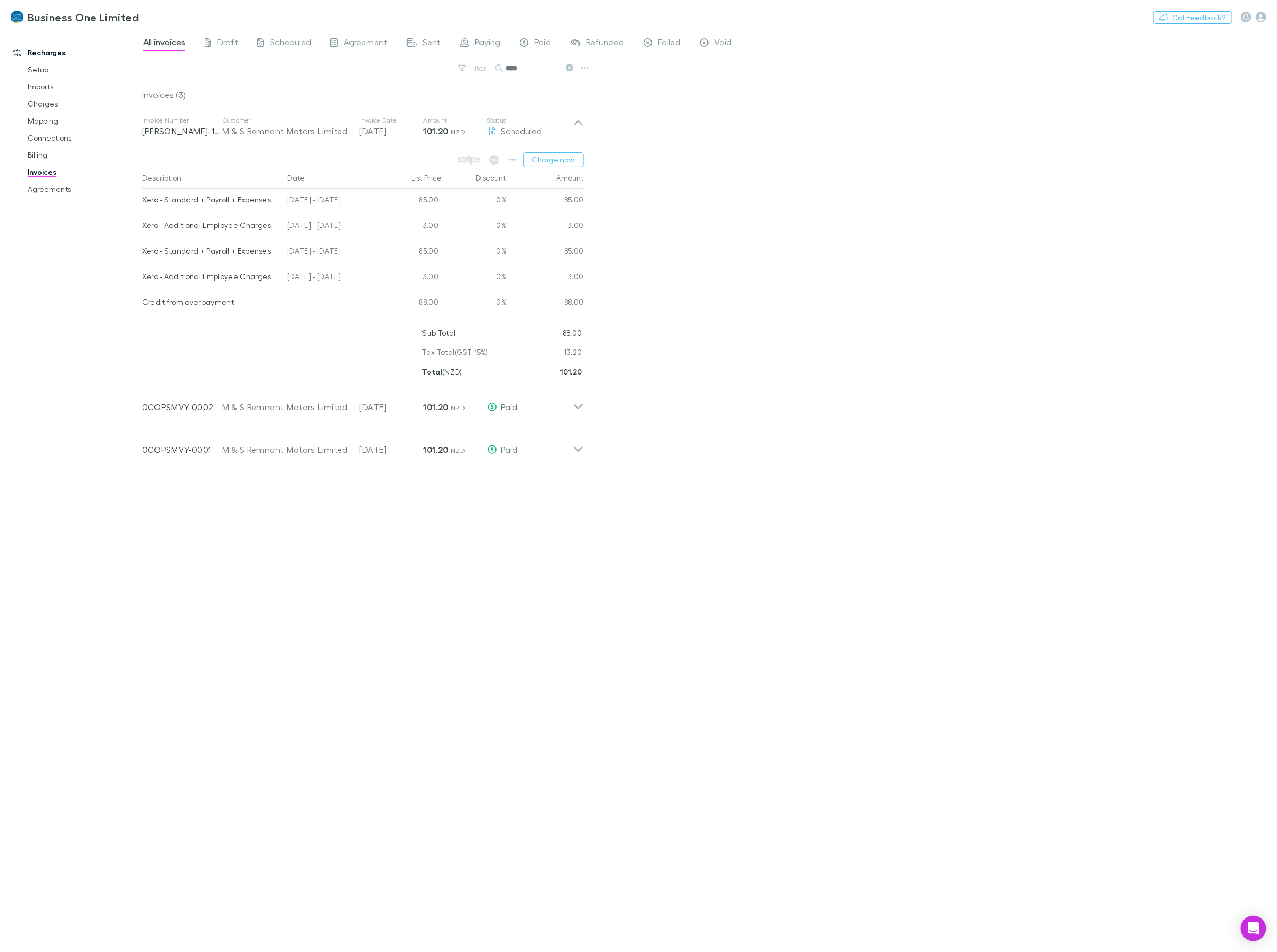
click at [189, 73] on div "Filter Search ****" at bounding box center [367, 72] width 450 height 23
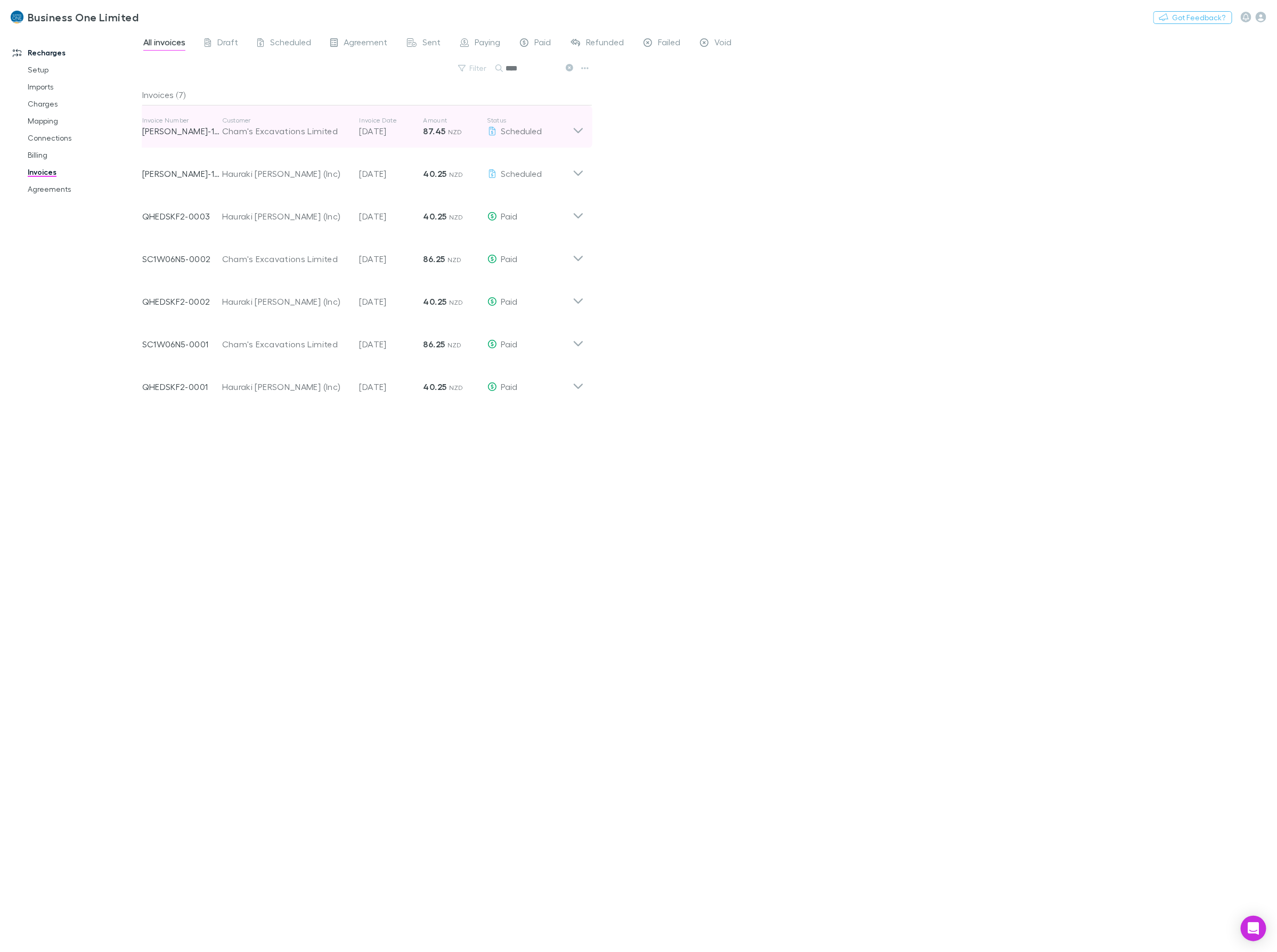
click at [584, 129] on div "Invoice Number RECH-1221 Customer Cham's Excavations Limited Invoice Date 20 Se…" at bounding box center [363, 127] width 459 height 43
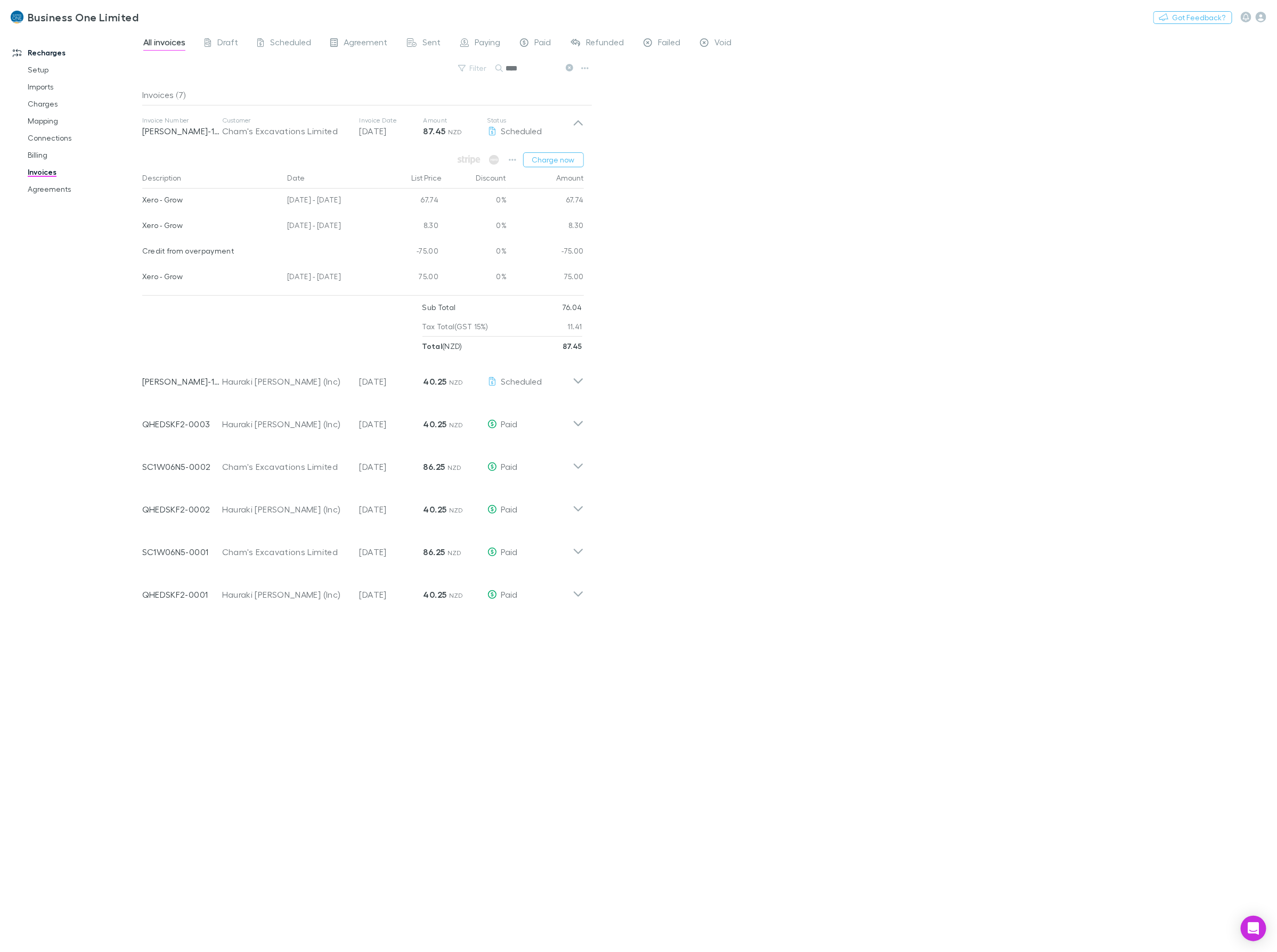
drag, startPoint x: 357, startPoint y: 277, endPoint x: 142, endPoint y: 280, distance: 215.0
click at [142, 280] on div "Xero - Grow 04 Jul - 03 Aug 2025 75.00 0% 75.00" at bounding box center [363, 278] width 441 height 26
drag, startPoint x: 528, startPoint y: 73, endPoint x: 243, endPoint y: 78, distance: 285.0
click at [262, 78] on div "Filter Search ****" at bounding box center [367, 72] width 450 height 23
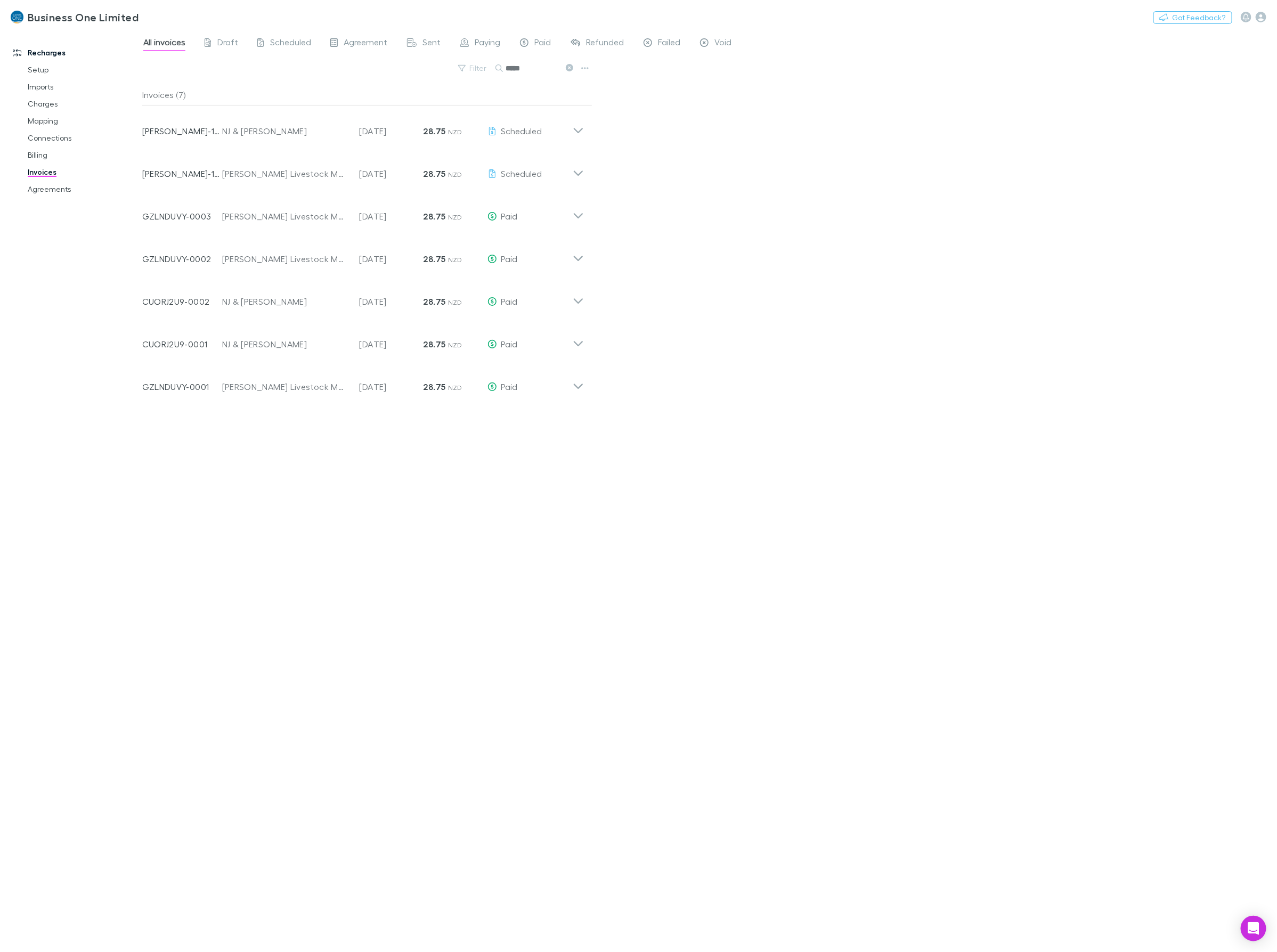
type input "*****"
click at [582, 129] on icon at bounding box center [578, 126] width 11 height 21
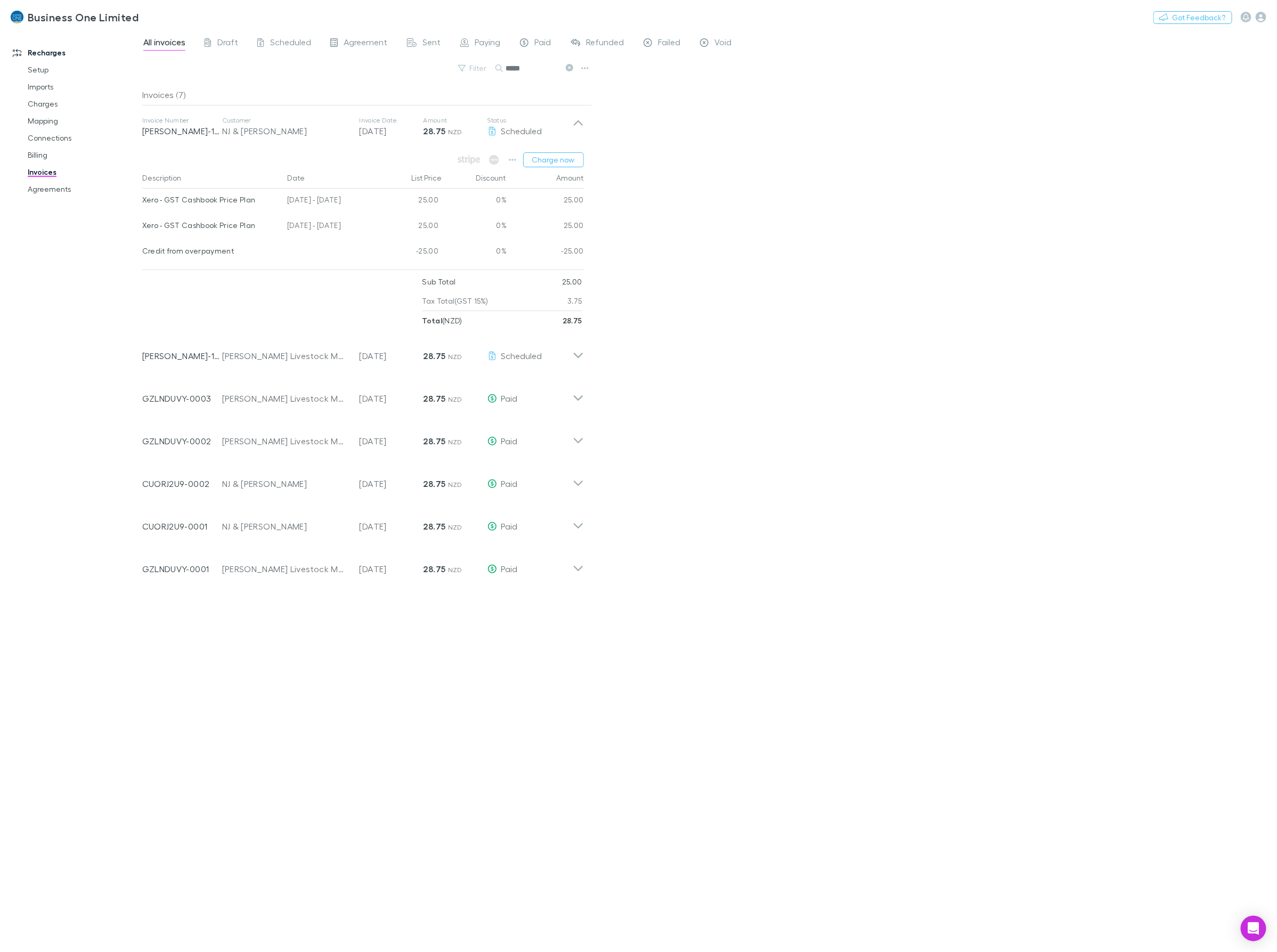
drag, startPoint x: 360, startPoint y: 227, endPoint x: 140, endPoint y: 230, distance: 220.0
click at [140, 230] on div "Recharges Setup Imports Charges Mapping Connections Billing Invoices Agreements…" at bounding box center [638, 491] width 1277 height 922
click at [147, 229] on div "Xero - GST Cashbook Price Plan" at bounding box center [210, 225] width 137 height 22
drag, startPoint x: 140, startPoint y: 228, endPoint x: 356, endPoint y: 227, distance: 216.0
click at [354, 227] on div "Recharges Setup Imports Charges Mapping Connections Billing Invoices Agreements…" at bounding box center [638, 491] width 1277 height 922
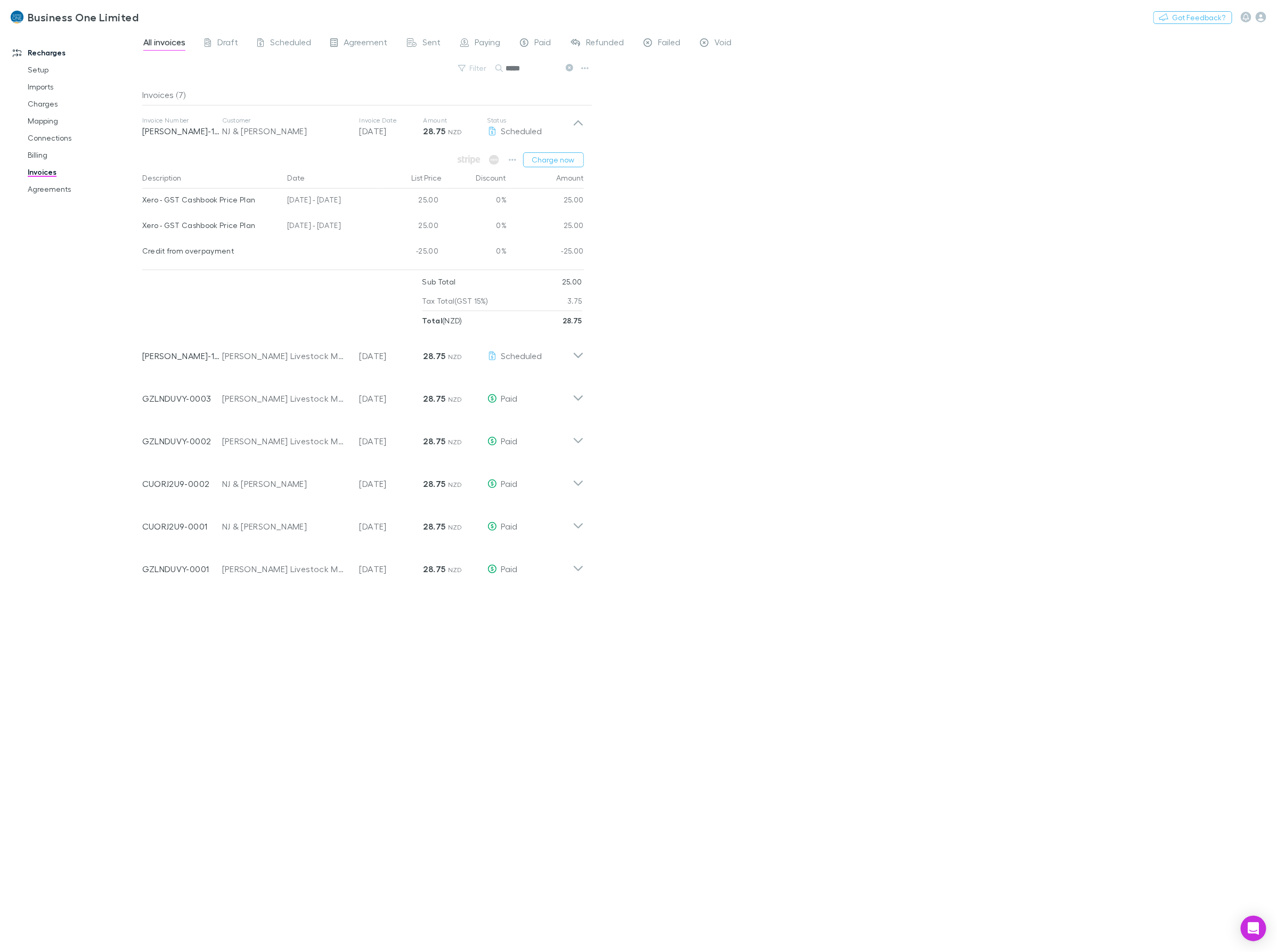
drag, startPoint x: 357, startPoint y: 226, endPoint x: 142, endPoint y: 228, distance: 215.0
click at [142, 228] on div "Xero - GST Cashbook Price Plan 25 Jun - 24 Jul 2025 25.00 0% 25.00" at bounding box center [363, 227] width 441 height 26
drag, startPoint x: 546, startPoint y: 73, endPoint x: 448, endPoint y: 79, distance: 98.2
click at [448, 79] on div "Filter Search *****" at bounding box center [367, 72] width 450 height 23
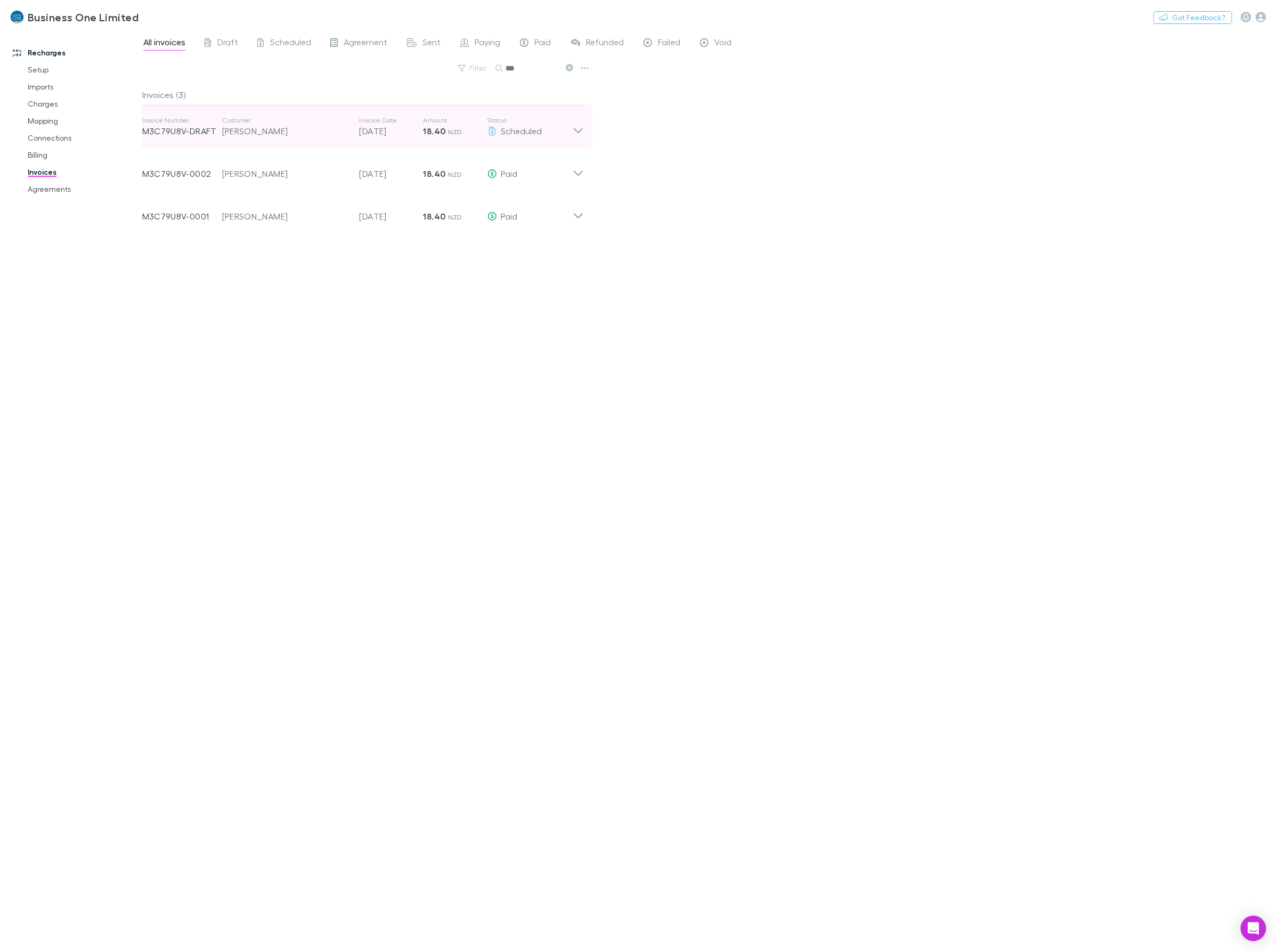
click at [568, 127] on div "Scheduled" at bounding box center [530, 131] width 85 height 13
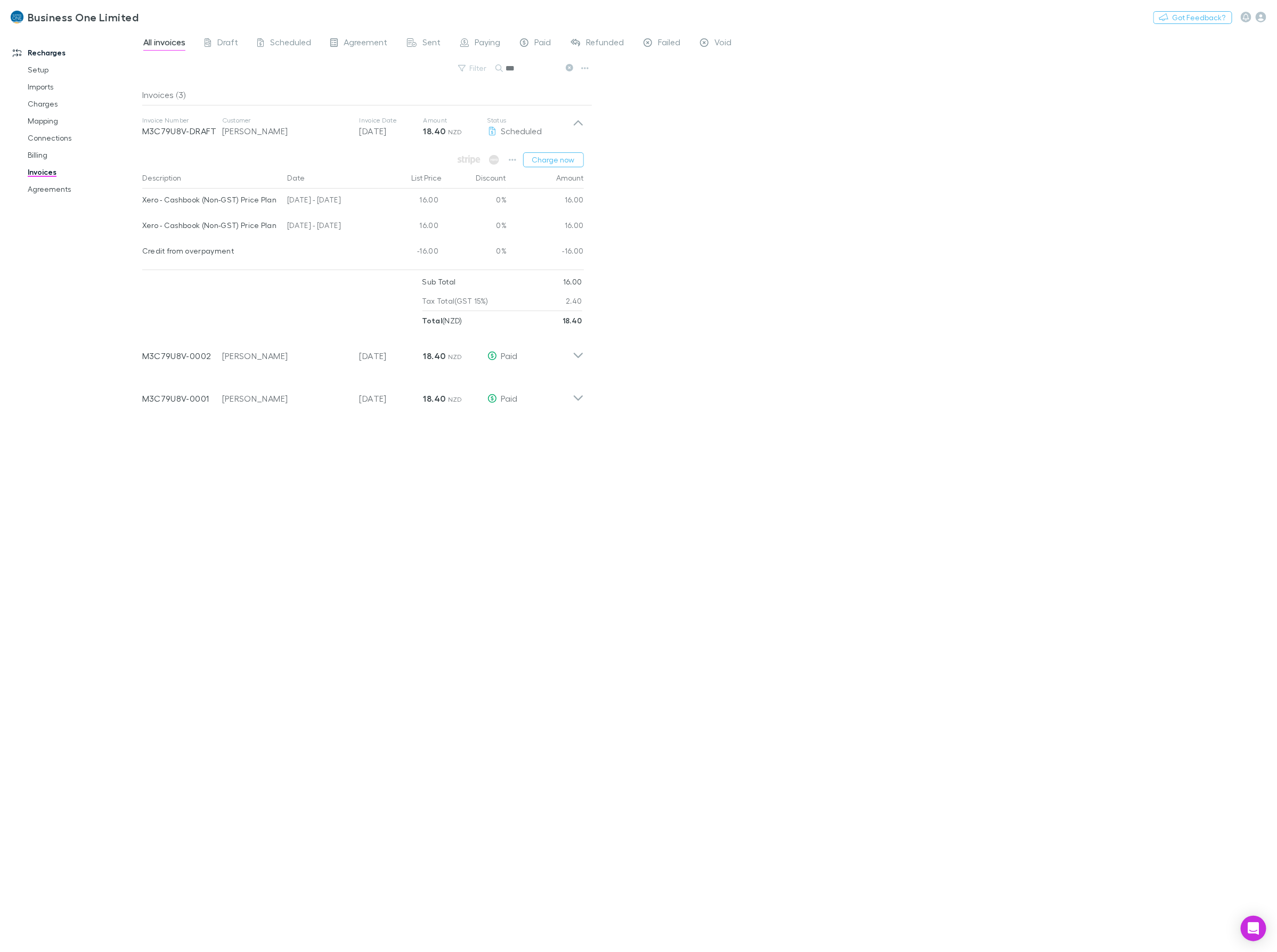
drag, startPoint x: 360, startPoint y: 228, endPoint x: 142, endPoint y: 223, distance: 218.1
click at [142, 223] on div "Xero - Cashbook (Non-GST) Price Plan 25 Jun - 24 Jul 2025 16.00 0% 16.00" at bounding box center [363, 227] width 441 height 26
drag, startPoint x: 530, startPoint y: 63, endPoint x: 275, endPoint y: 103, distance: 258.1
click at [275, 103] on div "All invoices Draft Scheduled Agreement Sent Paying Paid Refunded Failed Void Fi…" at bounding box center [709, 491] width 1135 height 922
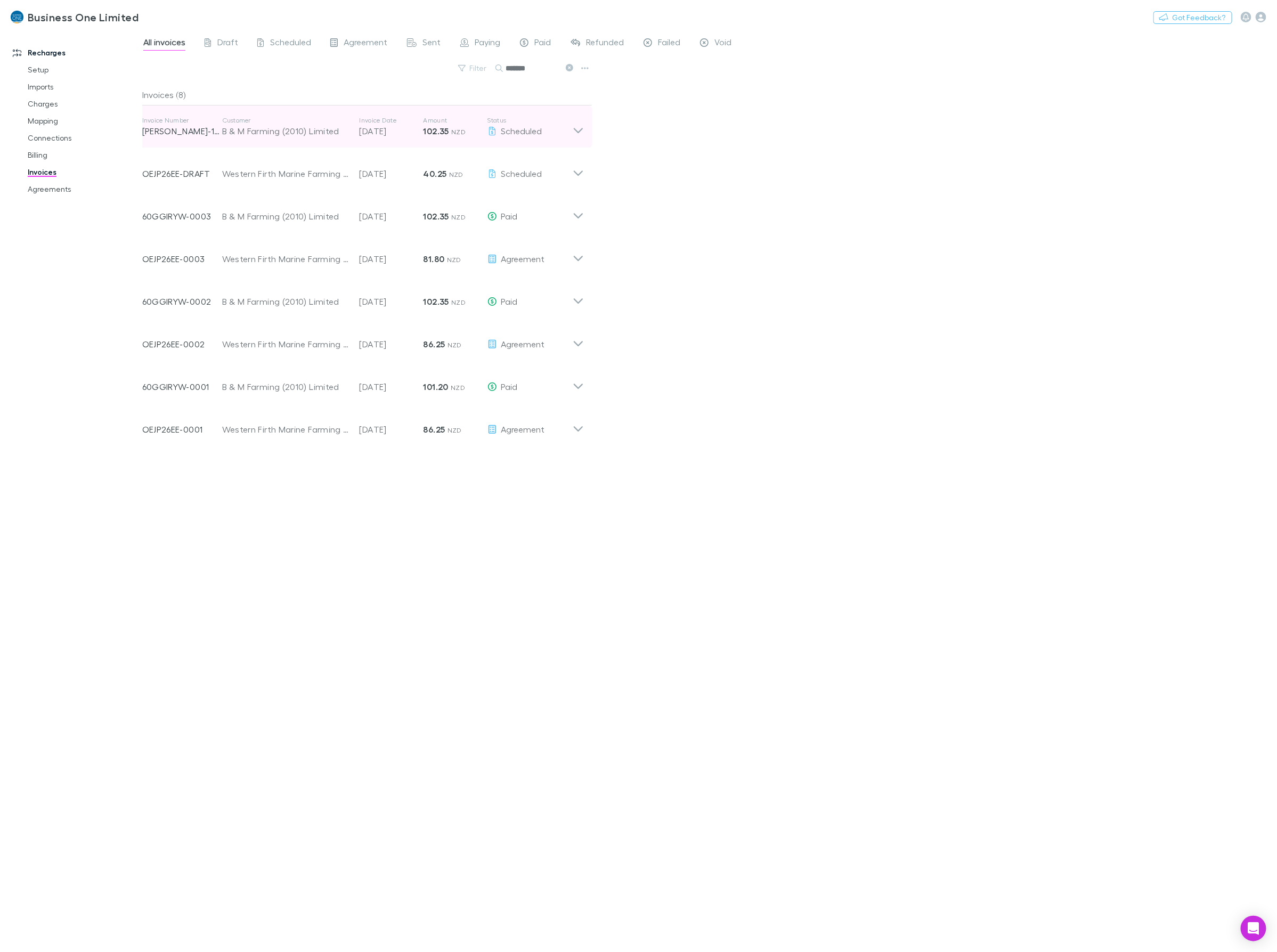
click at [581, 123] on icon at bounding box center [578, 126] width 11 height 21
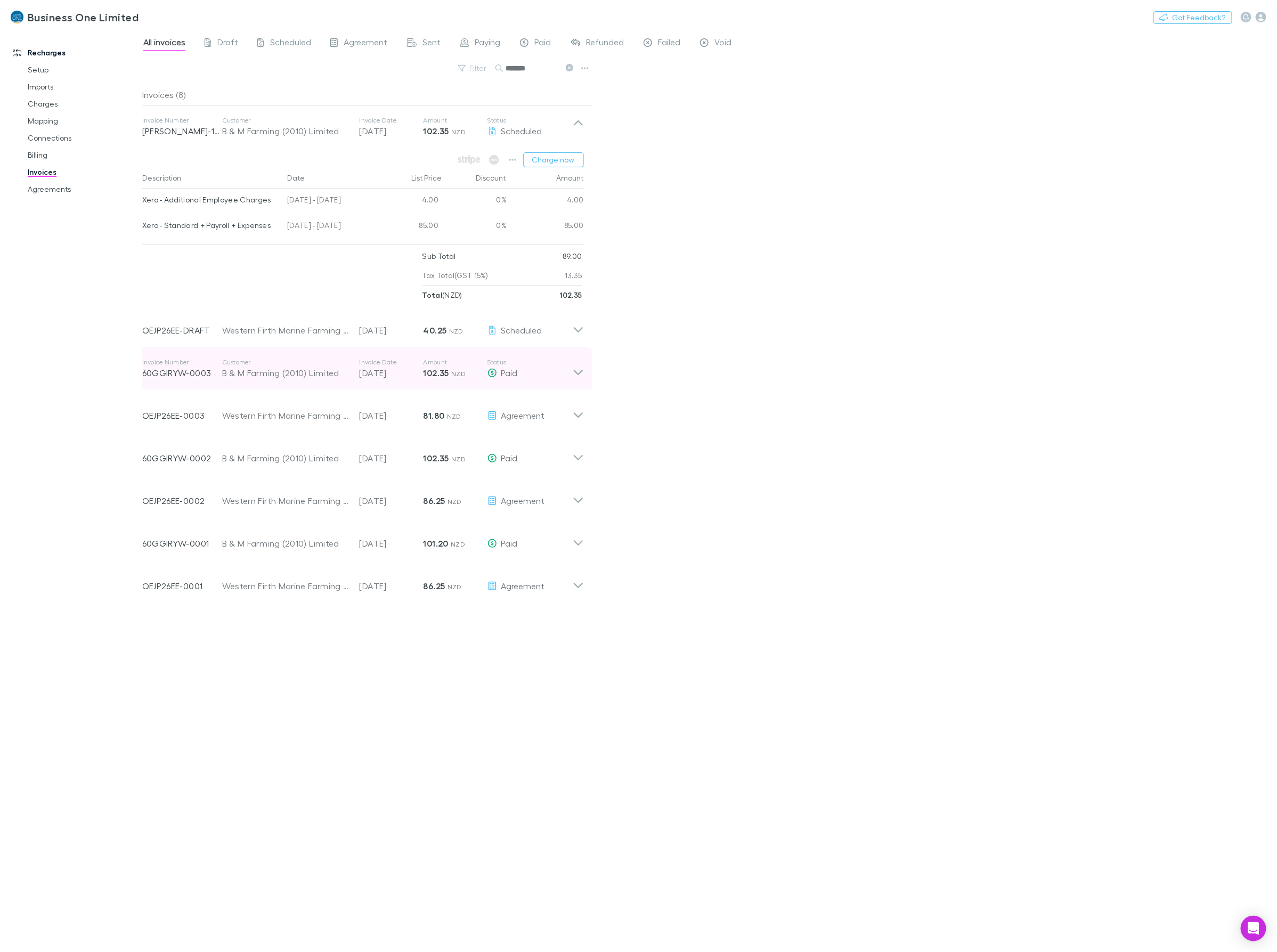
click at [574, 360] on icon at bounding box center [578, 368] width 11 height 21
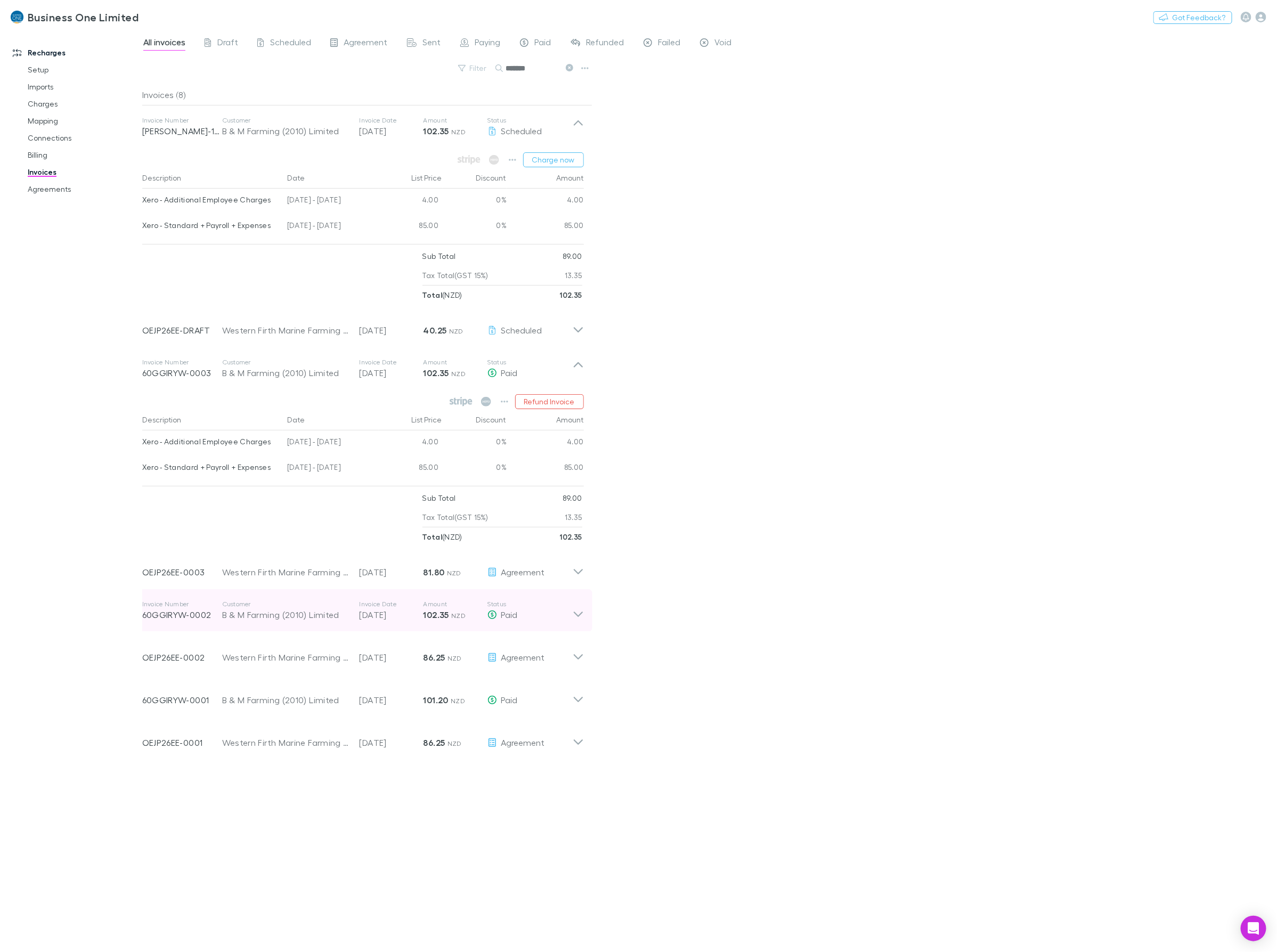
click at [547, 610] on div "Paid" at bounding box center [530, 614] width 85 height 13
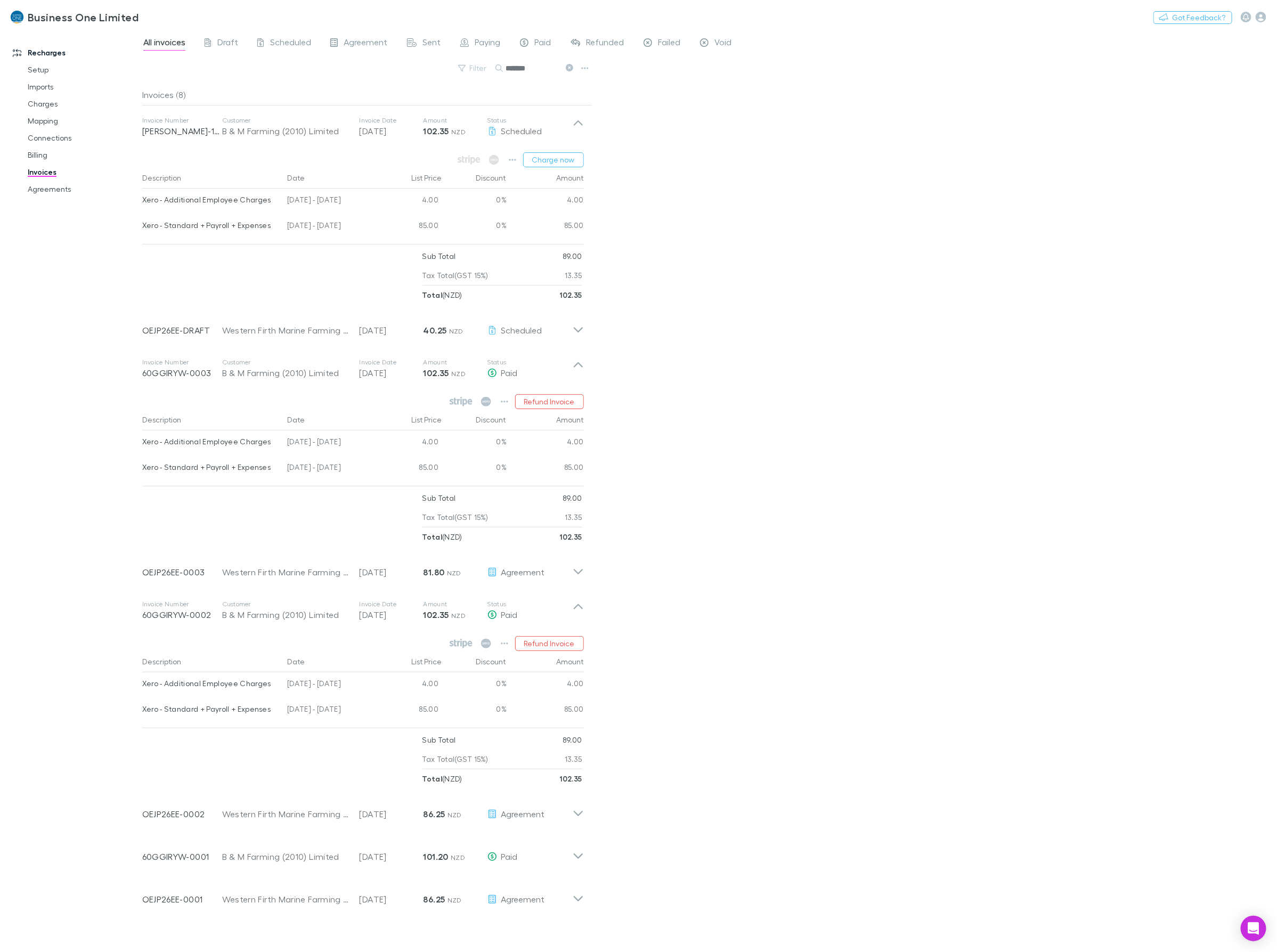
click at [720, 555] on div "All invoices Draft Scheduled Agreement Sent Paying Paid Refunded Failed Void Fi…" at bounding box center [709, 491] width 1135 height 922
click at [664, 349] on div "All invoices Draft Scheduled Agreement Sent Paying Paid Refunded Failed Void Fi…" at bounding box center [709, 491] width 1135 height 922
click at [579, 369] on icon at bounding box center [578, 368] width 11 height 21
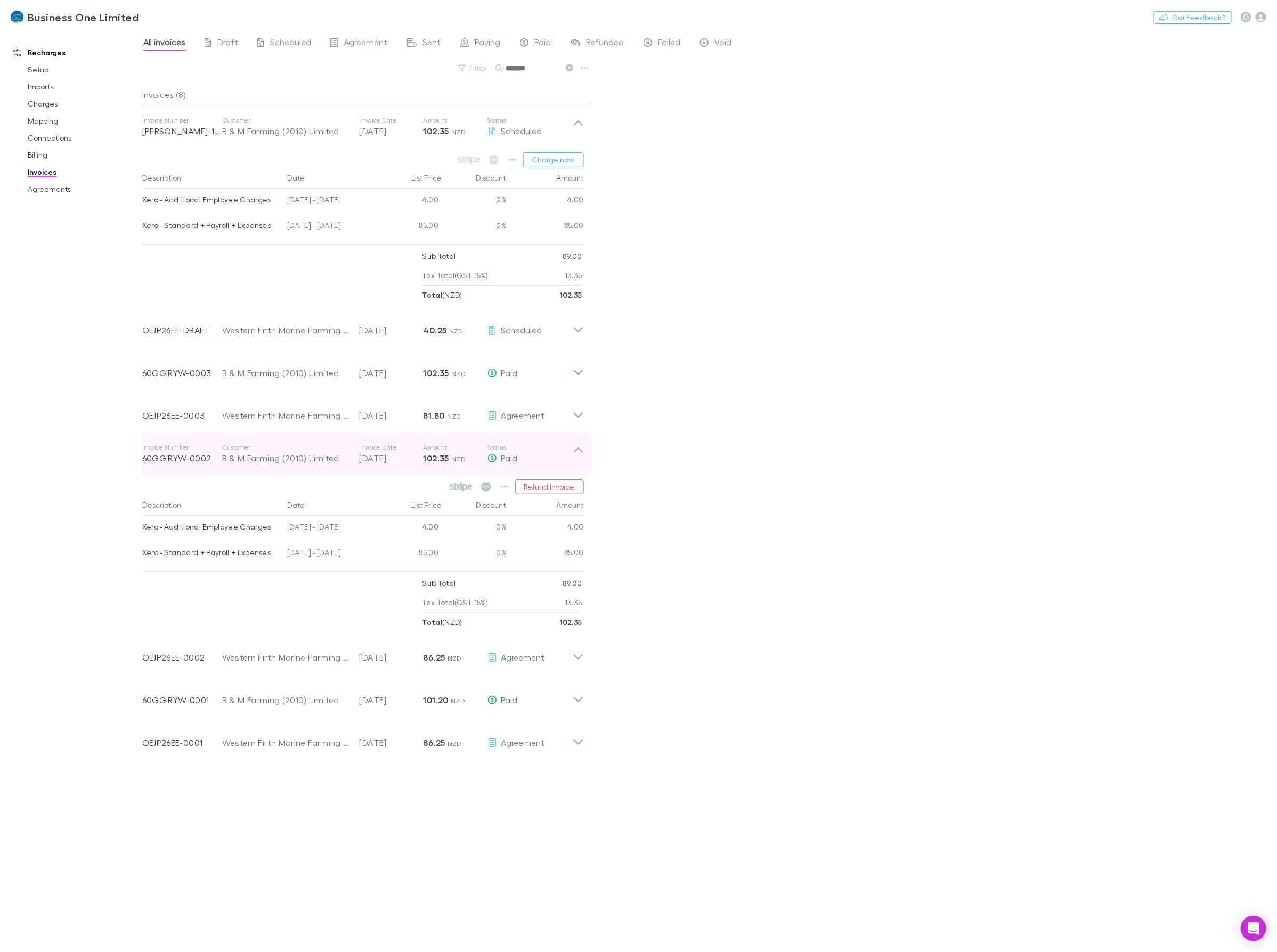
click at [578, 451] on icon at bounding box center [578, 454] width 11 height 21
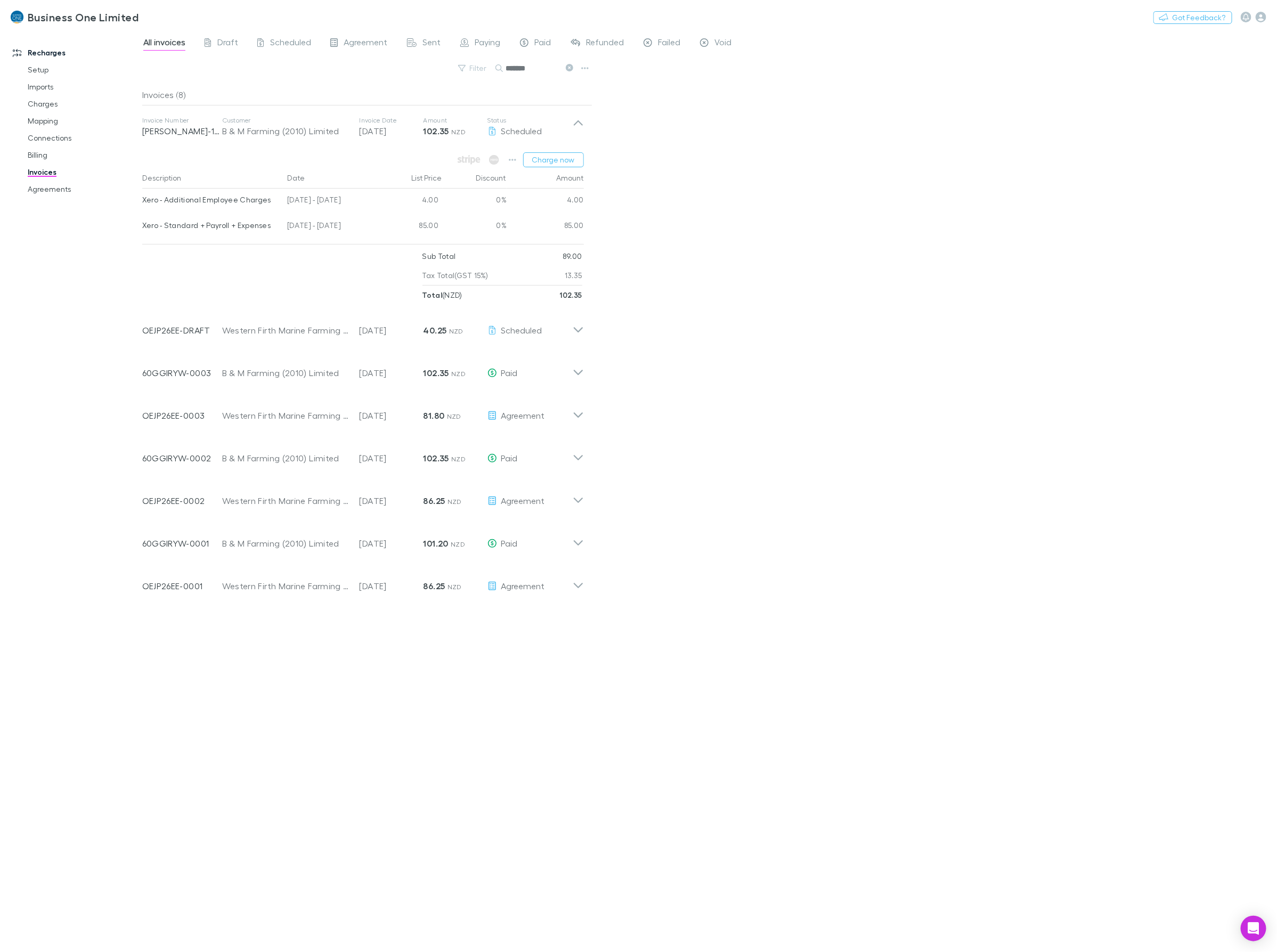
click at [543, 67] on input "*******" at bounding box center [532, 68] width 53 height 15
type input "**********"
click at [508, 166] on button "button" at bounding box center [513, 160] width 15 height 15
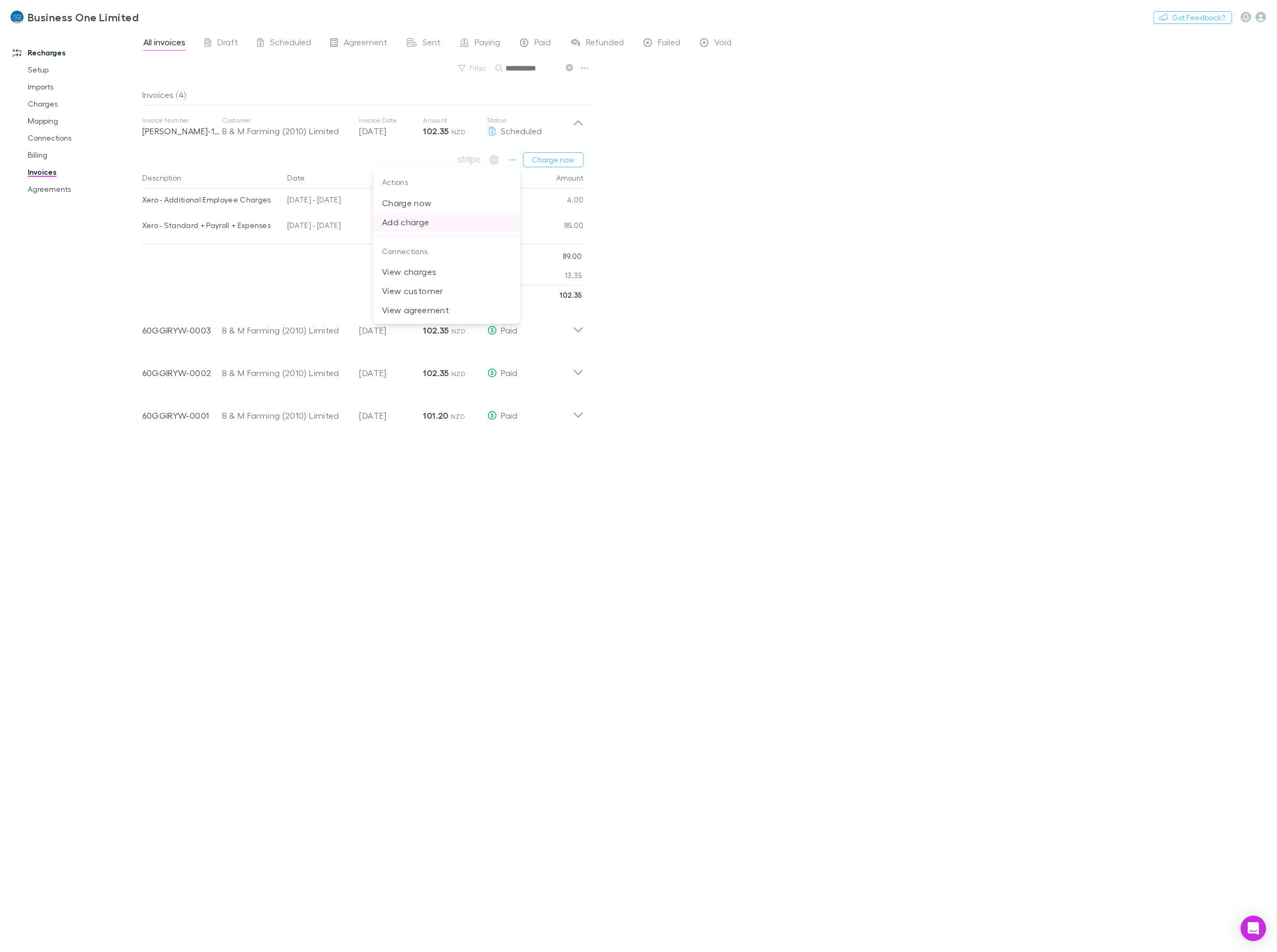
click at [416, 222] on p "Add charge" at bounding box center [446, 222] width 129 height 13
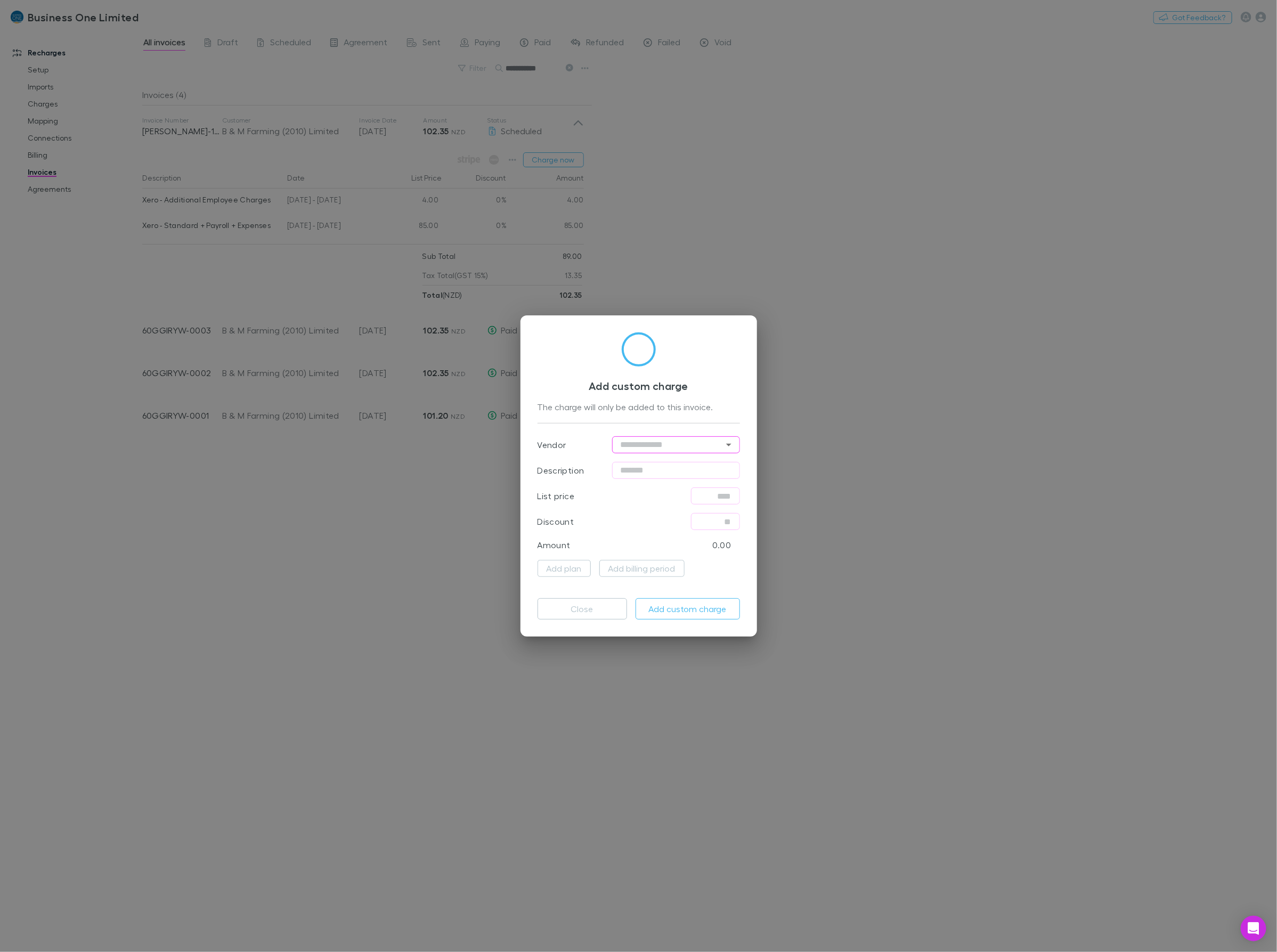
click at [662, 443] on input "text" at bounding box center [676, 445] width 128 height 17
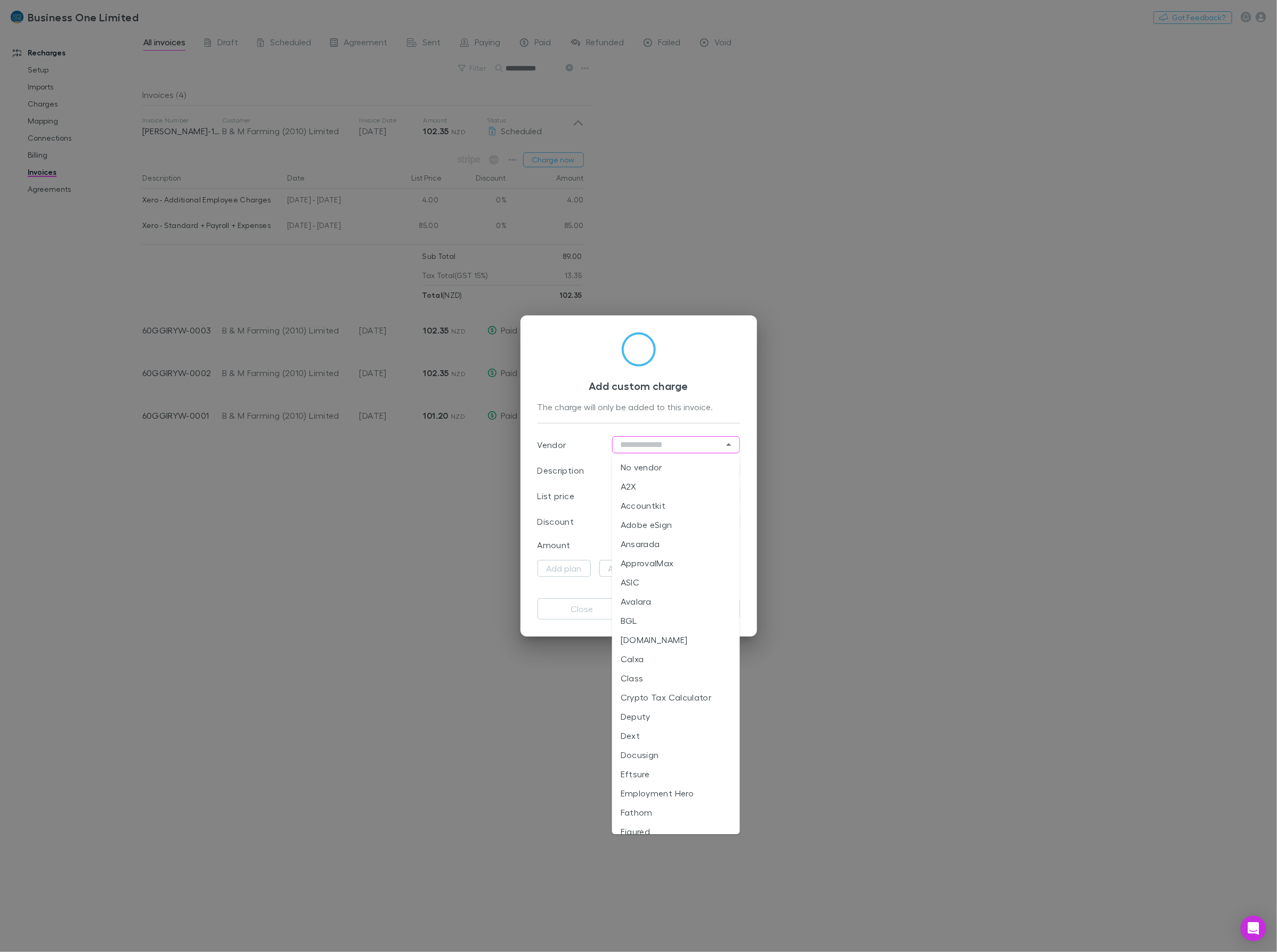
click at [600, 499] on div "List price ​" at bounding box center [639, 496] width 202 height 26
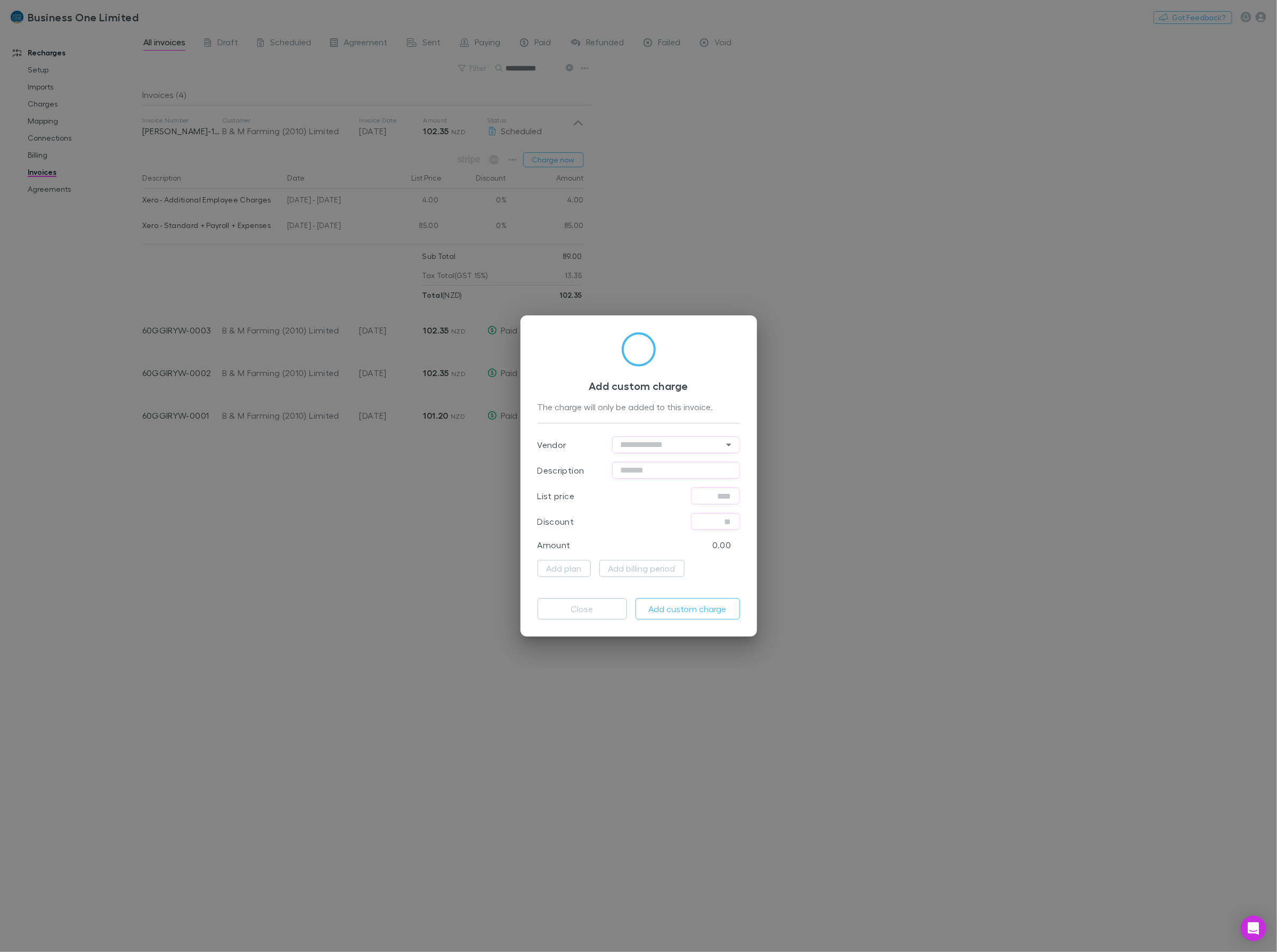
click at [651, 470] on input "text" at bounding box center [676, 470] width 128 height 17
type input "**********"
click at [719, 498] on input "text" at bounding box center [715, 496] width 49 height 17
type input "******"
click at [685, 617] on button "Add custom charge" at bounding box center [688, 609] width 104 height 21
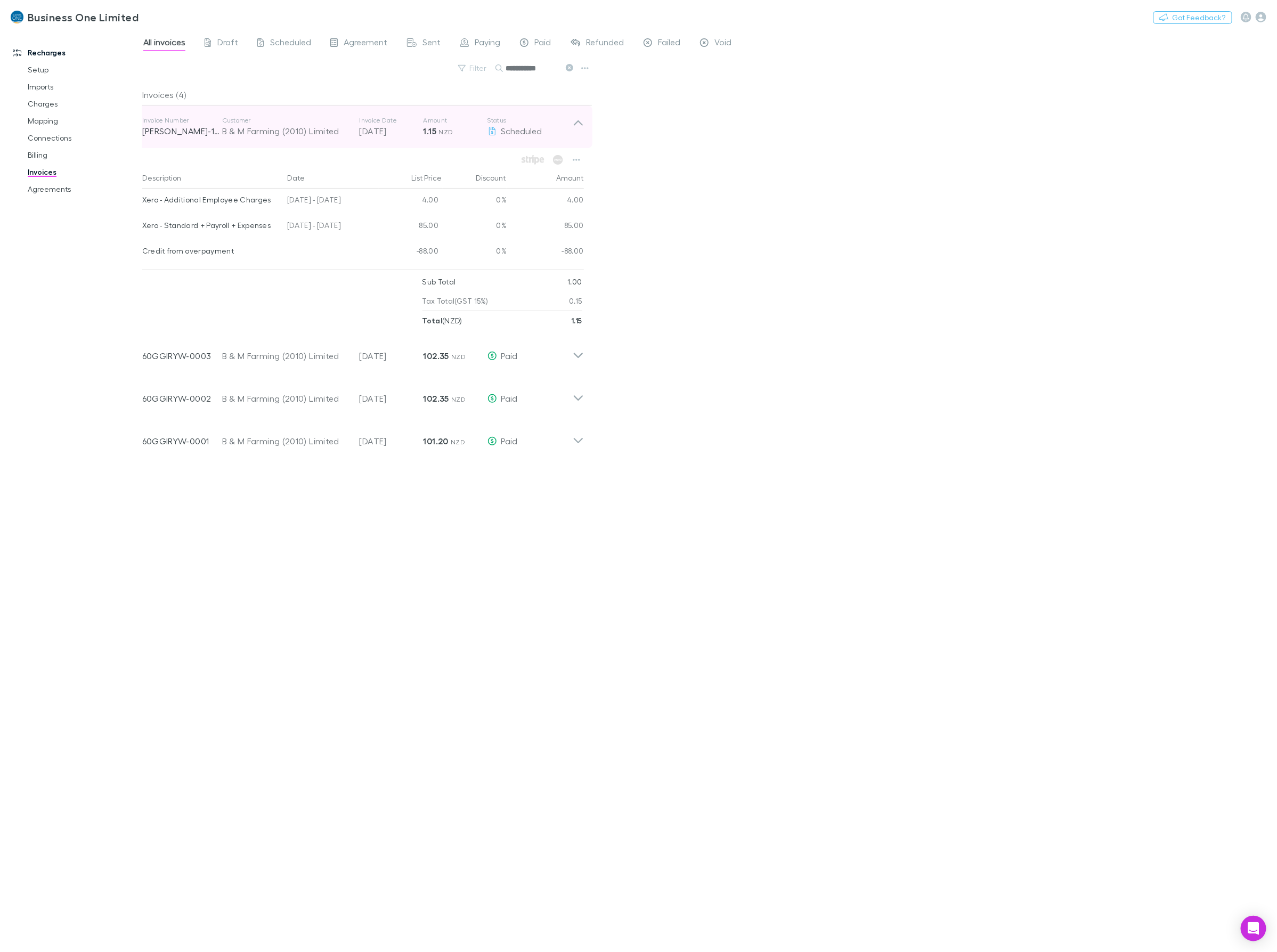
click at [584, 123] on div "Invoice Number RECH-1568 Customer B & M Farming (2010) Limited Invoice Date 20 …" at bounding box center [363, 127] width 459 height 43
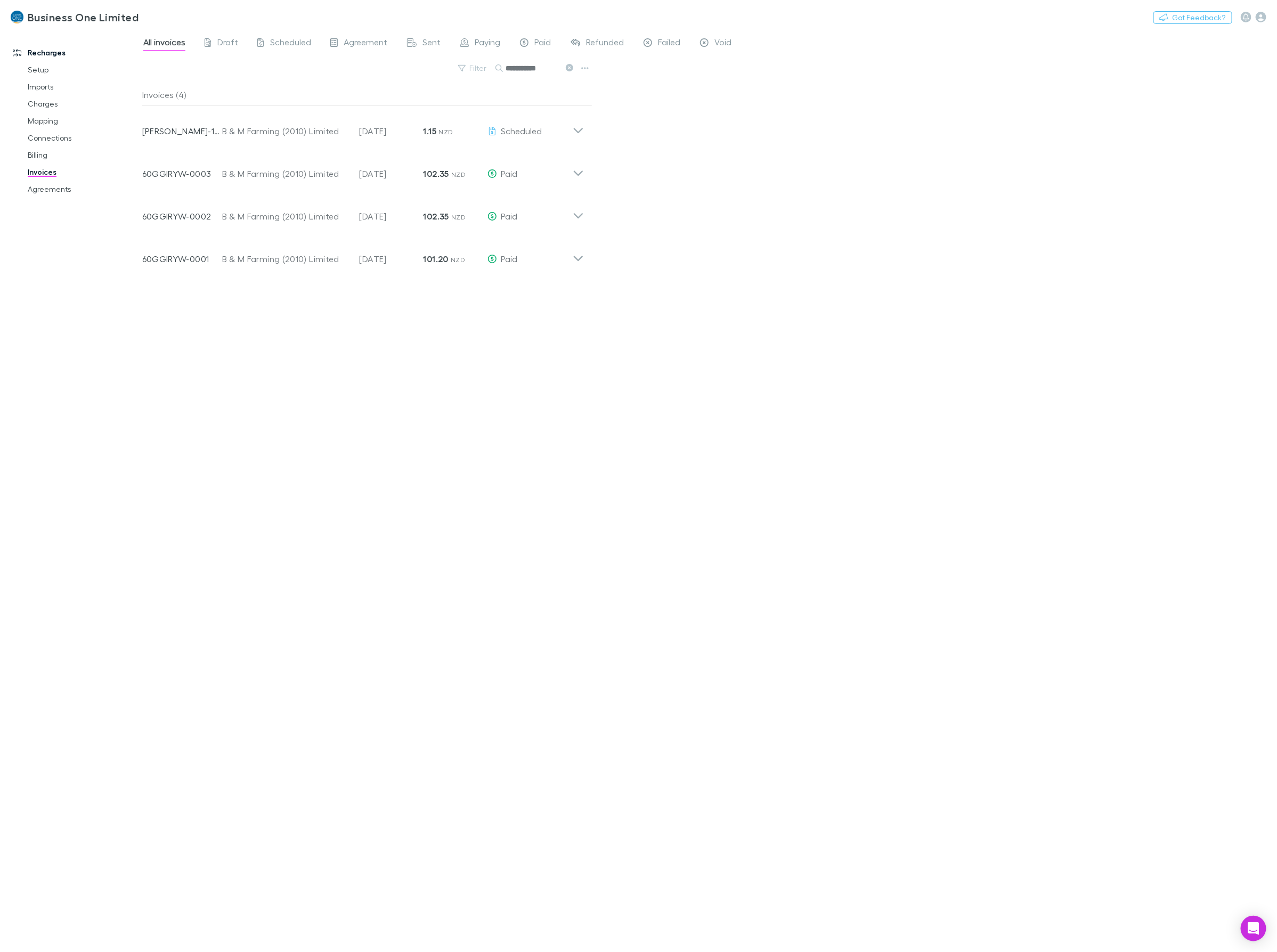
drag, startPoint x: 424, startPoint y: 72, endPoint x: 203, endPoint y: 73, distance: 221.0
click at [203, 73] on div "**********" at bounding box center [367, 72] width 450 height 23
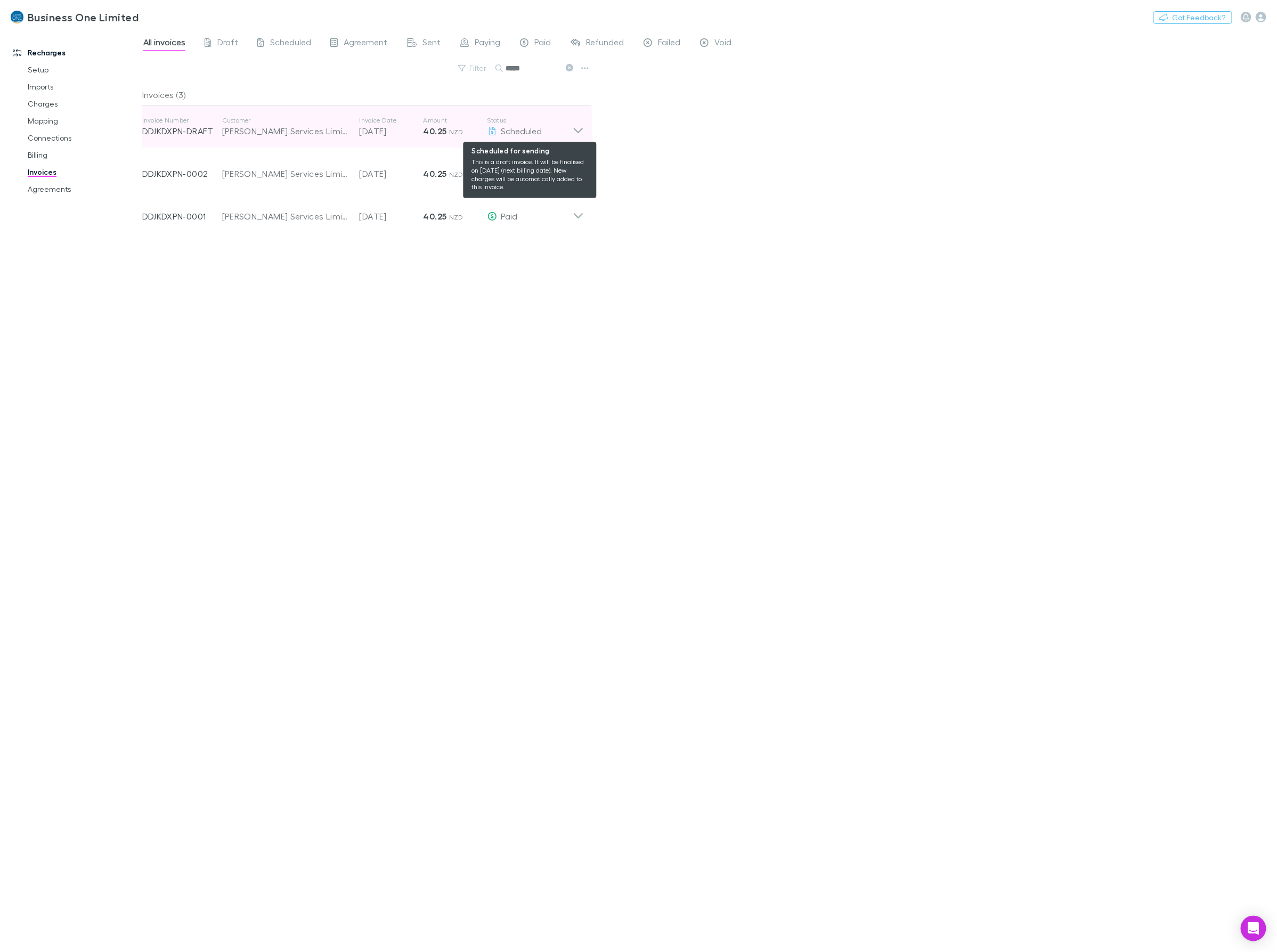
click at [570, 127] on div "Scheduled" at bounding box center [530, 131] width 85 height 13
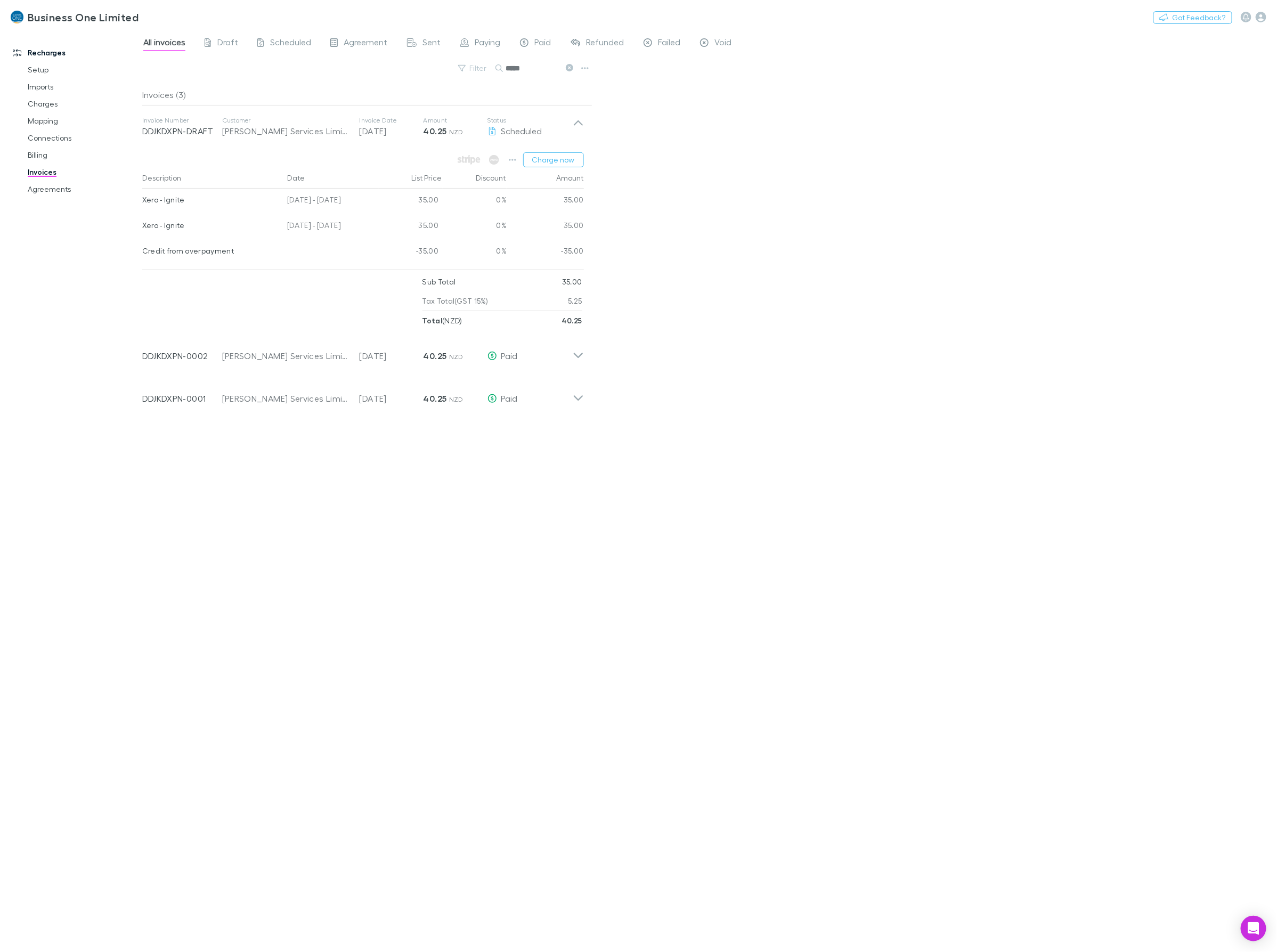
drag, startPoint x: 360, startPoint y: 227, endPoint x: 143, endPoint y: 227, distance: 217.0
click at [143, 227] on div "Xero - Ignite 04 Jul - 03 Aug 2025 35.00 0% 35.00" at bounding box center [363, 227] width 441 height 26
drag, startPoint x: 532, startPoint y: 63, endPoint x: 419, endPoint y: 68, distance: 113.1
click at [421, 68] on div "Filter Search *****" at bounding box center [367, 72] width 450 height 23
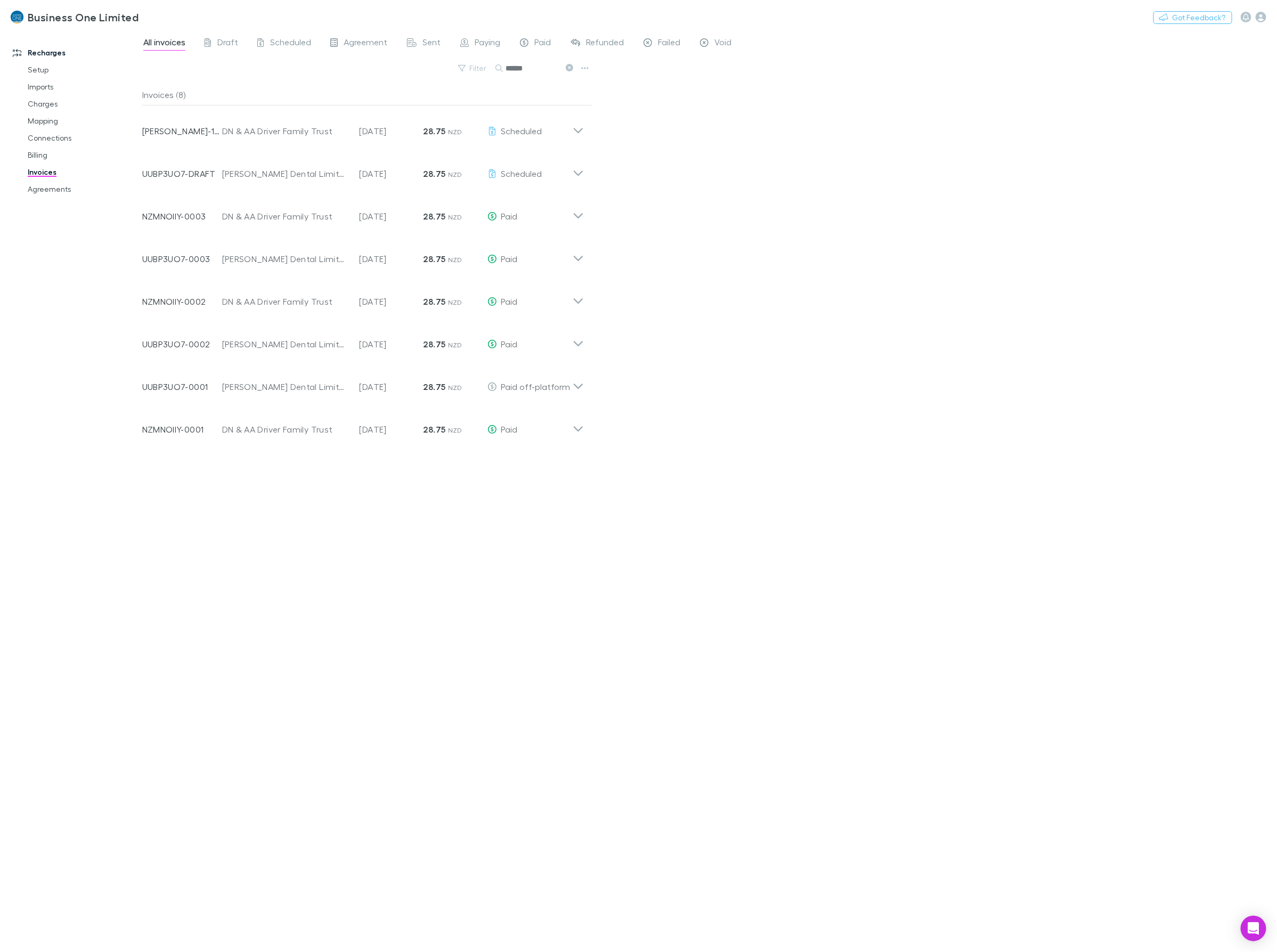
click at [539, 70] on input "******" at bounding box center [532, 68] width 53 height 15
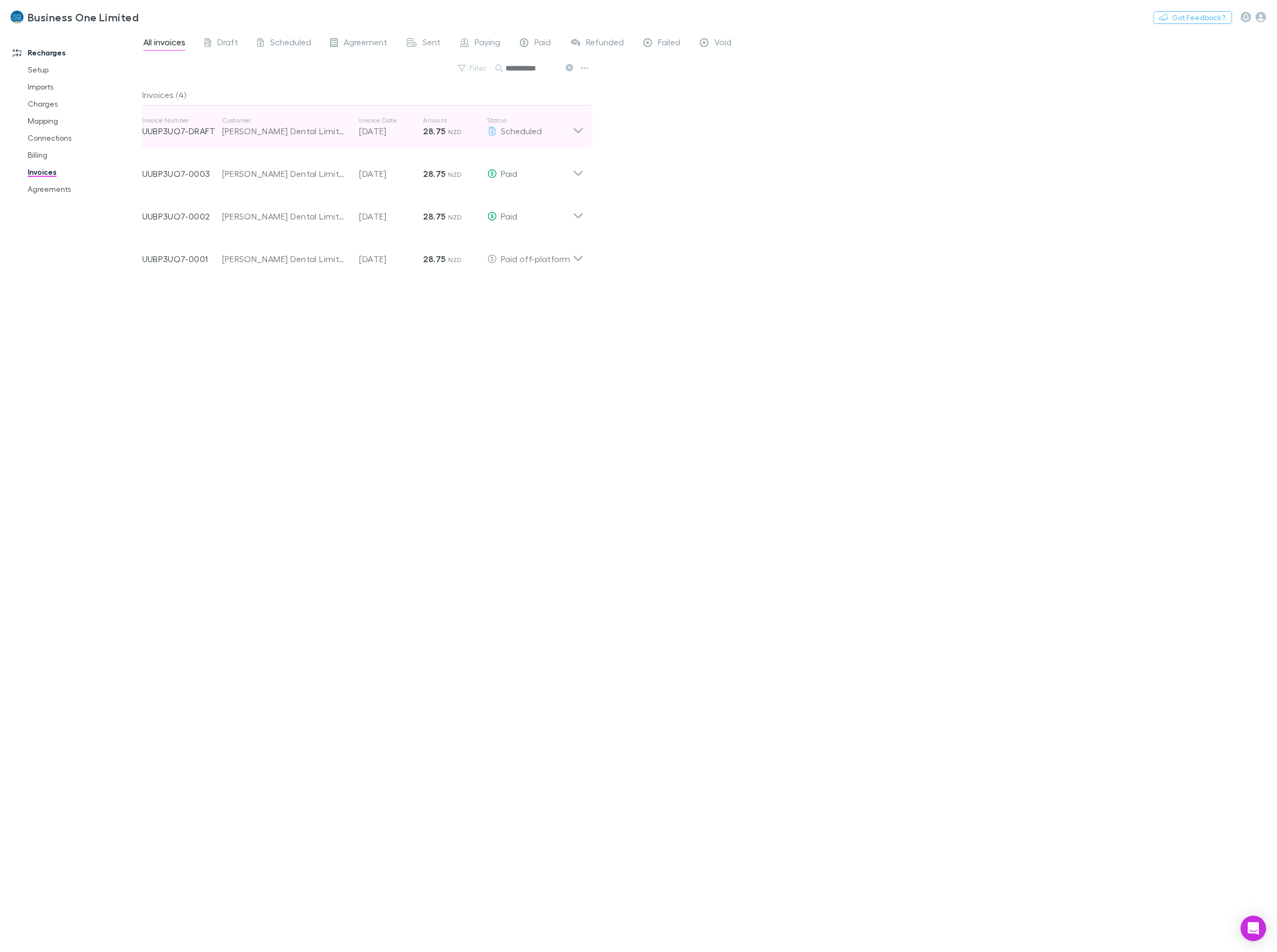
type input "**********"
click at [575, 124] on icon at bounding box center [578, 126] width 11 height 21
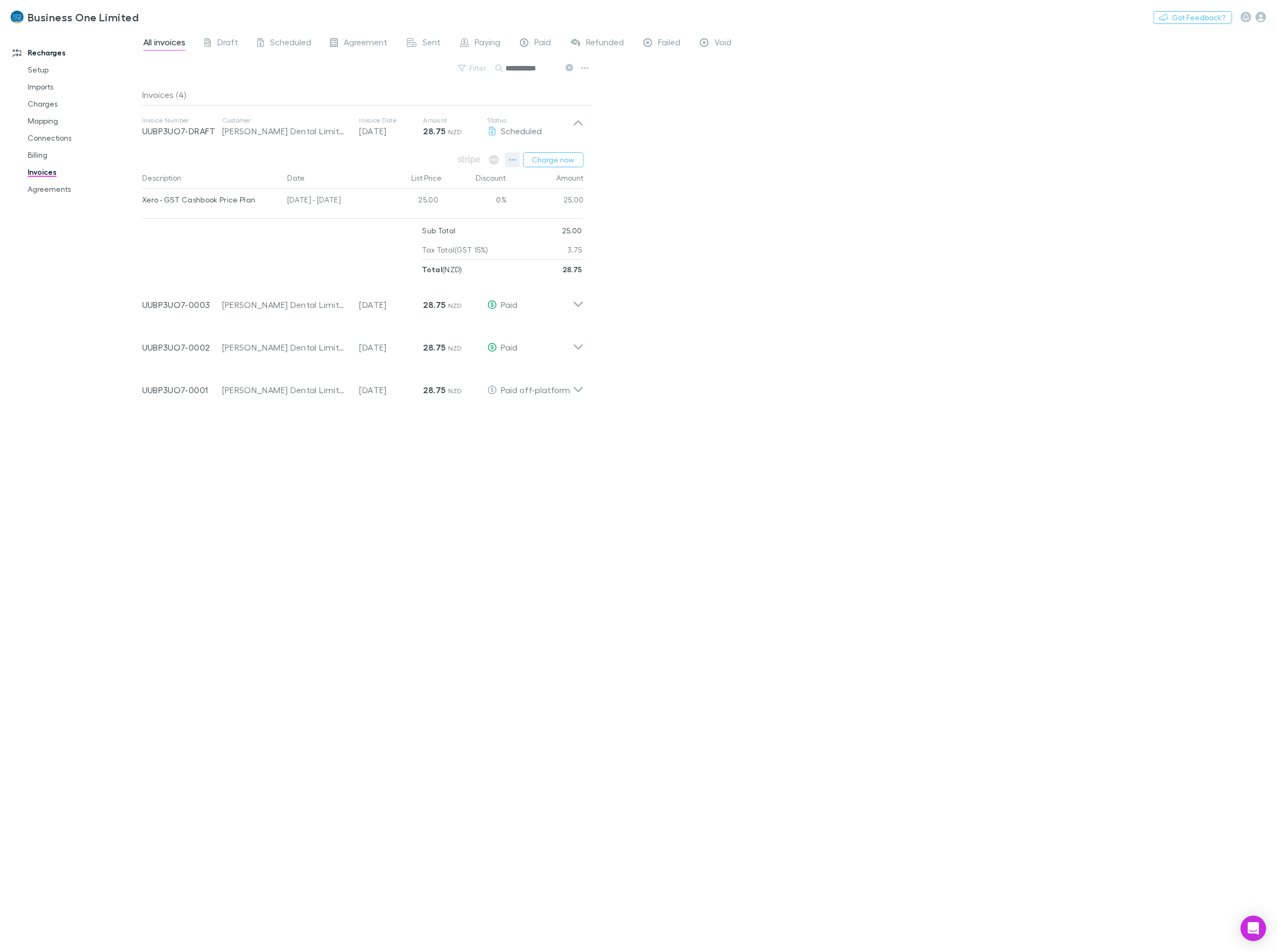
click at [517, 158] on button "button" at bounding box center [513, 160] width 15 height 15
click at [417, 216] on p "Add charge" at bounding box center [446, 222] width 129 height 13
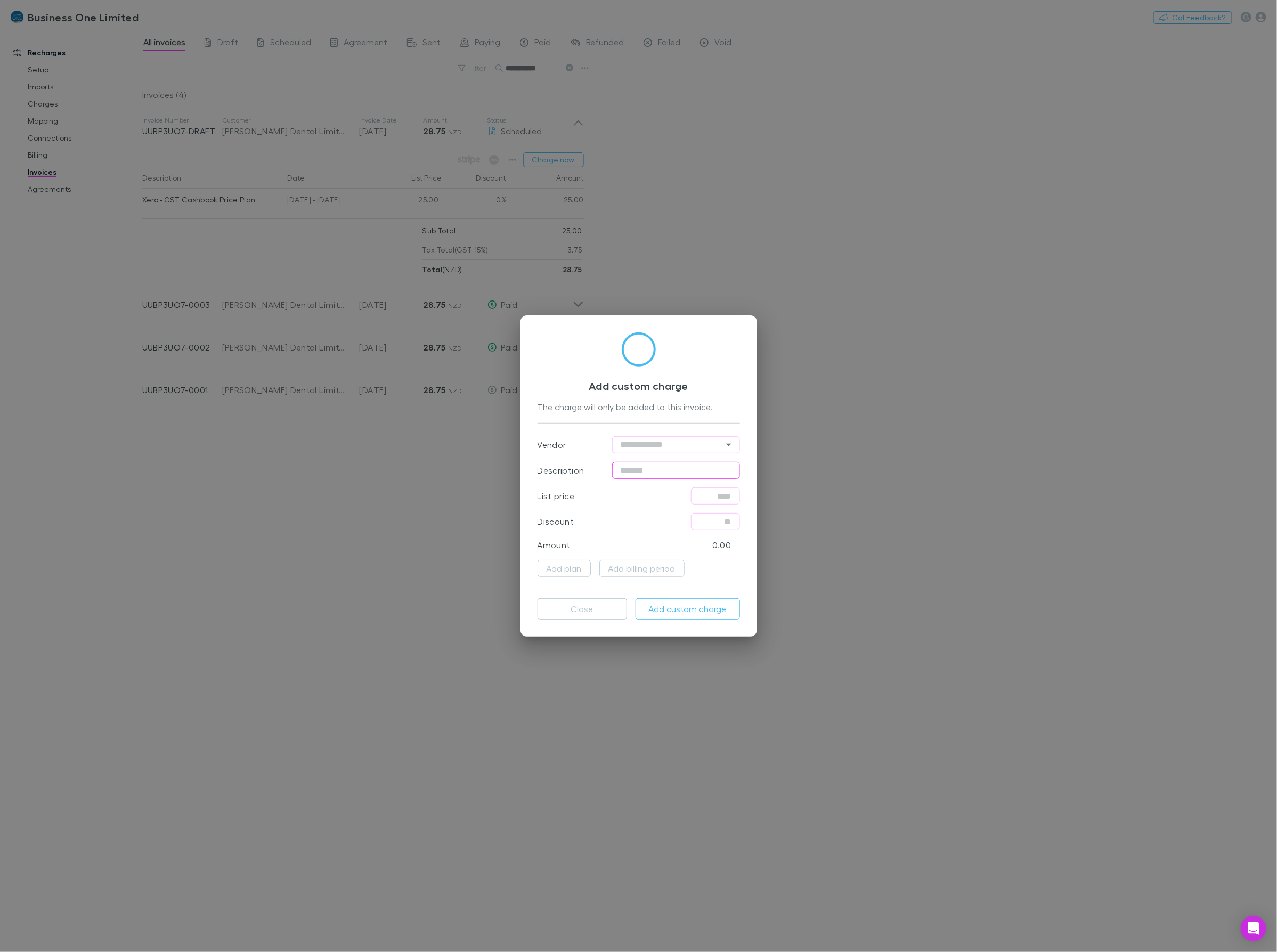
click at [682, 473] on input "text" at bounding box center [676, 470] width 128 height 17
type input "**********"
click at [698, 500] on input "text" at bounding box center [715, 496] width 49 height 17
click at [695, 501] on p "Required" at bounding box center [715, 505] width 49 height 7
click at [701, 493] on input "text" at bounding box center [715, 492] width 49 height 17
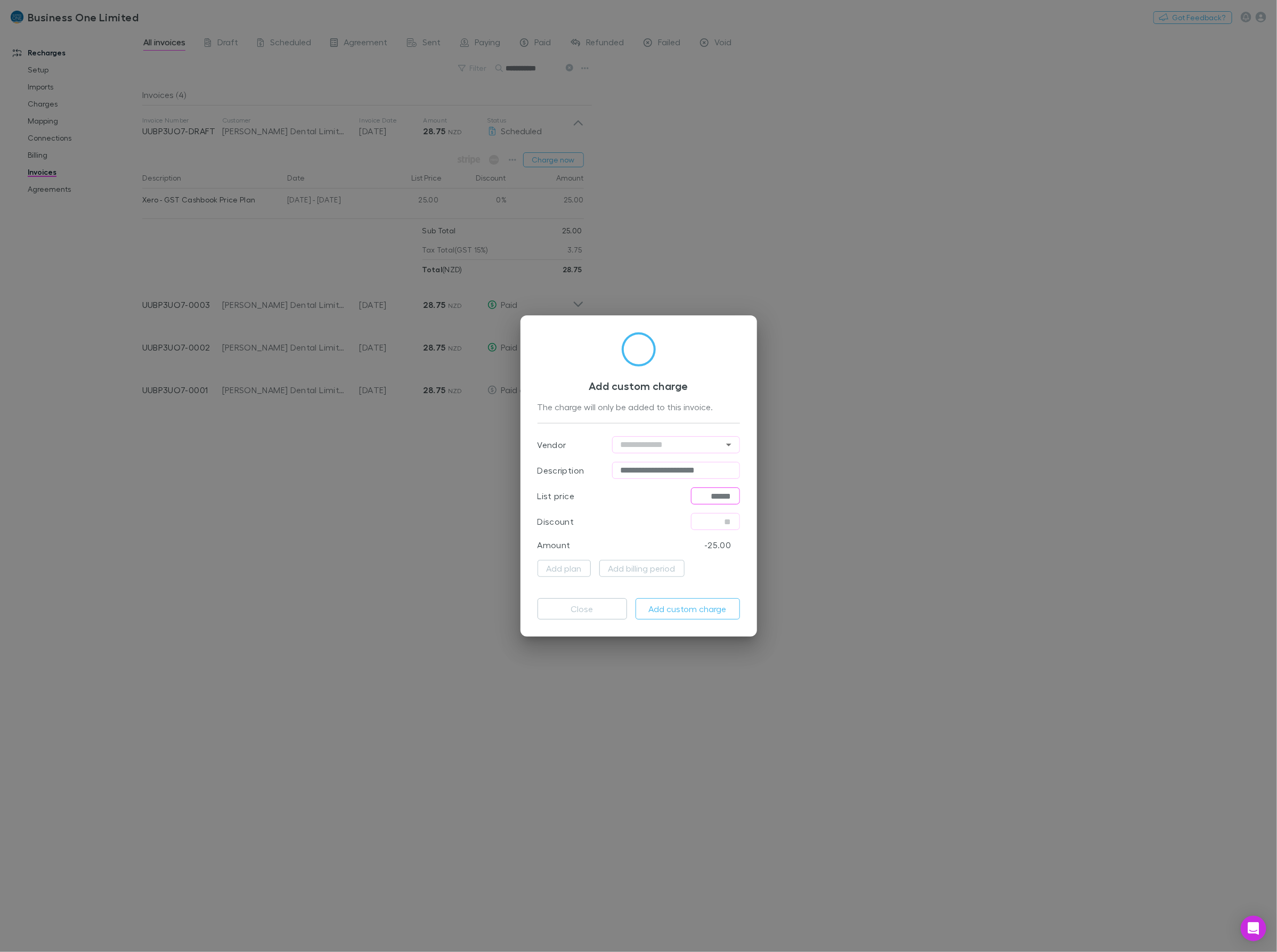
type input "******"
click at [676, 607] on button "Add custom charge" at bounding box center [688, 609] width 104 height 21
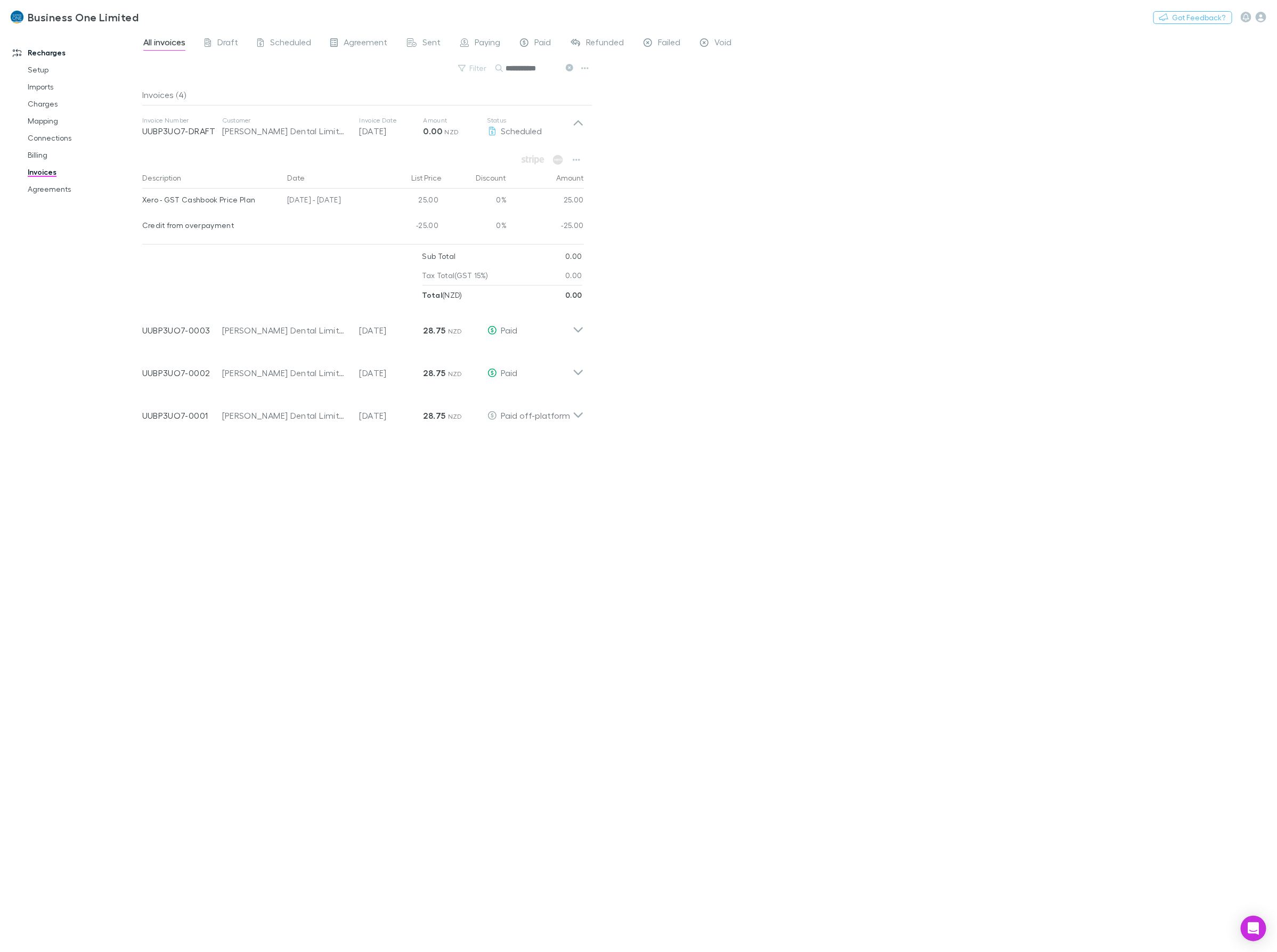
drag, startPoint x: 555, startPoint y: 63, endPoint x: 314, endPoint y: 80, distance: 241.6
click at [315, 80] on div "**********" at bounding box center [367, 72] width 450 height 23
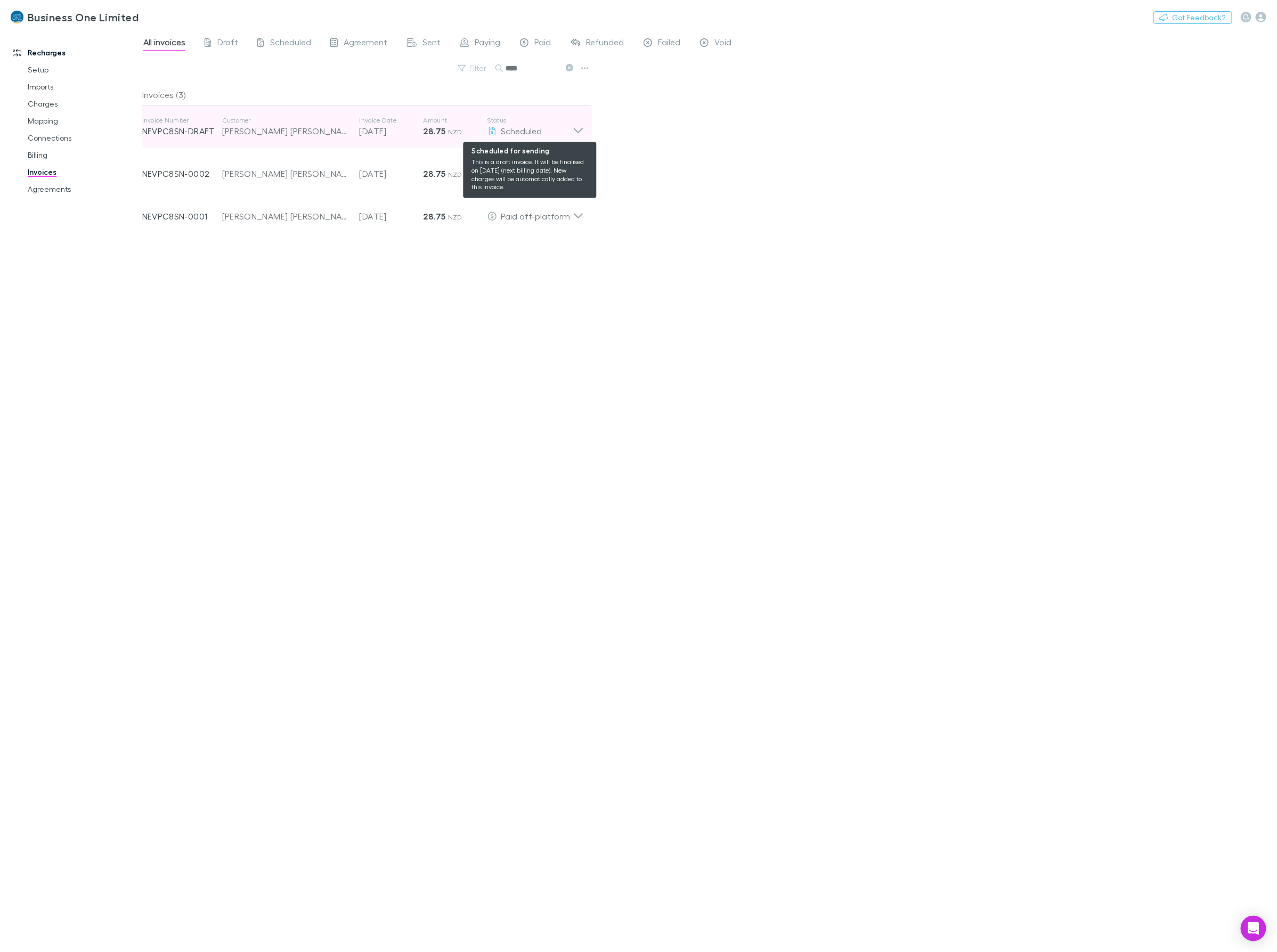
click at [560, 128] on div "Scheduled" at bounding box center [530, 131] width 85 height 13
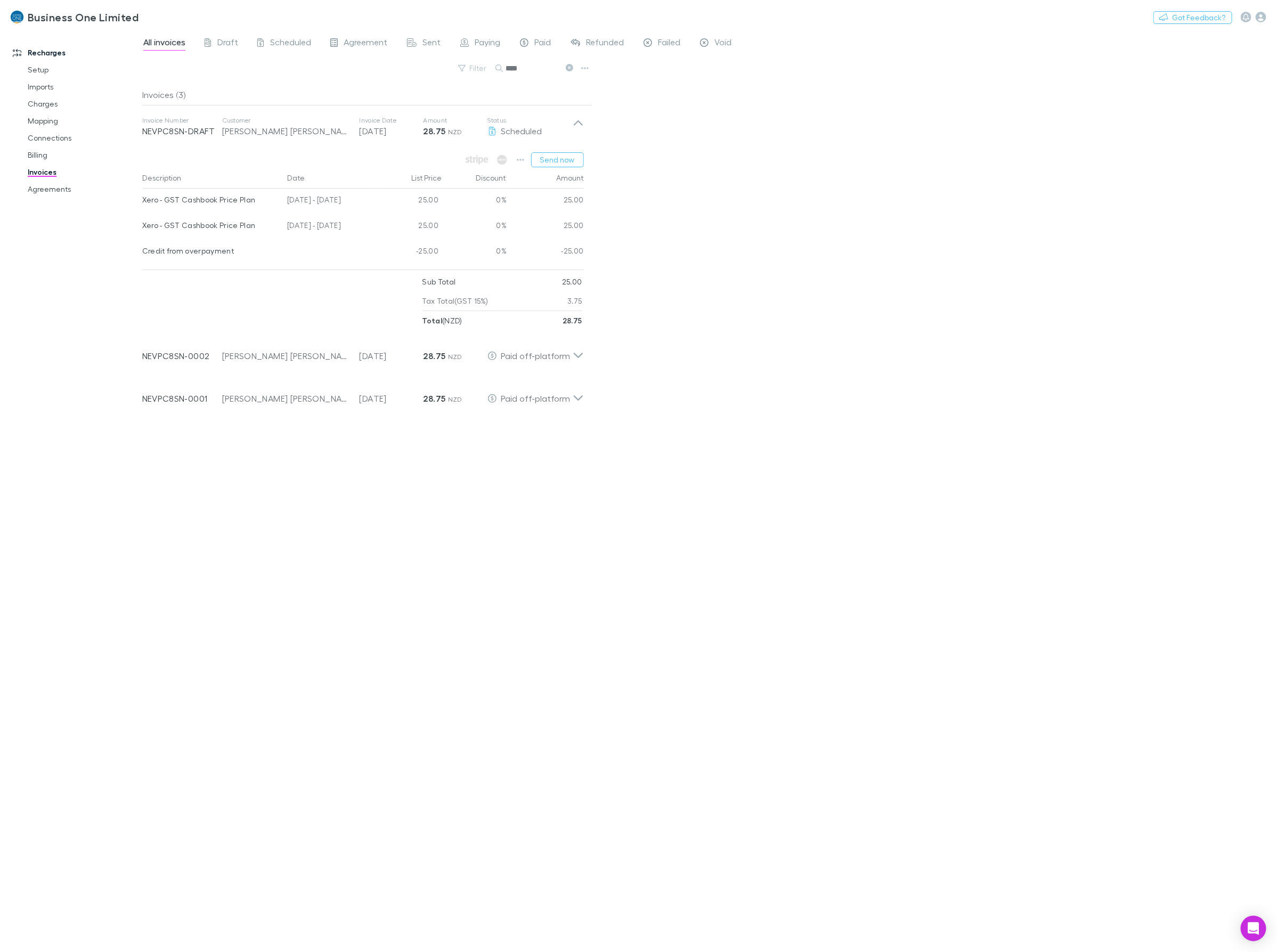
drag, startPoint x: 360, startPoint y: 225, endPoint x: 144, endPoint y: 225, distance: 216.0
click at [144, 225] on div "Xero - GST Cashbook Price Plan 25 Jun - 24 Jul 2025 25.00 0% 25.00" at bounding box center [363, 227] width 441 height 26
drag, startPoint x: 545, startPoint y: 69, endPoint x: 286, endPoint y: 75, distance: 259.1
click at [305, 75] on div "Filter Search ****" at bounding box center [367, 72] width 450 height 23
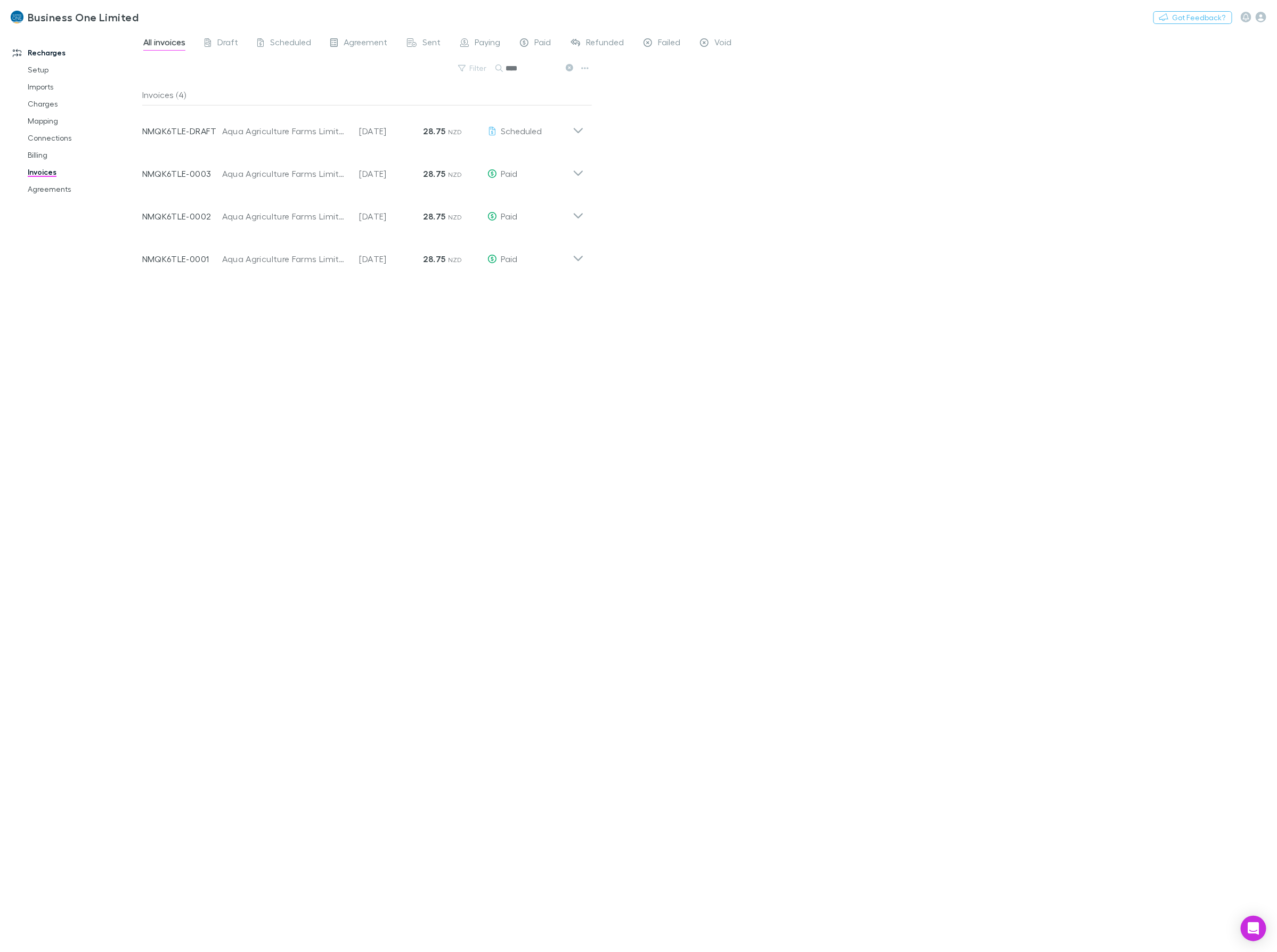
type input "****"
click at [576, 120] on icon at bounding box center [578, 126] width 11 height 21
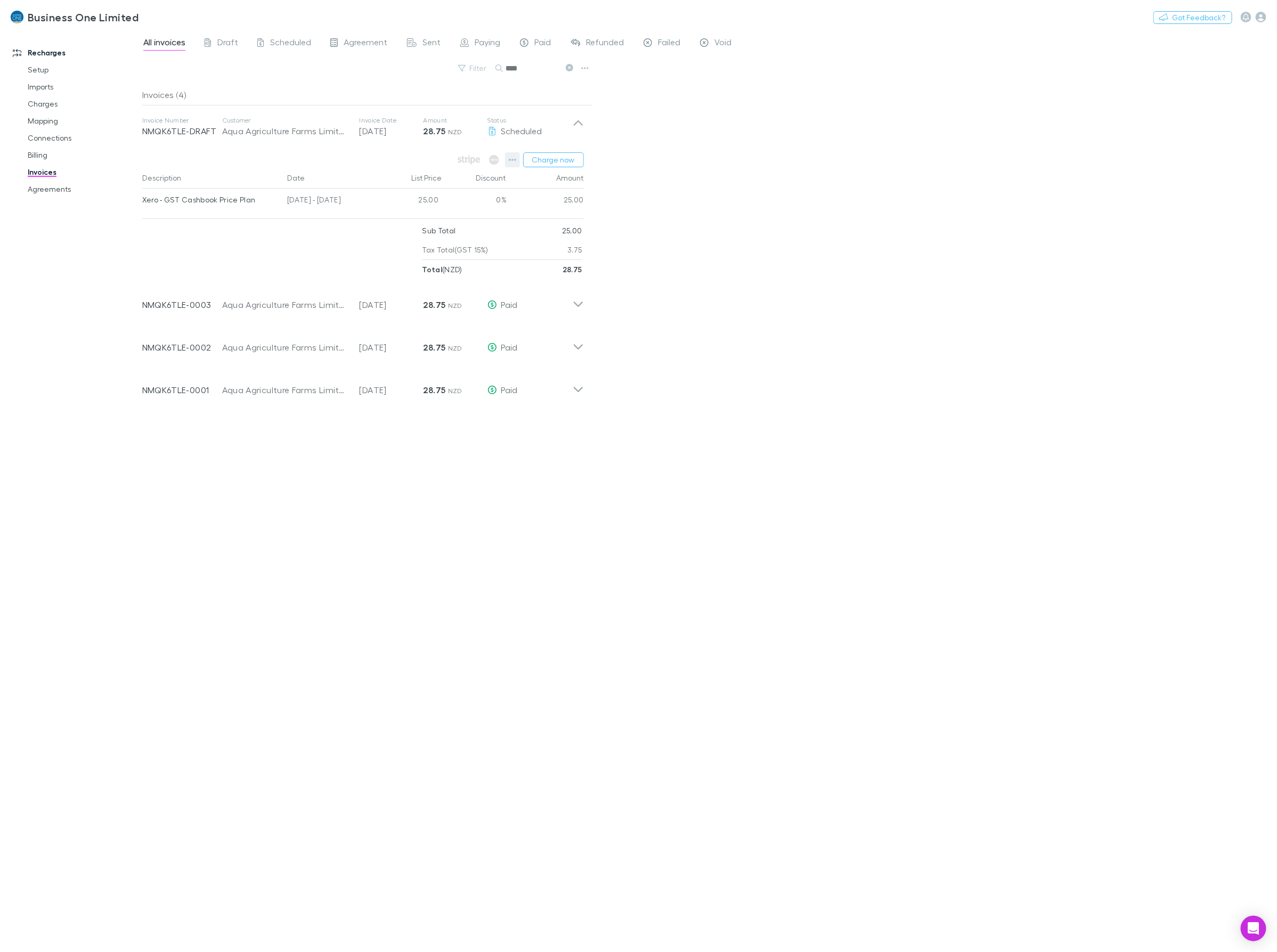
click at [514, 161] on icon "button" at bounding box center [513, 160] width 7 height 9
click at [442, 222] on p "Add charge" at bounding box center [446, 222] width 129 height 13
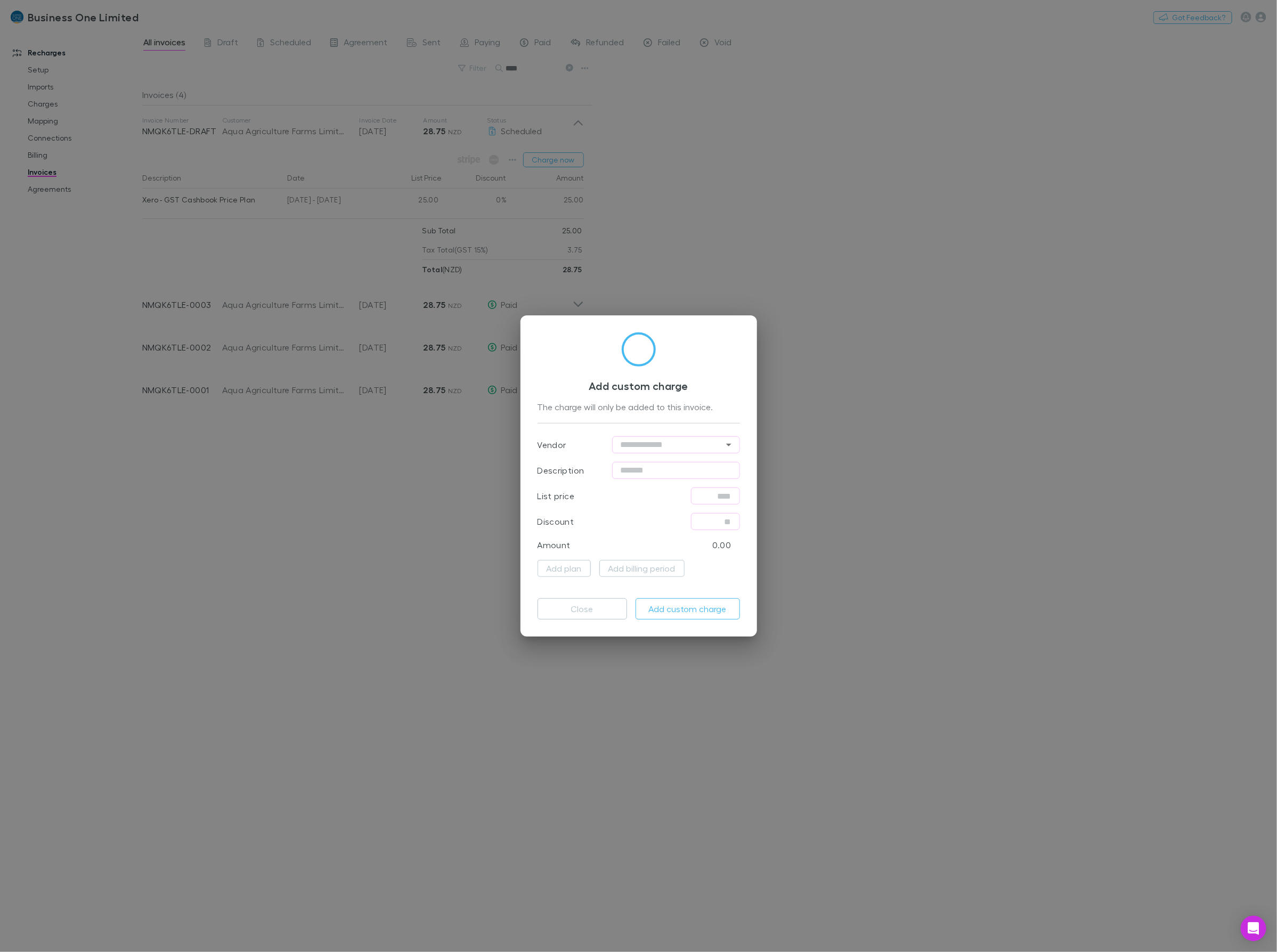
click at [642, 469] on input "text" at bounding box center [676, 470] width 128 height 17
type input "**********"
click at [719, 498] on input "text" at bounding box center [715, 496] width 49 height 17
type input "******"
click at [704, 573] on div "Add plan Add billing period" at bounding box center [639, 568] width 202 height 17
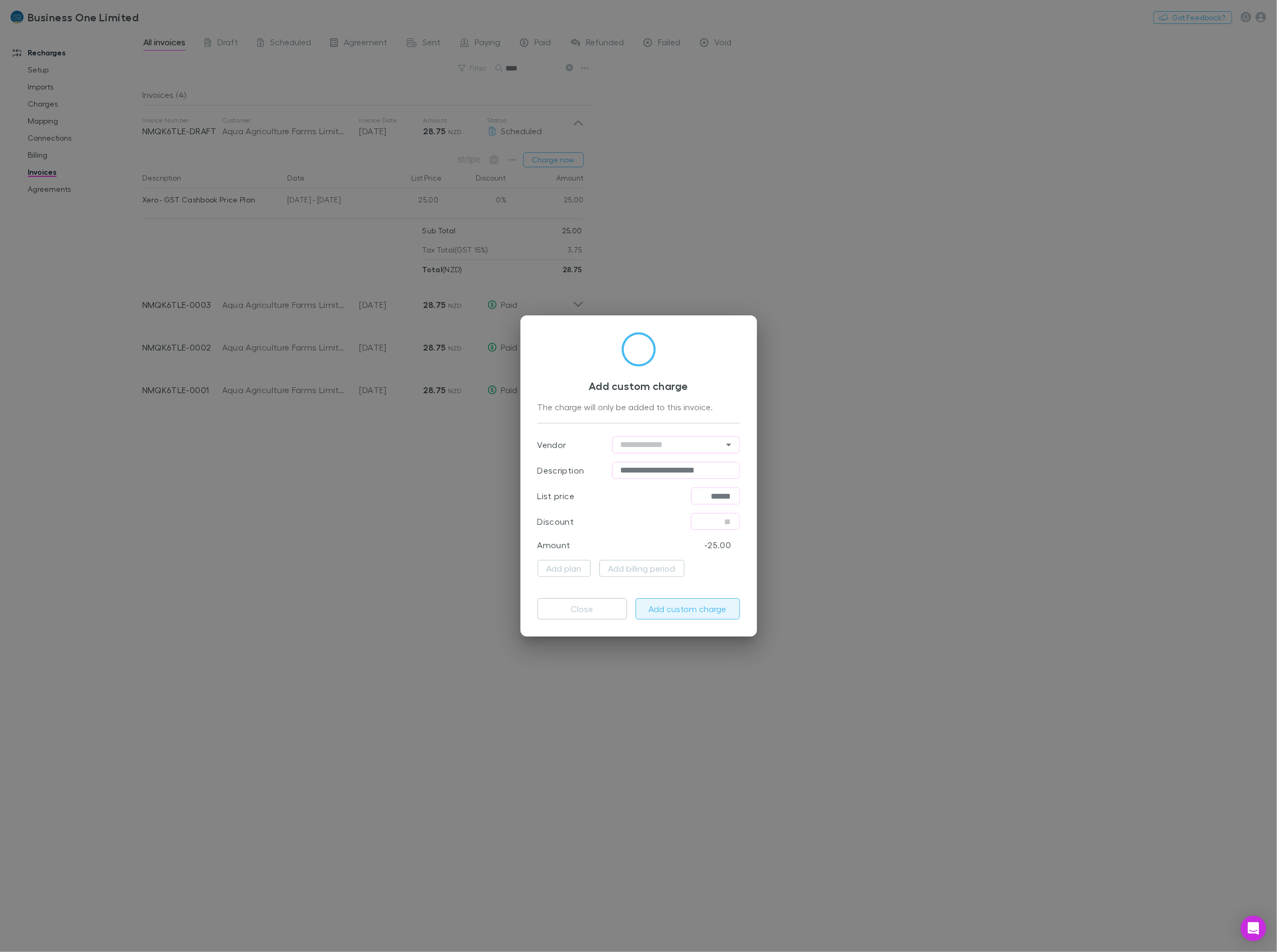
click at [685, 603] on button "Add custom charge" at bounding box center [688, 609] width 104 height 21
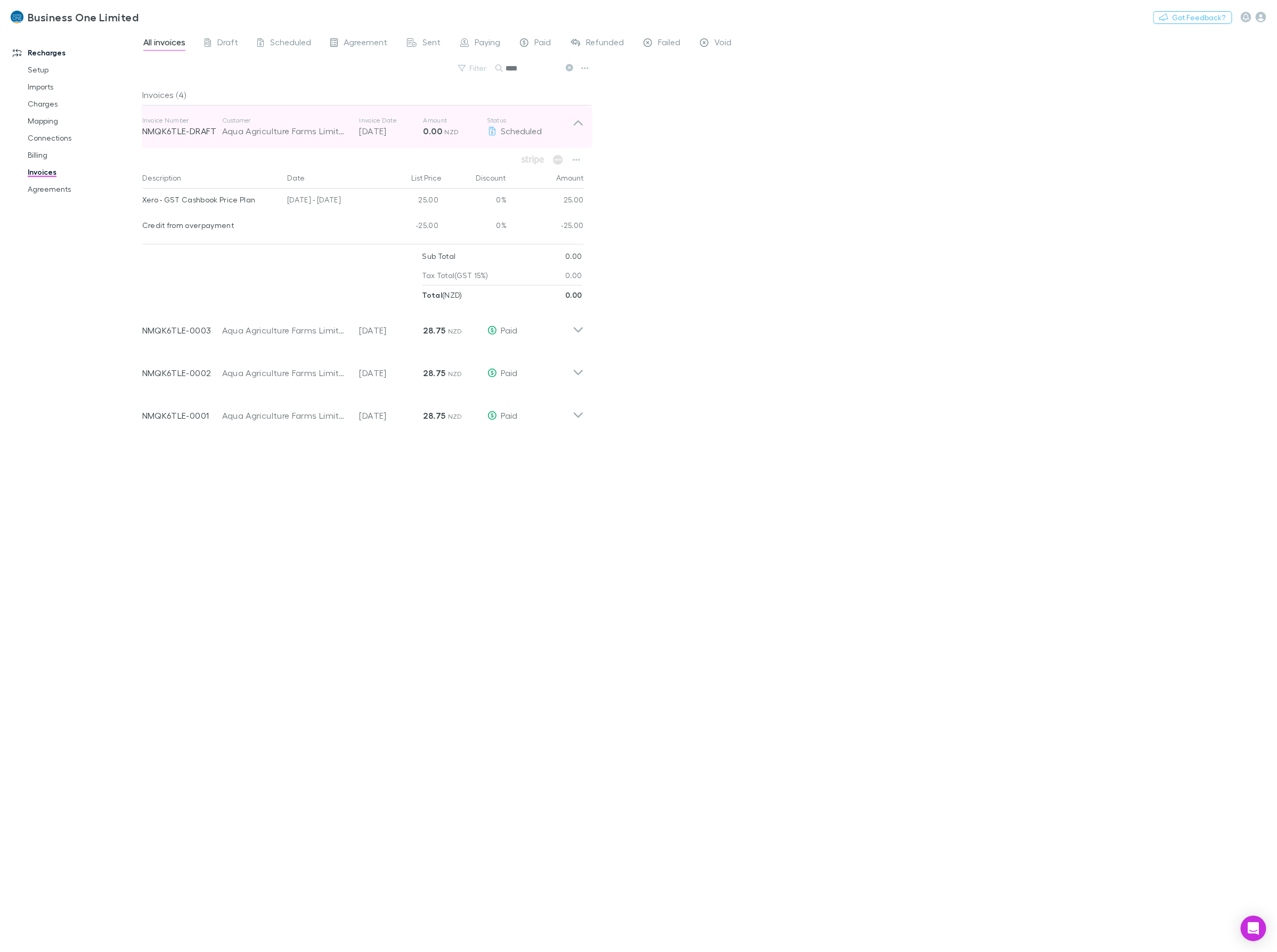
click at [573, 120] on icon at bounding box center [578, 126] width 11 height 21
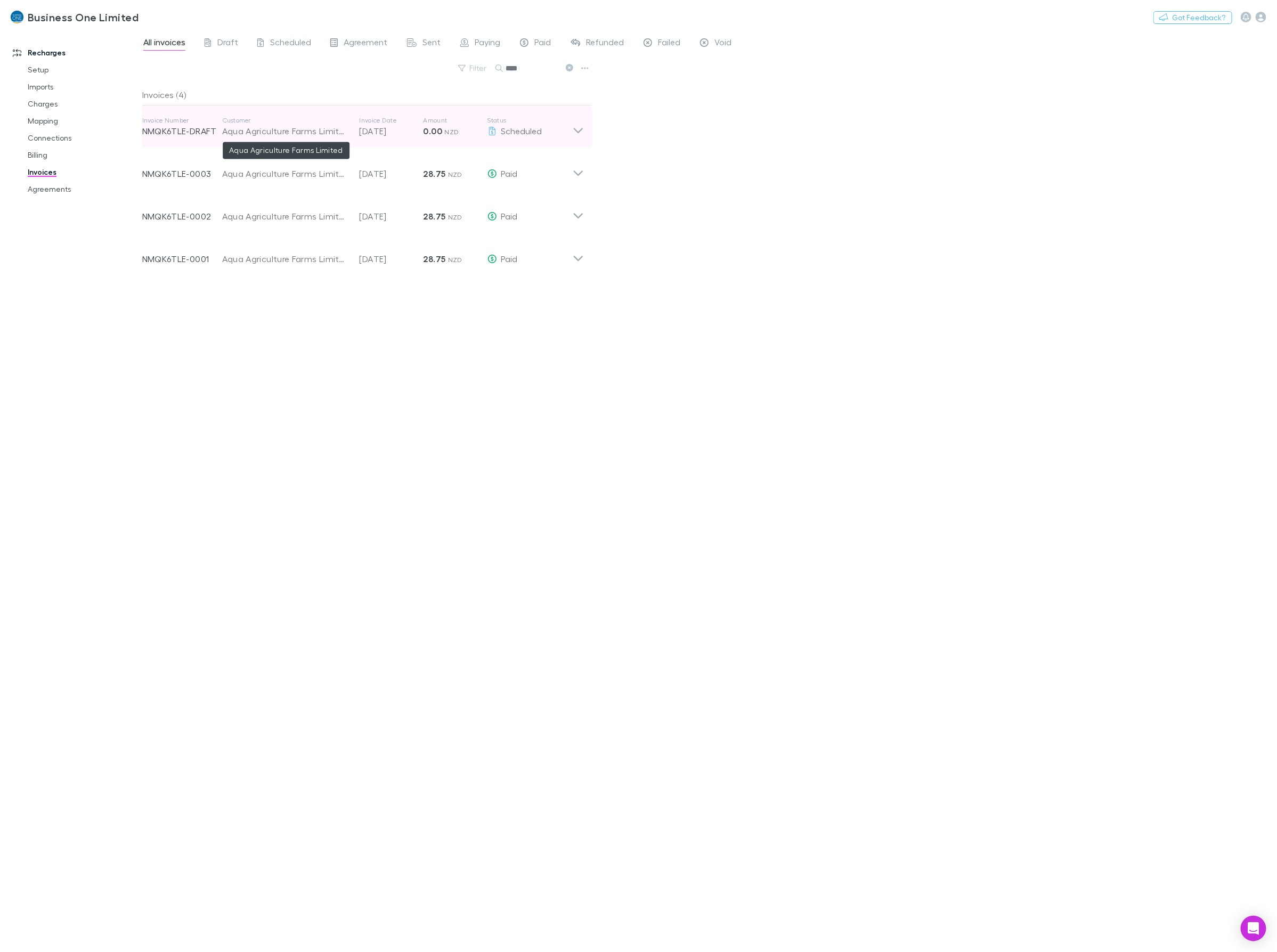
click at [294, 136] on div "Aqua Agriculture Farms Limited" at bounding box center [285, 131] width 127 height 13
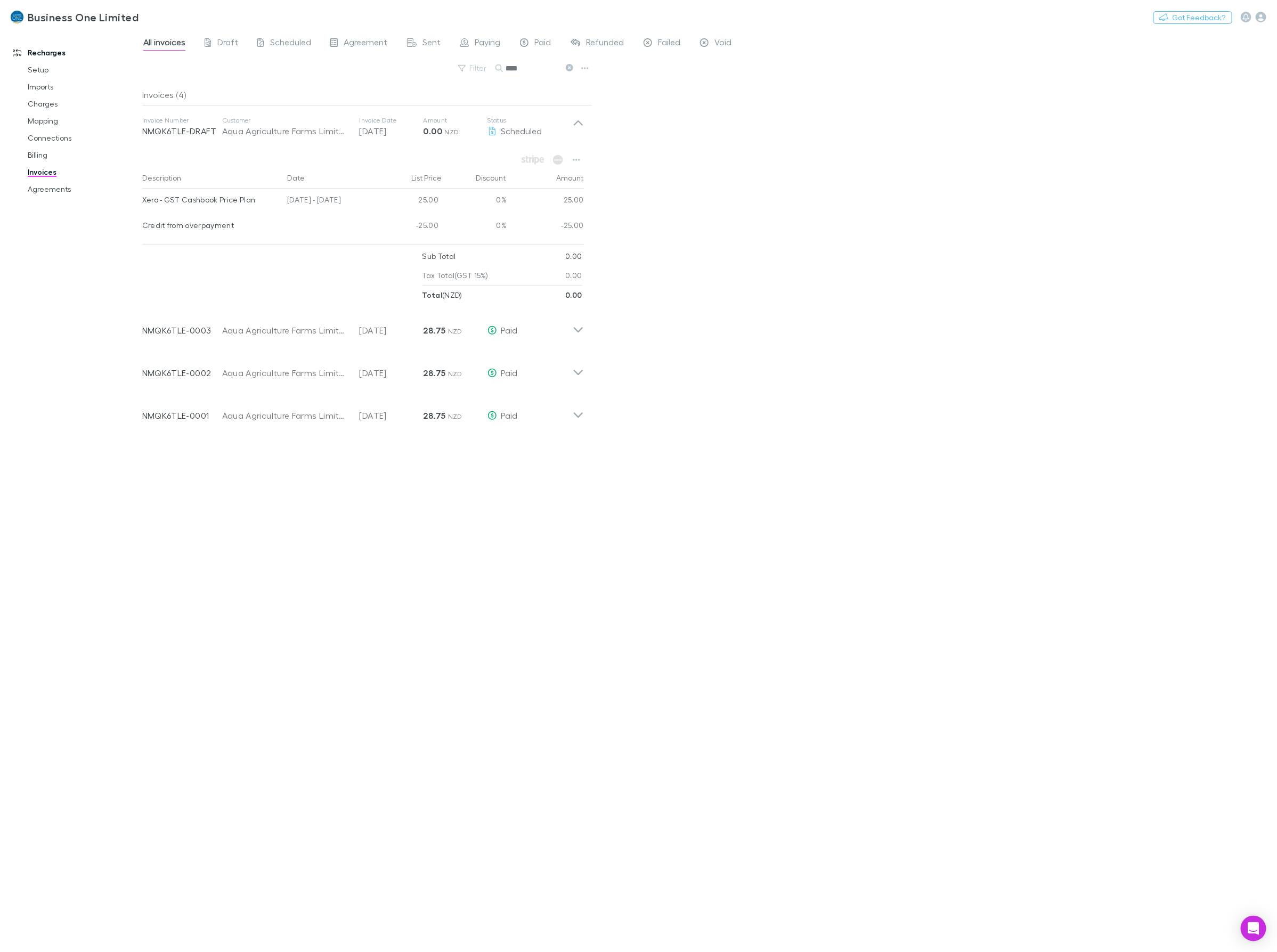
drag, startPoint x: 364, startPoint y: 200, endPoint x: 143, endPoint y: 200, distance: 221.0
click at [143, 200] on div "Xero - GST Cashbook Price Plan 25 Jul - 24 Aug 2025 25.00 0% 25.00" at bounding box center [363, 202] width 441 height 26
drag, startPoint x: 531, startPoint y: 73, endPoint x: 249, endPoint y: 88, distance: 282.4
click at [259, 88] on div "All invoices Draft Scheduled Agreement Sent Paying Paid Refunded Failed Void Fi…" at bounding box center [709, 491] width 1135 height 922
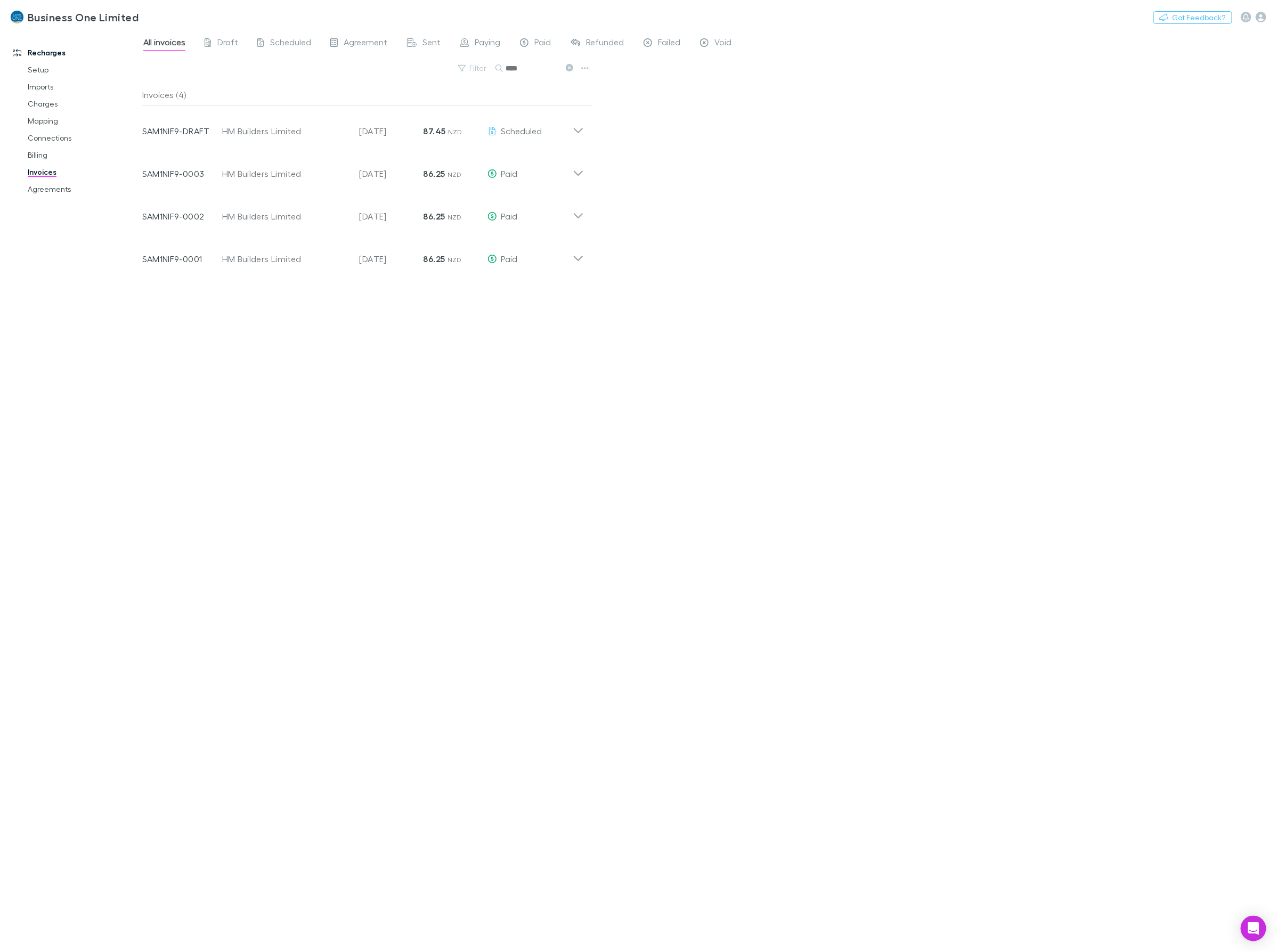
type input "****"
click at [592, 128] on div "All invoices Draft Scheduled Agreement Sent Paying Paid Refunded Failed Void Fi…" at bounding box center [709, 491] width 1135 height 922
click at [582, 125] on icon at bounding box center [578, 126] width 11 height 21
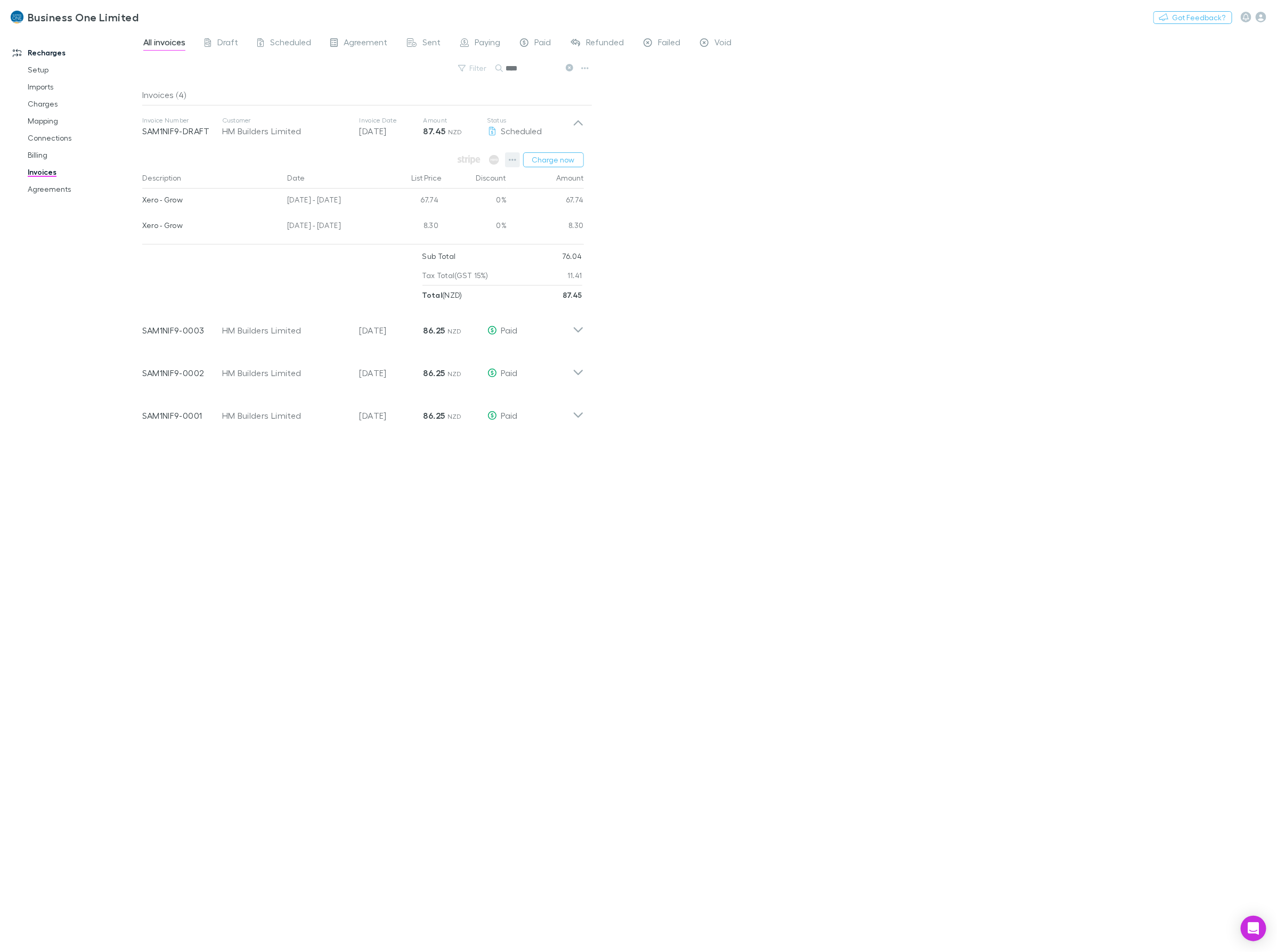
click at [513, 161] on icon "button" at bounding box center [513, 160] width 7 height 9
click at [419, 224] on p "Add charge" at bounding box center [446, 222] width 129 height 13
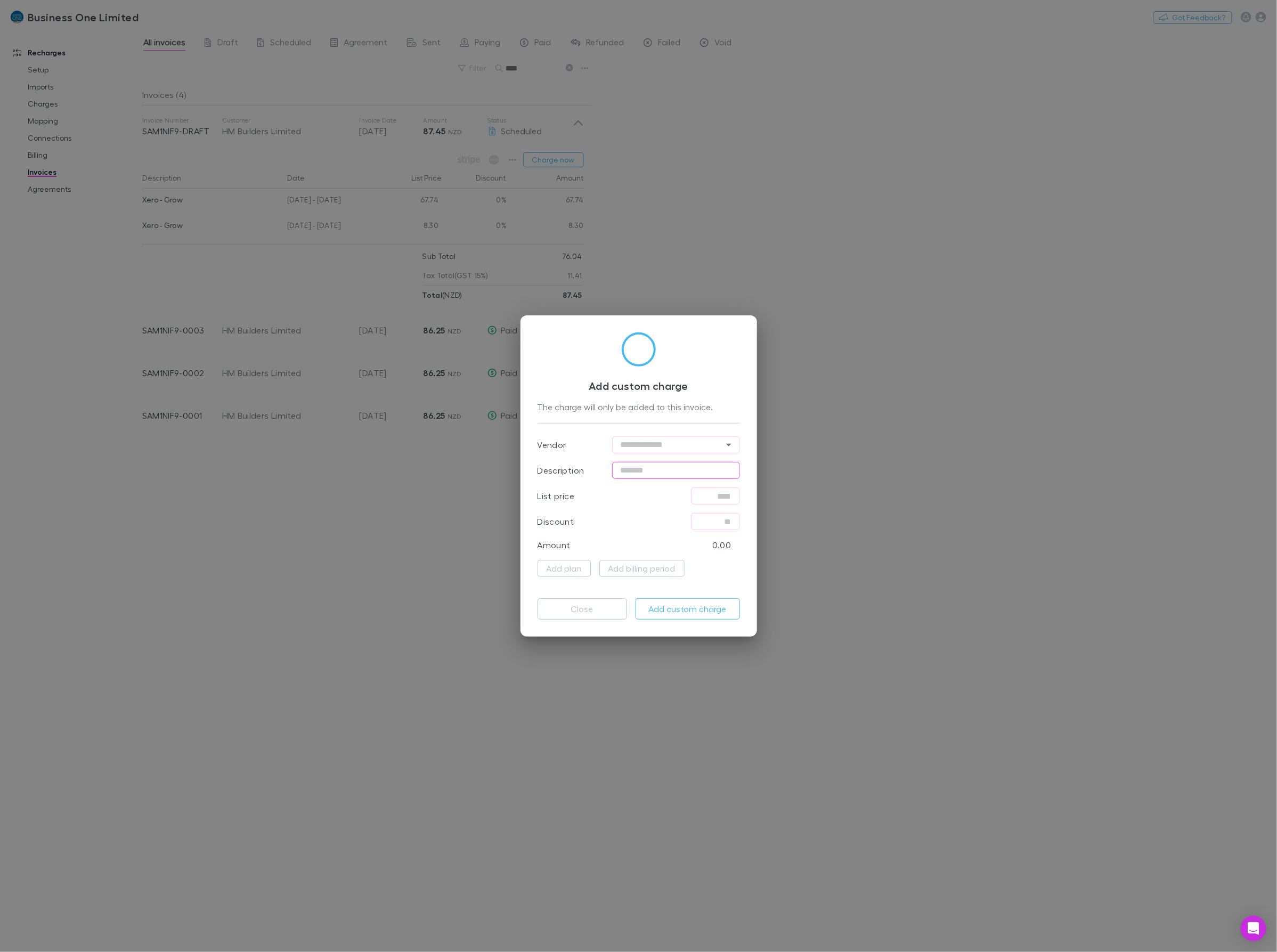
click at [691, 474] on input "text" at bounding box center [676, 470] width 128 height 17
type input "**********"
click at [714, 501] on input "text" at bounding box center [715, 496] width 49 height 17
type input "******"
click at [680, 608] on button "Add custom charge" at bounding box center [688, 609] width 104 height 21
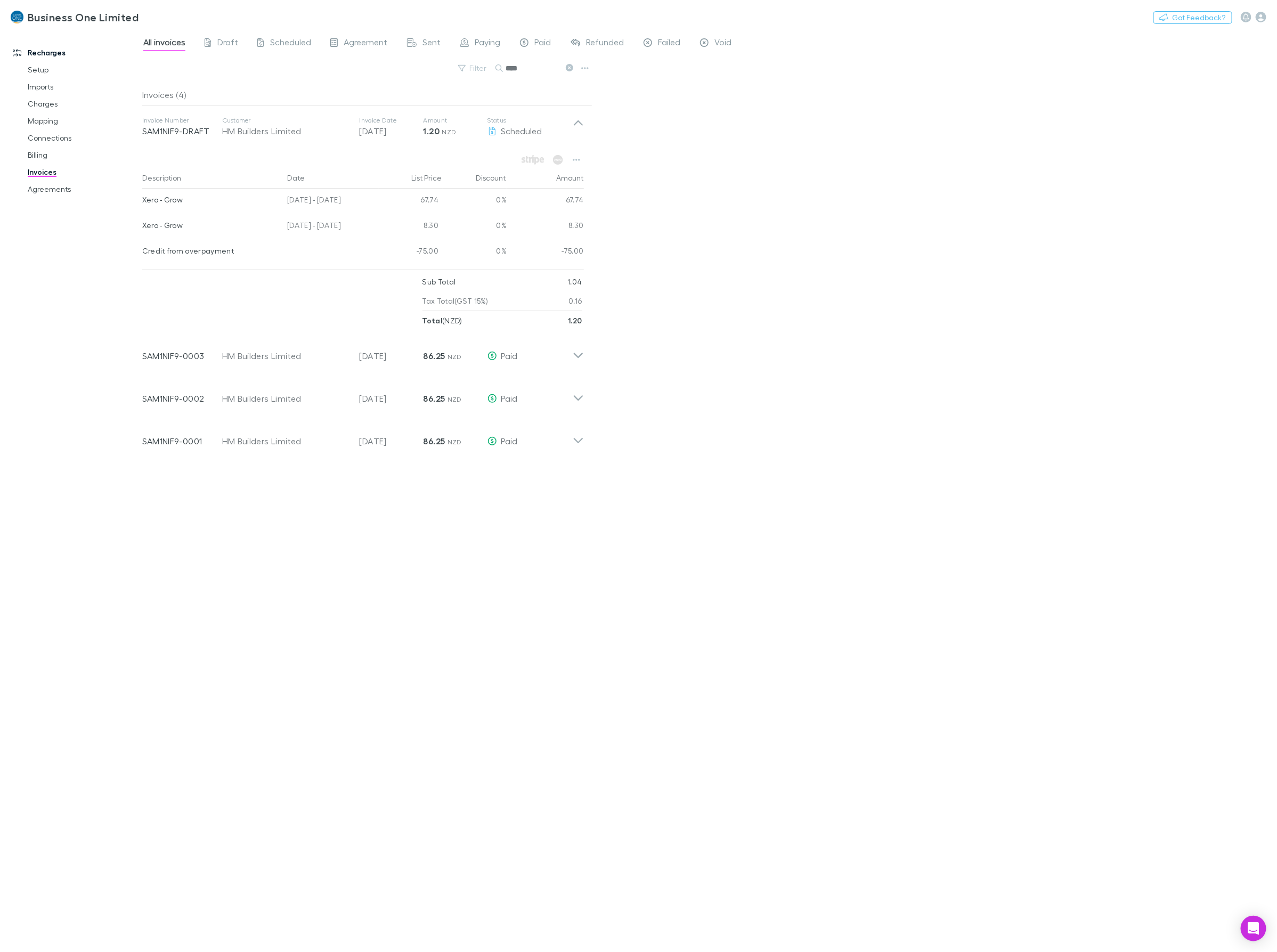
drag, startPoint x: 539, startPoint y: 72, endPoint x: 338, endPoint y: 80, distance: 201.2
click at [339, 80] on div "Filter Search ****" at bounding box center [367, 72] width 450 height 23
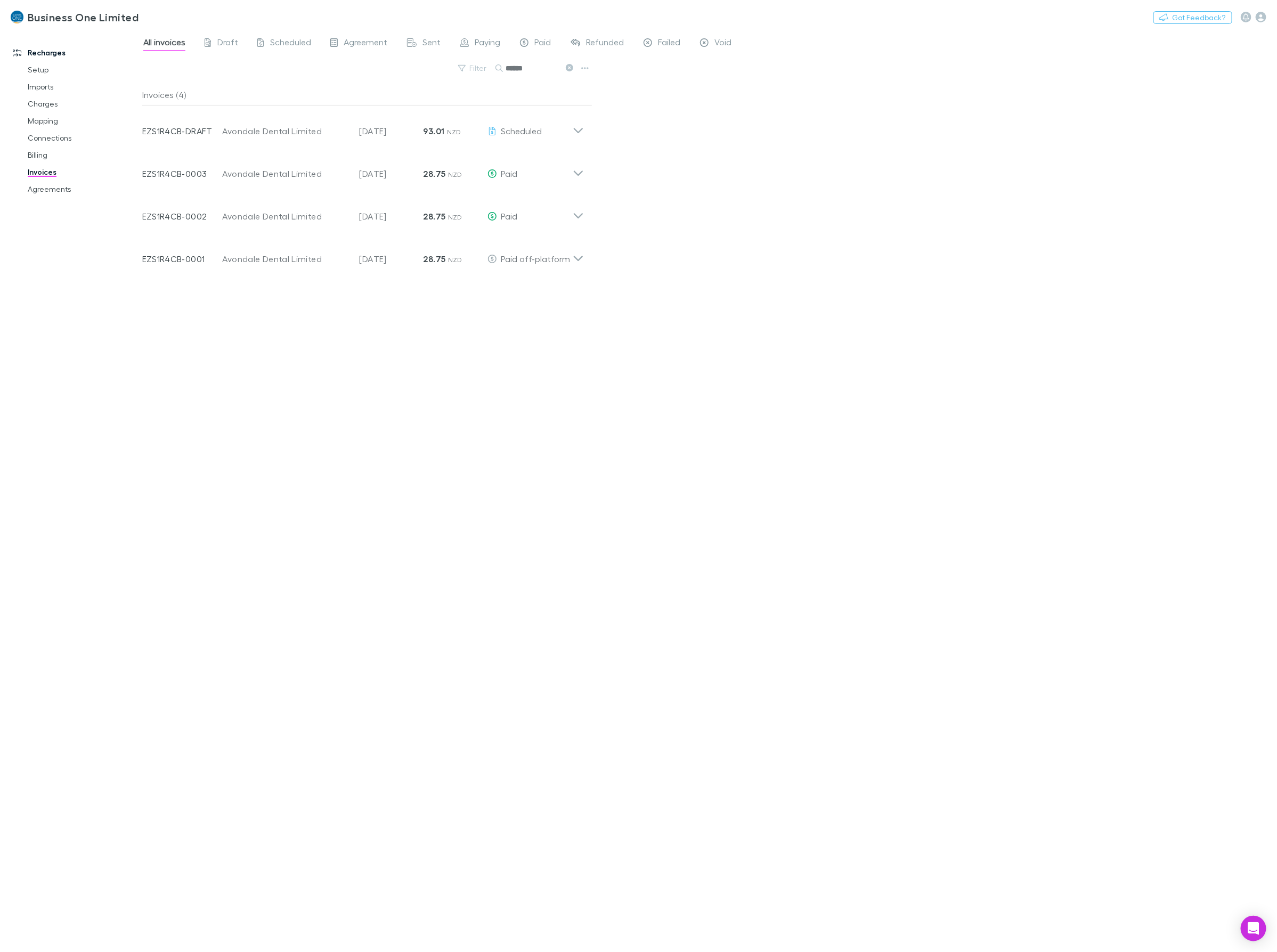
type input "******"
click at [582, 132] on icon at bounding box center [578, 126] width 11 height 21
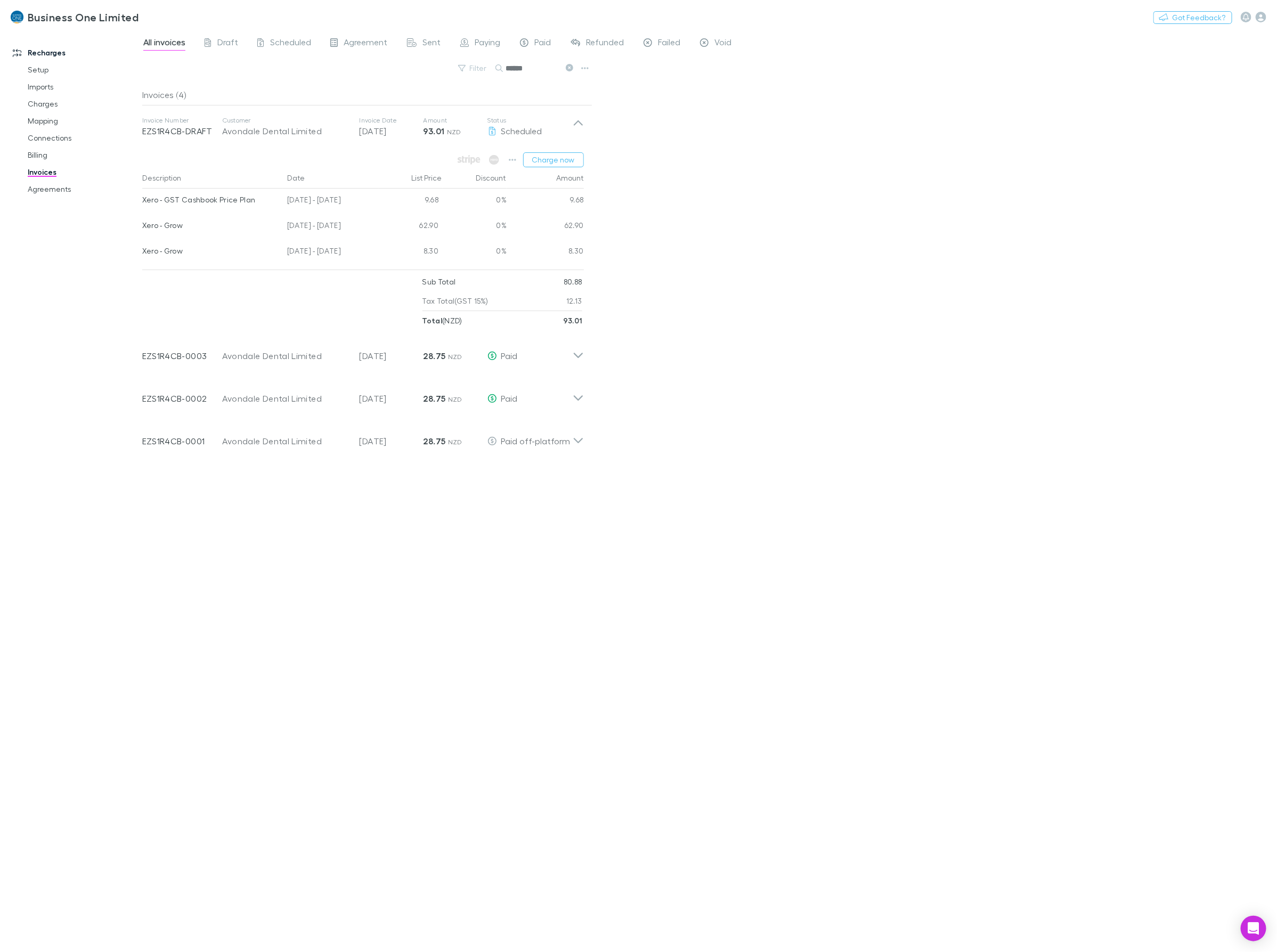
click at [739, 222] on div "All invoices Draft Scheduled Agreement Sent Paying Paid Refunded Failed Void Fi…" at bounding box center [709, 491] width 1135 height 922
click at [515, 156] on icon "button" at bounding box center [513, 160] width 7 height 9
click at [440, 219] on p "Add charge" at bounding box center [446, 222] width 129 height 13
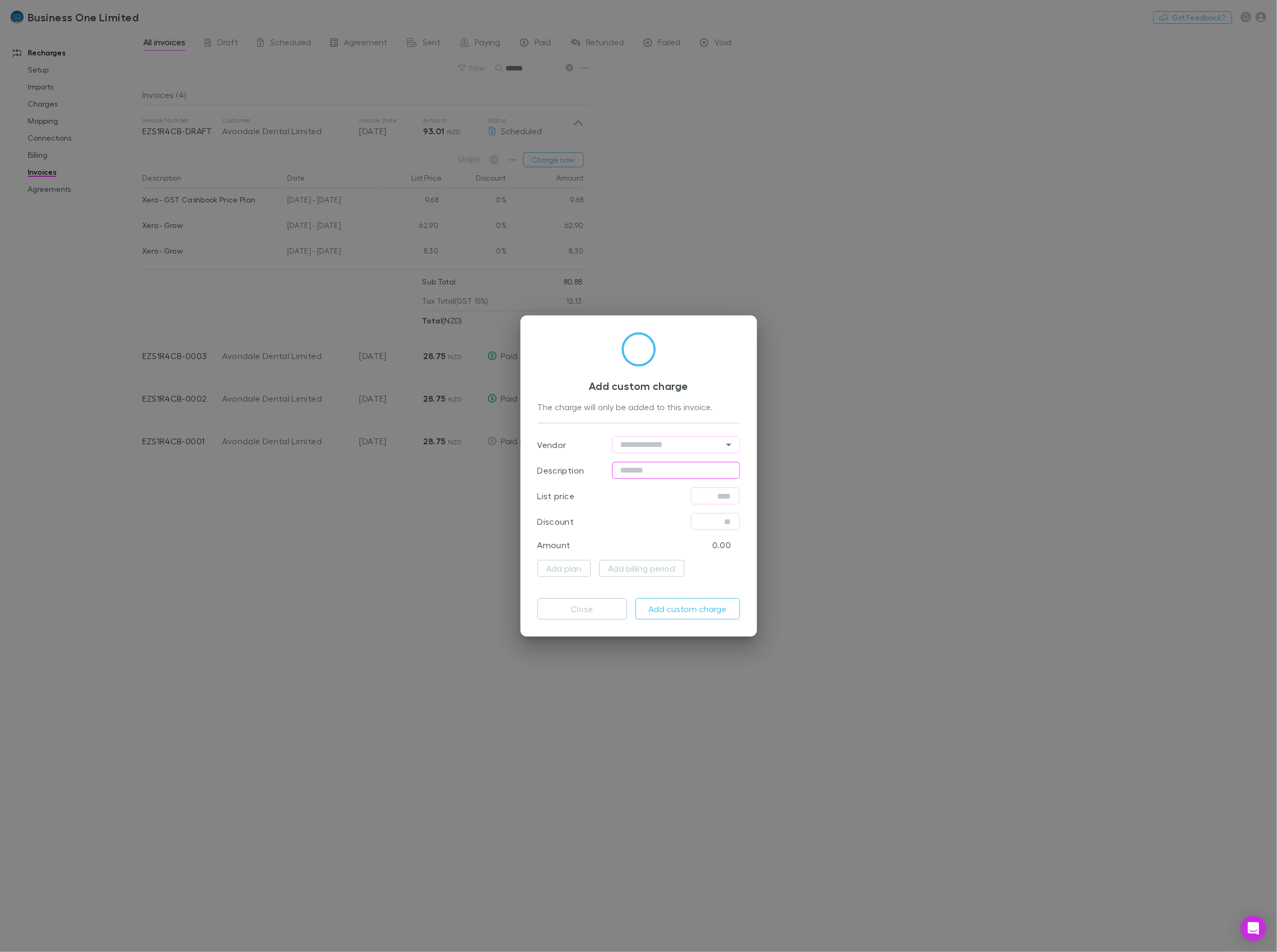
click at [639, 472] on input "text" at bounding box center [676, 470] width 128 height 17
type input "**********"
click at [713, 501] on input "text" at bounding box center [715, 496] width 49 height 17
type input "******"
click at [672, 600] on button "Add custom charge" at bounding box center [688, 609] width 104 height 21
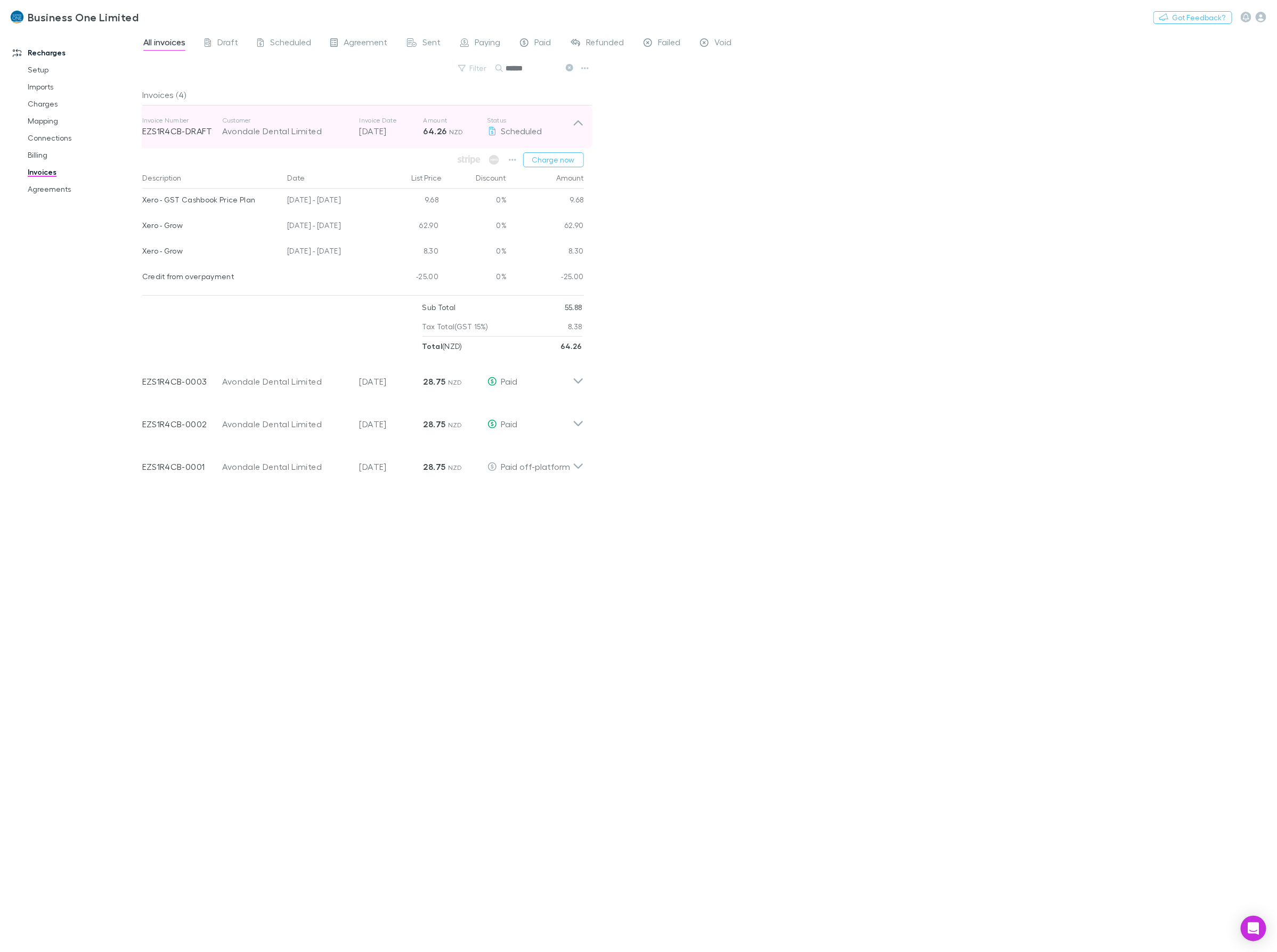
click at [578, 117] on icon at bounding box center [578, 126] width 11 height 21
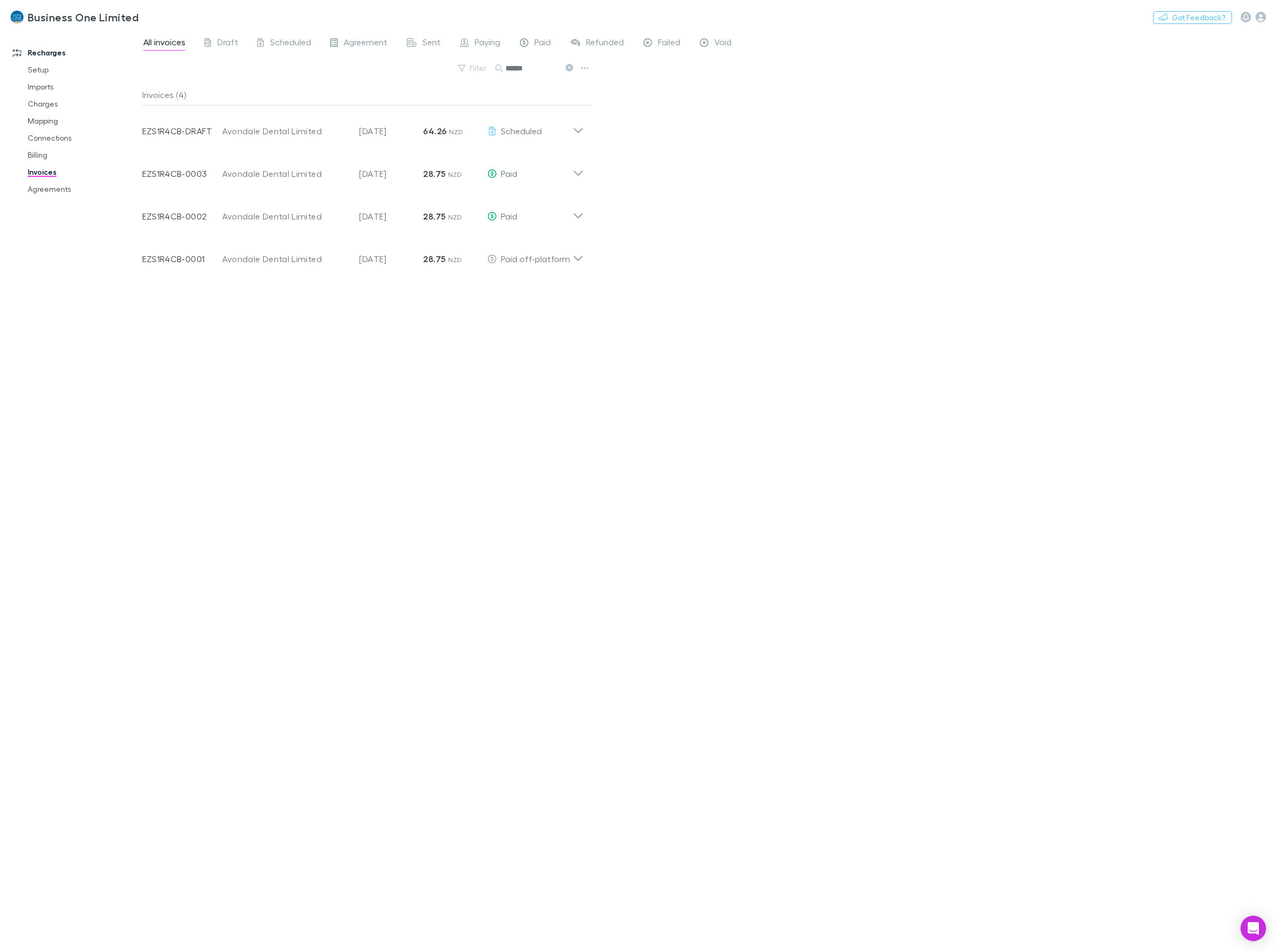
drag, startPoint x: 541, startPoint y: 66, endPoint x: 364, endPoint y: 70, distance: 177.0
click at [382, 70] on div "Filter Search ******" at bounding box center [367, 72] width 450 height 23
drag, startPoint x: 571, startPoint y: 67, endPoint x: 541, endPoint y: 65, distance: 30.1
click at [571, 67] on icon at bounding box center [570, 67] width 7 height 7
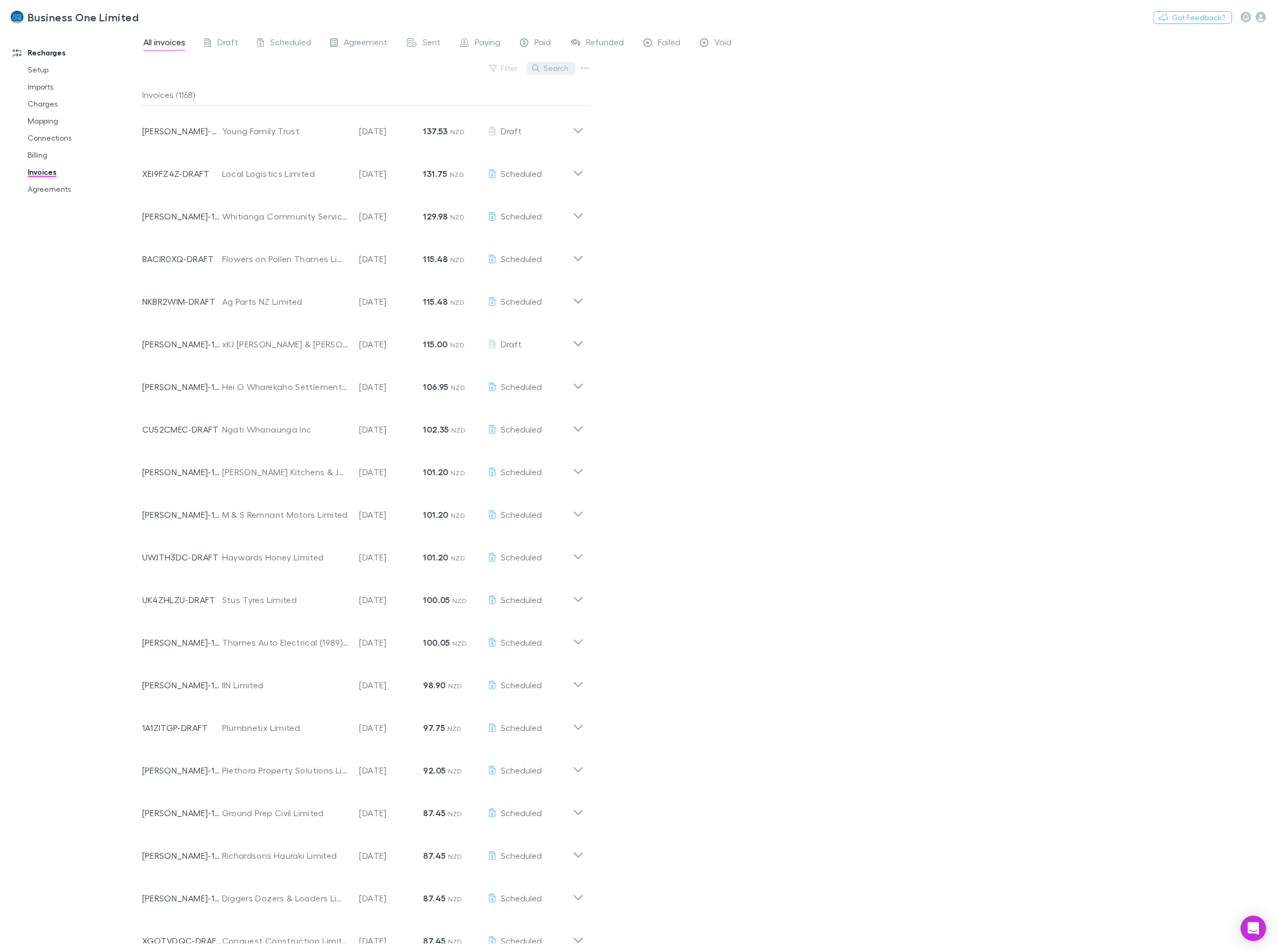
click at [549, 67] on button "Search" at bounding box center [551, 68] width 48 height 13
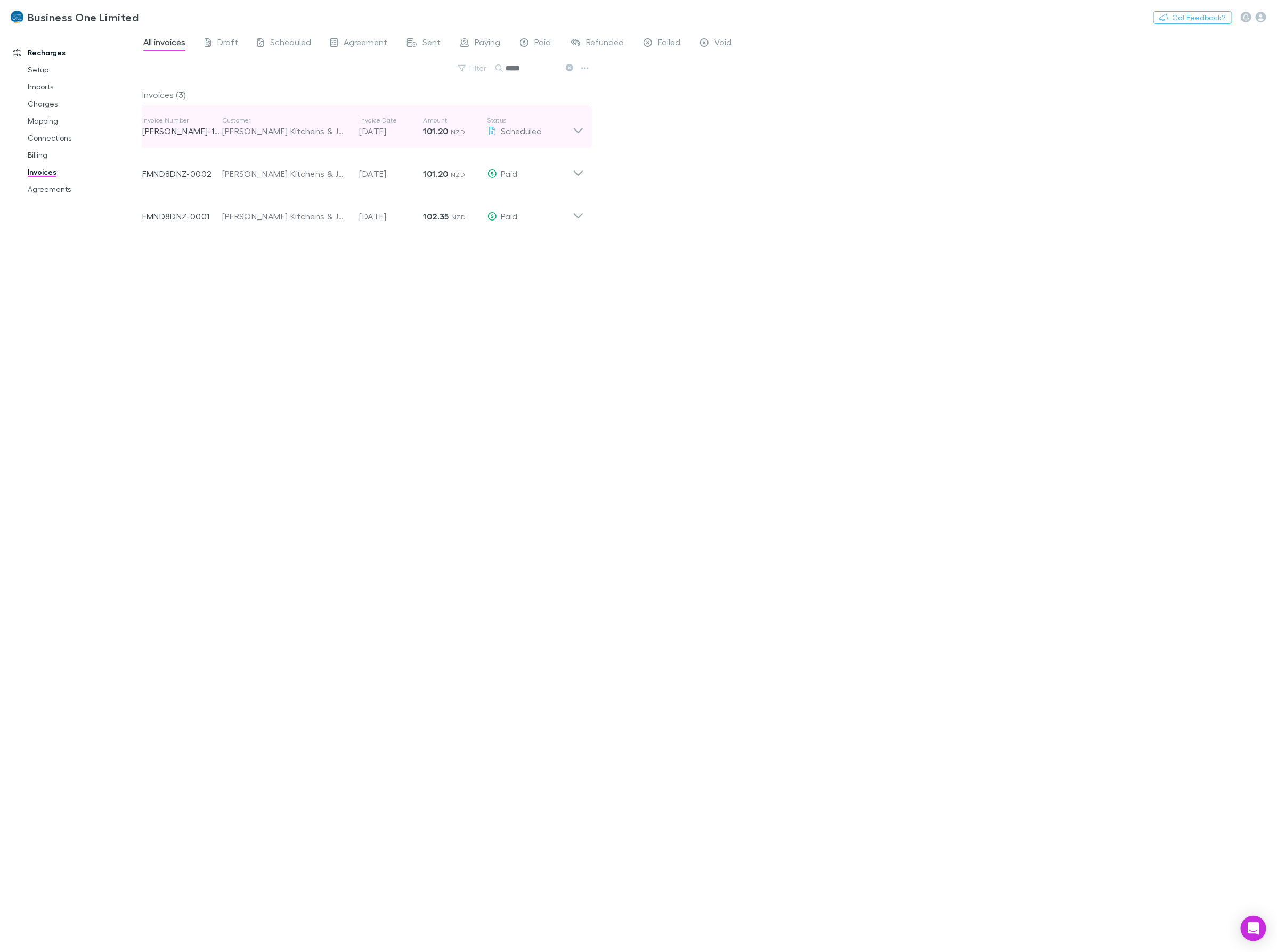
type input "*****"
click at [557, 124] on div "Scheduled" at bounding box center [530, 131] width 85 height 13
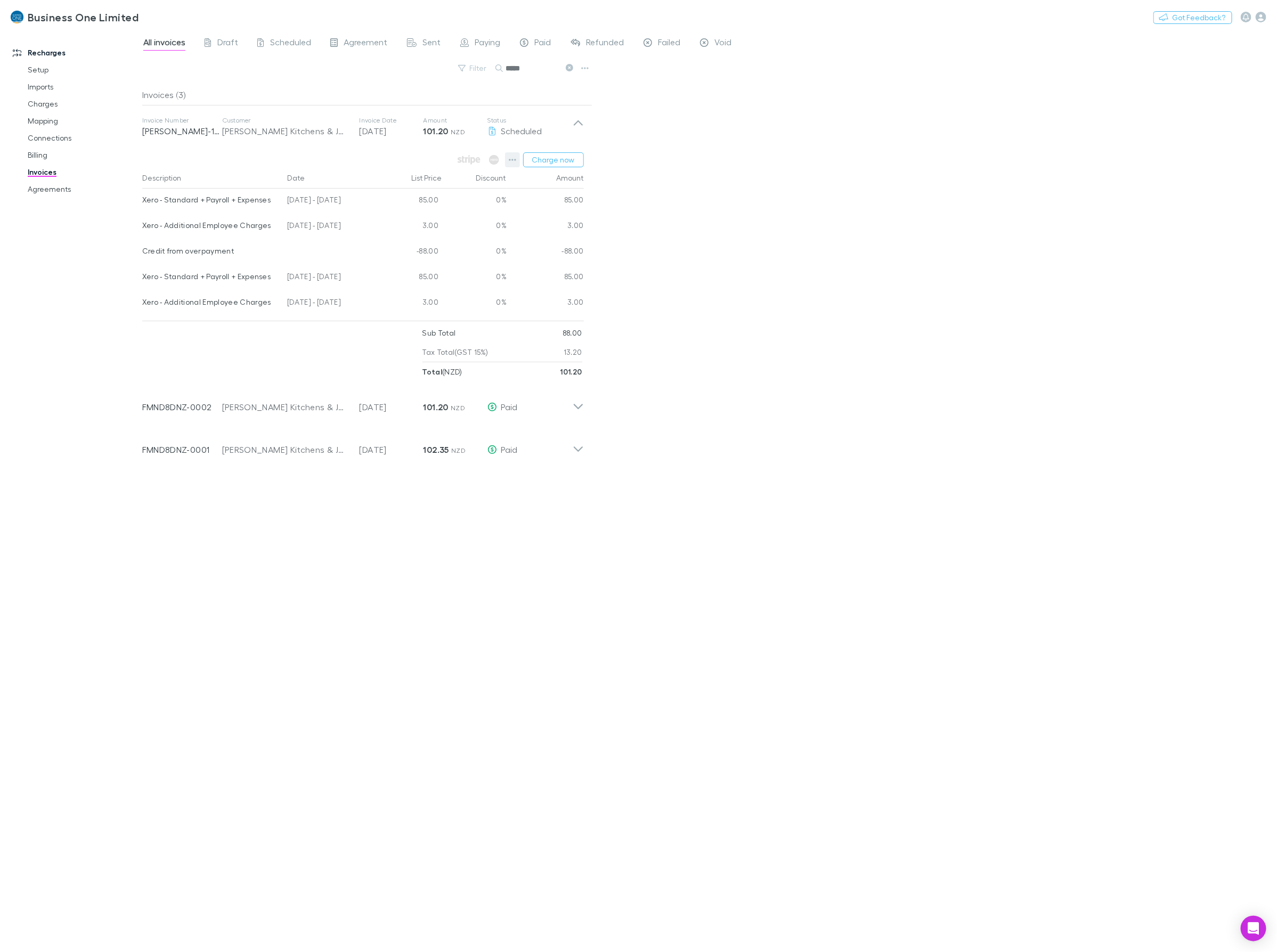
click at [514, 158] on icon "button" at bounding box center [513, 160] width 7 height 9
click at [419, 226] on p "Add charge" at bounding box center [446, 222] width 129 height 13
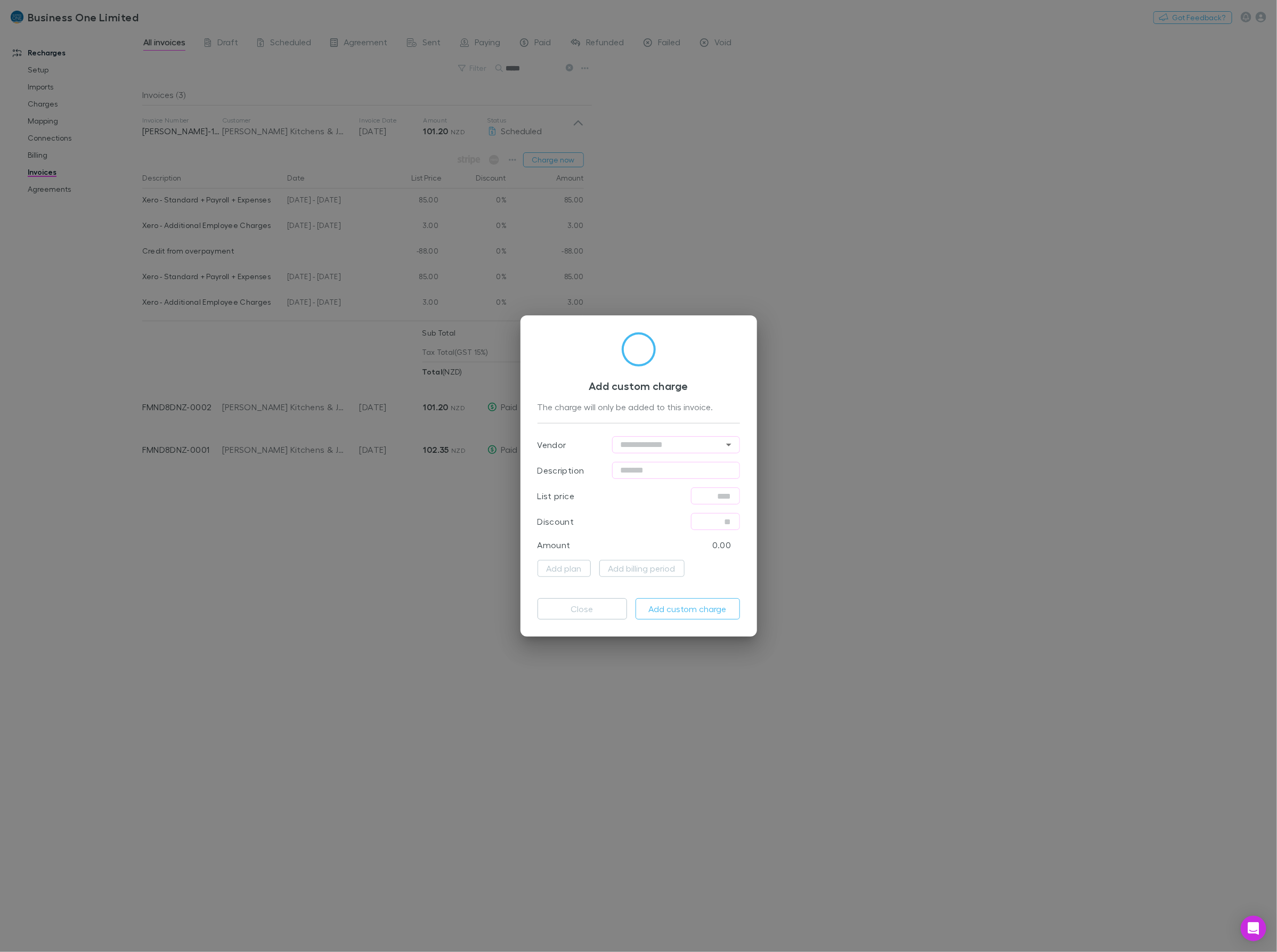
click at [671, 467] on input "text" at bounding box center [676, 470] width 128 height 17
type input "**********"
click at [709, 522] on input "text" at bounding box center [715, 522] width 49 height 17
click at [707, 496] on input "text" at bounding box center [715, 496] width 49 height 17
type input "*****"
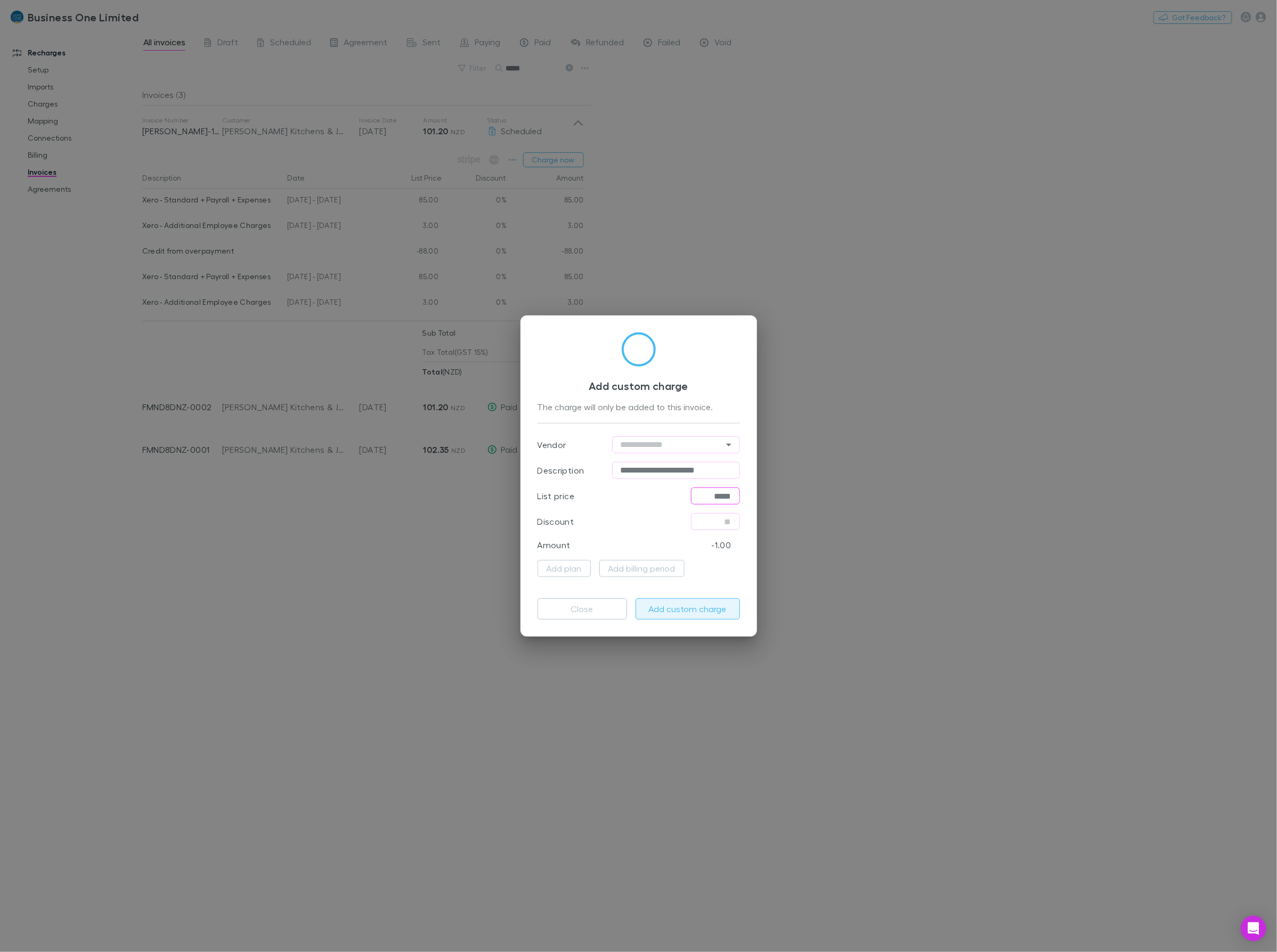
click at [669, 609] on button "Add custom charge" at bounding box center [688, 609] width 104 height 21
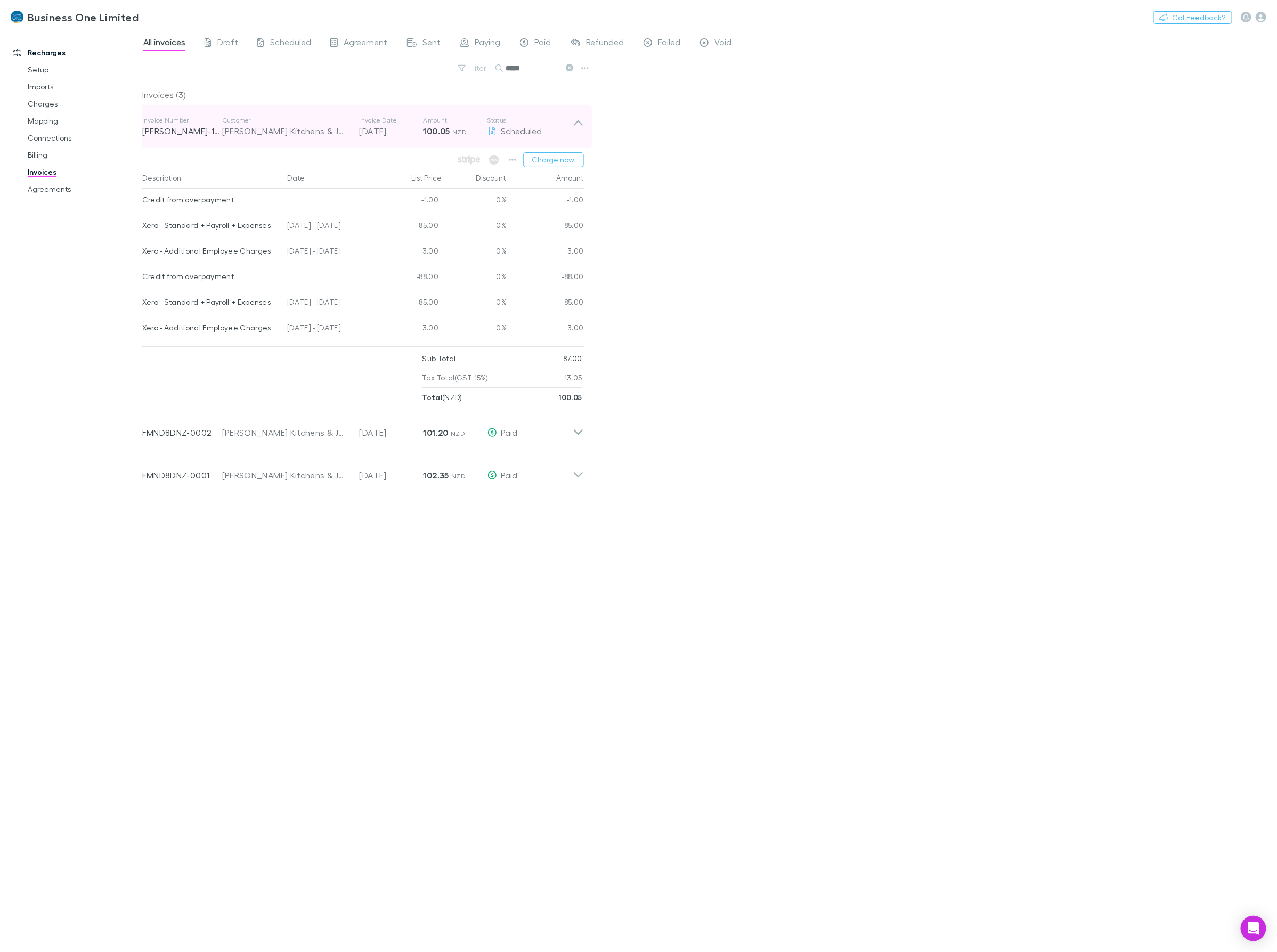
drag, startPoint x: 542, startPoint y: 63, endPoint x: 246, endPoint y: 107, distance: 299.3
click at [258, 105] on div "All invoices Draft Scheduled Agreement Sent Paying Paid Refunded Failed Void Fi…" at bounding box center [709, 491] width 1135 height 922
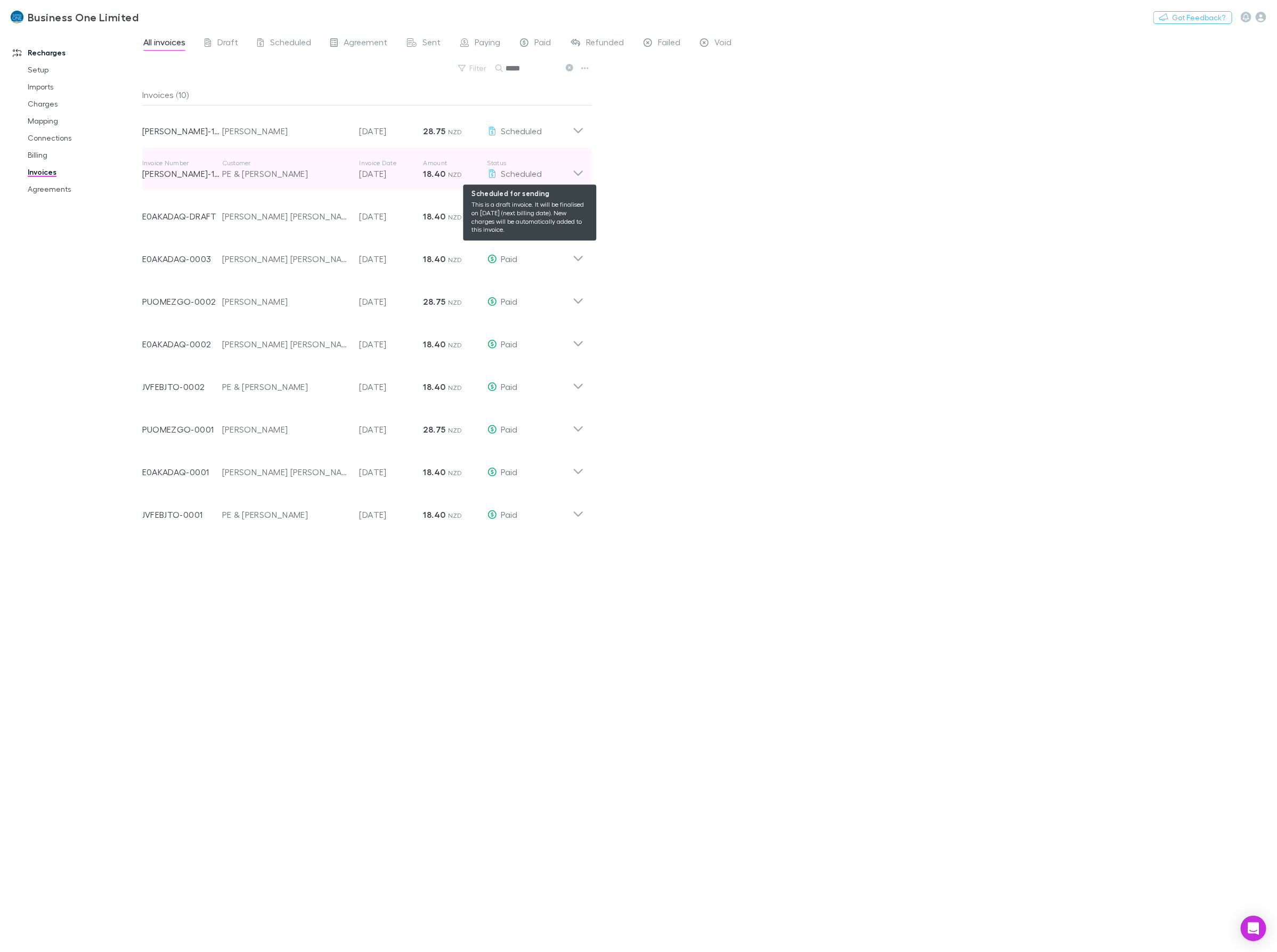
type input "*****"
click at [571, 169] on div "Scheduled" at bounding box center [530, 173] width 85 height 13
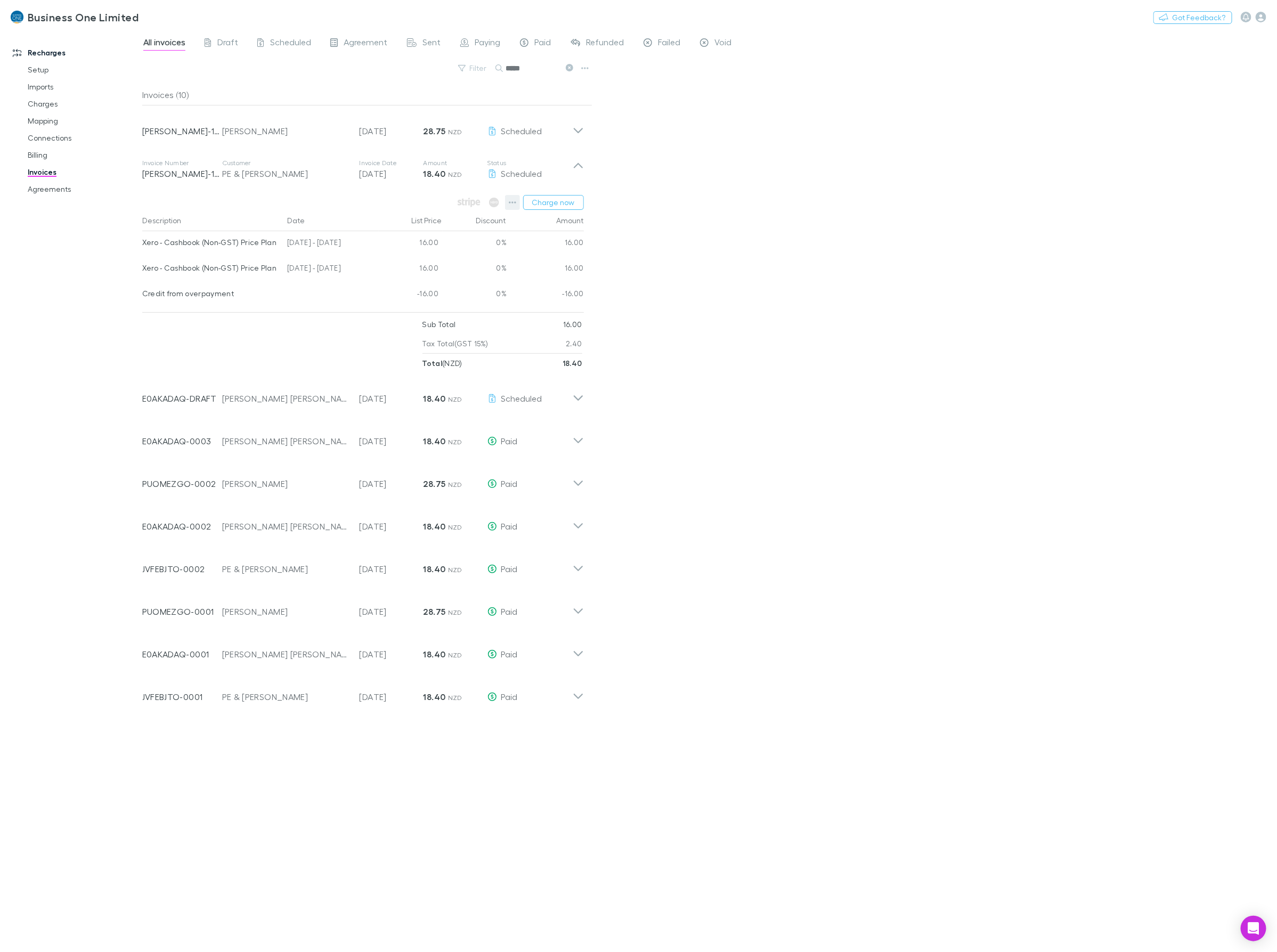
click at [514, 204] on icon "button" at bounding box center [513, 202] width 7 height 9
click at [411, 268] on p "Add charge" at bounding box center [446, 264] width 129 height 13
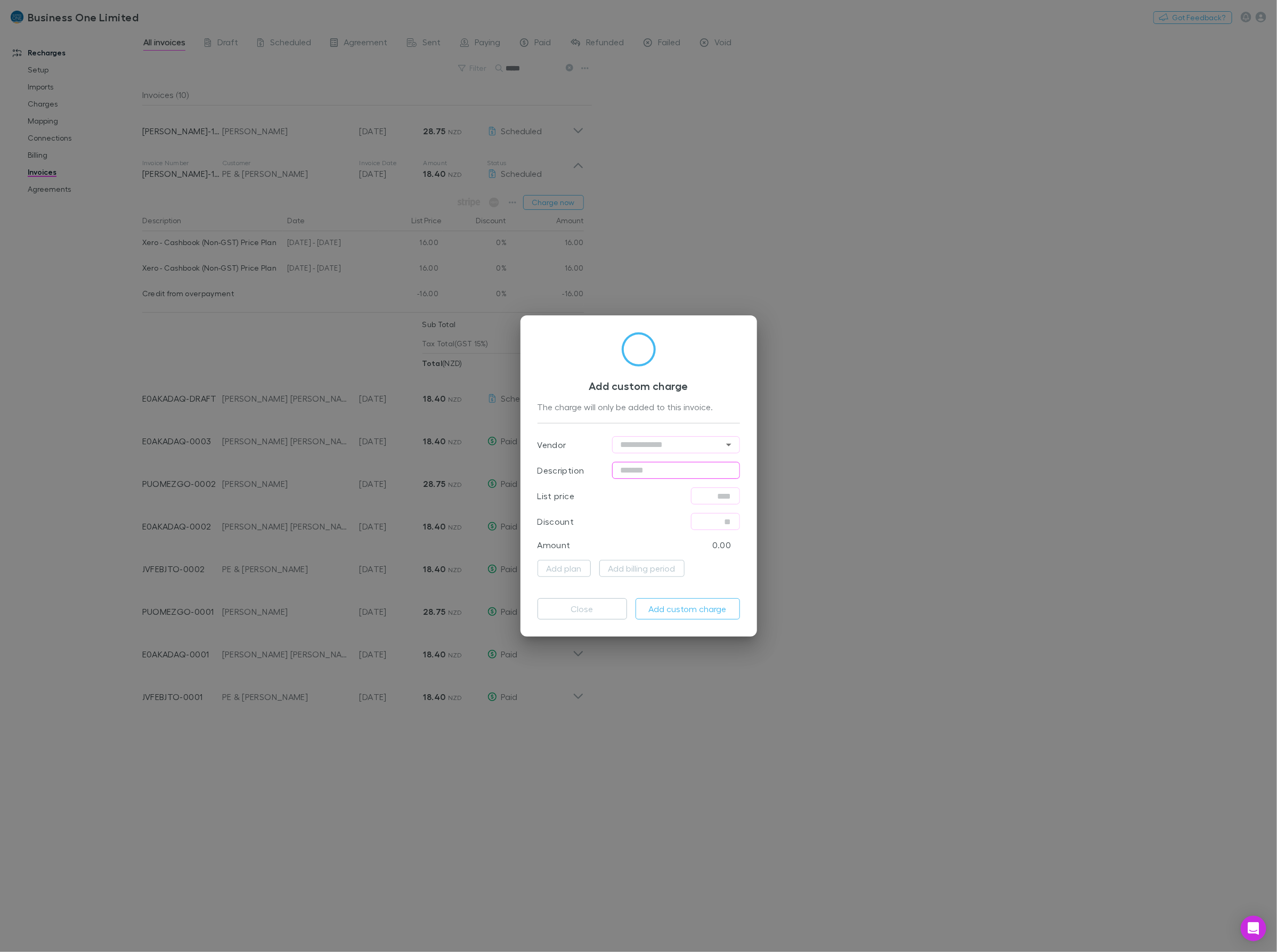
click at [683, 472] on input "text" at bounding box center [676, 470] width 128 height 17
type input "**********"
drag, startPoint x: 715, startPoint y: 502, endPoint x: 703, endPoint y: 484, distance: 21.6
click at [714, 502] on input "text" at bounding box center [715, 496] width 49 height 17
type input "*****"
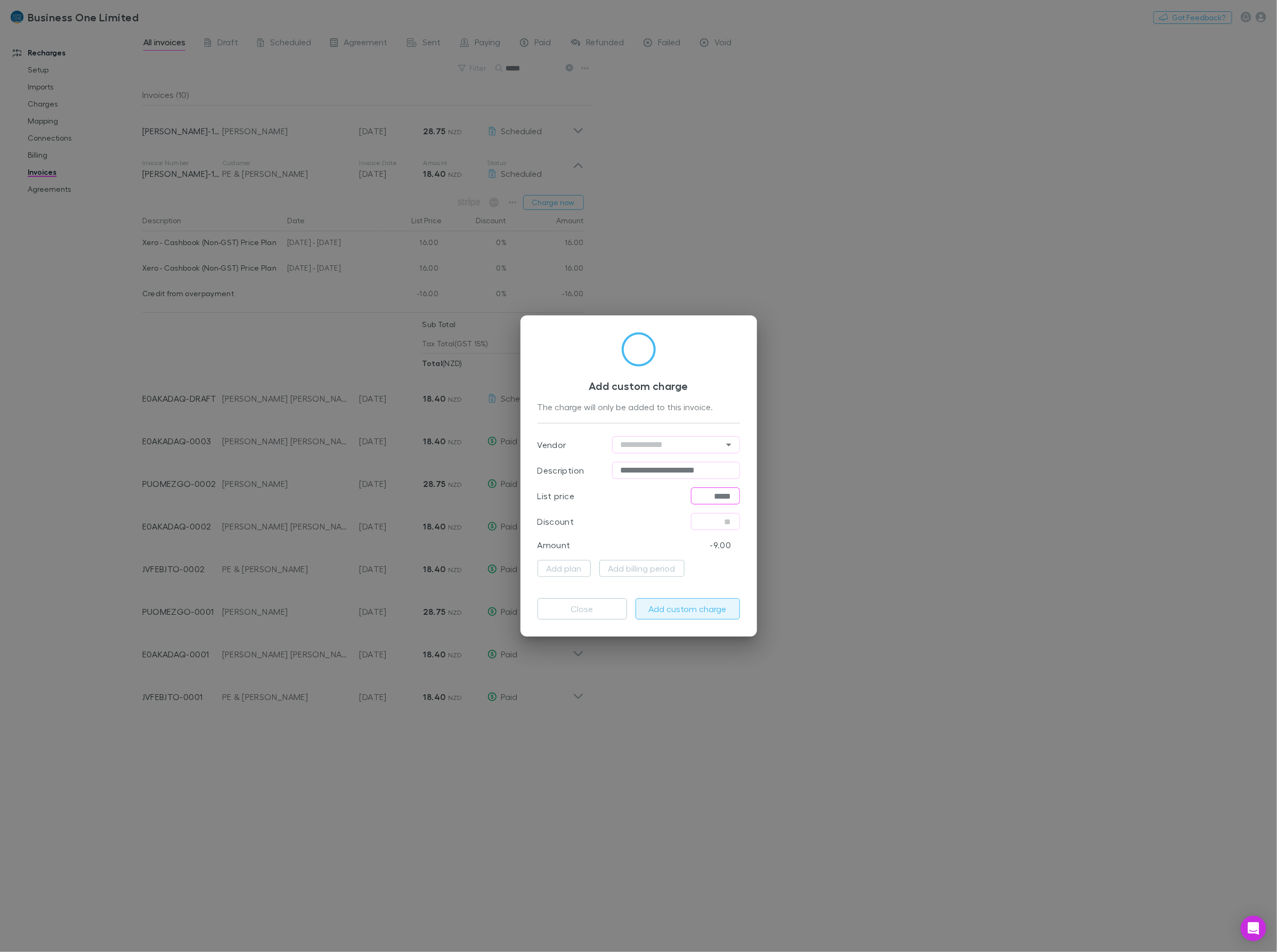
click at [704, 604] on button "Add custom charge" at bounding box center [688, 609] width 104 height 21
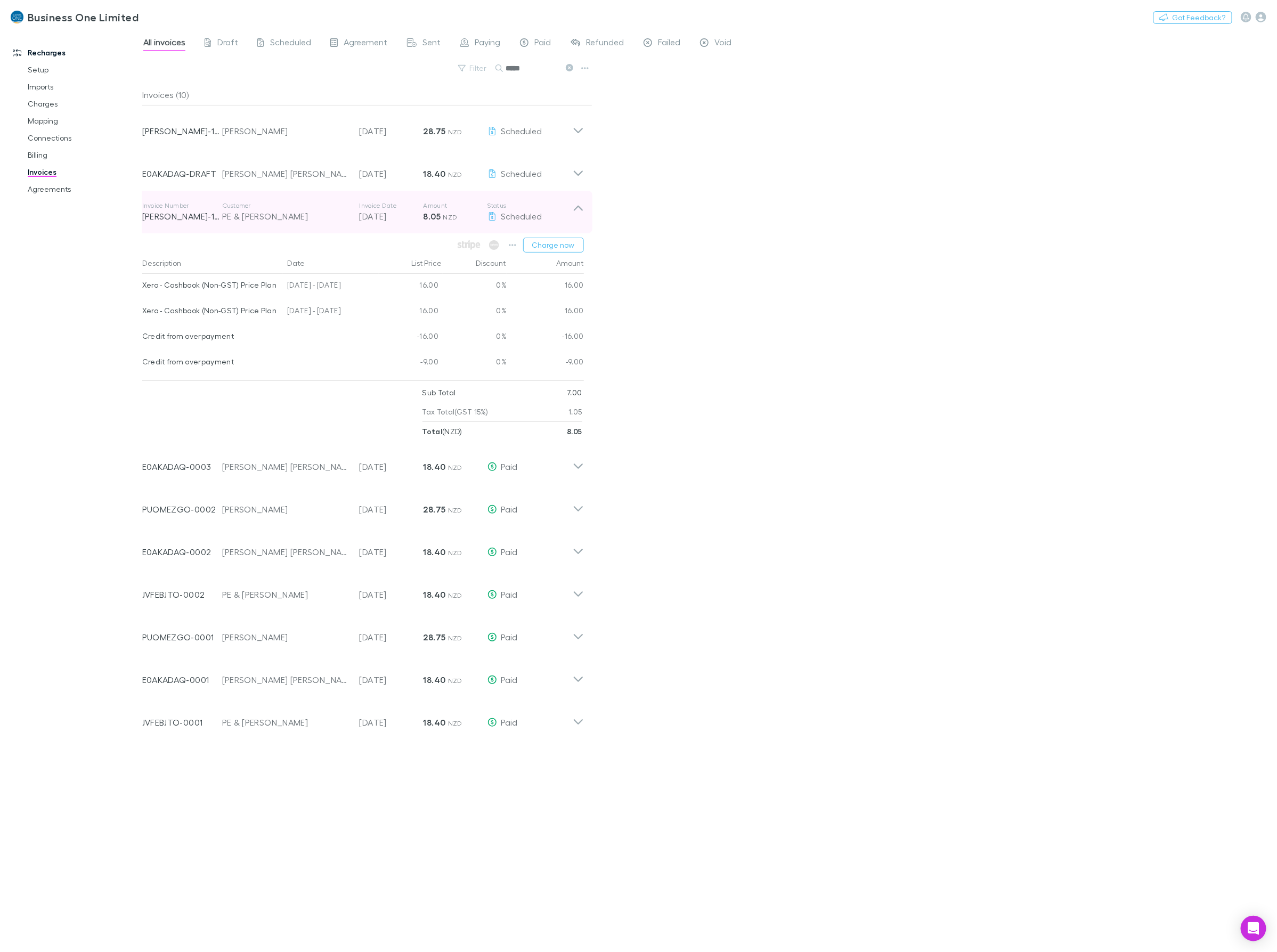
click at [581, 208] on icon at bounding box center [578, 211] width 11 height 21
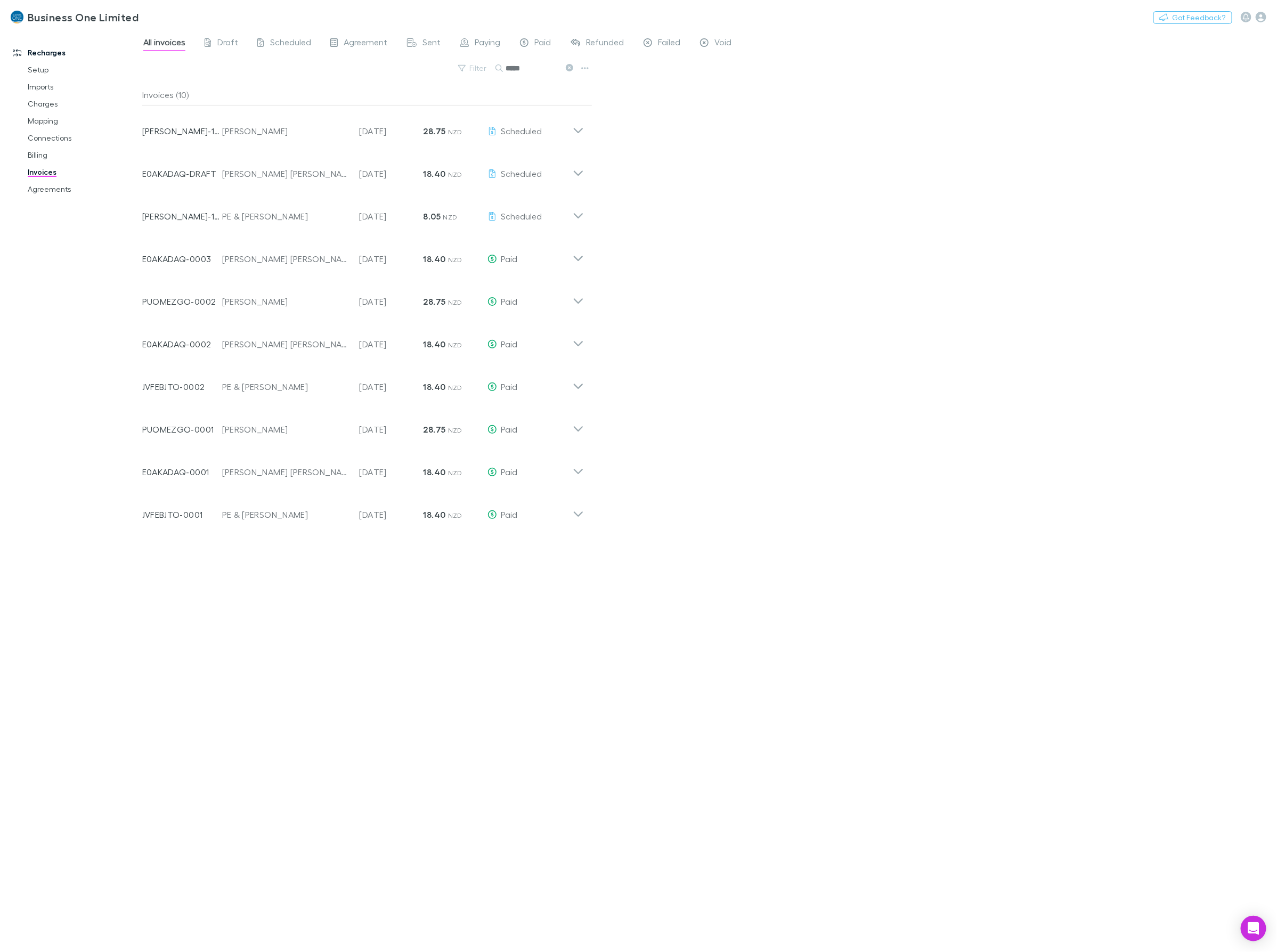
drag, startPoint x: 537, startPoint y: 64, endPoint x: 383, endPoint y: 85, distance: 155.4
click at [383, 84] on div "All invoices Draft Scheduled Agreement Sent Paying Paid Refunded Failed Void Fi…" at bounding box center [709, 491] width 1135 height 922
type input "******"
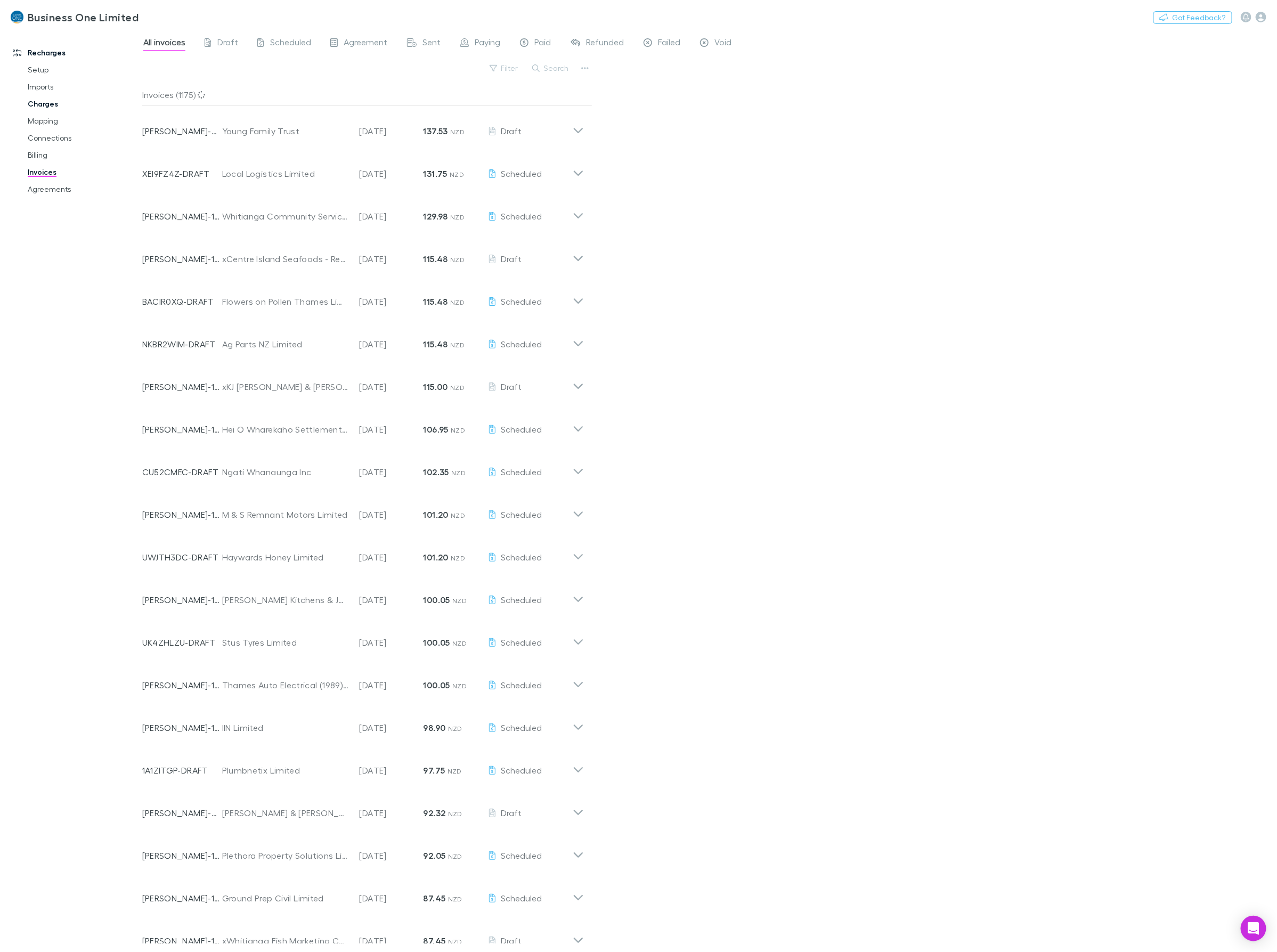
click at [40, 108] on link "Charges" at bounding box center [83, 104] width 133 height 17
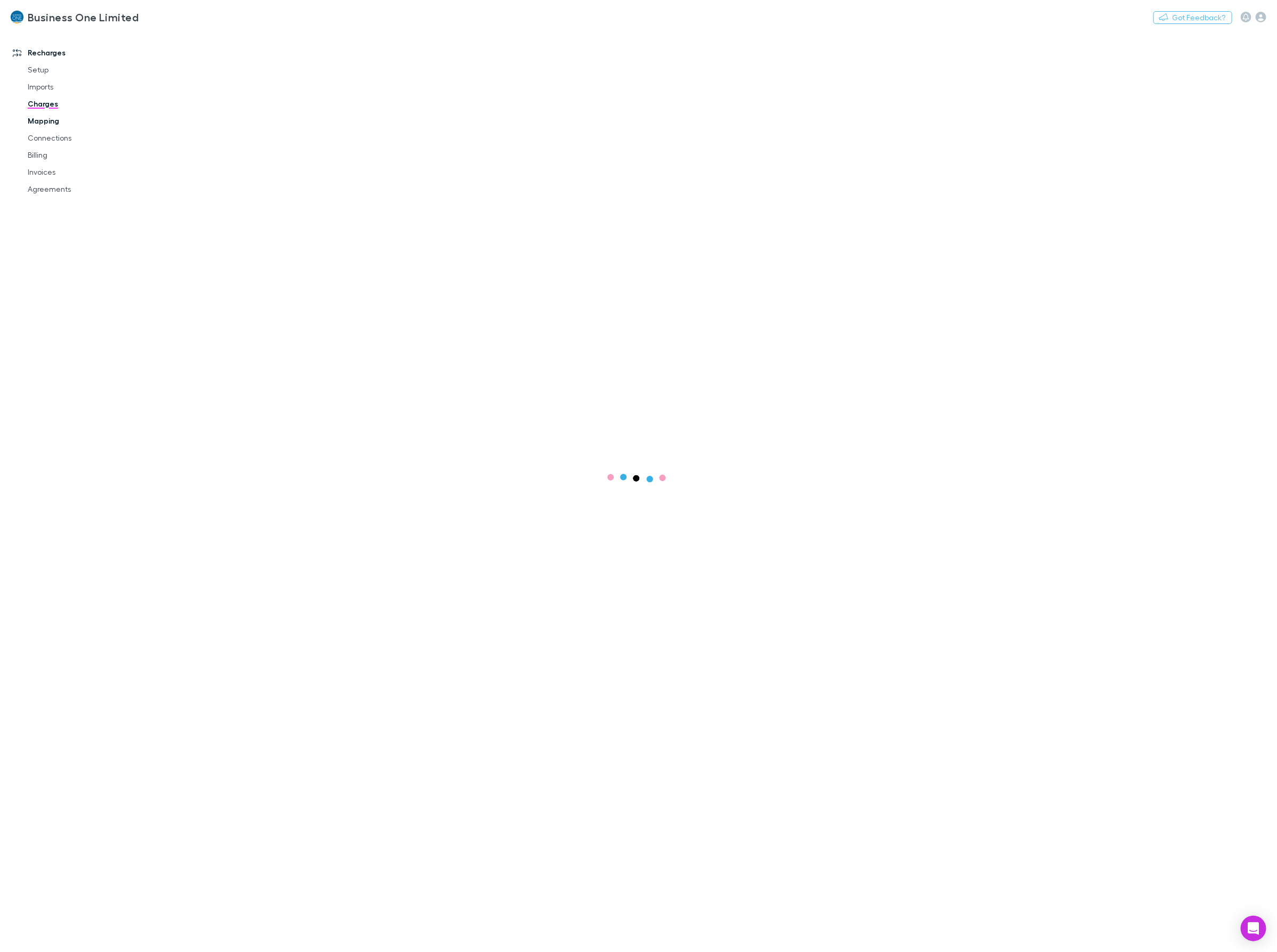
click at [40, 116] on link "Mapping" at bounding box center [83, 121] width 133 height 17
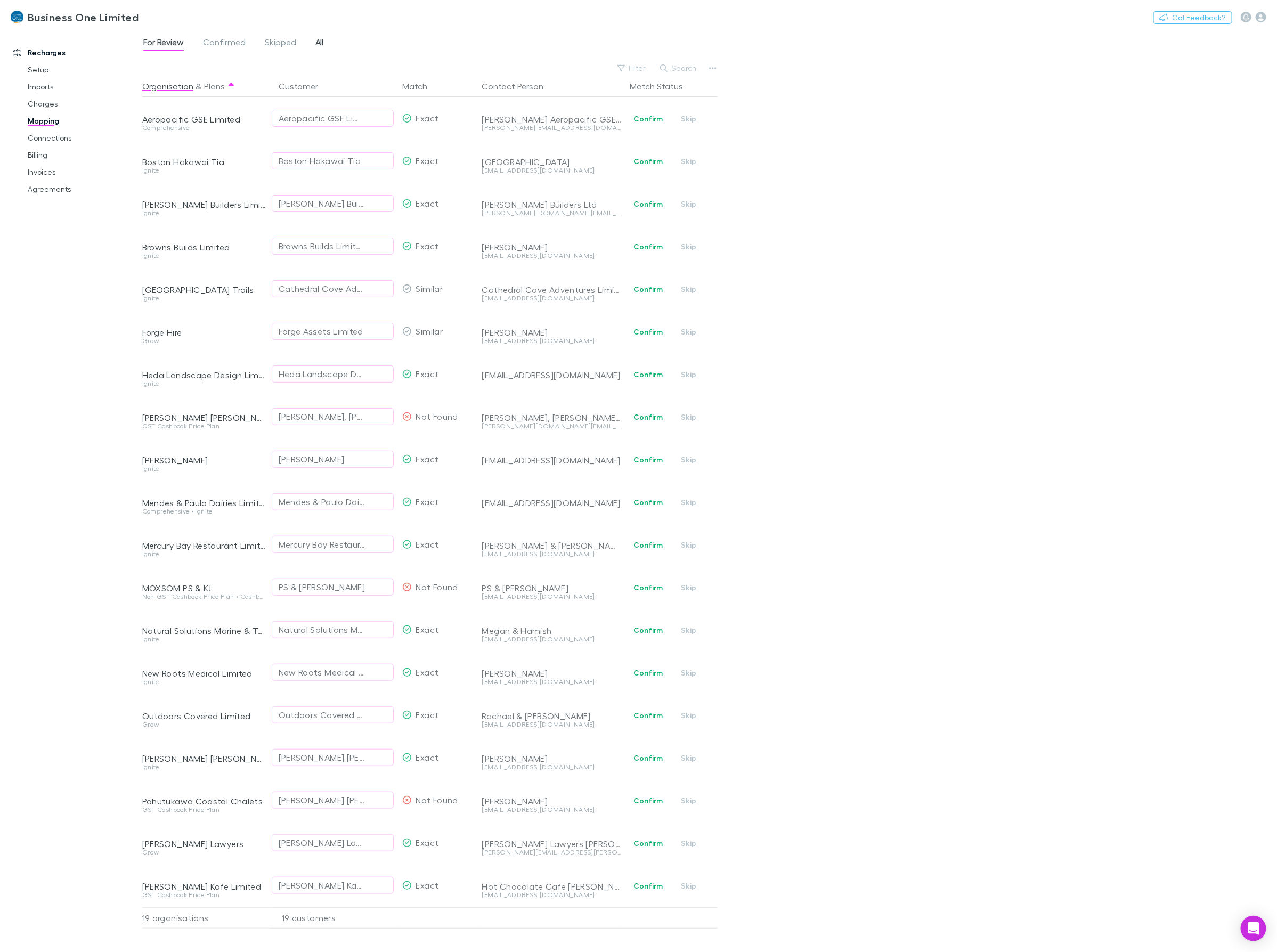
click at [315, 41] on span "All" at bounding box center [319, 44] width 9 height 14
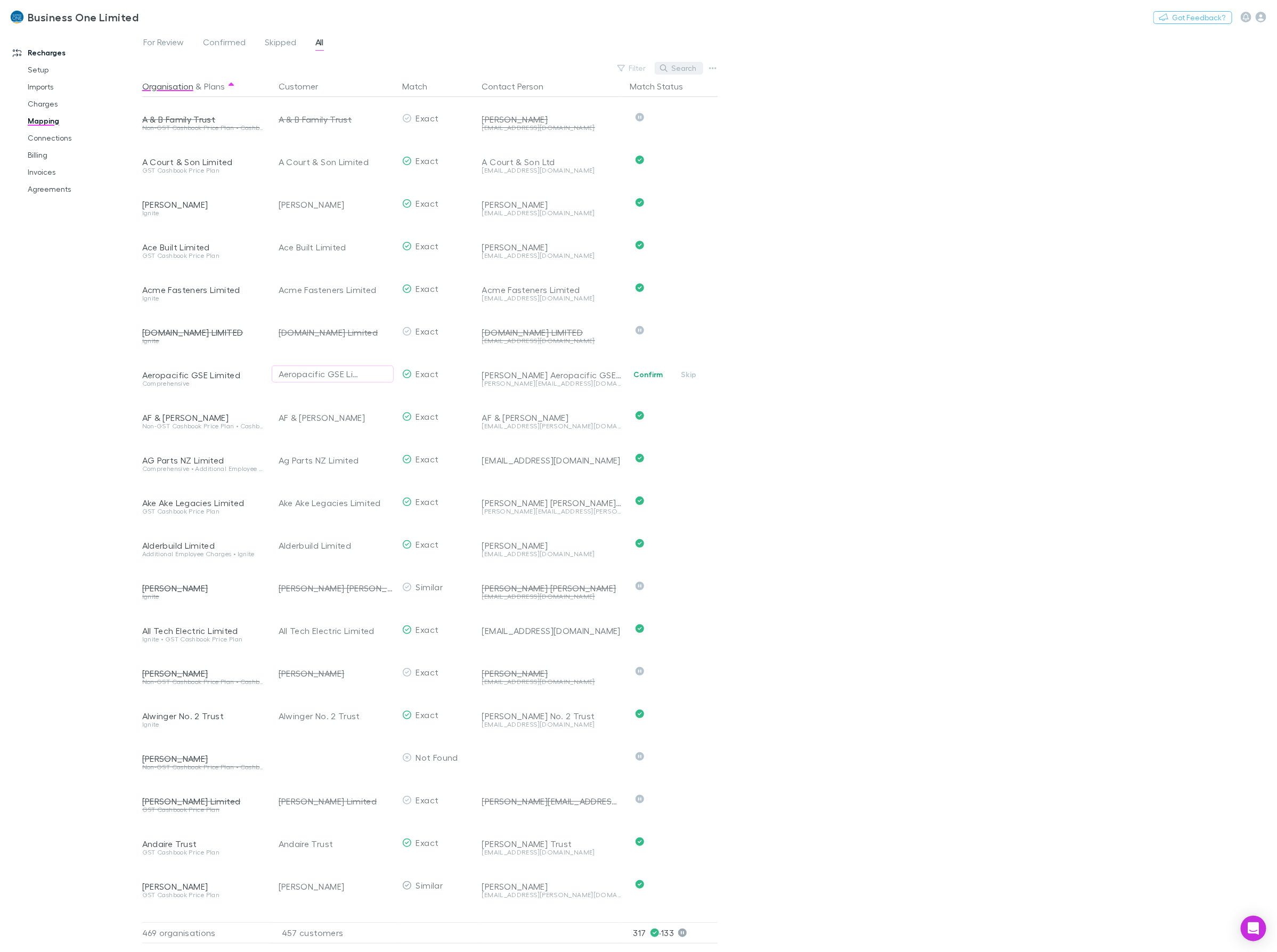
click at [680, 67] on button "Search" at bounding box center [679, 68] width 48 height 13
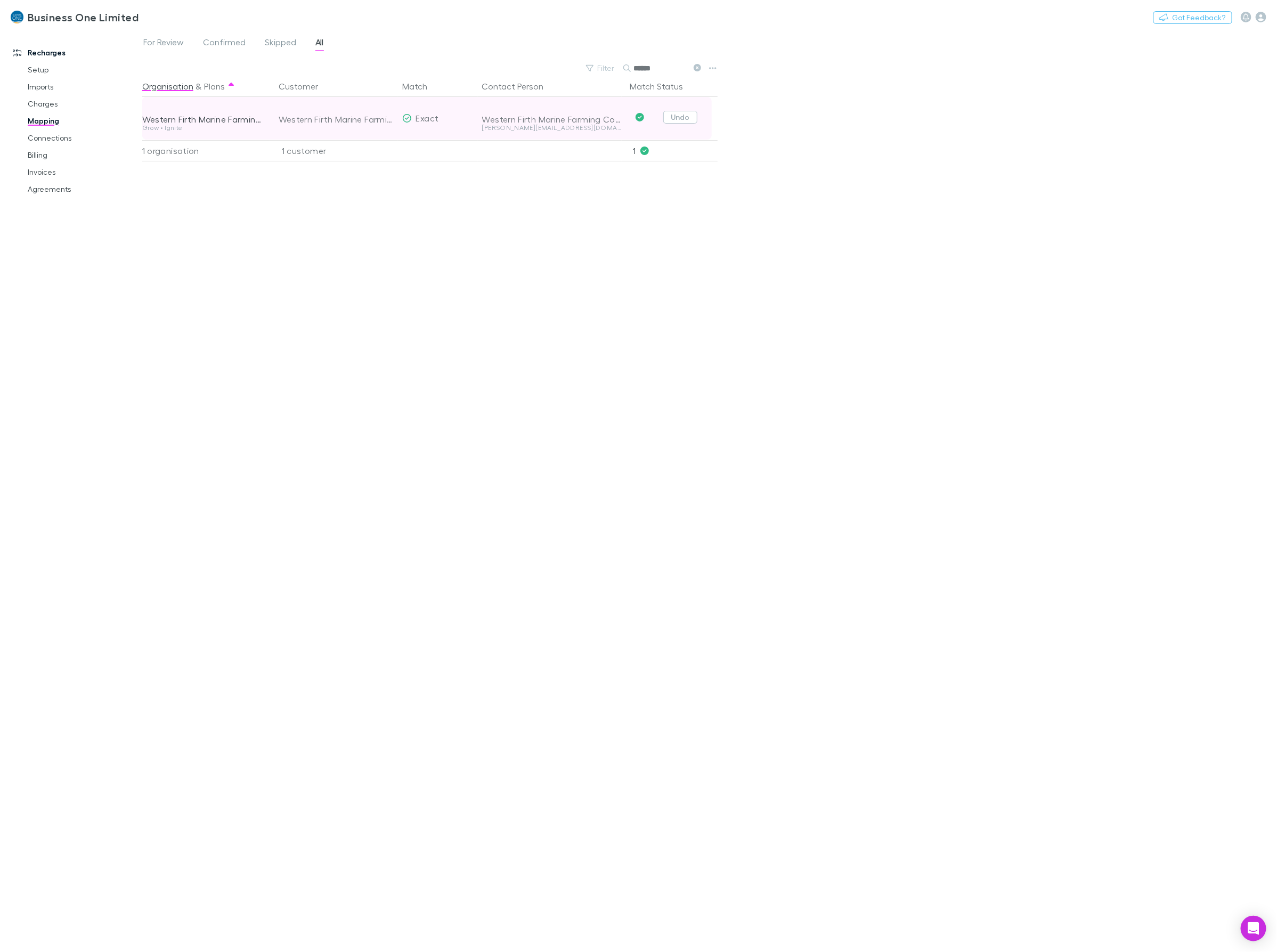
click at [683, 119] on button "Undo" at bounding box center [680, 117] width 34 height 13
drag, startPoint x: 671, startPoint y: 71, endPoint x: 563, endPoint y: 72, distance: 108.0
click at [563, 72] on div "Filter Search ******" at bounding box center [431, 68] width 578 height 15
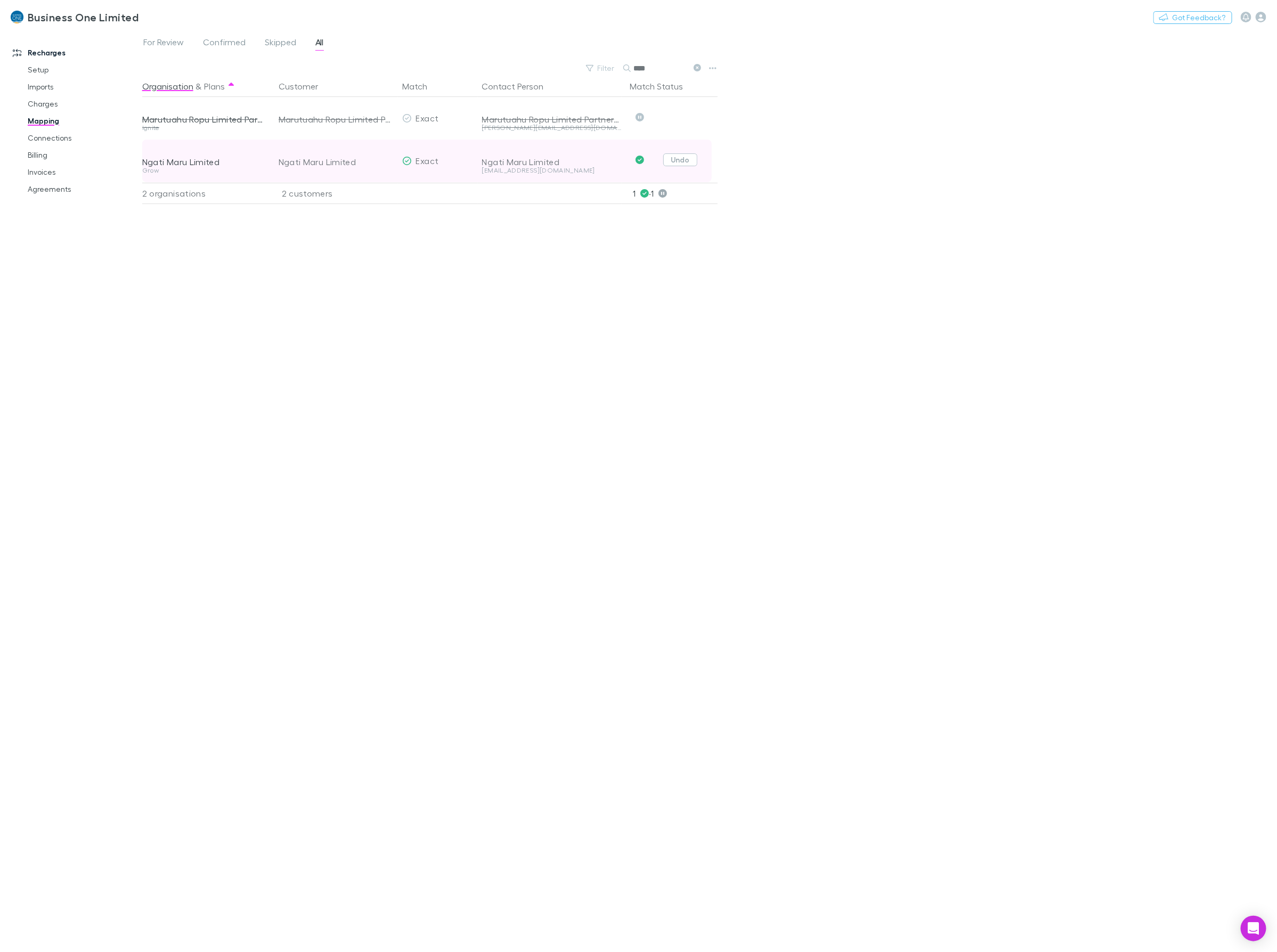
type input "****"
click at [675, 156] on button "Undo" at bounding box center [680, 159] width 34 height 13
click at [48, 72] on link "Setup" at bounding box center [83, 70] width 133 height 17
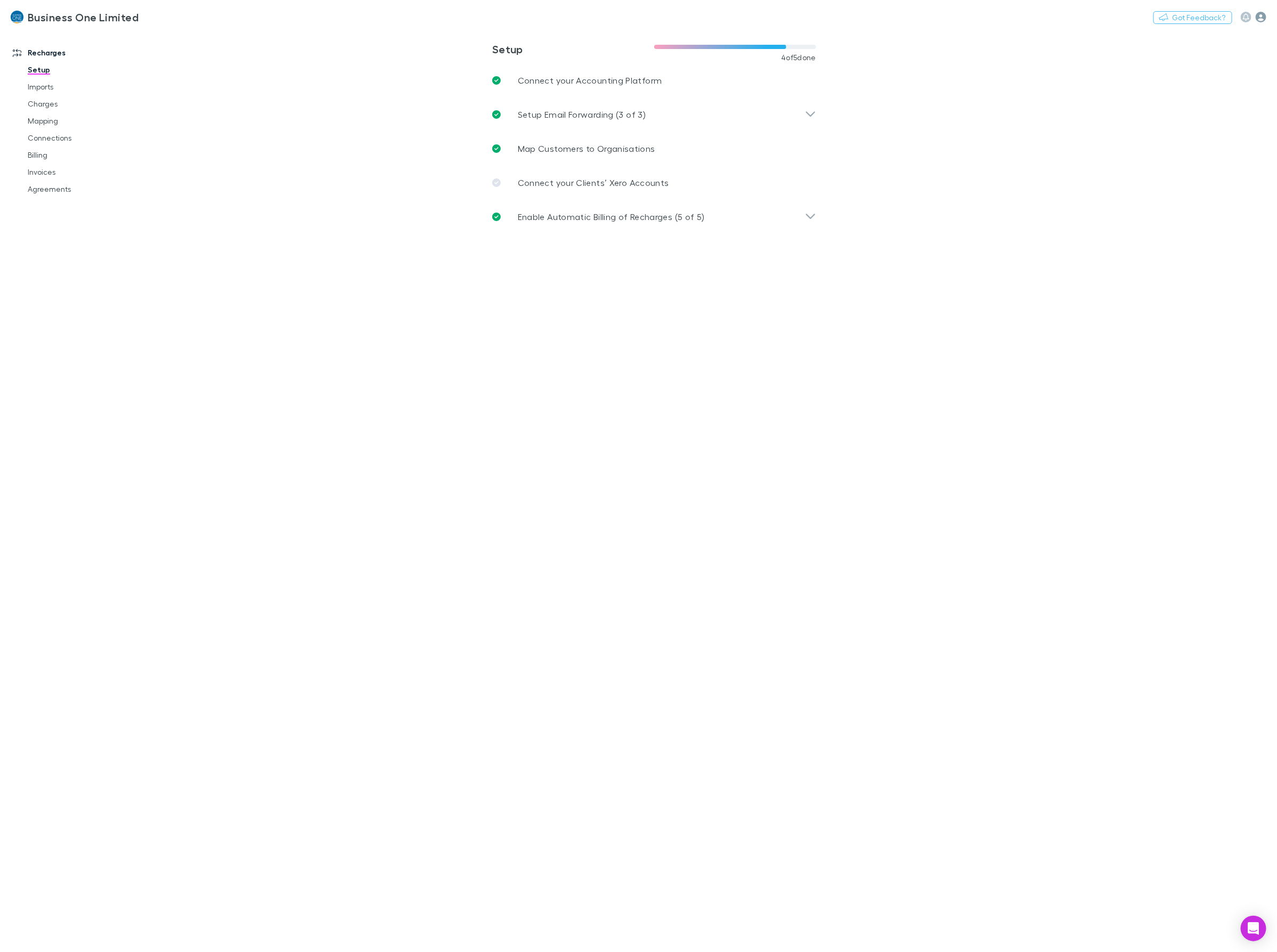
click at [1265, 17] on icon "button" at bounding box center [1260, 17] width 10 height 10
click at [1168, 213] on span "User management" at bounding box center [1193, 213] width 129 height 13
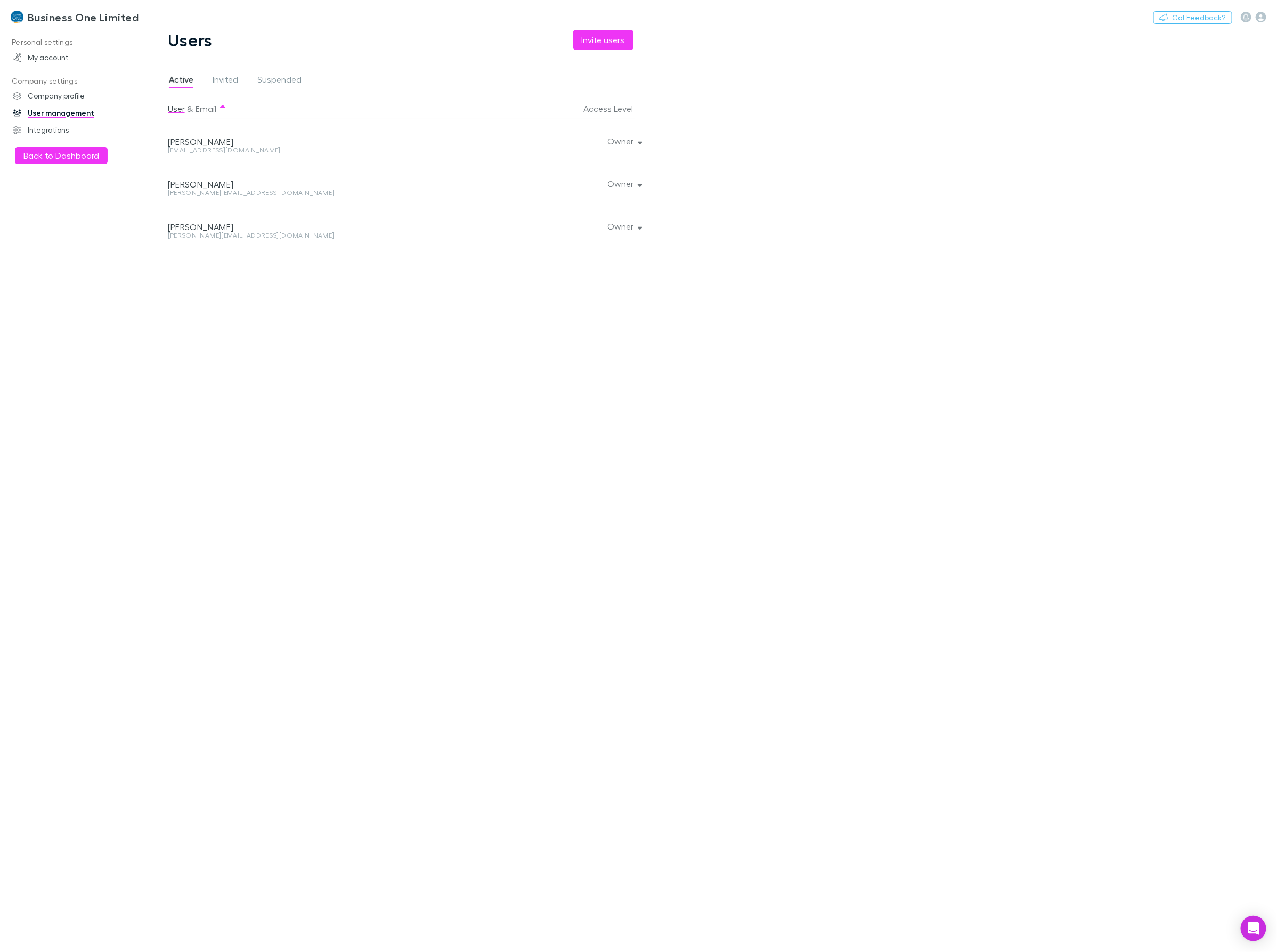
click at [1256, 22] on div "Nothing Got Feedback?" at bounding box center [1215, 17] width 124 height 14
click at [50, 129] on link "Integrations" at bounding box center [76, 130] width 148 height 17
click at [666, 141] on button "Active" at bounding box center [655, 135] width 48 height 15
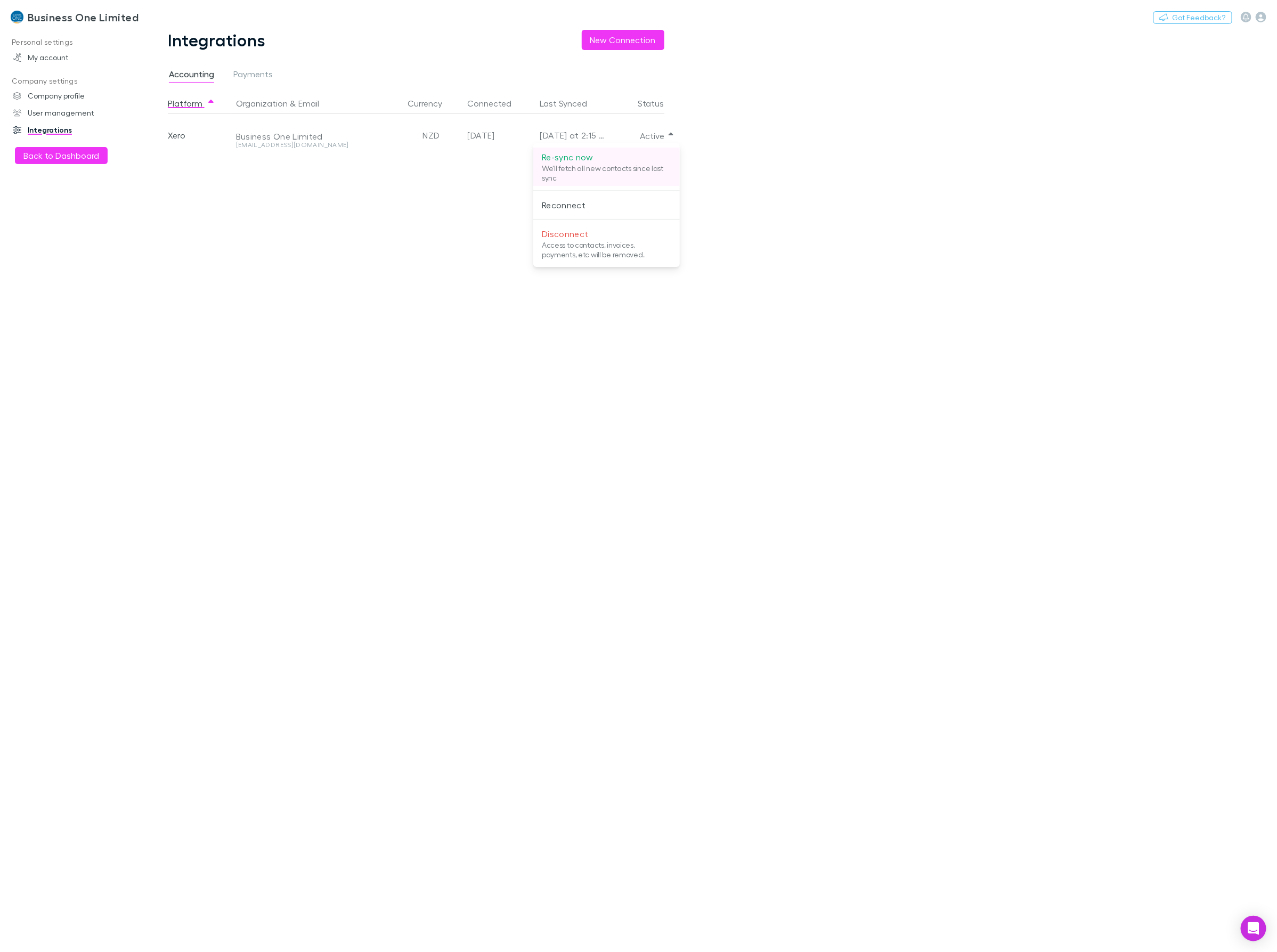
click at [558, 167] on p "We'll fetch all new contacts since last sync" at bounding box center [606, 173] width 129 height 19
click at [429, 246] on div at bounding box center [638, 476] width 1277 height 952
click at [47, 148] on button "Back to Dashboard" at bounding box center [61, 156] width 93 height 17
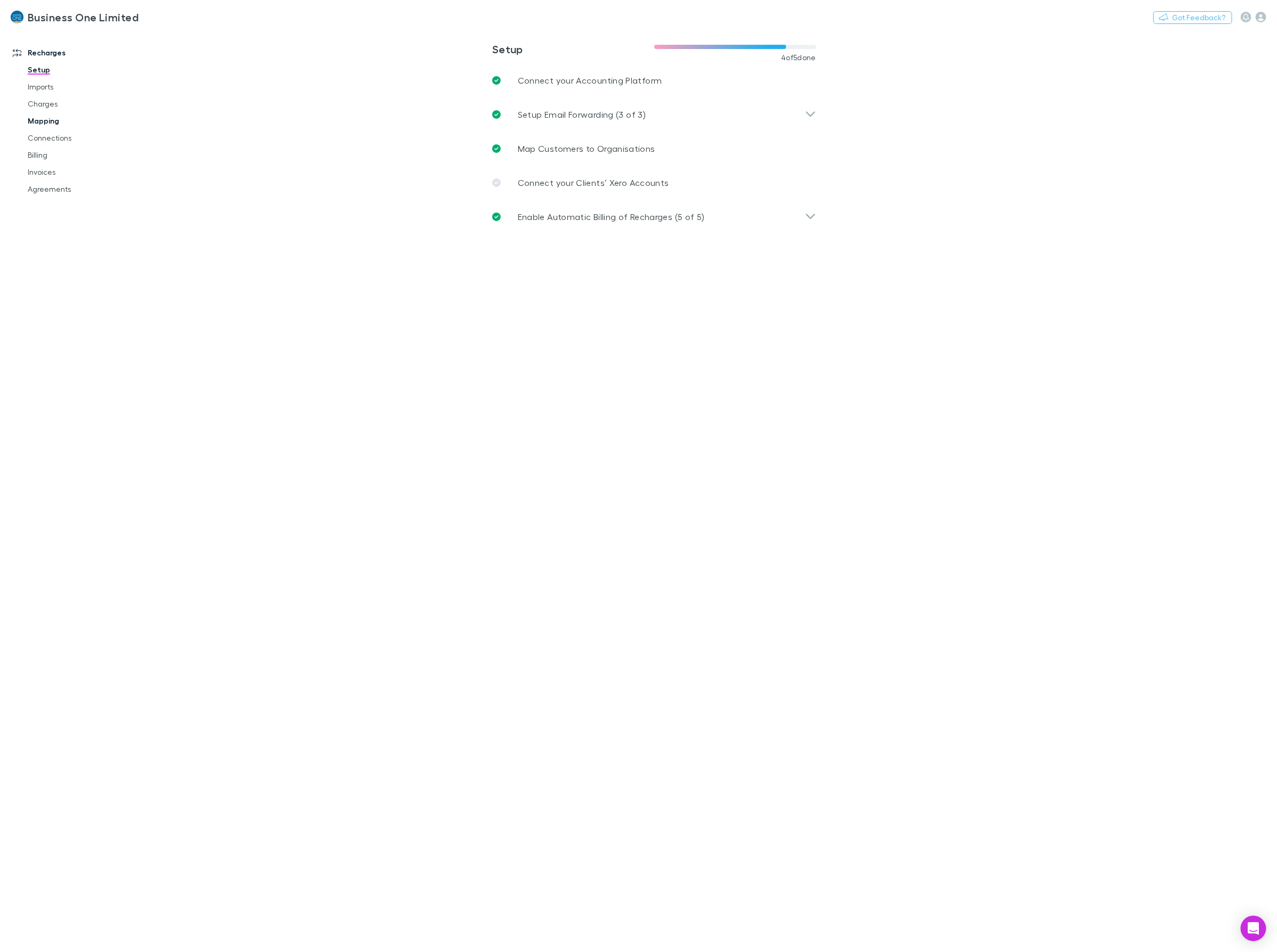
click at [32, 121] on link "Mapping" at bounding box center [83, 121] width 133 height 17
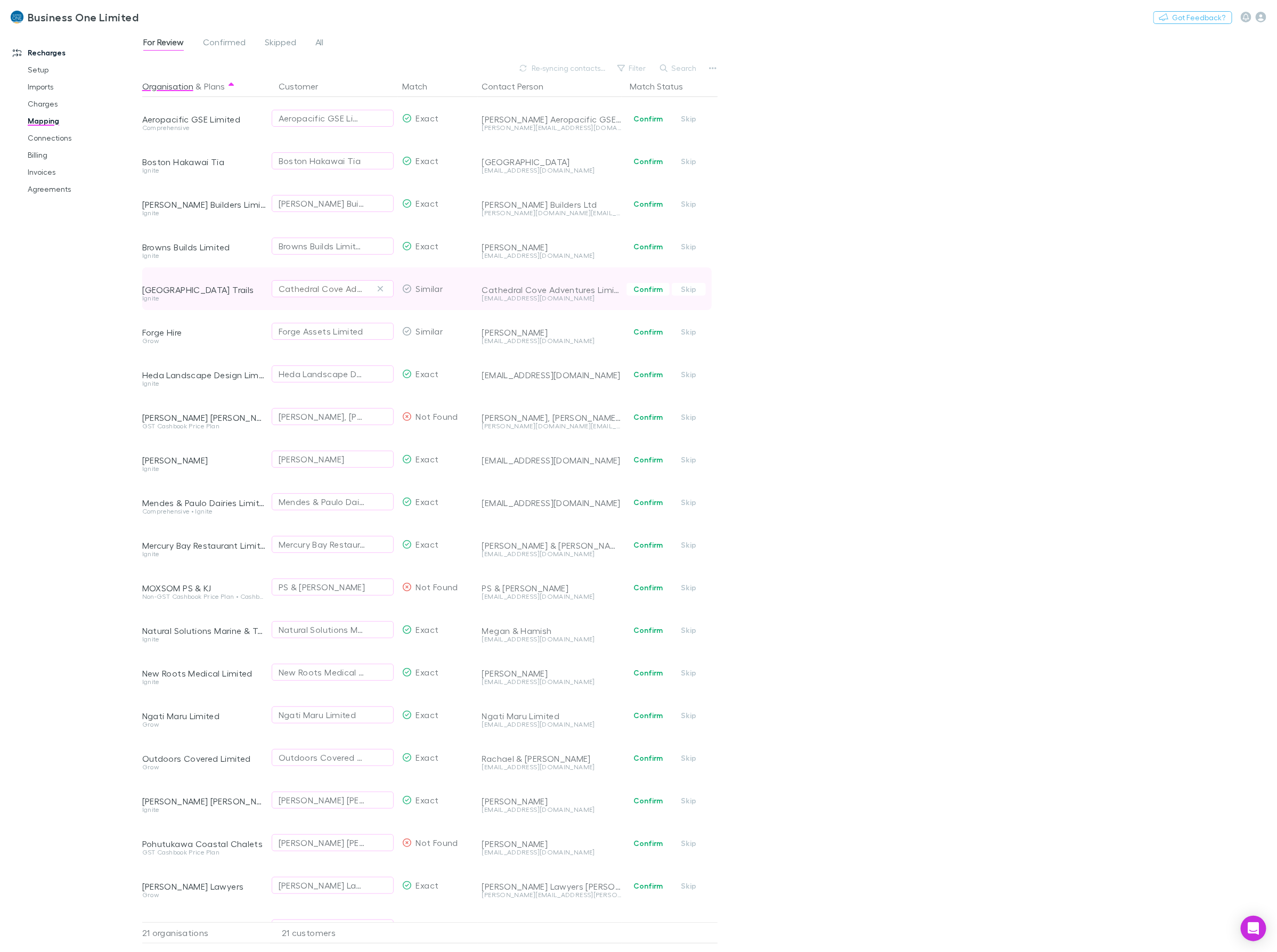
scroll to position [80, 0]
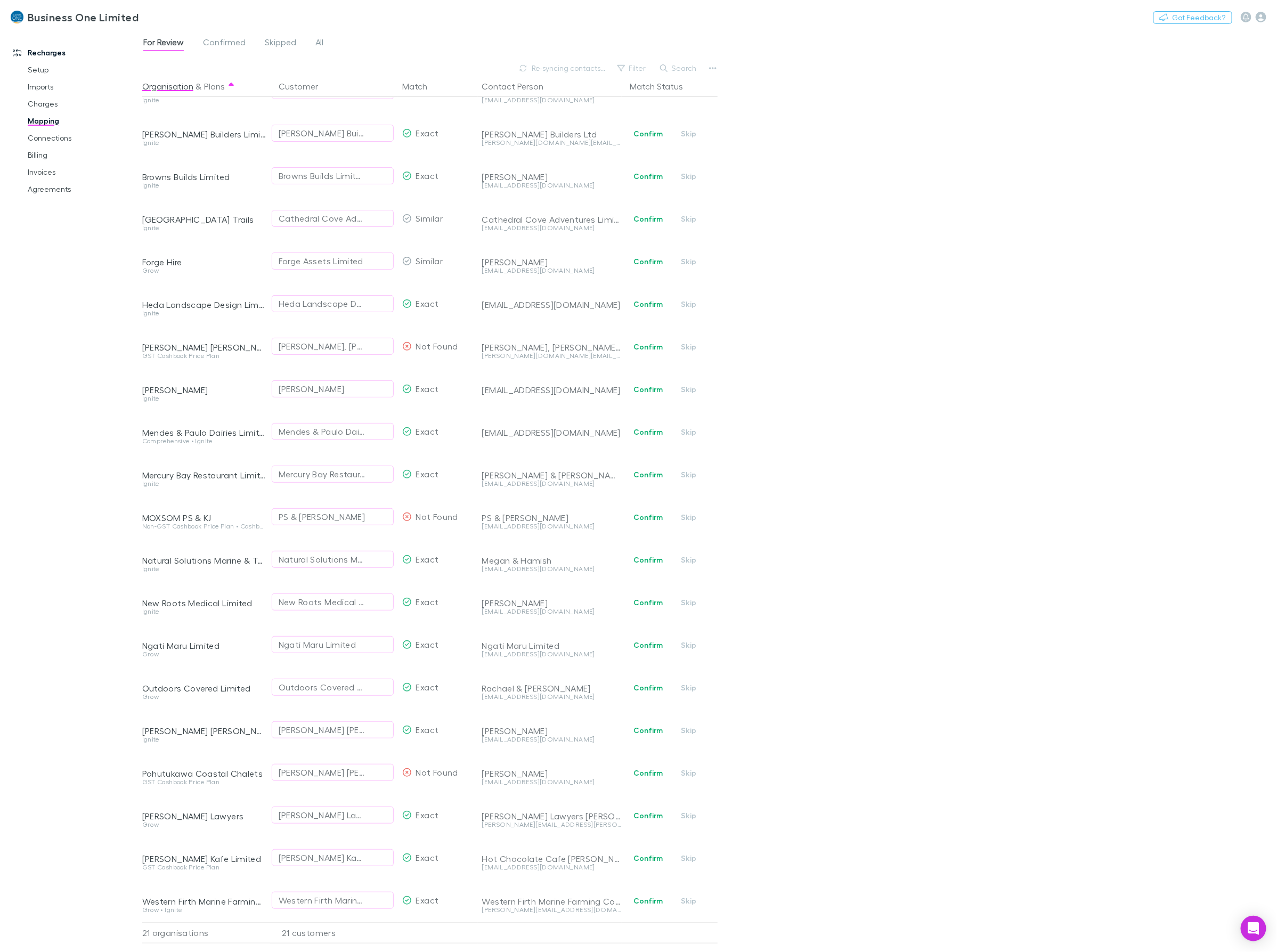
click at [80, 492] on div "Recharges Setup Imports Charges Mapping Connections Billing Invoices Agreements" at bounding box center [76, 489] width 153 height 912
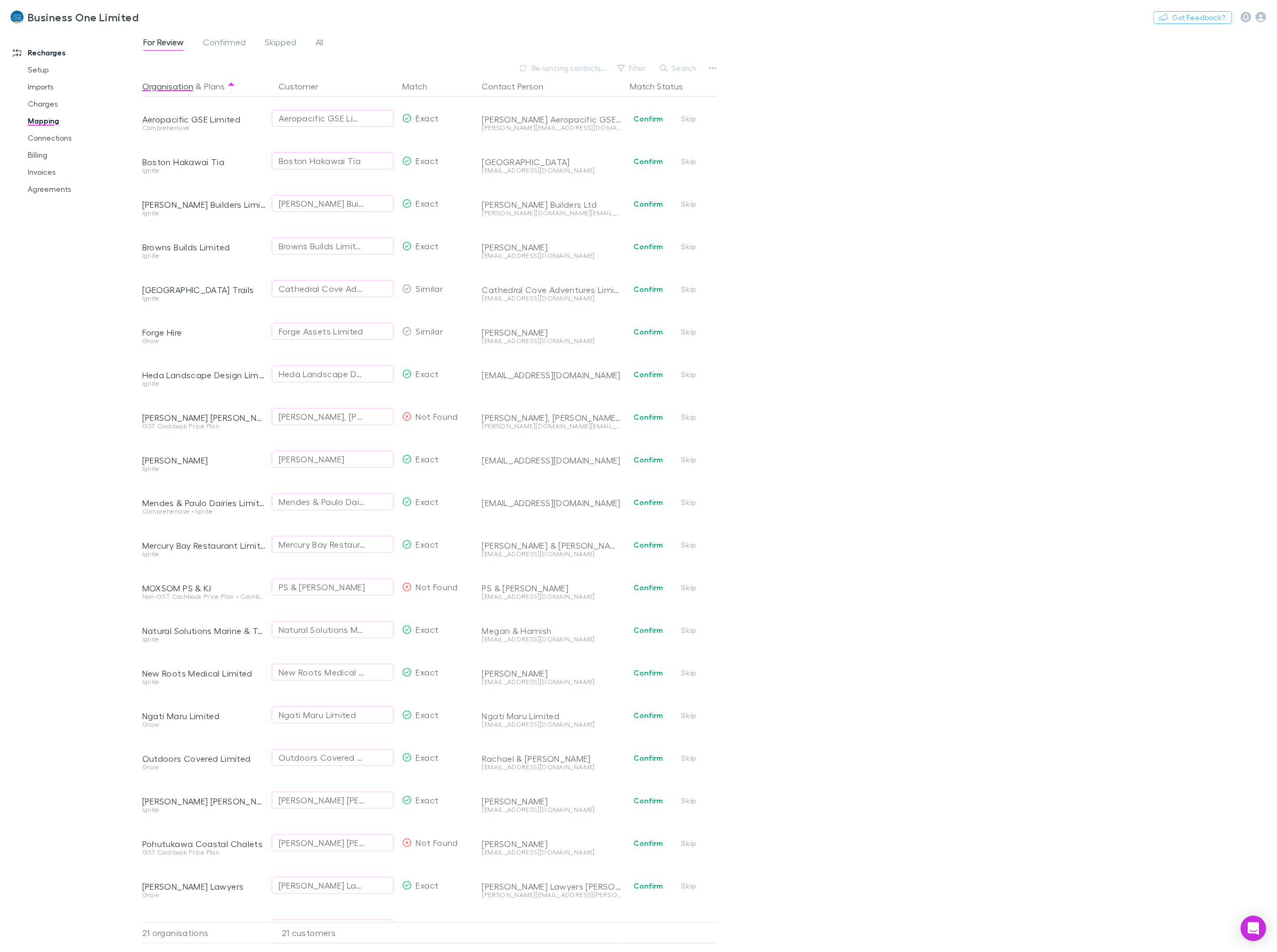
scroll to position [80, 0]
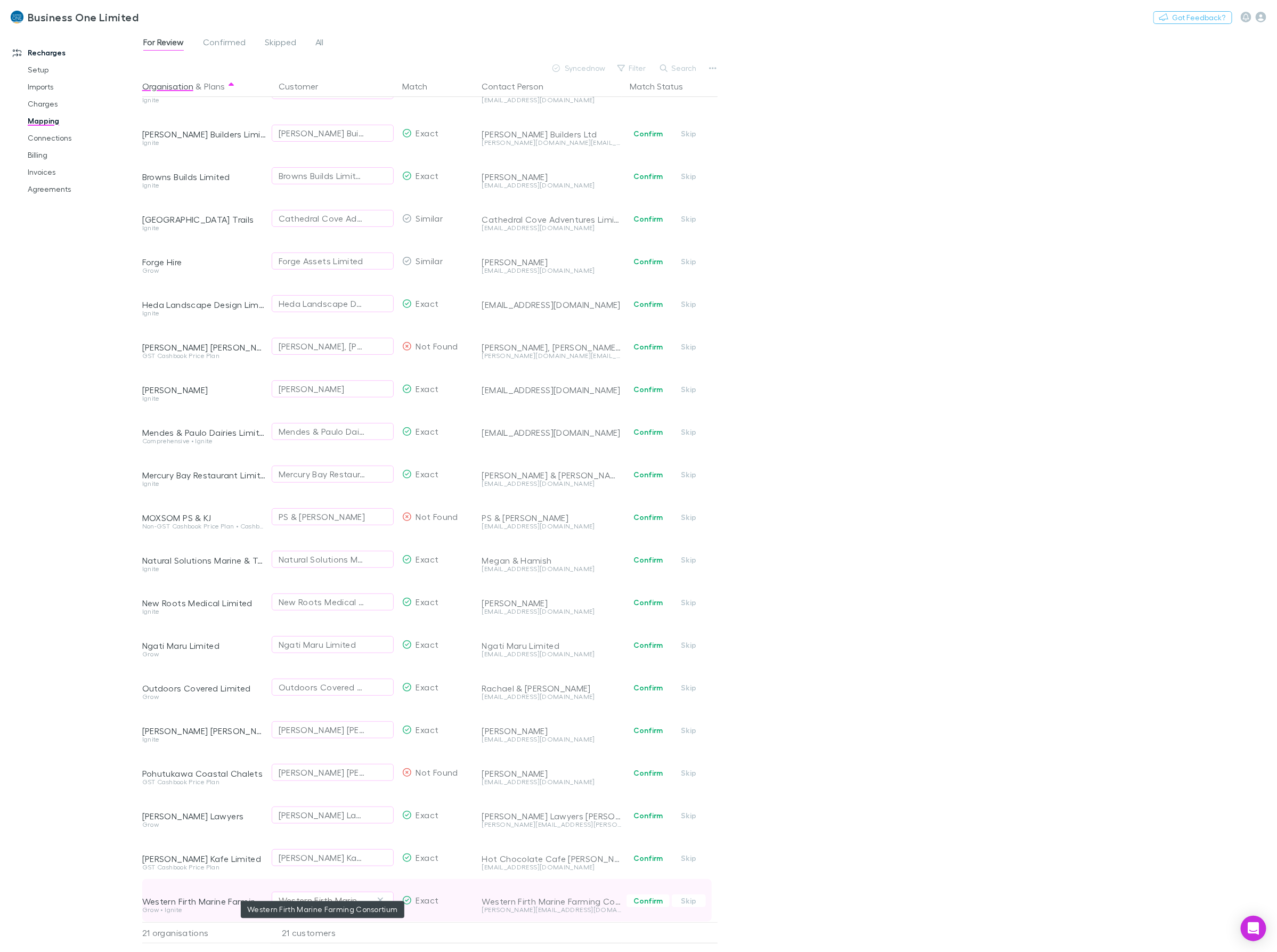
click at [292, 894] on div "Western Firth Marine Farming Consortium" at bounding box center [322, 900] width 87 height 13
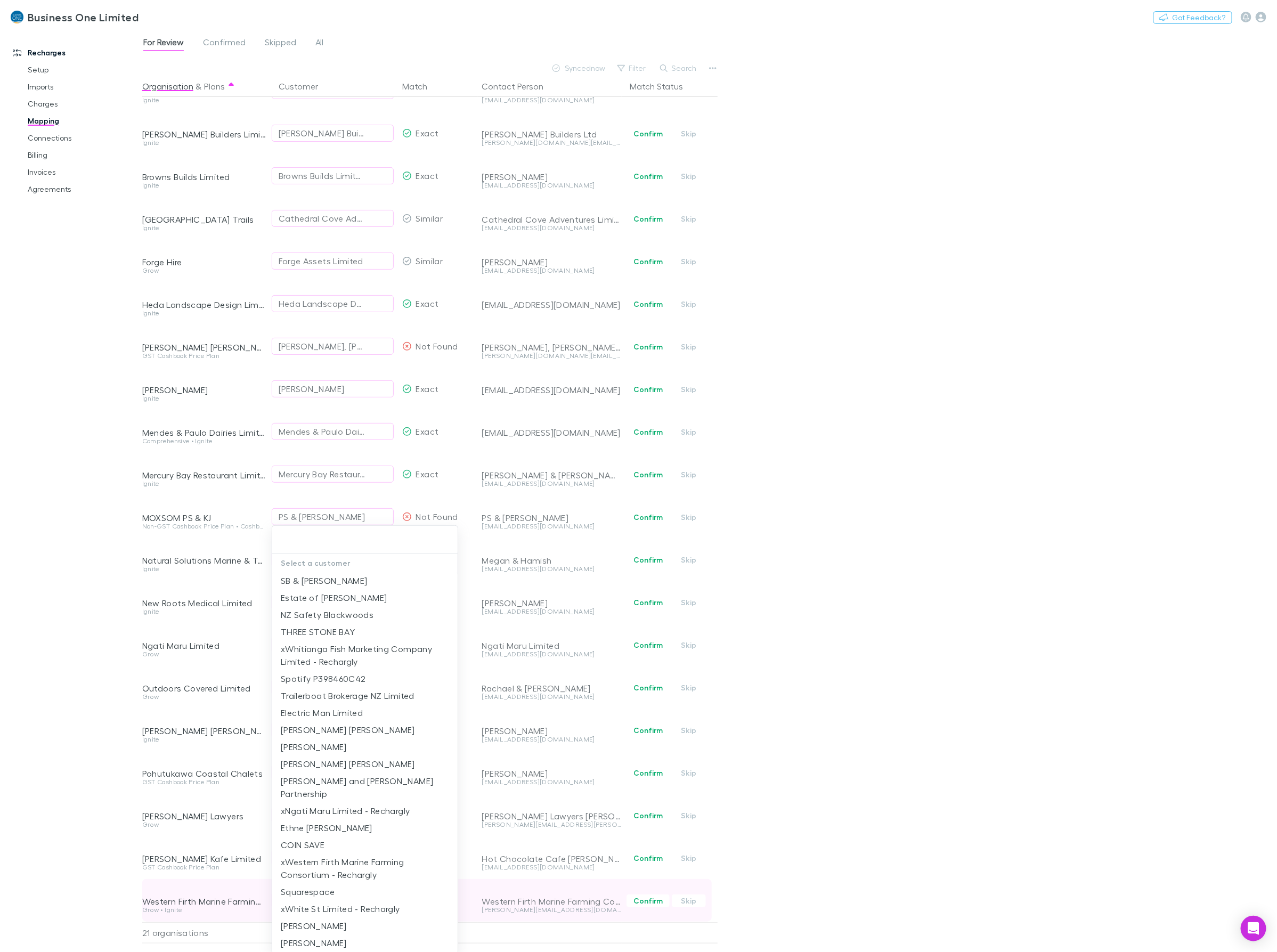
type input "*"
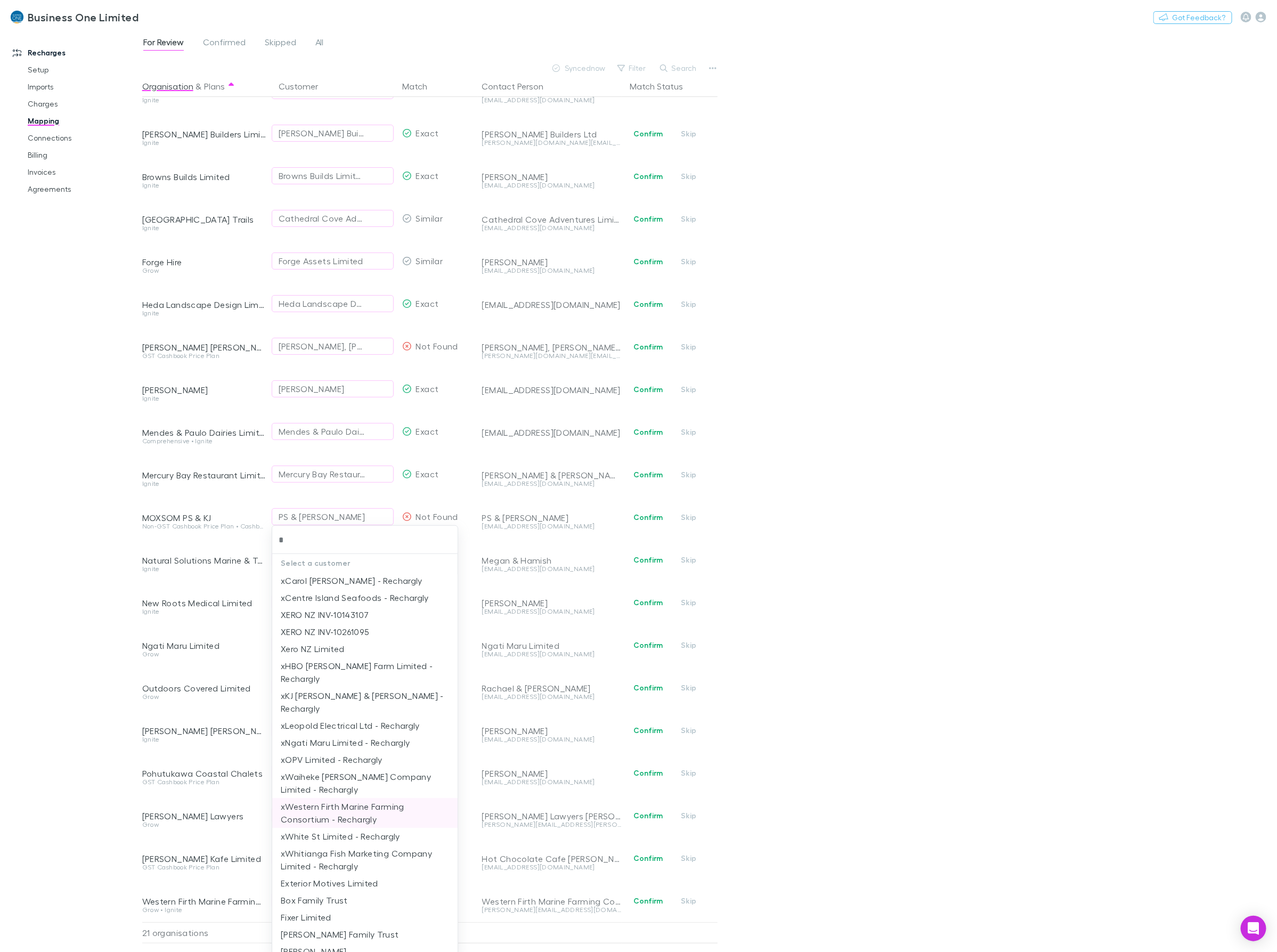
click at [329, 798] on li "xWestern Firth Marine Farming Consortium - Rechargly" at bounding box center [365, 813] width 185 height 30
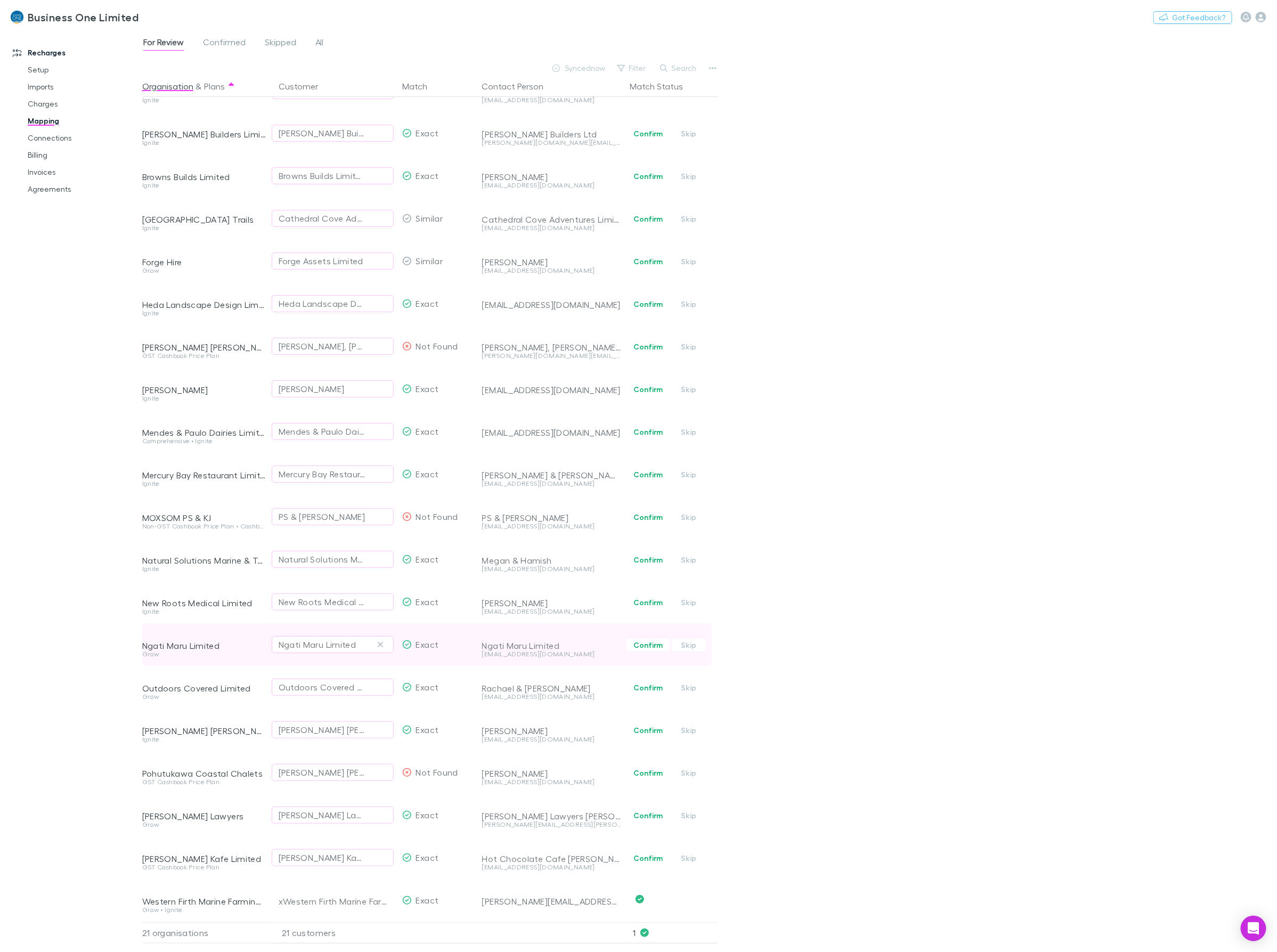
click at [345, 638] on div "Ngati Maru Limited" at bounding box center [317, 644] width 78 height 13
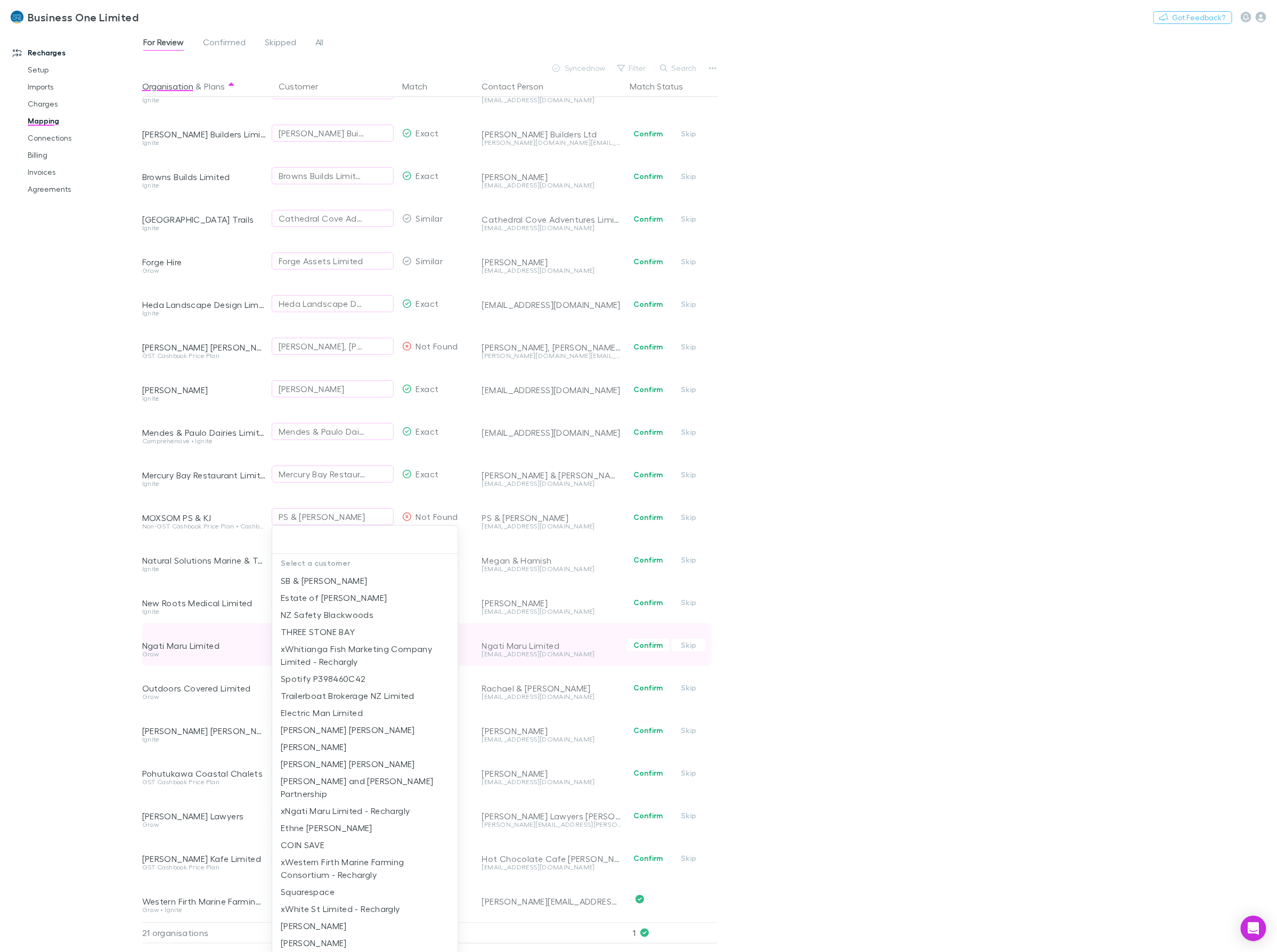
type input "*"
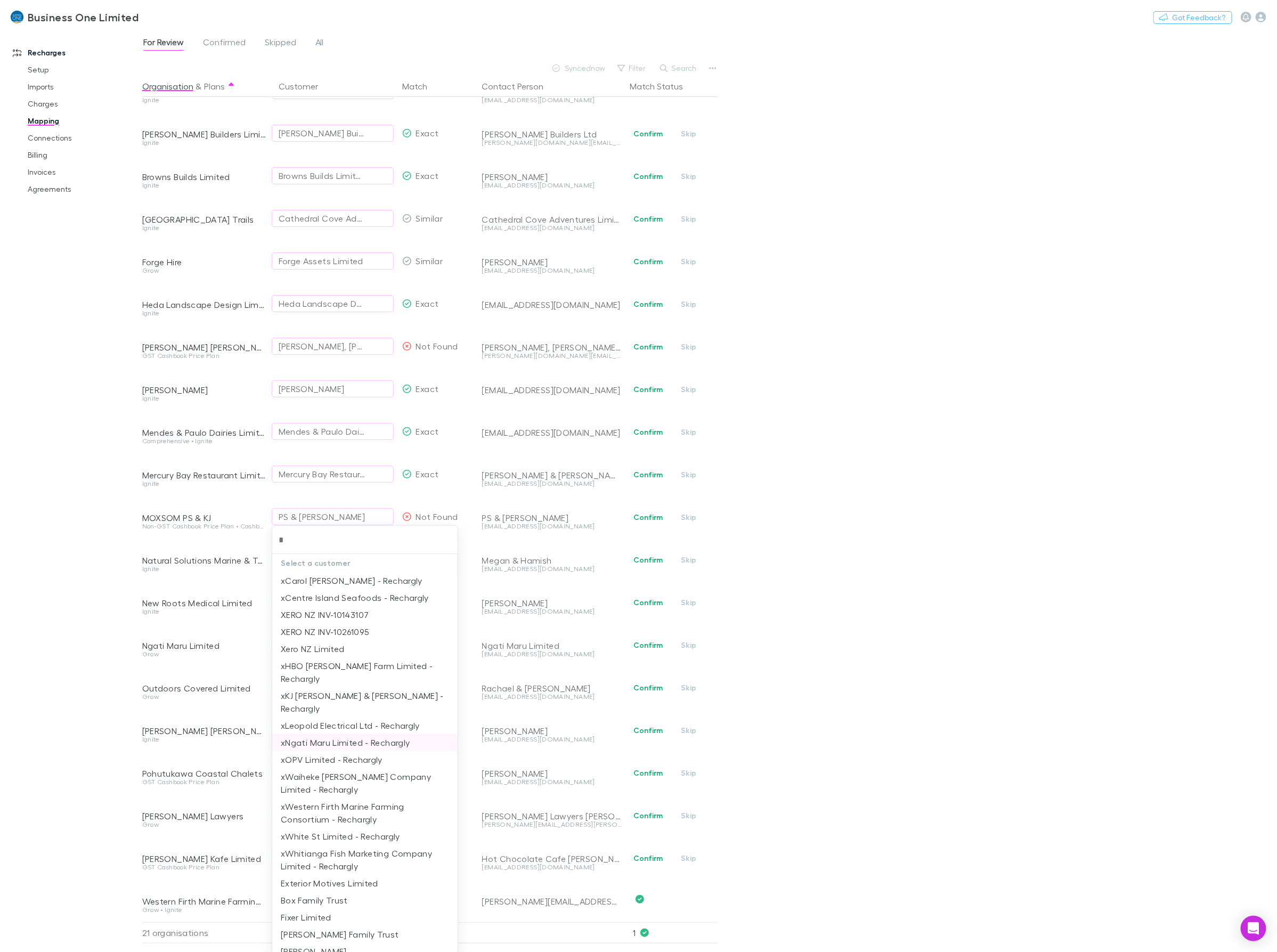
click at [318, 734] on li "xNgati Maru Limited - Rechargly" at bounding box center [365, 742] width 185 height 17
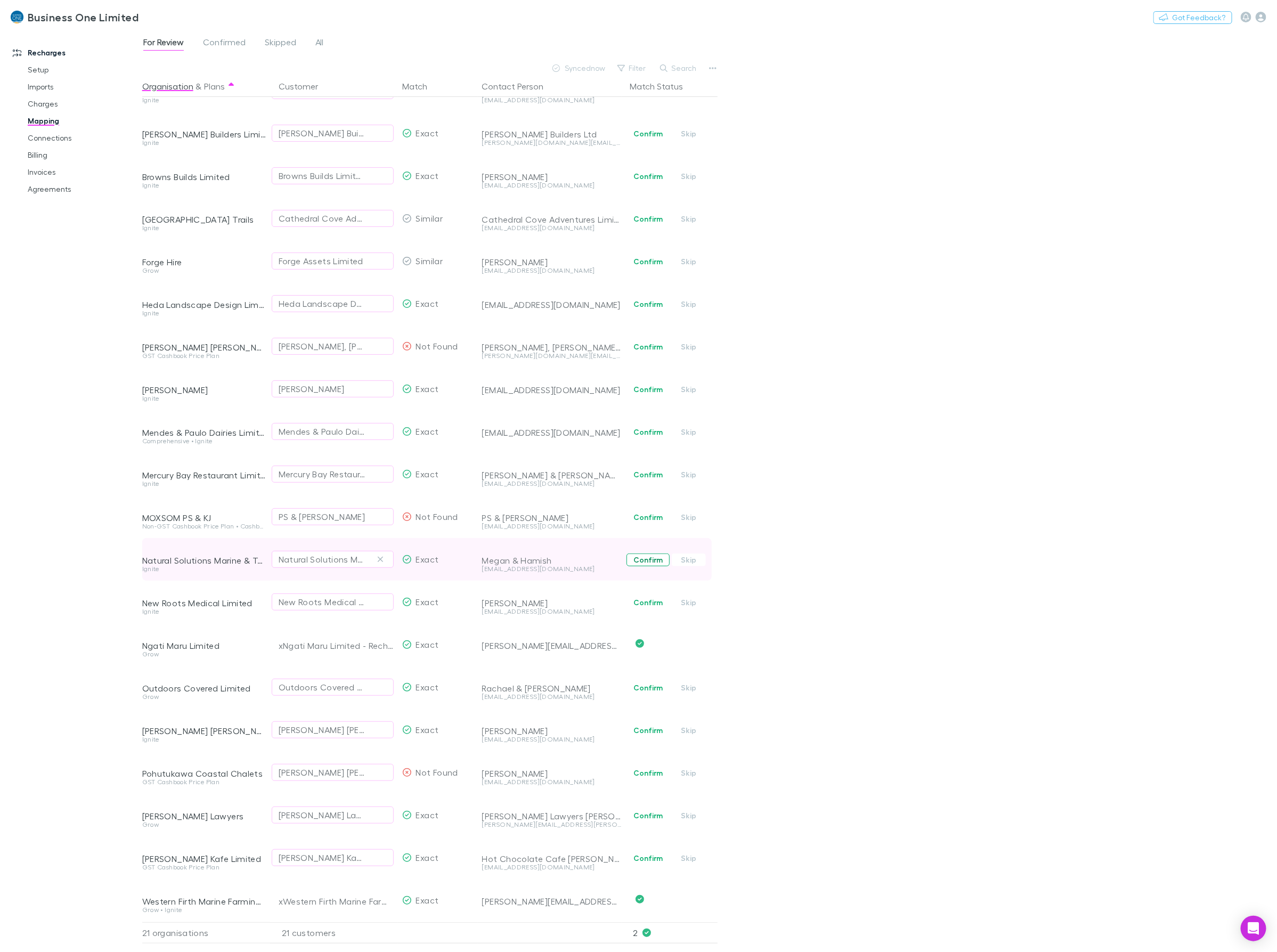
click at [653, 554] on button "Confirm" at bounding box center [648, 560] width 43 height 13
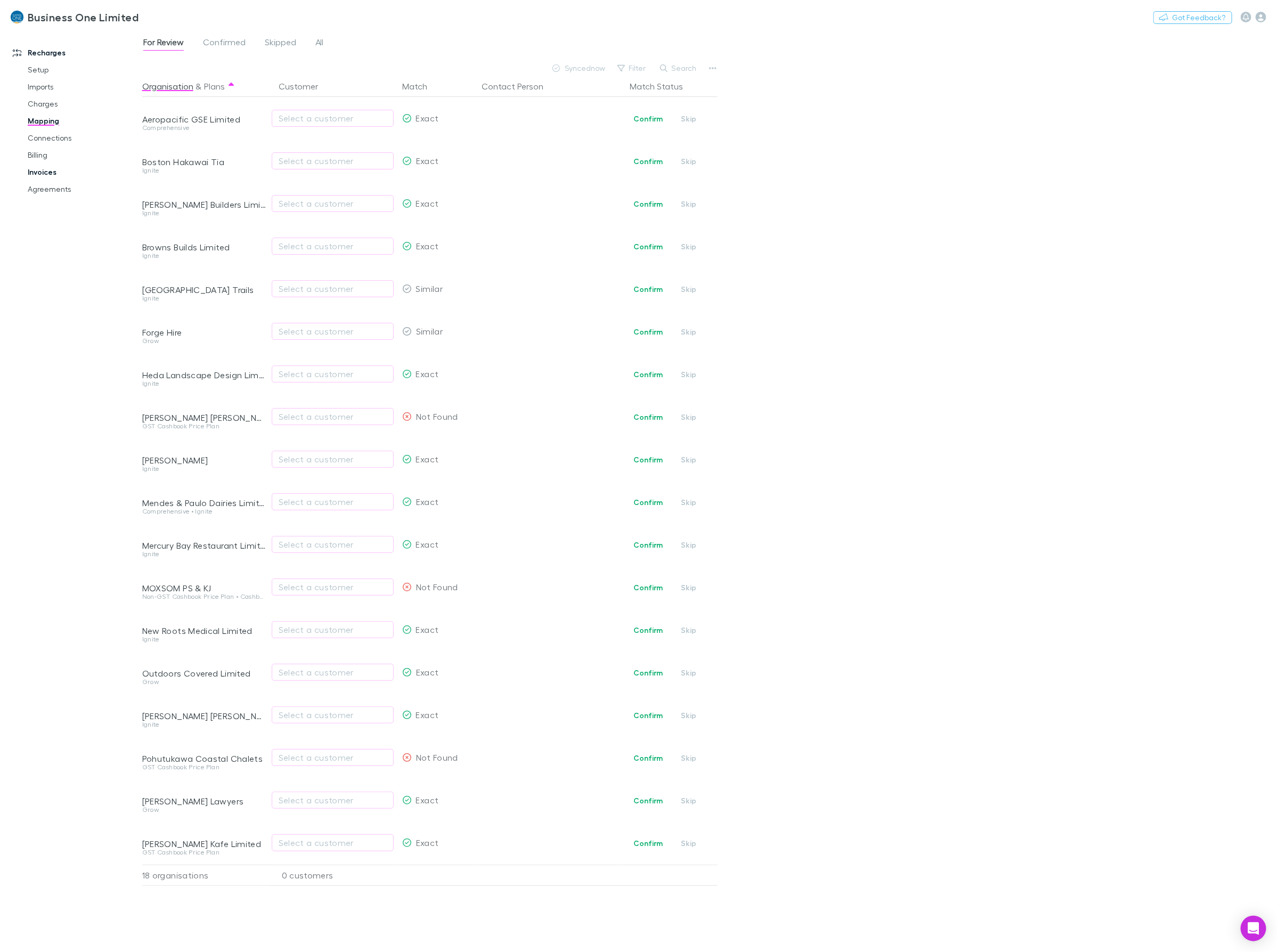
click at [46, 178] on link "Invoices" at bounding box center [83, 172] width 133 height 17
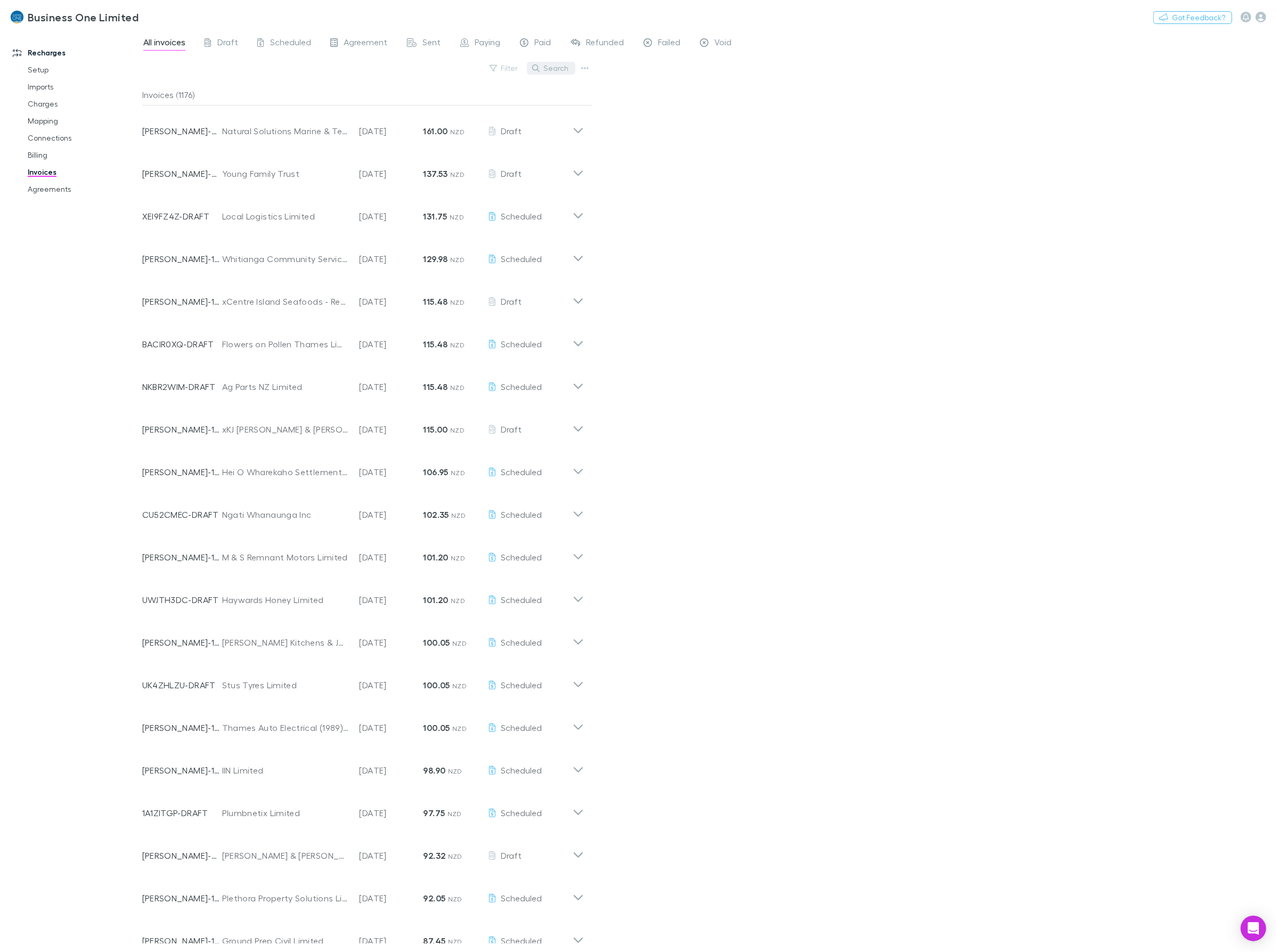
click at [543, 63] on button "Search" at bounding box center [551, 68] width 48 height 13
type input "****"
click at [545, 73] on button "Search" at bounding box center [551, 68] width 48 height 13
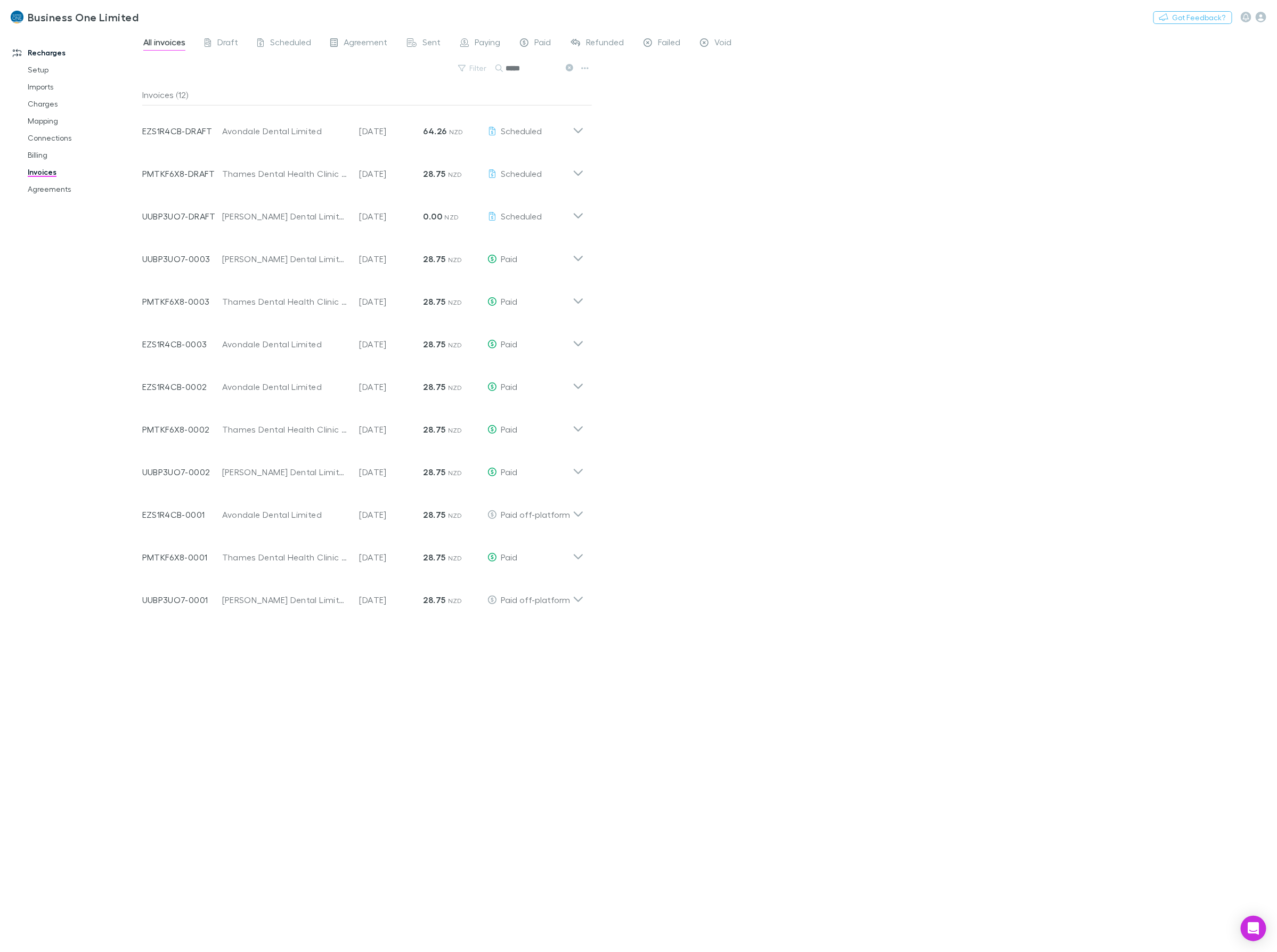
drag, startPoint x: 547, startPoint y: 70, endPoint x: 360, endPoint y: 75, distance: 187.1
click at [365, 75] on div "Filter Search *****" at bounding box center [367, 72] width 450 height 23
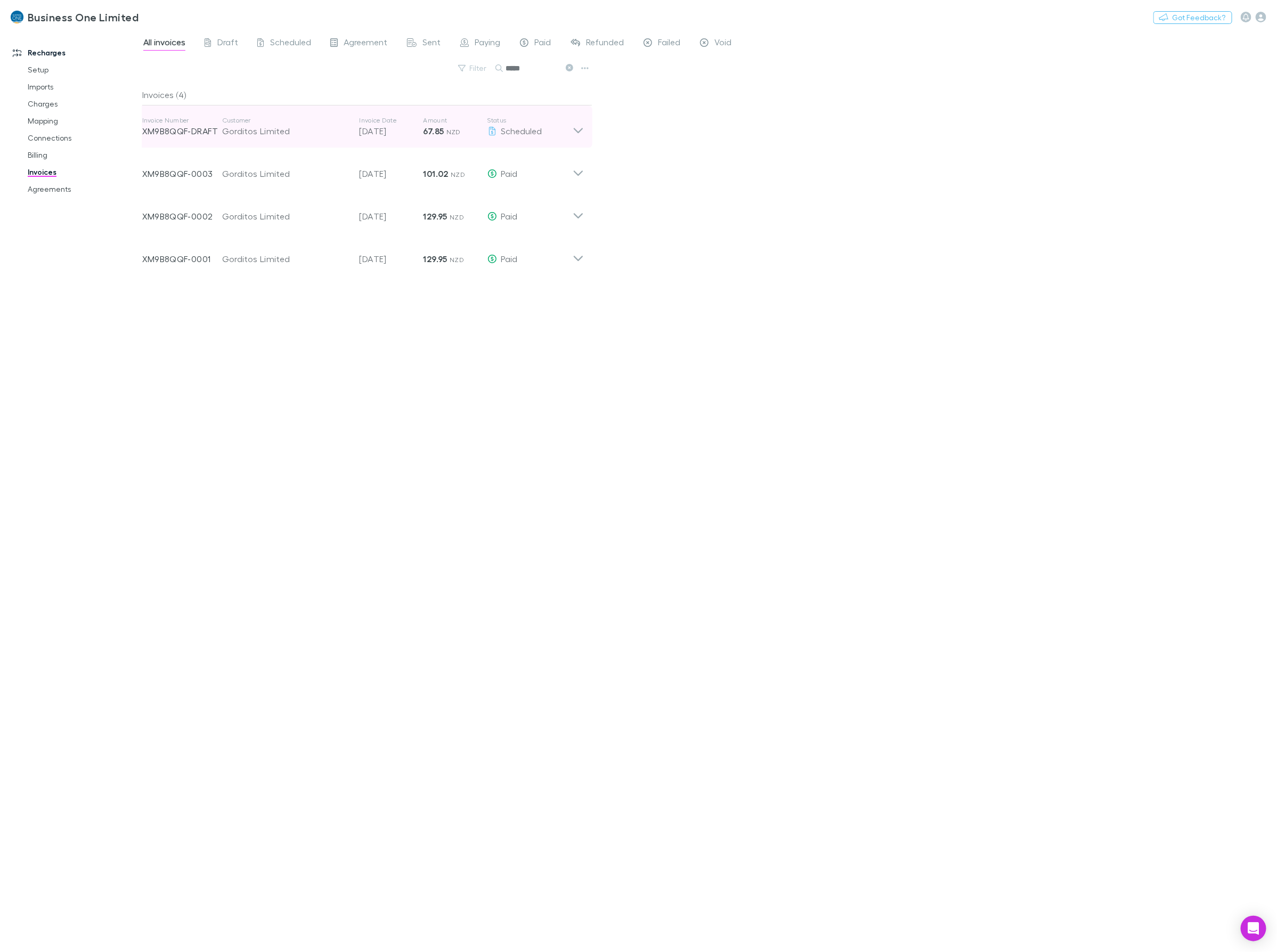
type input "*****"
click at [578, 131] on icon at bounding box center [578, 126] width 11 height 21
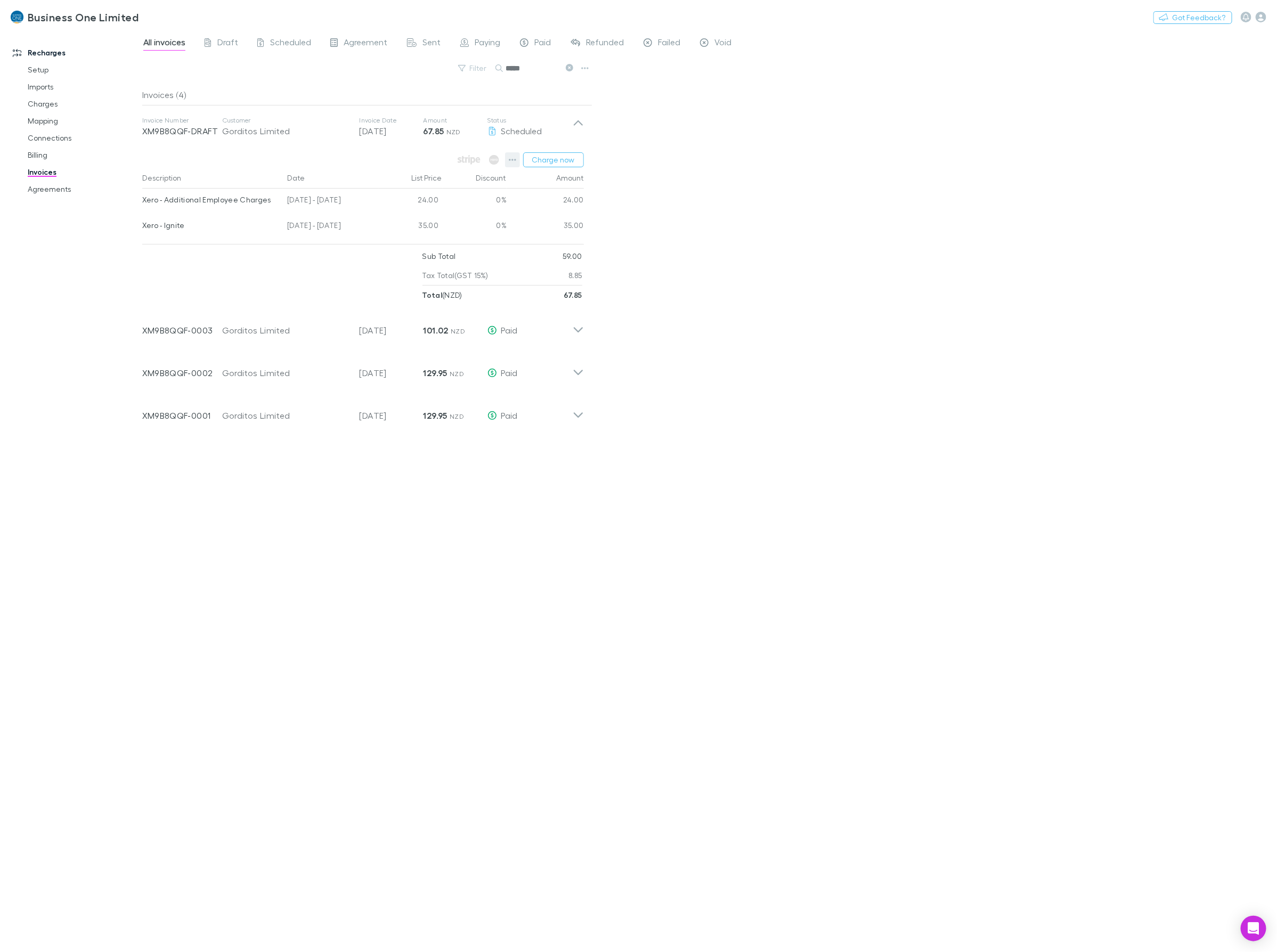
click at [512, 156] on icon "button" at bounding box center [513, 160] width 7 height 9
click at [411, 225] on p "Add charge" at bounding box center [446, 222] width 129 height 13
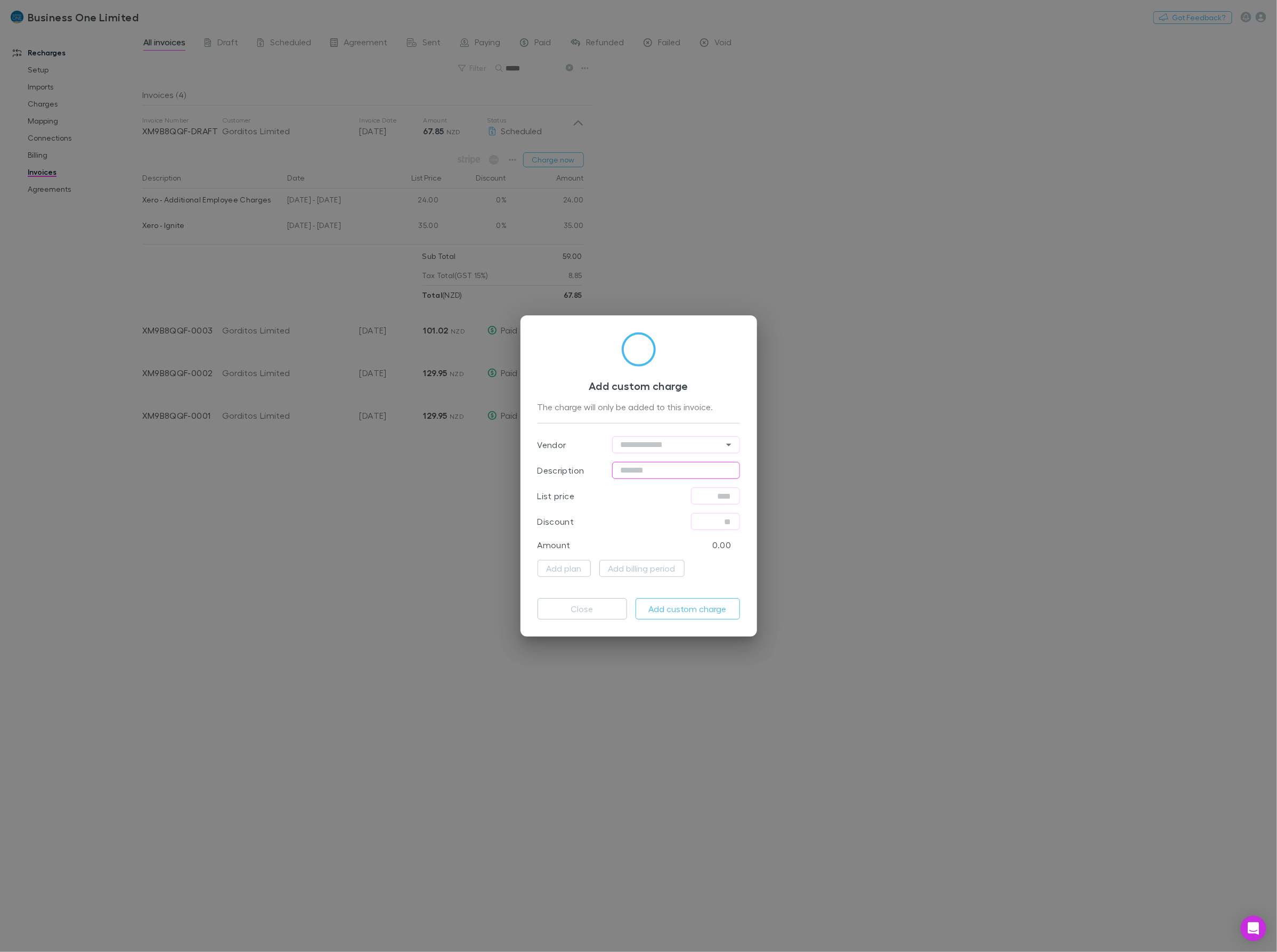
click at [676, 470] on input "text" at bounding box center [676, 470] width 128 height 17
type input "**********"
click at [709, 502] on input "text" at bounding box center [715, 496] width 49 height 17
type input "******"
click at [673, 614] on button "Add custom charge" at bounding box center [688, 609] width 104 height 21
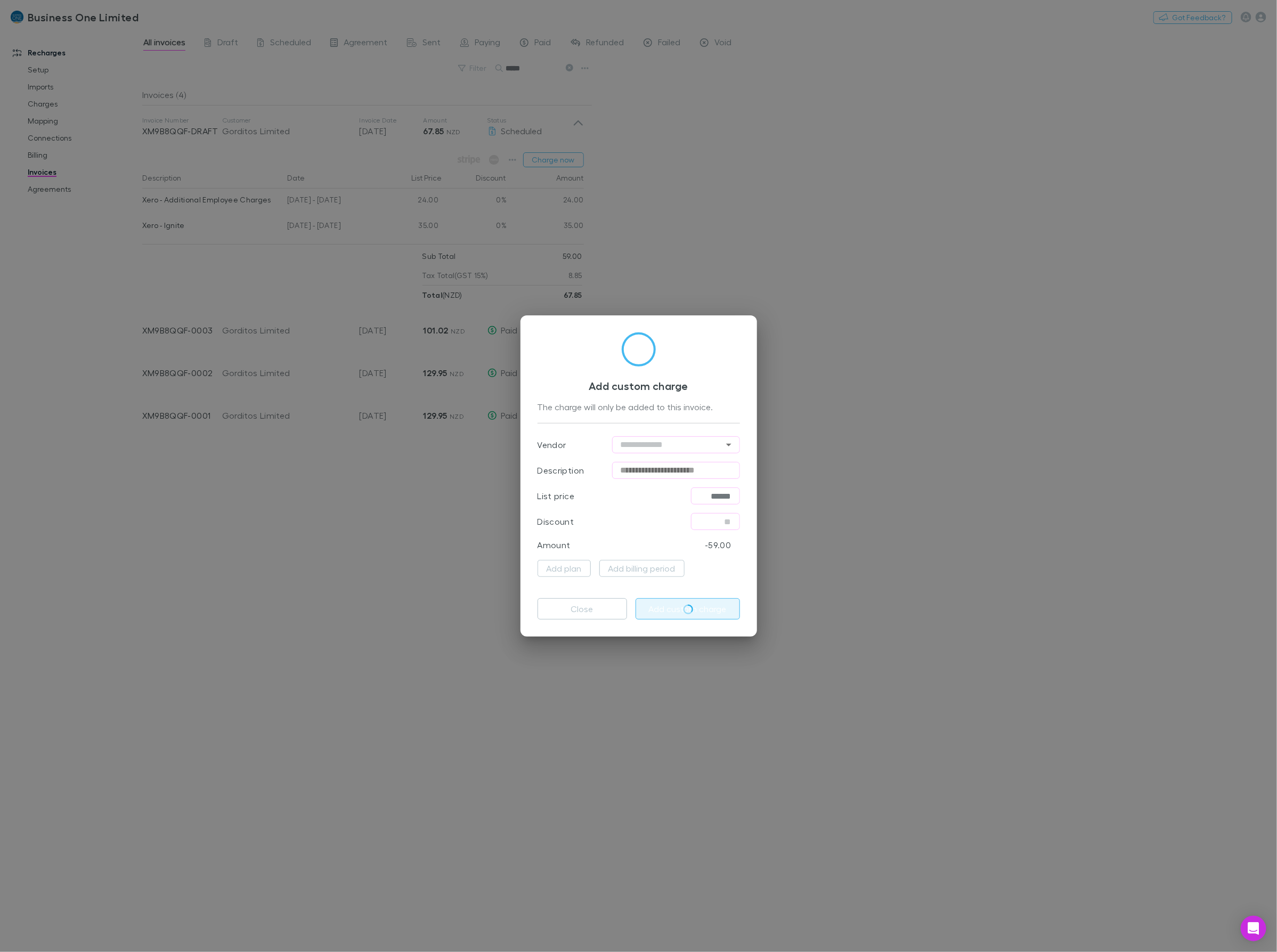
click at [1027, 350] on div "**********" at bounding box center [638, 476] width 1277 height 952
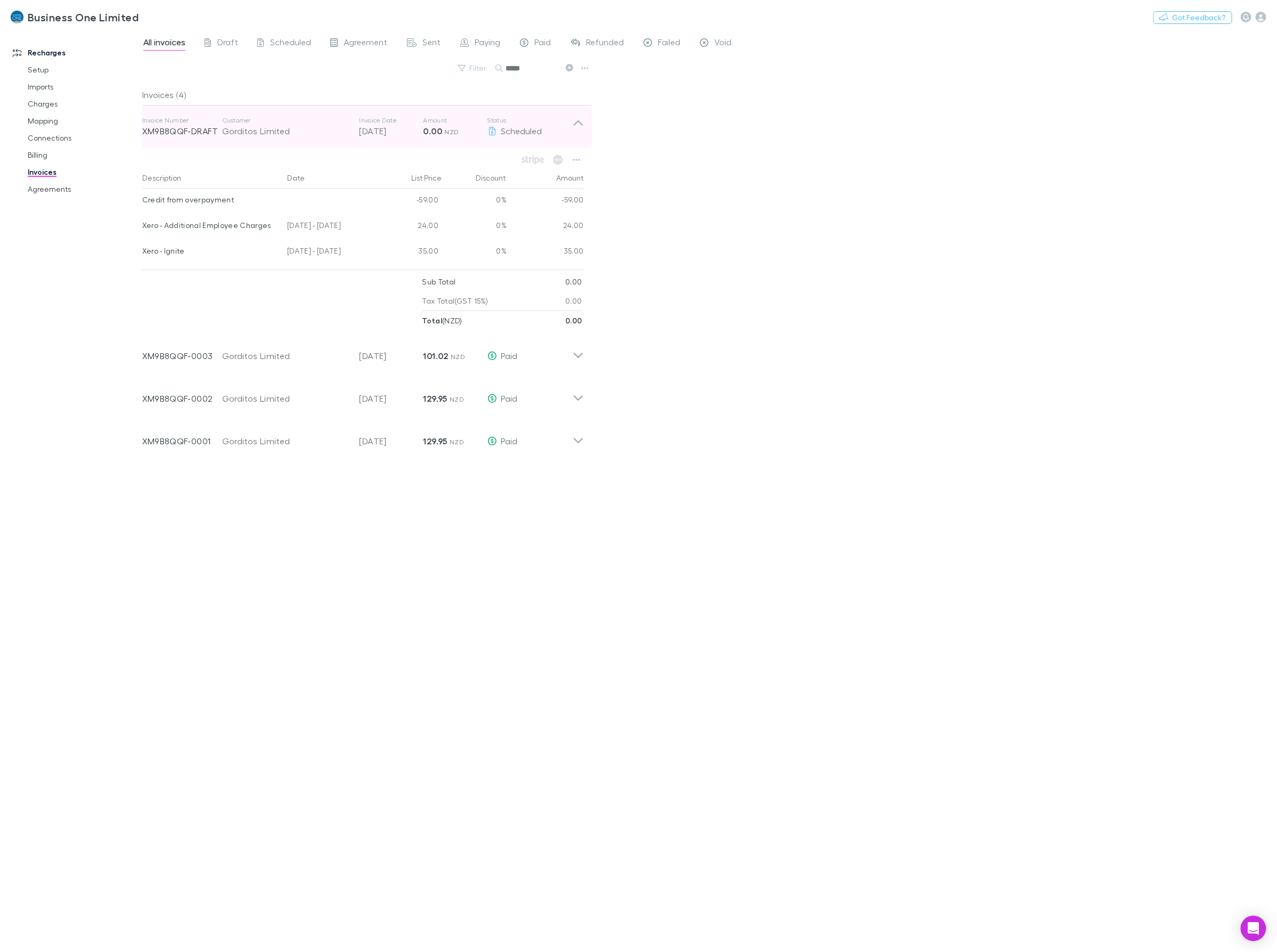
click at [578, 132] on icon at bounding box center [578, 126] width 11 height 21
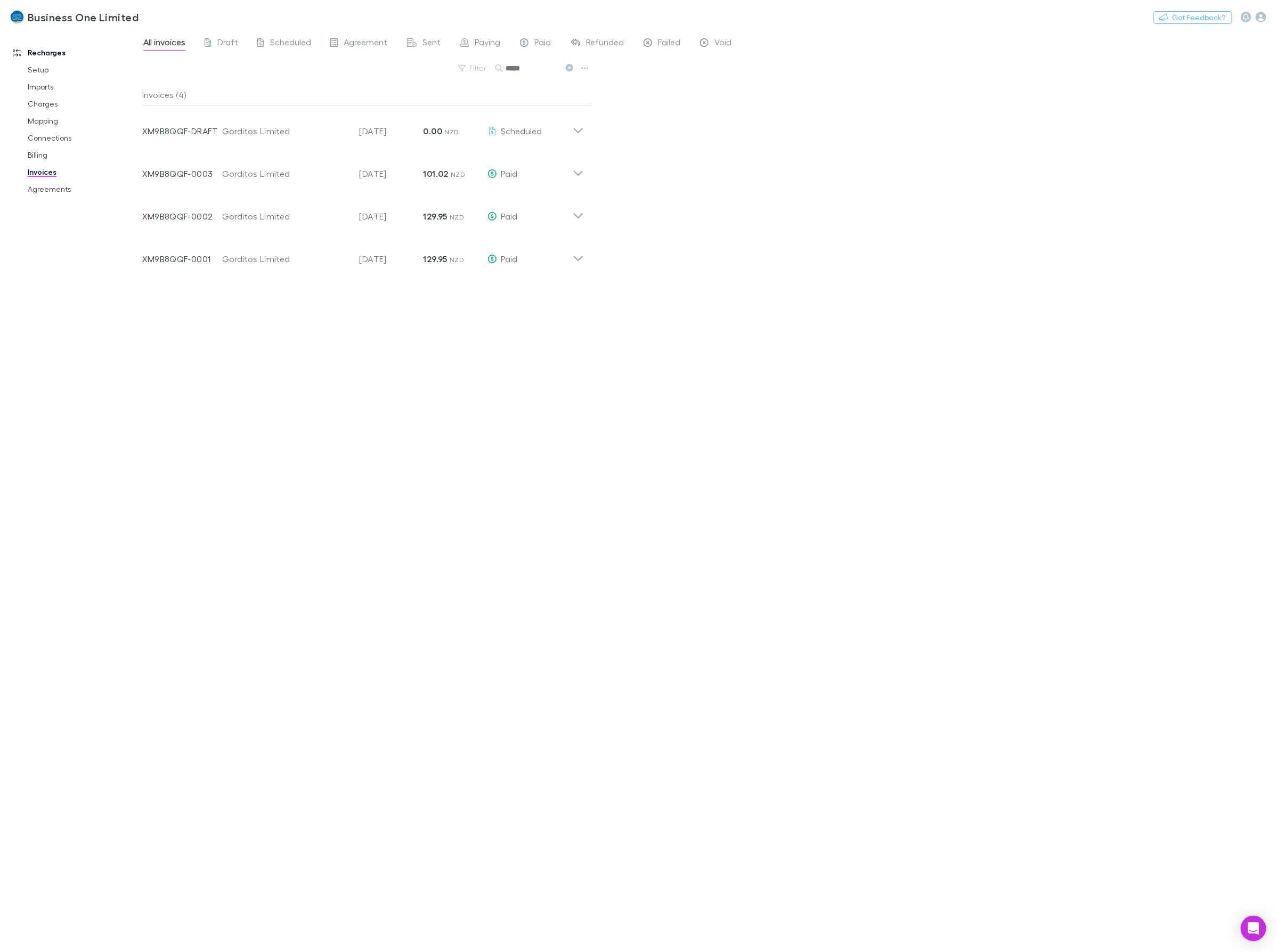
click at [853, 221] on div "All invoices Draft Scheduled Agreement Sent Paying Paid Refunded Failed Void Fi…" at bounding box center [709, 491] width 1135 height 922
